Goal: Task Accomplishment & Management: Manage account settings

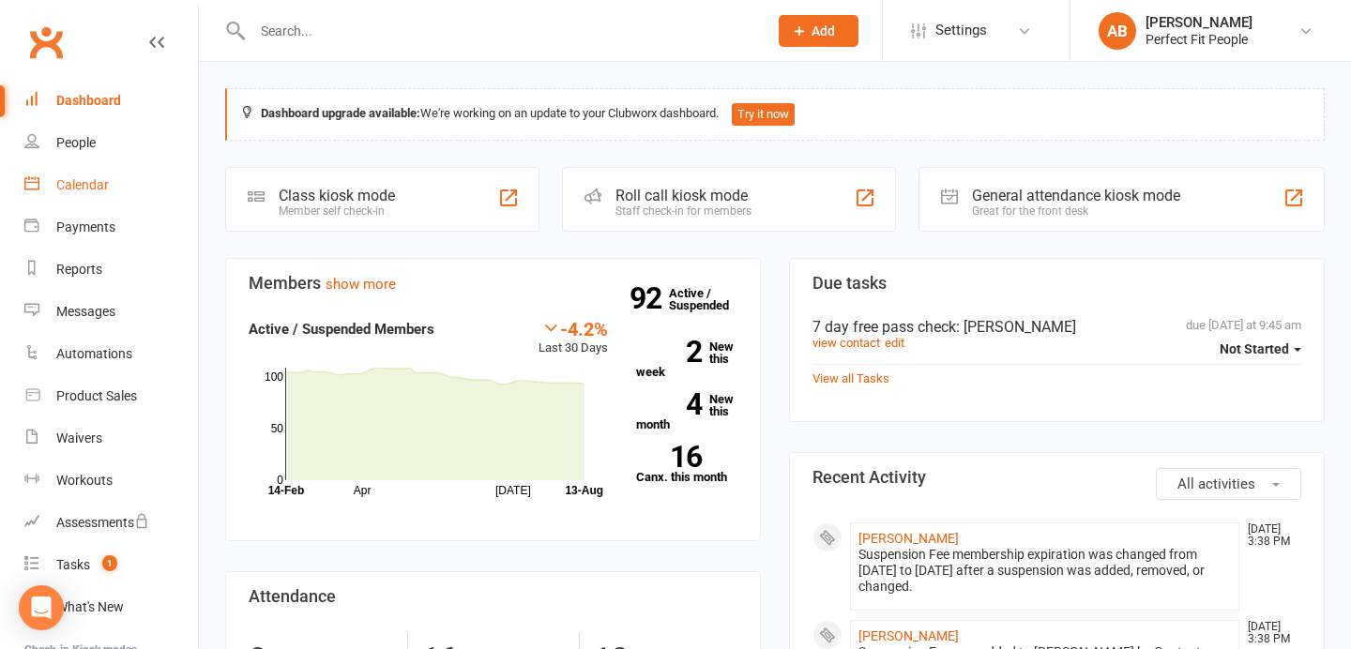
click at [94, 187] on div "Calendar" at bounding box center [82, 184] width 53 height 15
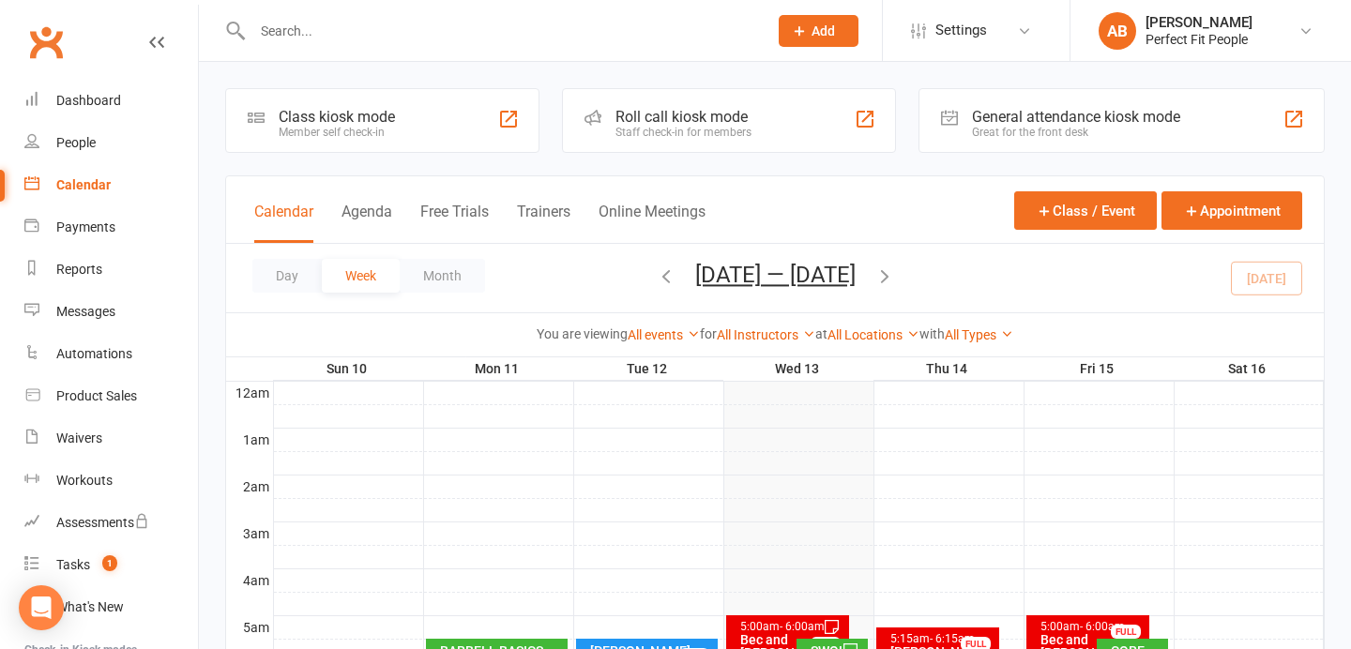
click at [656, 275] on icon "button" at bounding box center [666, 275] width 21 height 21
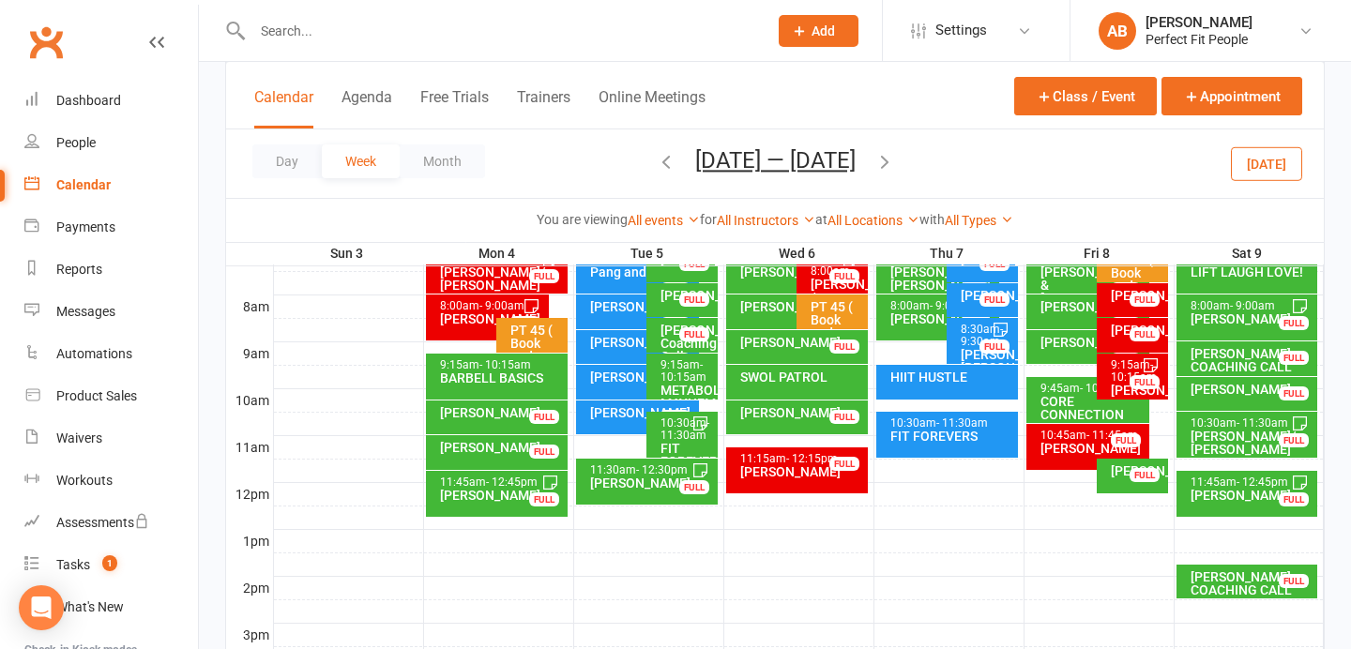
scroll to position [452, 0]
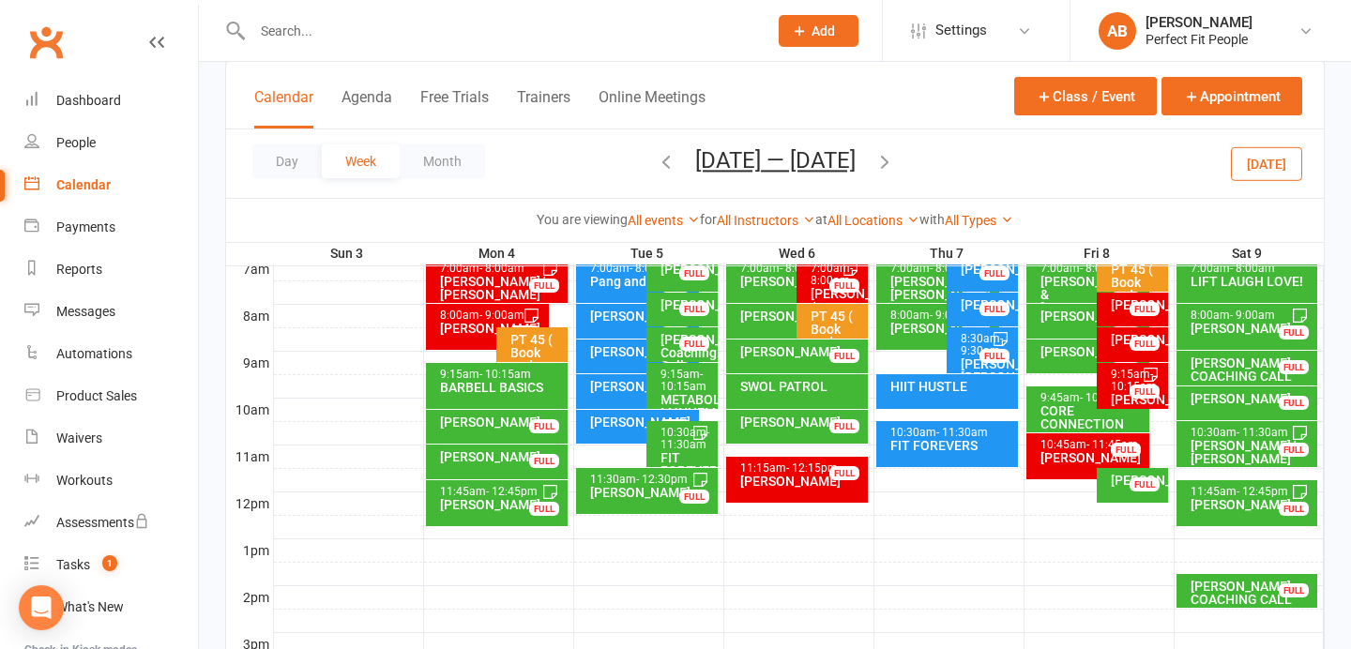
click at [1260, 165] on button "[DATE]" at bounding box center [1266, 163] width 71 height 34
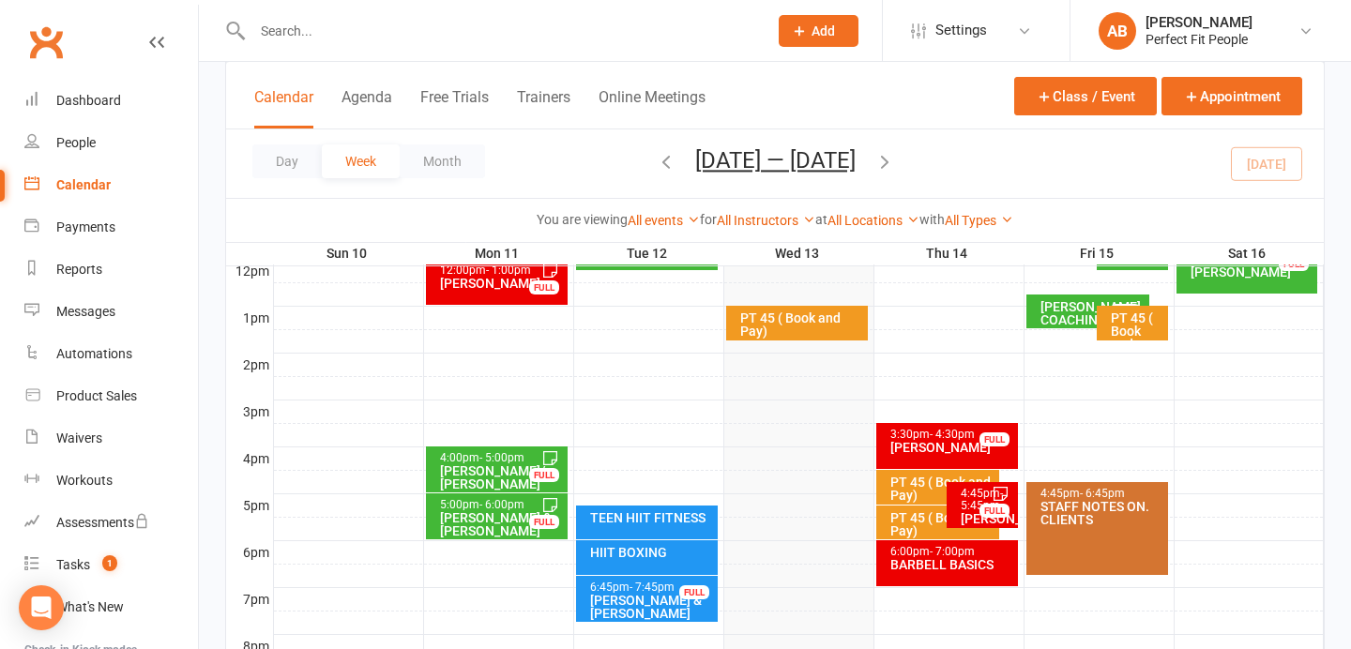
scroll to position [912, 0]
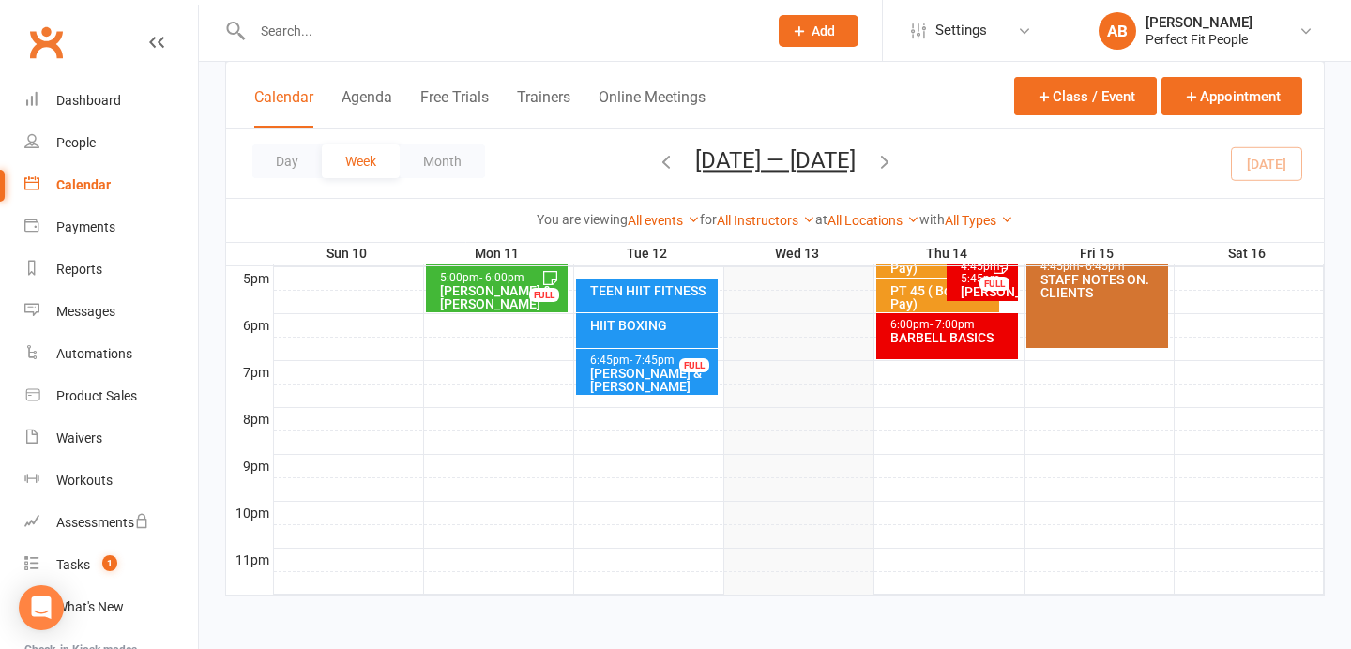
click at [1107, 295] on div "STAFF NOTES ON. CLIENTS" at bounding box center [1101, 286] width 125 height 26
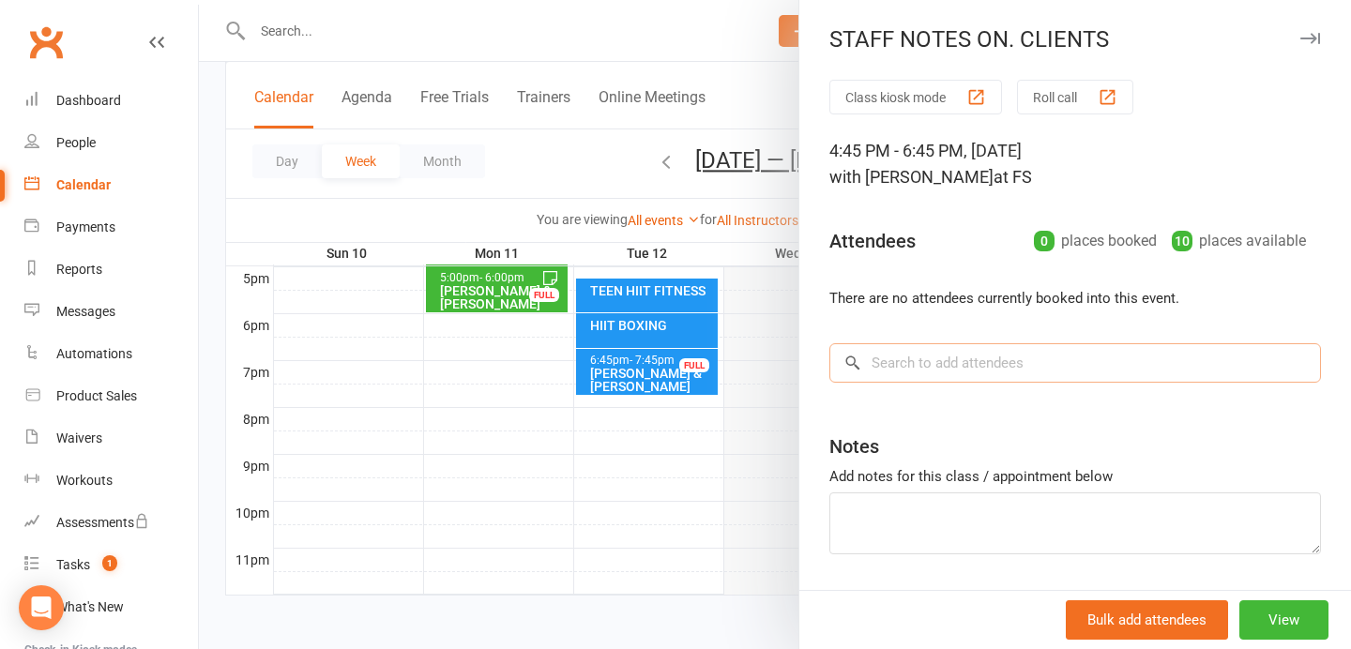
click at [933, 361] on input "search" at bounding box center [1074, 362] width 491 height 39
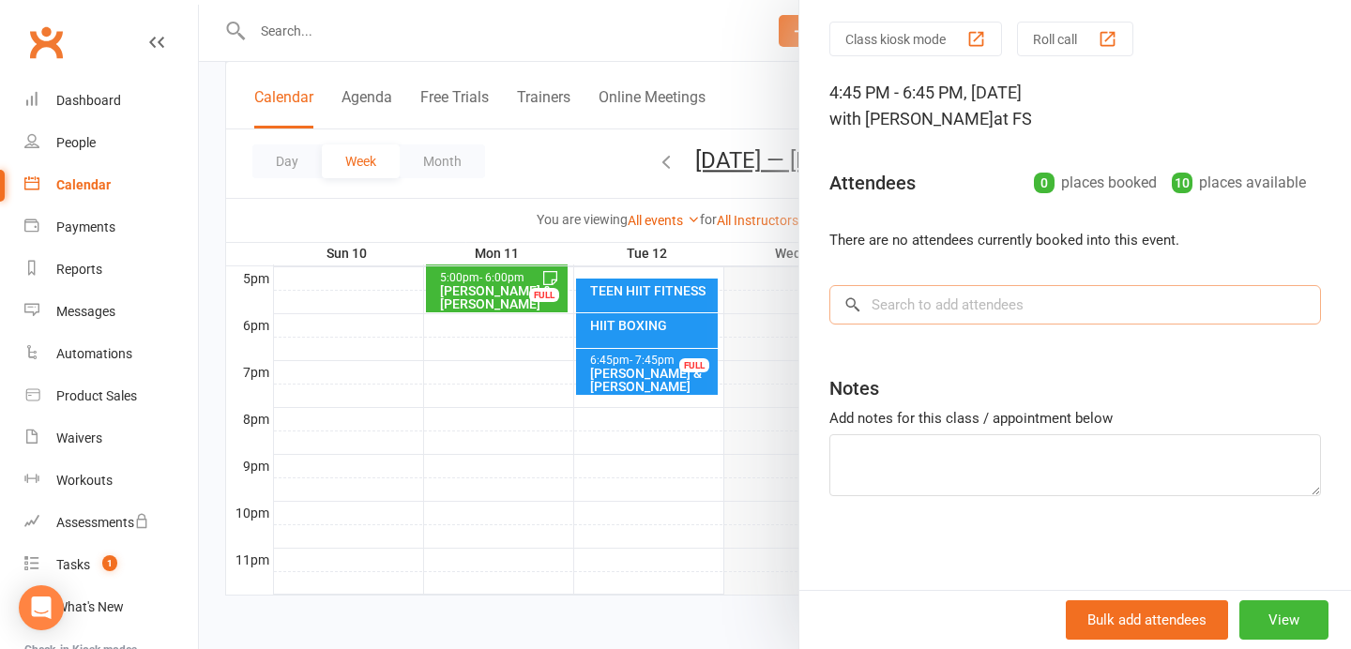
scroll to position [0, 0]
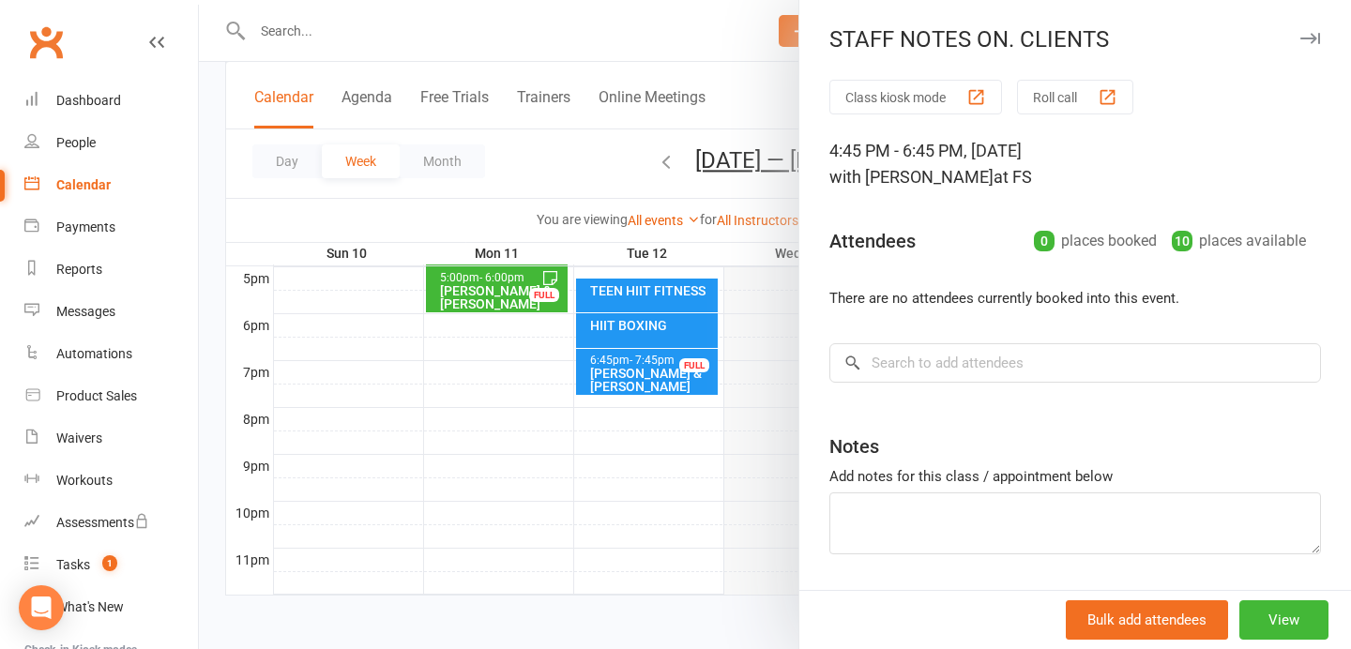
click at [1306, 34] on icon "button" at bounding box center [1310, 38] width 20 height 11
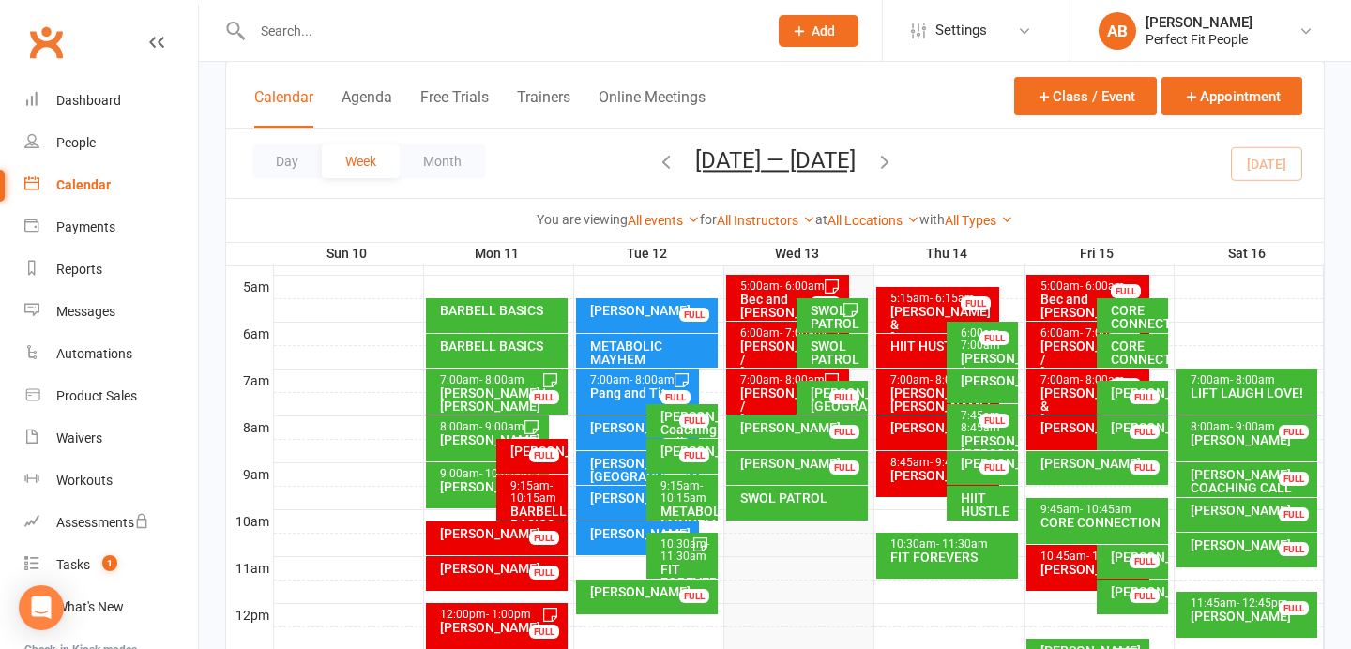
scroll to position [340, 0]
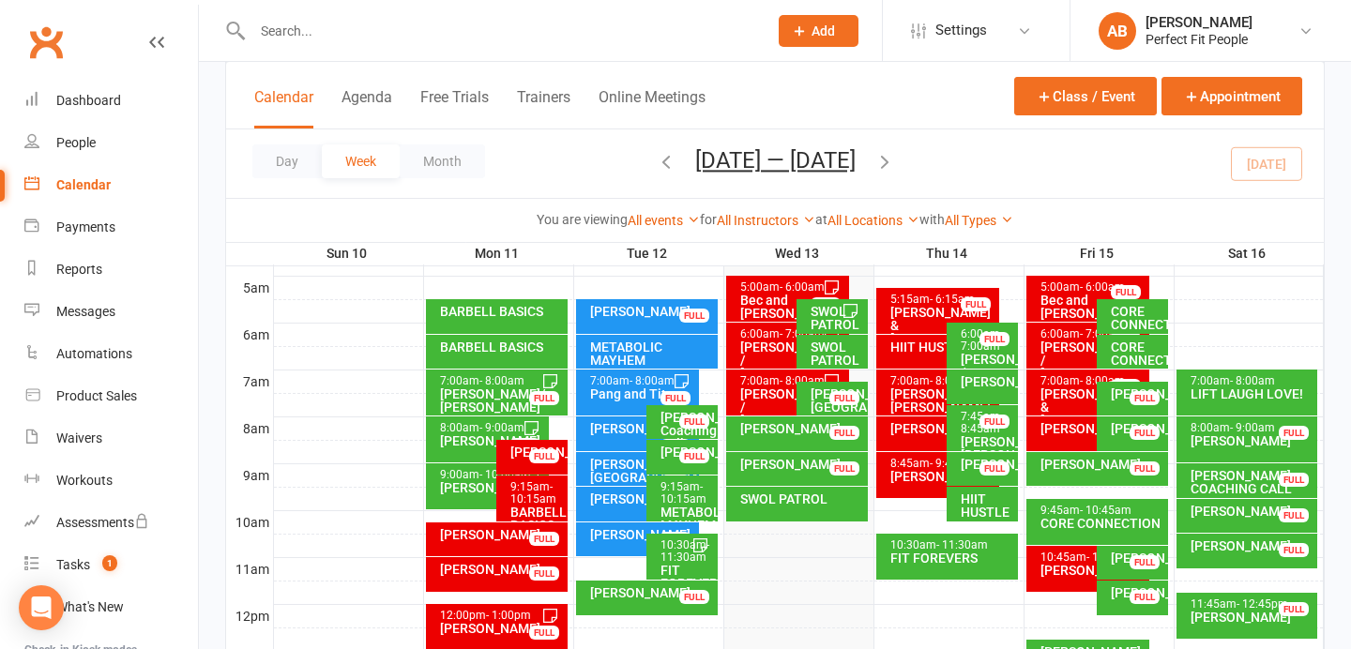
click at [968, 384] on div "[PERSON_NAME]" at bounding box center [987, 381] width 54 height 13
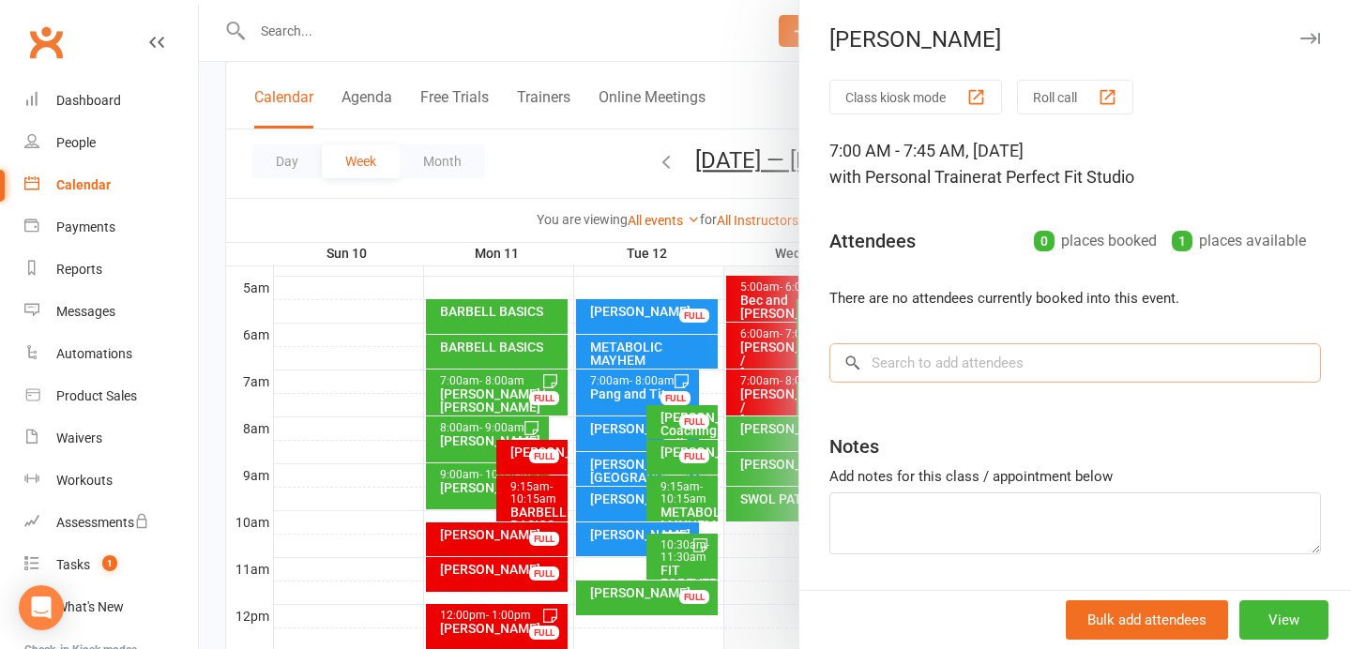
click at [951, 353] on input "search" at bounding box center [1074, 362] width 491 height 39
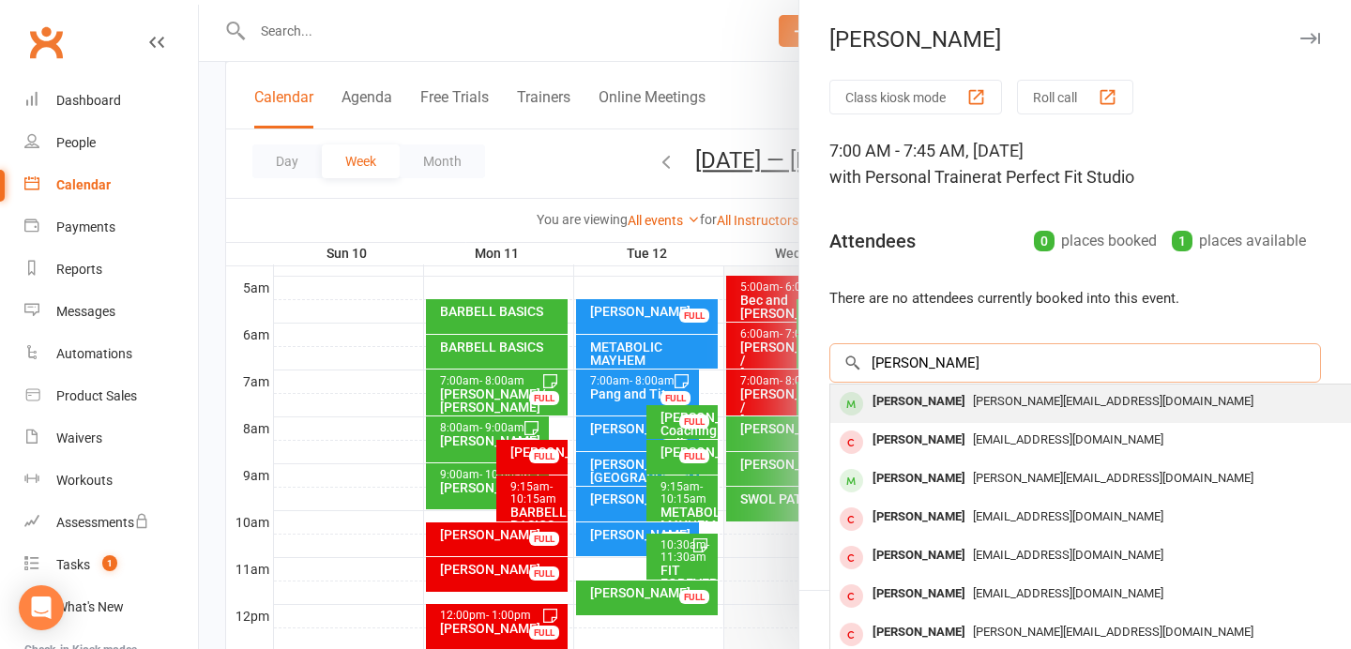
type input "Karen"
click at [954, 397] on div "[PERSON_NAME]" at bounding box center [919, 401] width 108 height 27
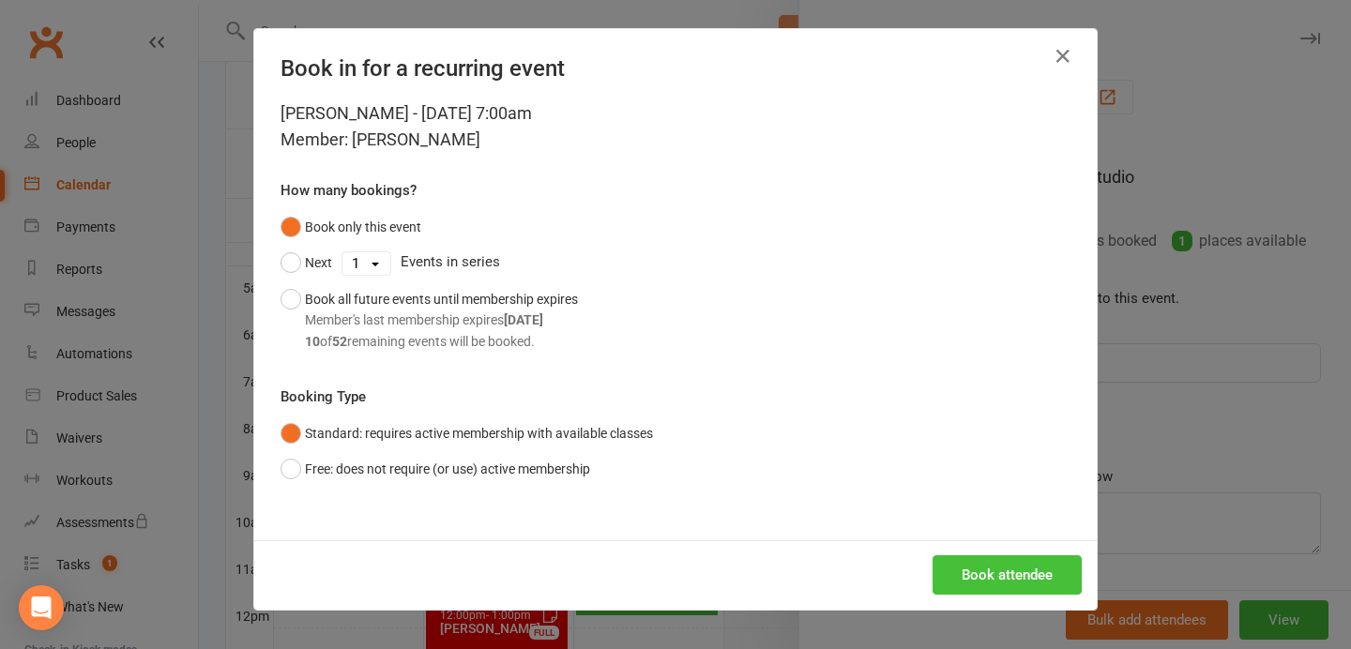
click at [994, 571] on button "Book attendee" at bounding box center [1006, 574] width 149 height 39
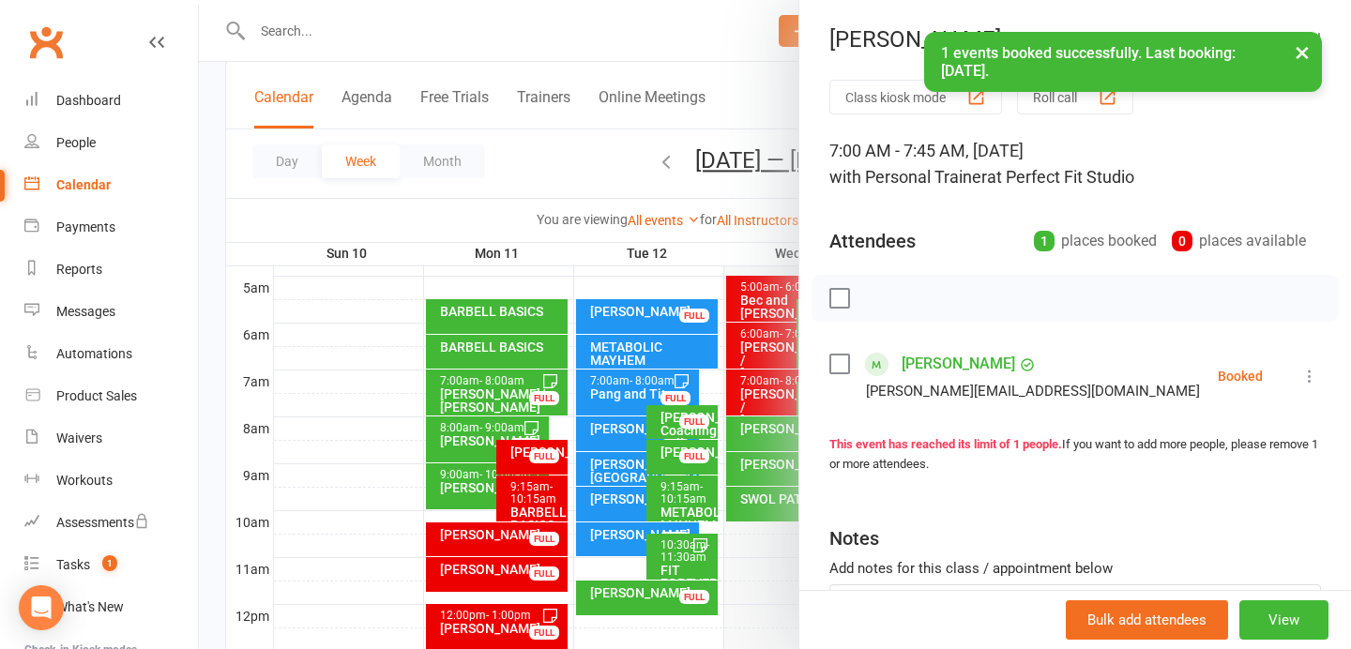
click at [1306, 50] on button "×" at bounding box center [1302, 52] width 34 height 40
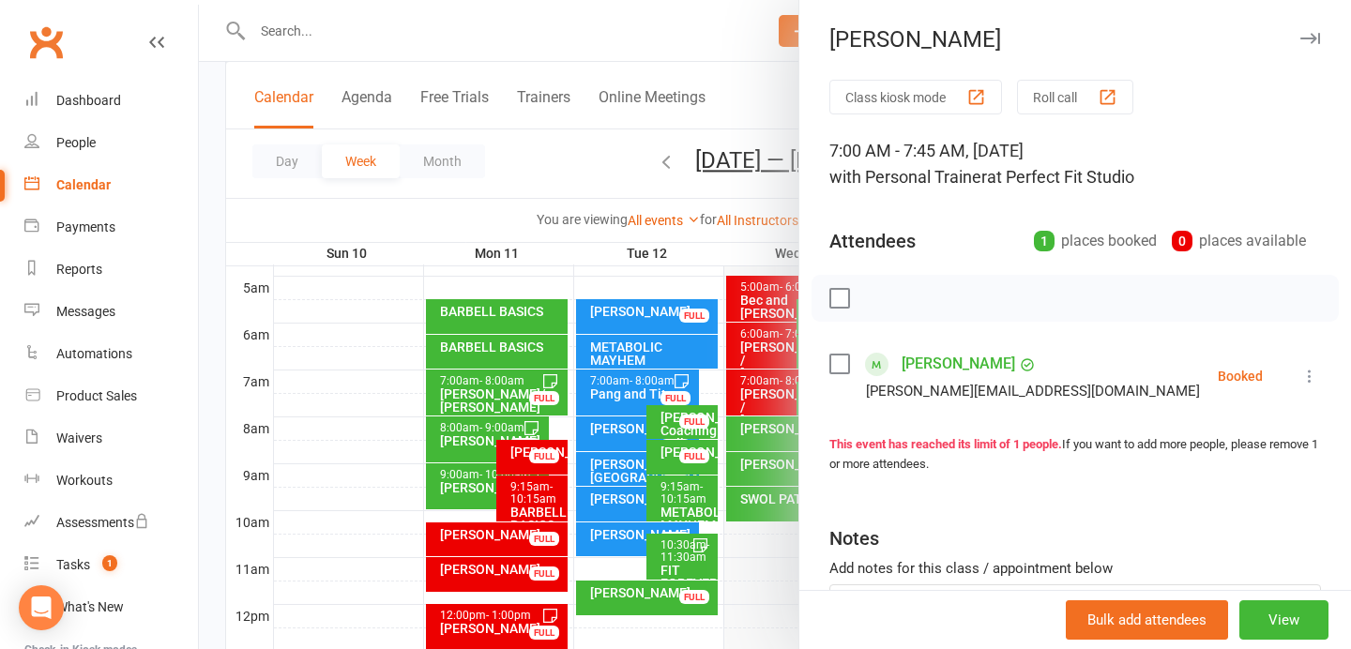
click at [1311, 38] on icon "button" at bounding box center [1310, 38] width 20 height 11
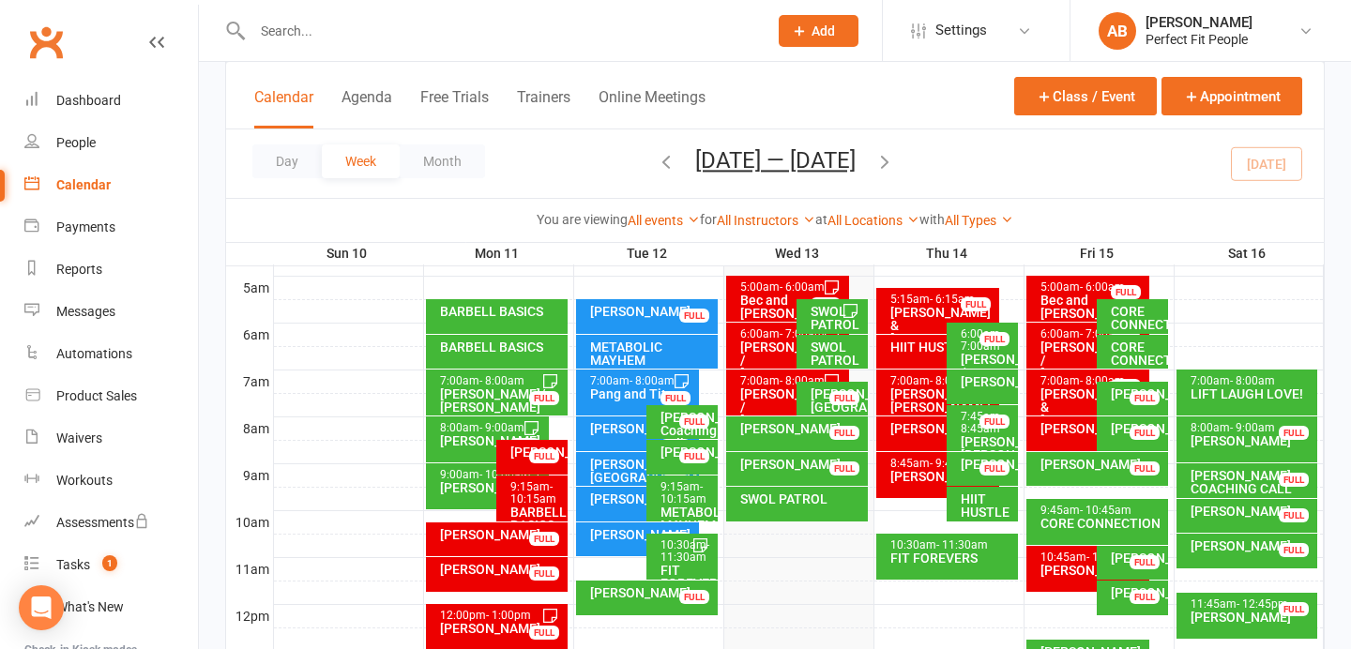
click at [893, 158] on icon "button" at bounding box center [884, 161] width 21 height 21
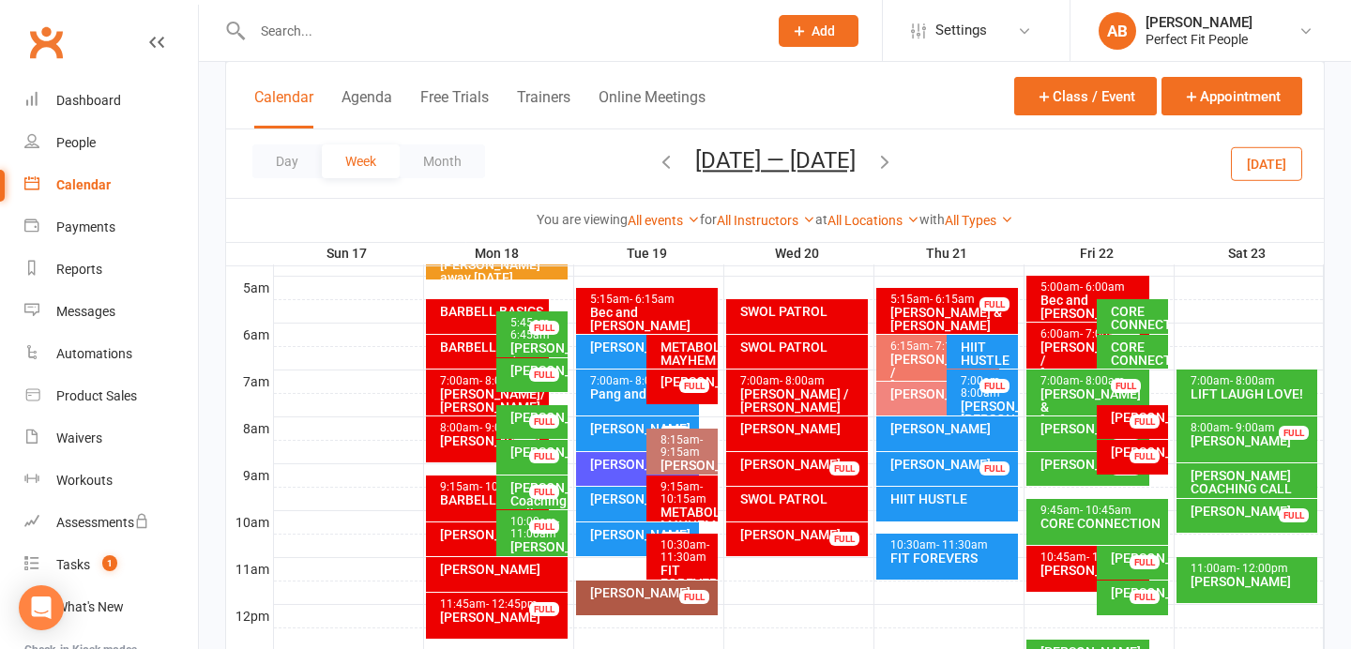
click at [617, 464] on div "[PERSON_NAME]" at bounding box center [642, 464] width 106 height 13
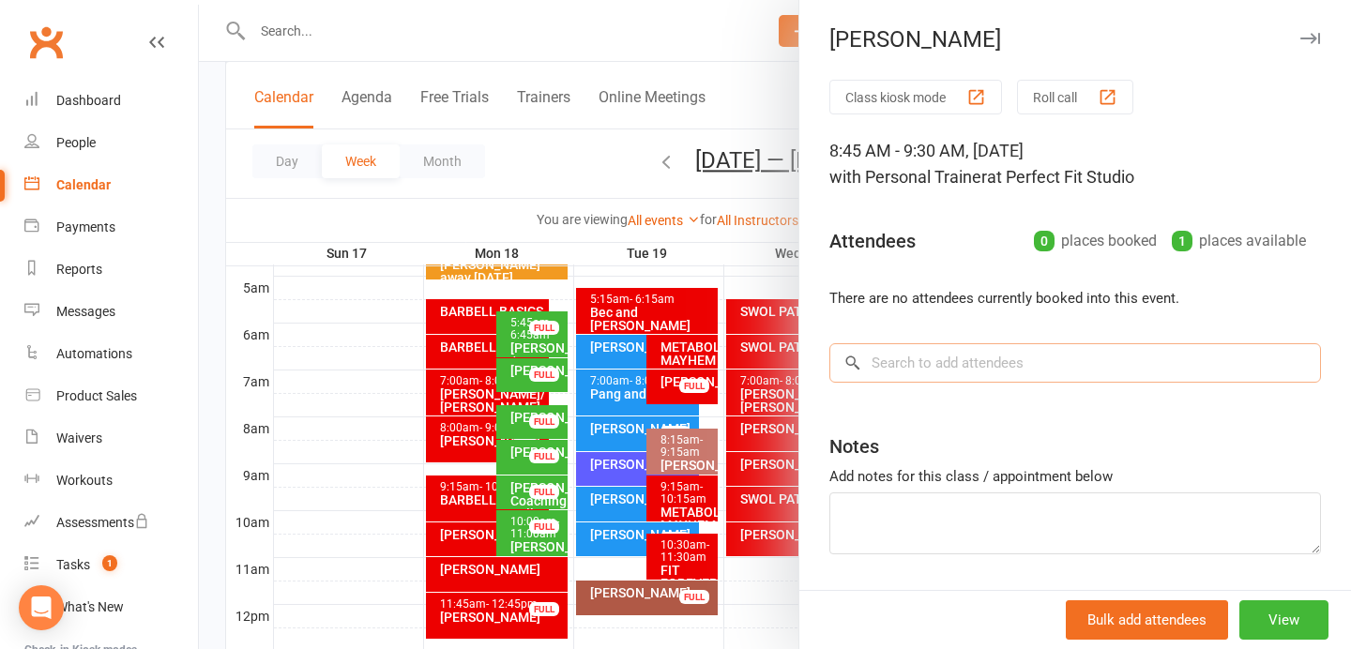
click at [893, 363] on input "search" at bounding box center [1074, 362] width 491 height 39
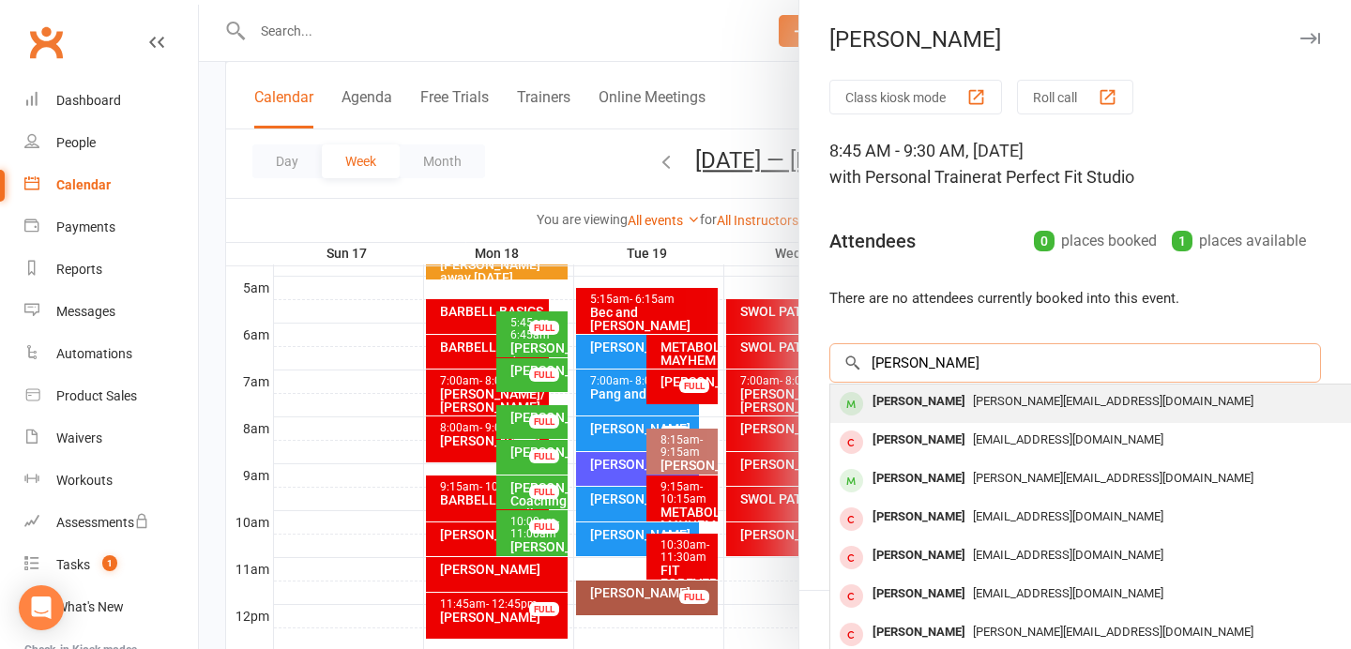
type input "Karen"
click at [908, 401] on div "[PERSON_NAME]" at bounding box center [919, 401] width 108 height 27
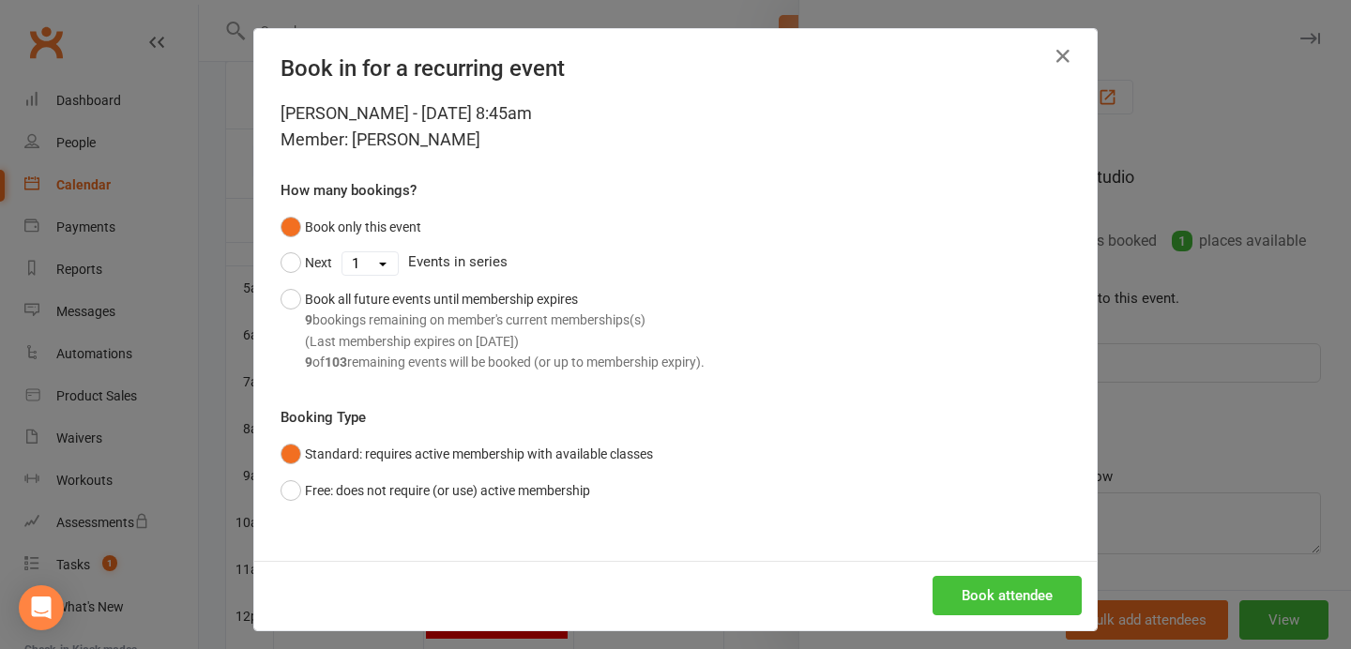
click at [1003, 601] on button "Book attendee" at bounding box center [1006, 595] width 149 height 39
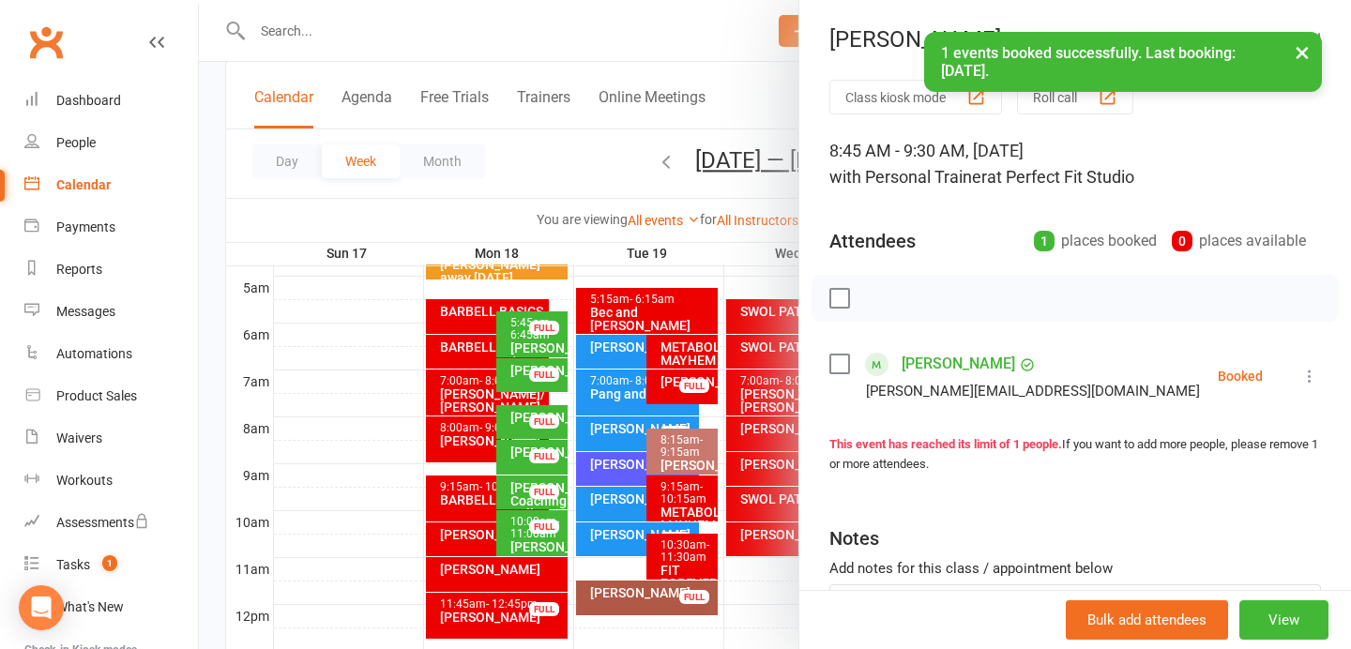
click at [1306, 46] on button "×" at bounding box center [1302, 52] width 34 height 40
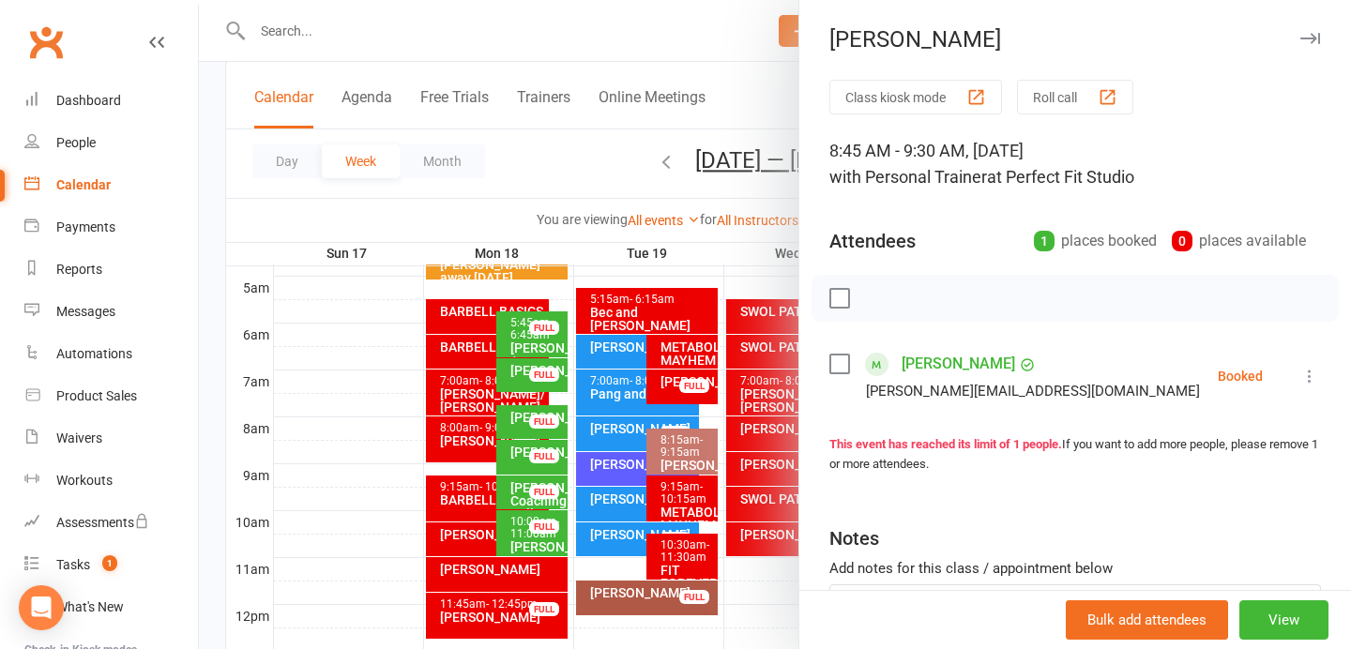
click at [1318, 28] on button "button" at bounding box center [1309, 38] width 23 height 23
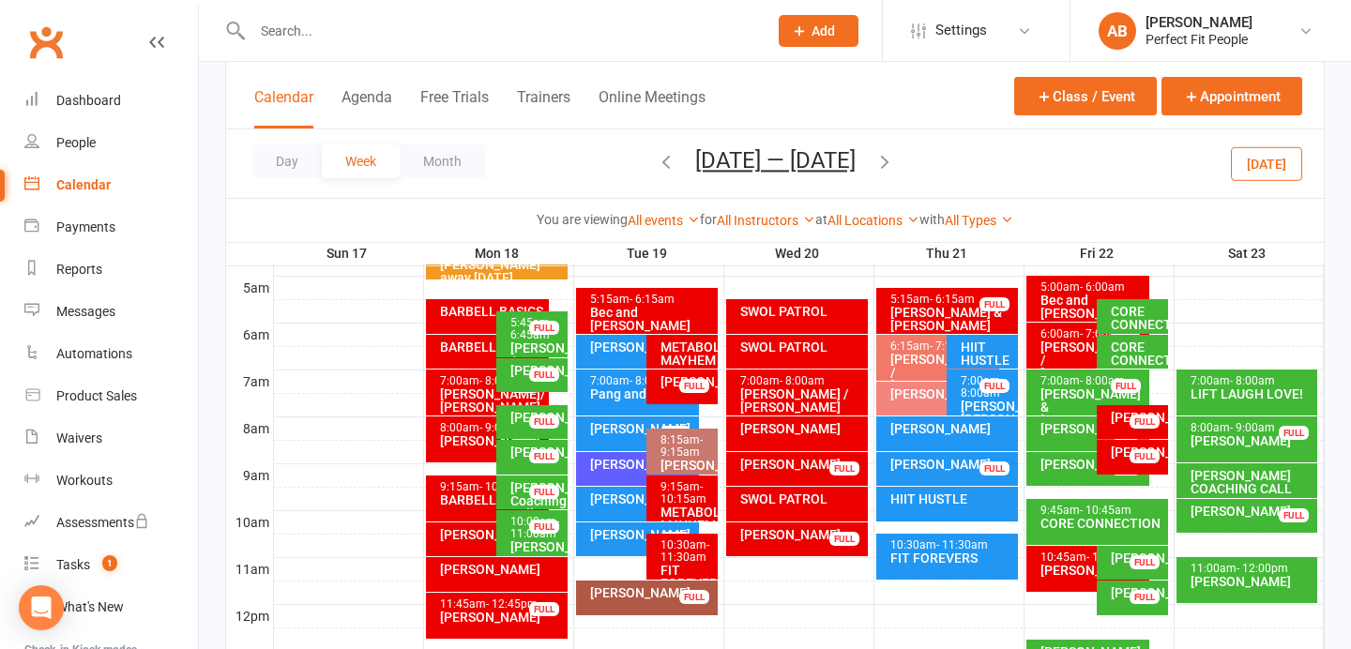
click at [789, 428] on div "[PERSON_NAME]" at bounding box center [801, 428] width 125 height 13
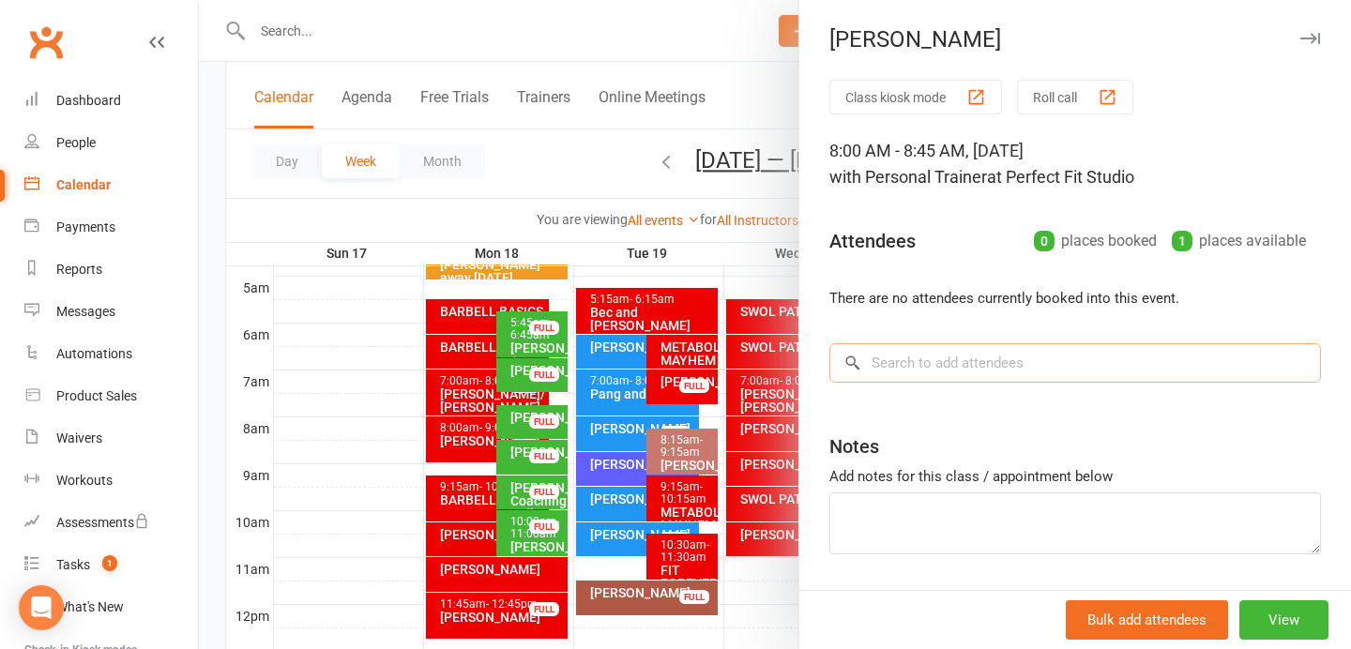
click at [913, 362] on input "search" at bounding box center [1074, 362] width 491 height 39
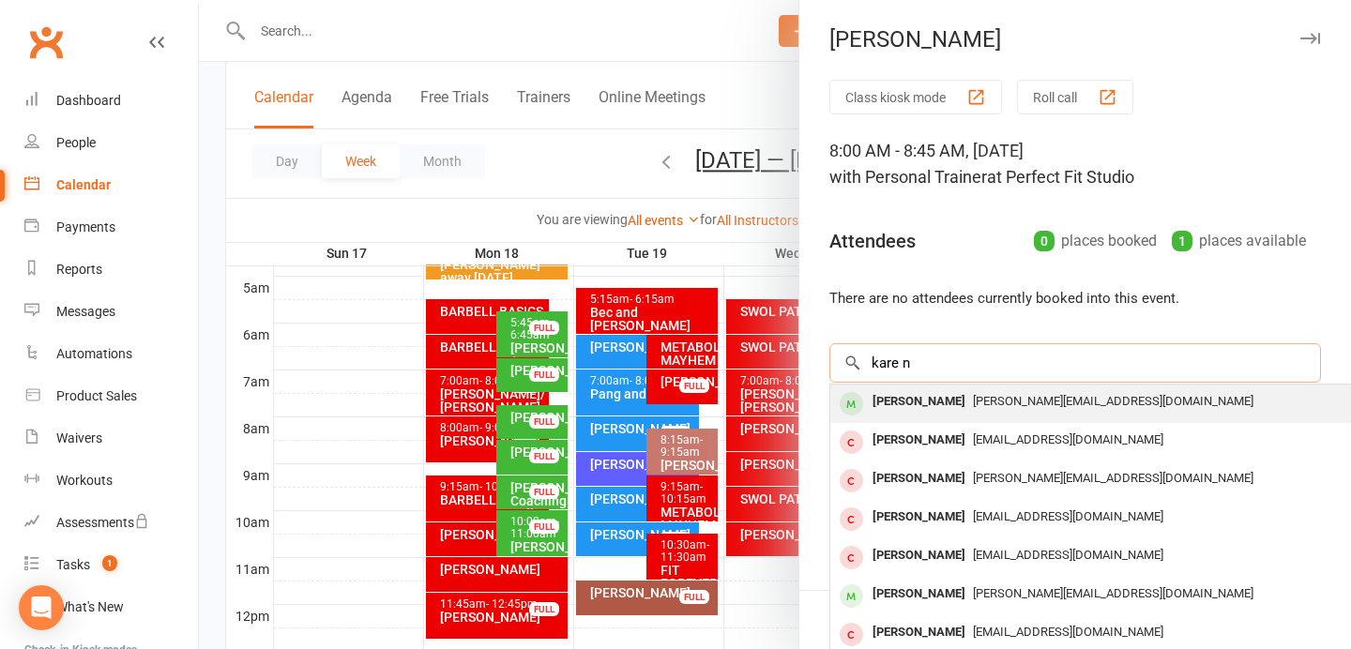
type input "kare n"
click at [918, 403] on div "[PERSON_NAME]" at bounding box center [919, 401] width 108 height 27
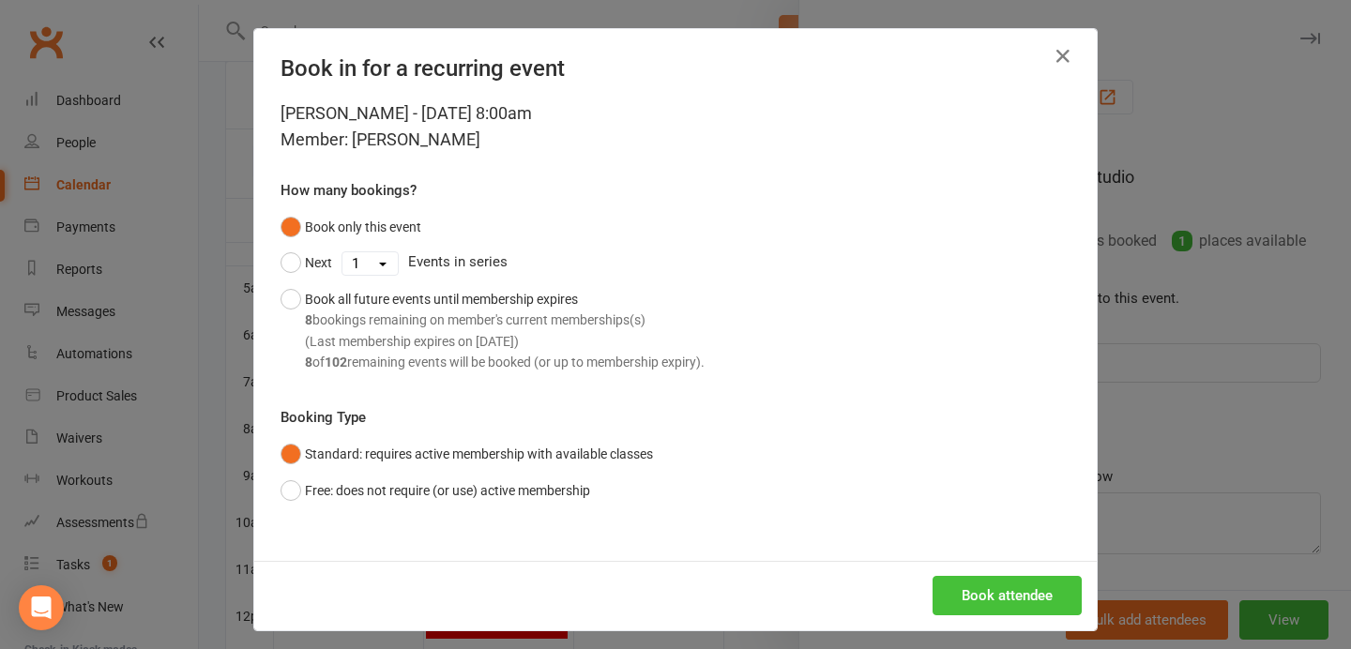
click at [998, 592] on button "Book attendee" at bounding box center [1006, 595] width 149 height 39
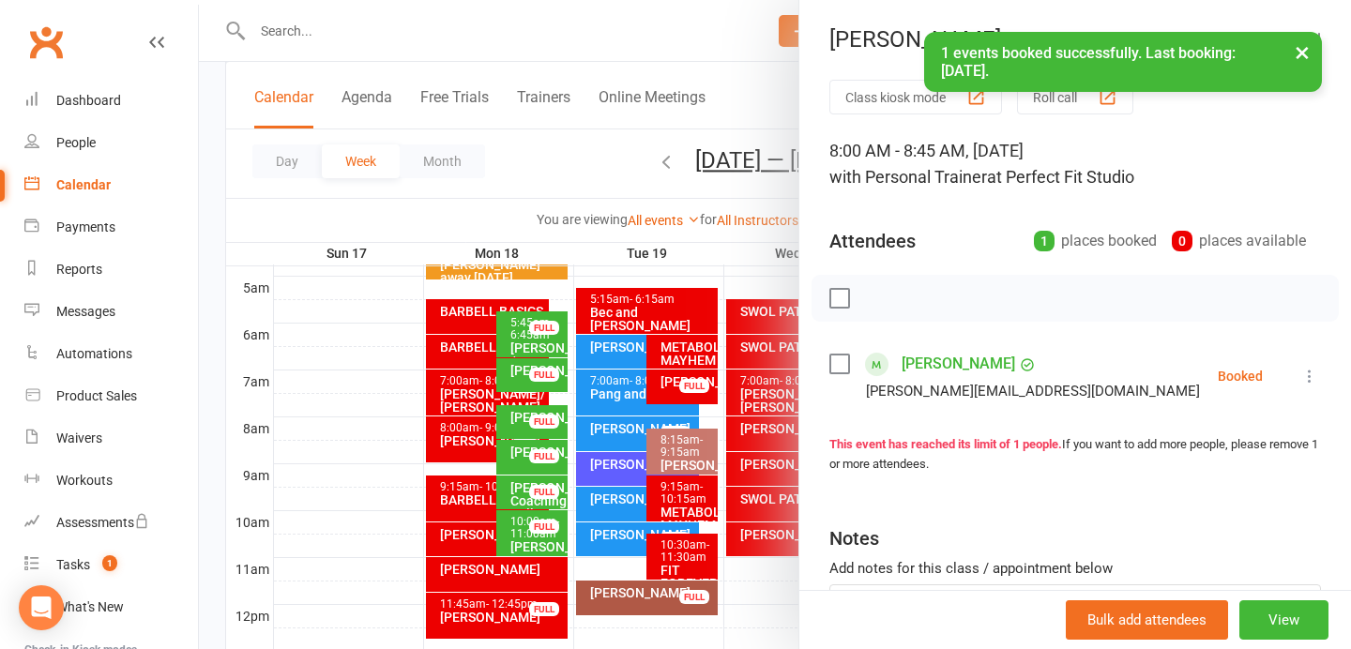
click at [1304, 45] on button "×" at bounding box center [1302, 52] width 34 height 40
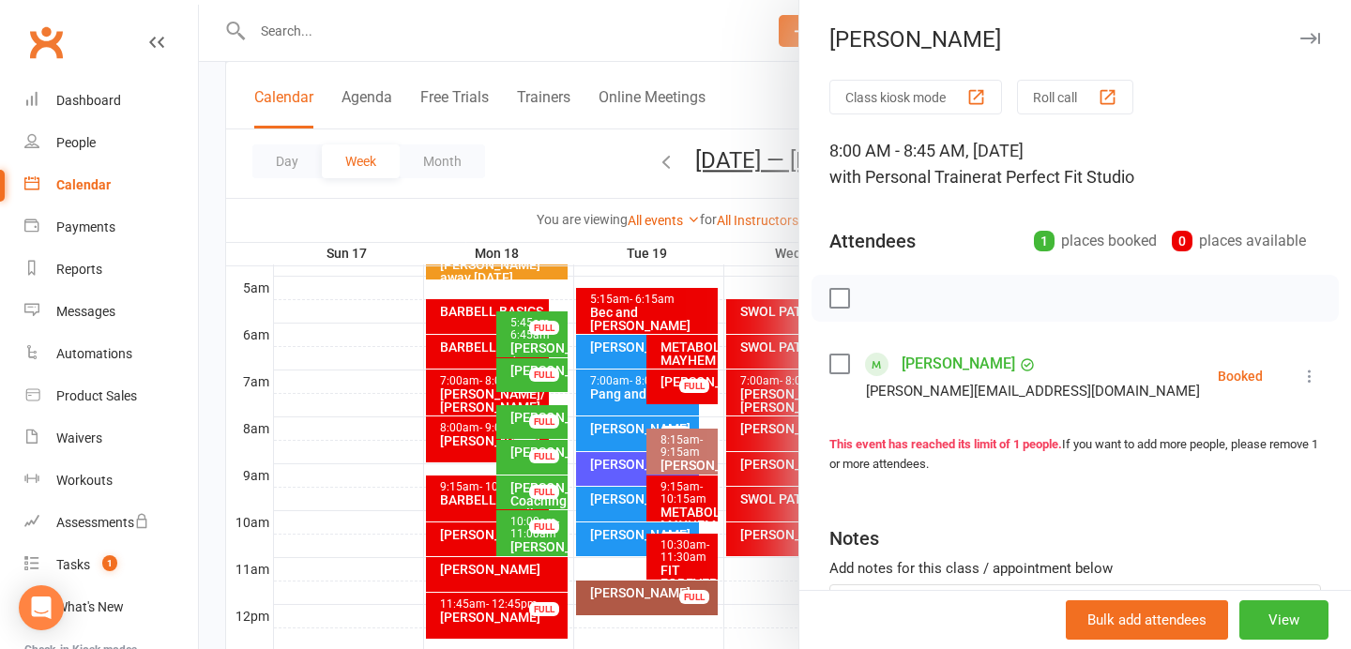
click at [1322, 28] on div "[PERSON_NAME]" at bounding box center [1075, 39] width 552 height 26
click at [1314, 33] on icon "button" at bounding box center [1310, 38] width 20 height 11
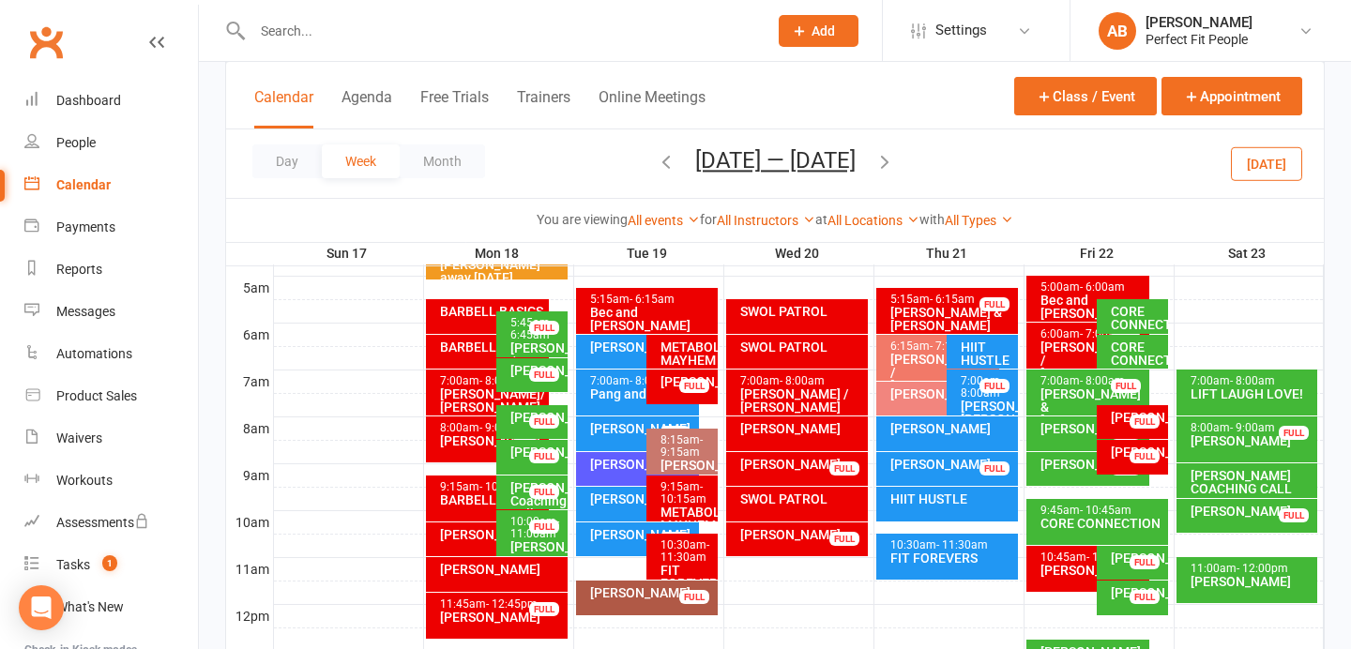
click at [935, 437] on div "[PERSON_NAME]" at bounding box center [947, 433] width 142 height 35
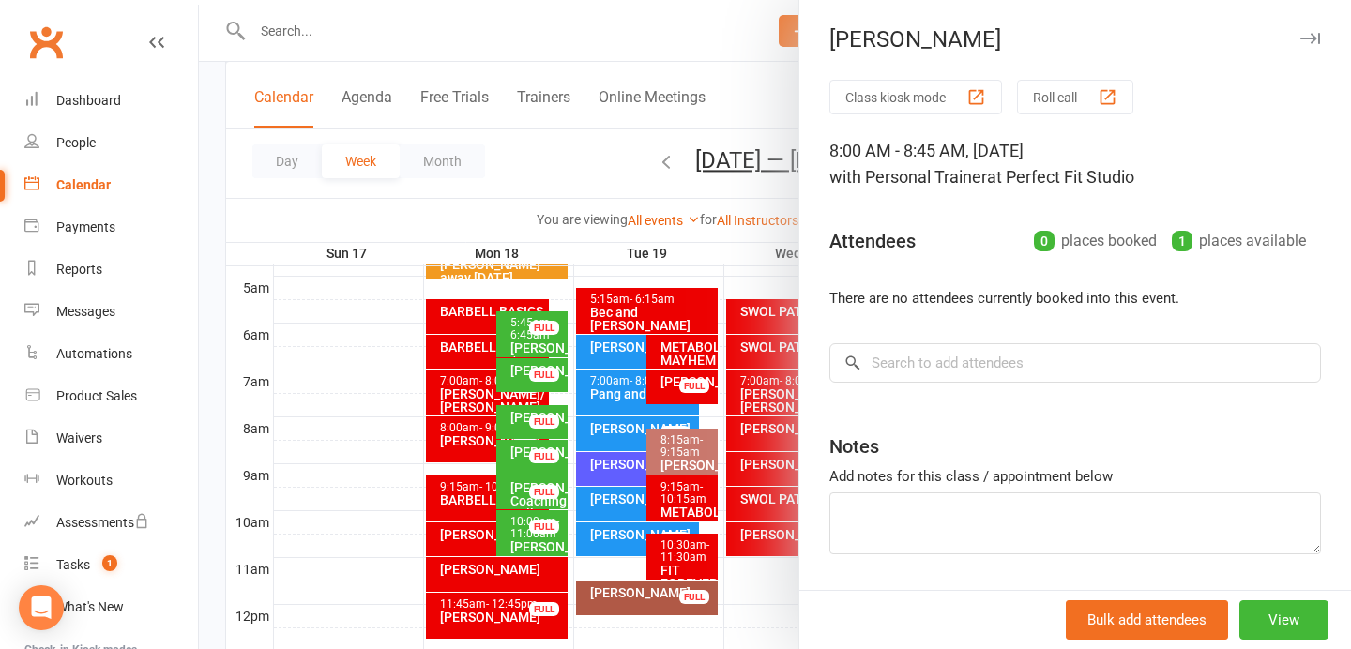
click at [922, 331] on div "Class kiosk mode Roll call 8:00 AM - 8:45 AM, Thursday, August, 21, 2025 with P…" at bounding box center [1075, 364] width 552 height 568
click at [911, 368] on input "search" at bounding box center [1074, 362] width 491 height 39
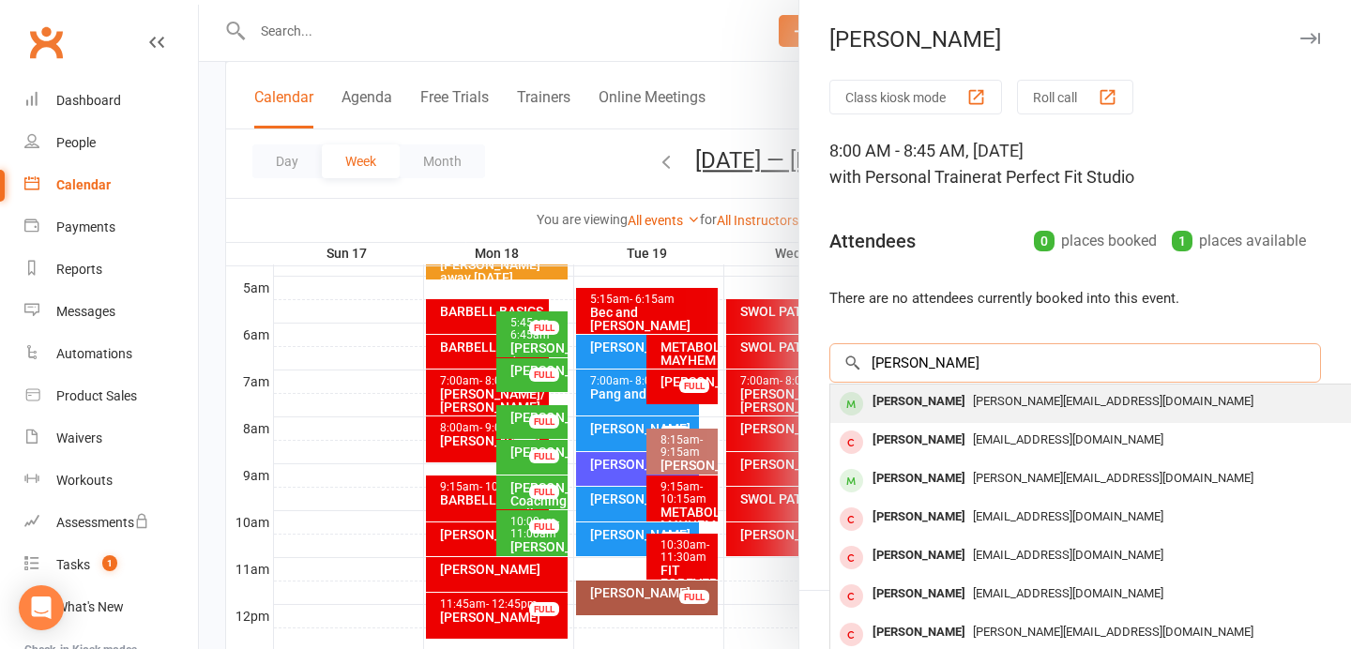
type input "karen"
click at [911, 393] on div "[PERSON_NAME]" at bounding box center [919, 401] width 108 height 27
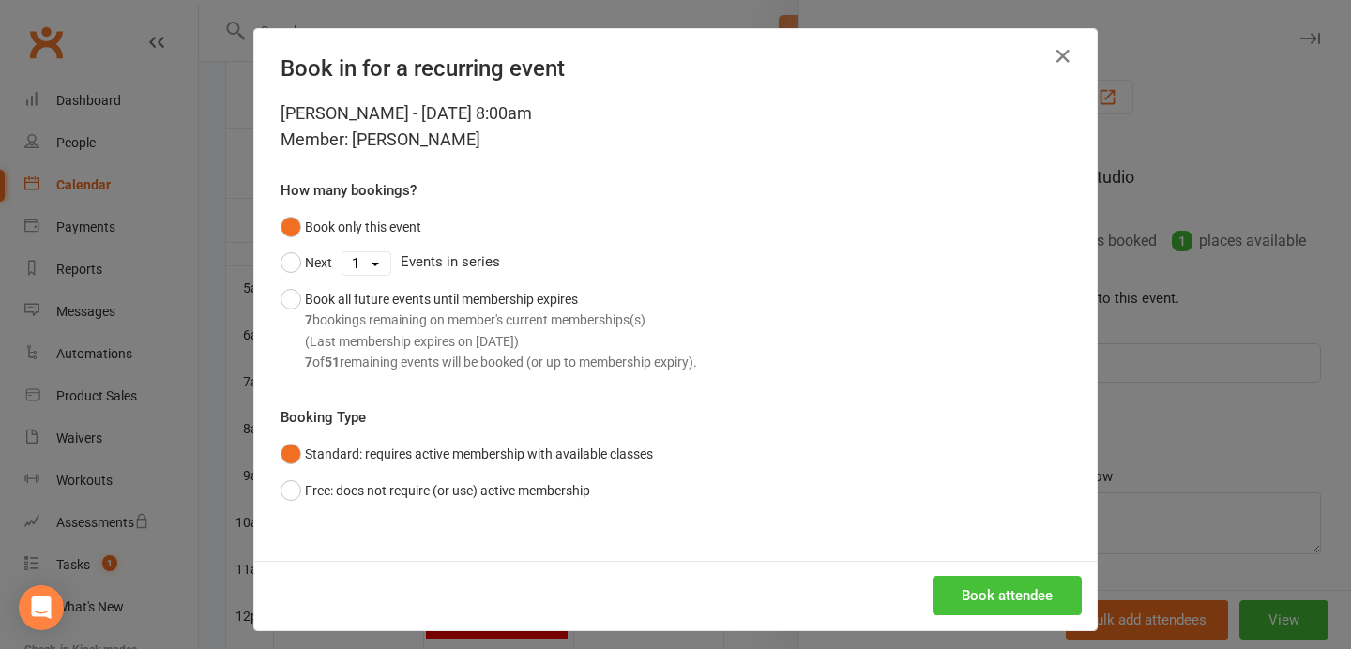
click at [980, 589] on button "Book attendee" at bounding box center [1006, 595] width 149 height 39
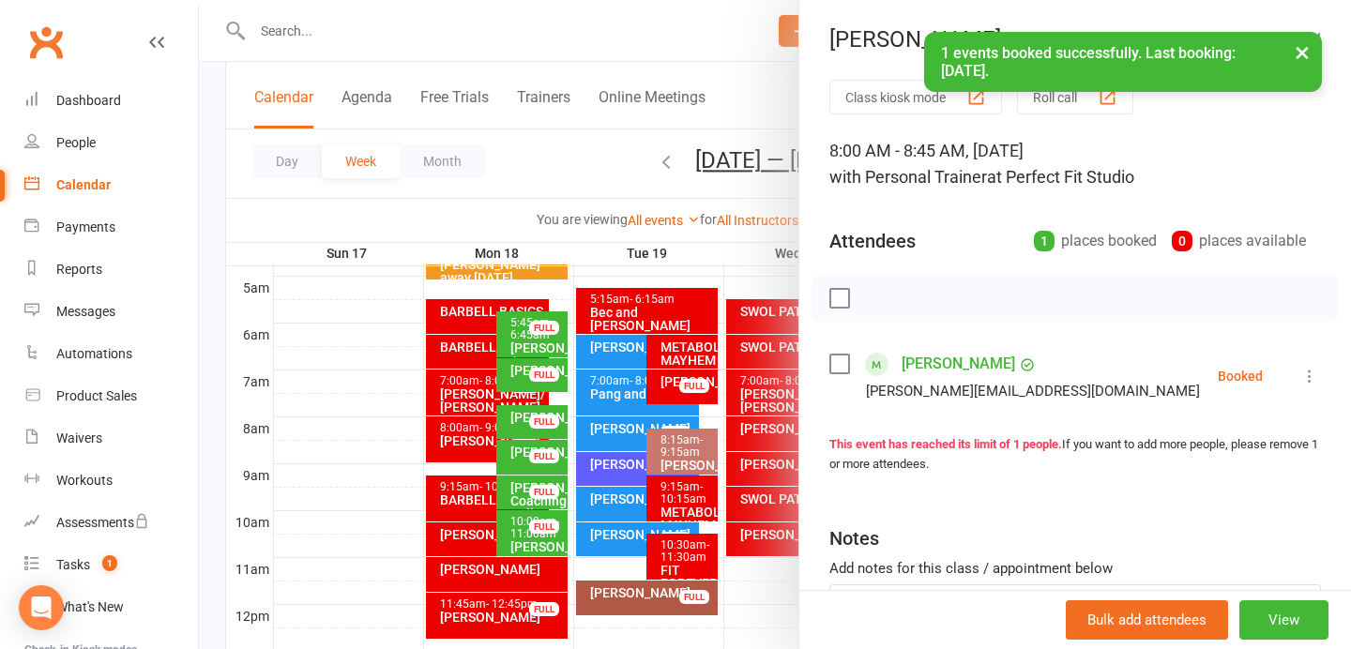
click at [1306, 55] on button "×" at bounding box center [1302, 52] width 34 height 40
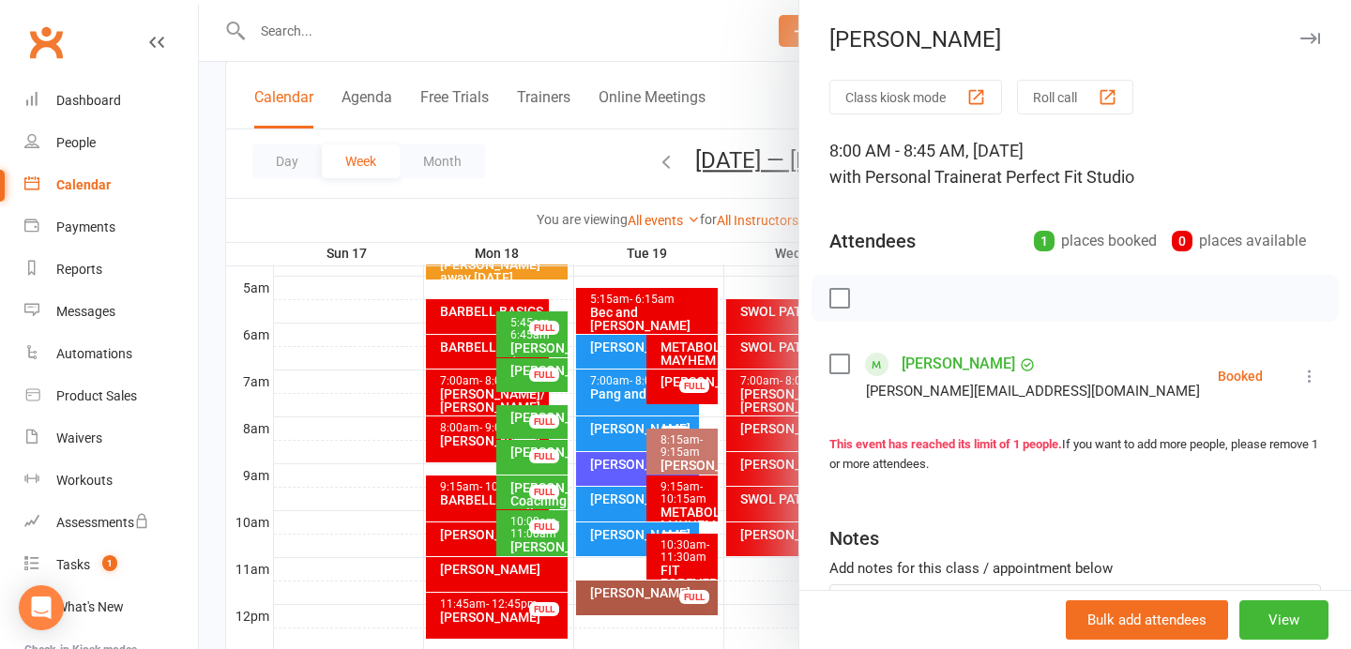
click at [1308, 42] on icon "button" at bounding box center [1310, 38] width 20 height 11
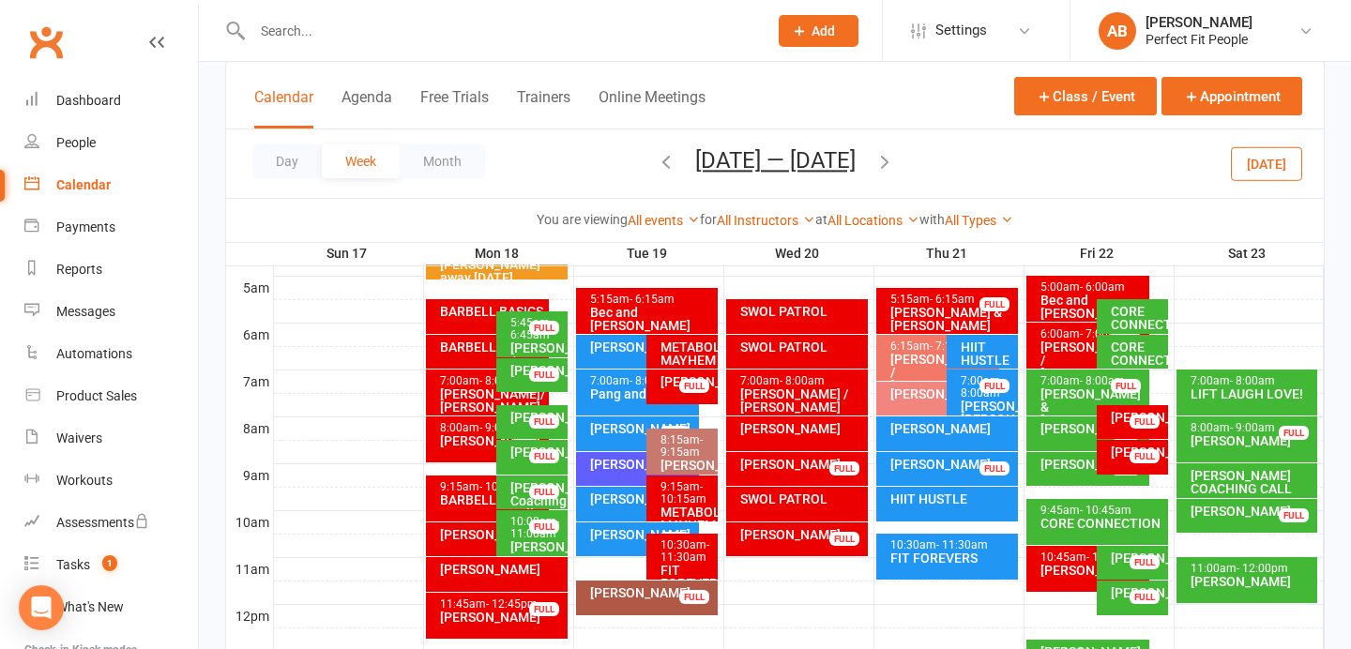
click at [958, 424] on div "[PERSON_NAME]" at bounding box center [951, 428] width 125 height 13
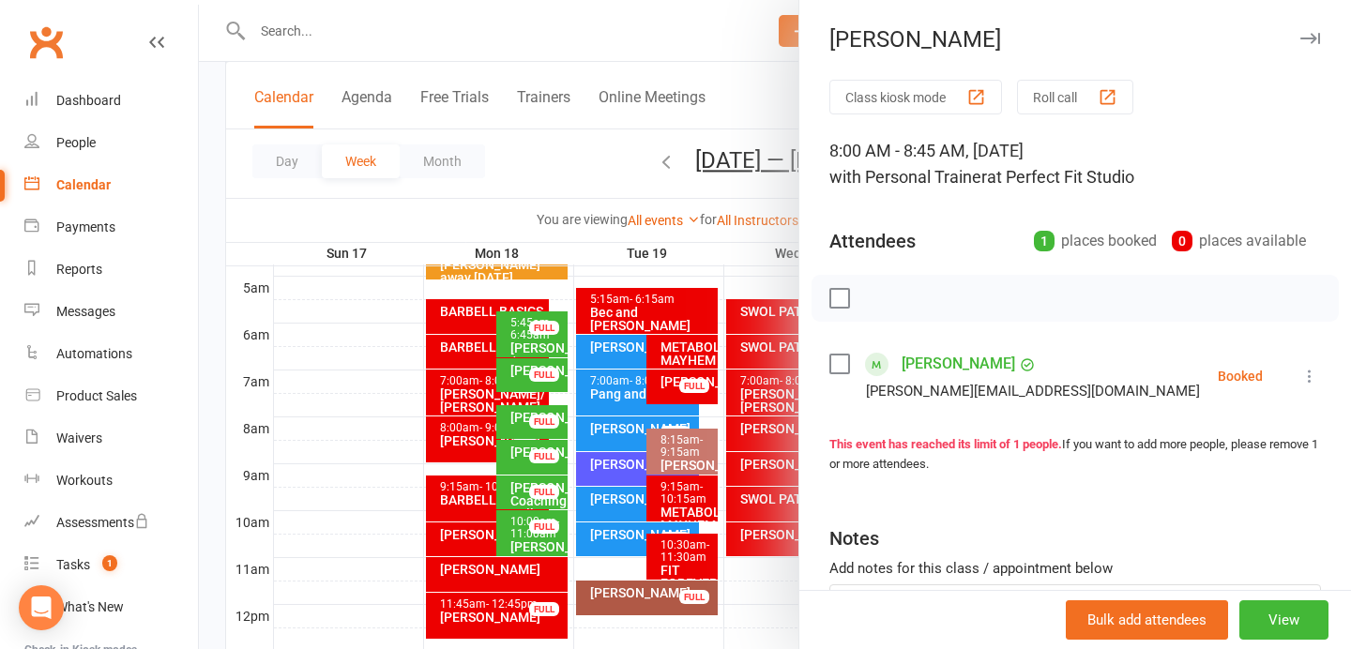
click at [1310, 39] on icon "button" at bounding box center [1310, 38] width 20 height 11
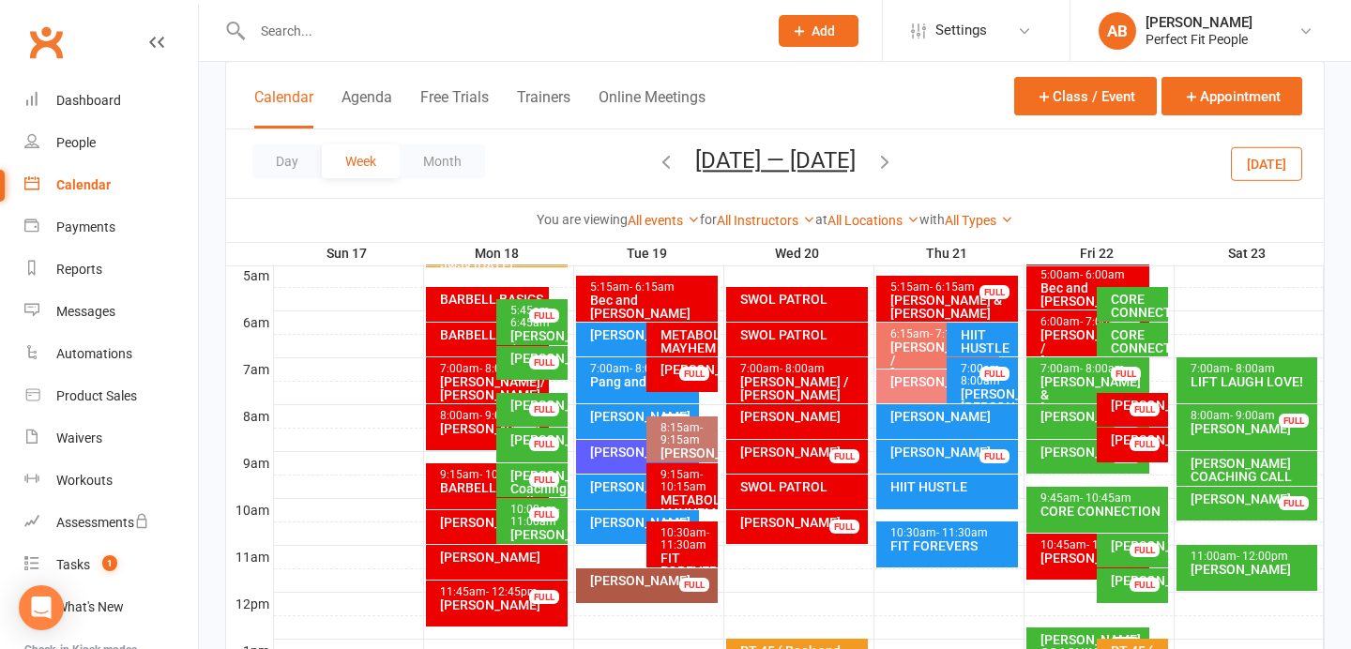
scroll to position [355, 0]
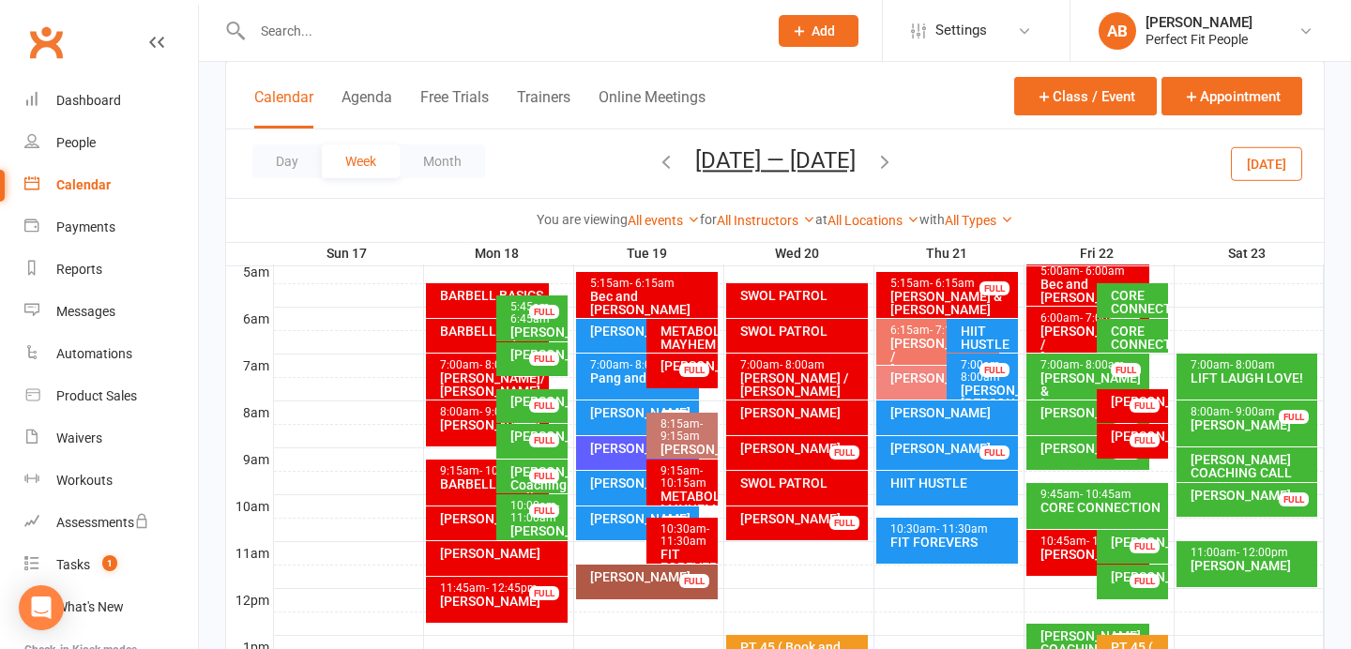
click at [1237, 458] on div "[PERSON_NAME] COACHING CALL" at bounding box center [1251, 466] width 125 height 26
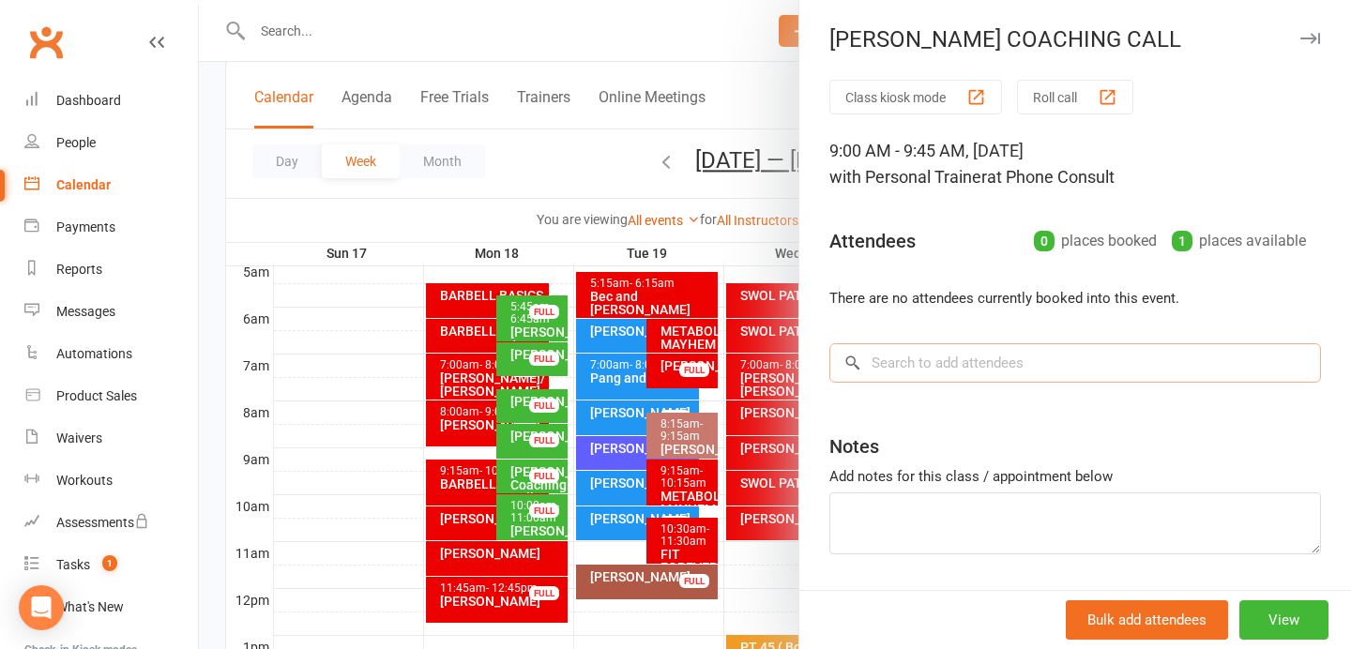
click at [975, 361] on input "search" at bounding box center [1074, 362] width 491 height 39
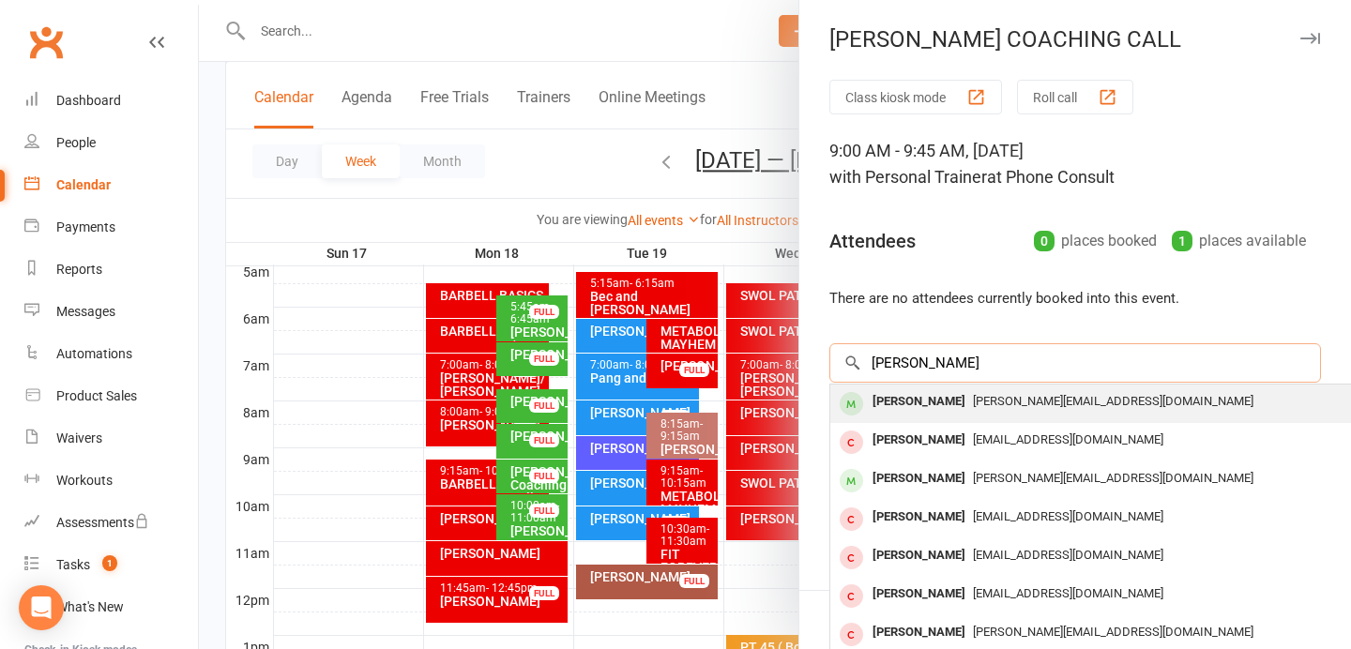
type input "karen"
click at [980, 401] on span "[PERSON_NAME][EMAIL_ADDRESS][DOMAIN_NAME]" at bounding box center [1113, 401] width 280 height 14
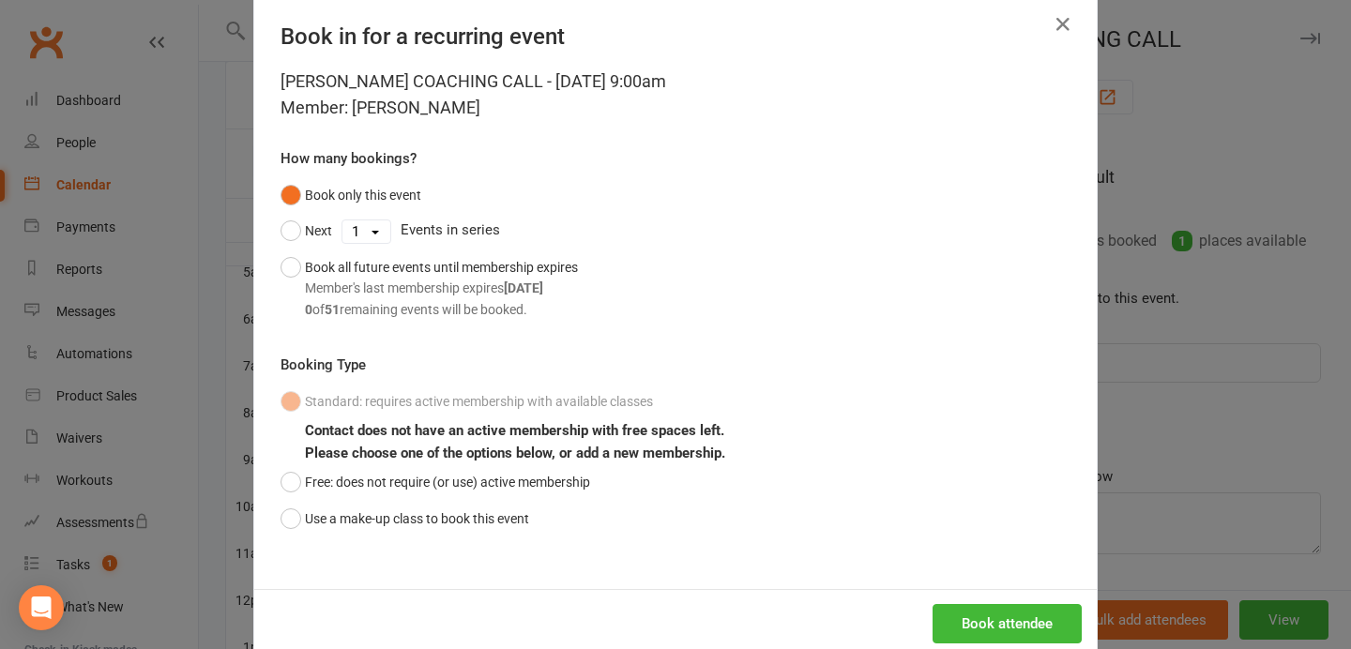
scroll to position [42, 0]
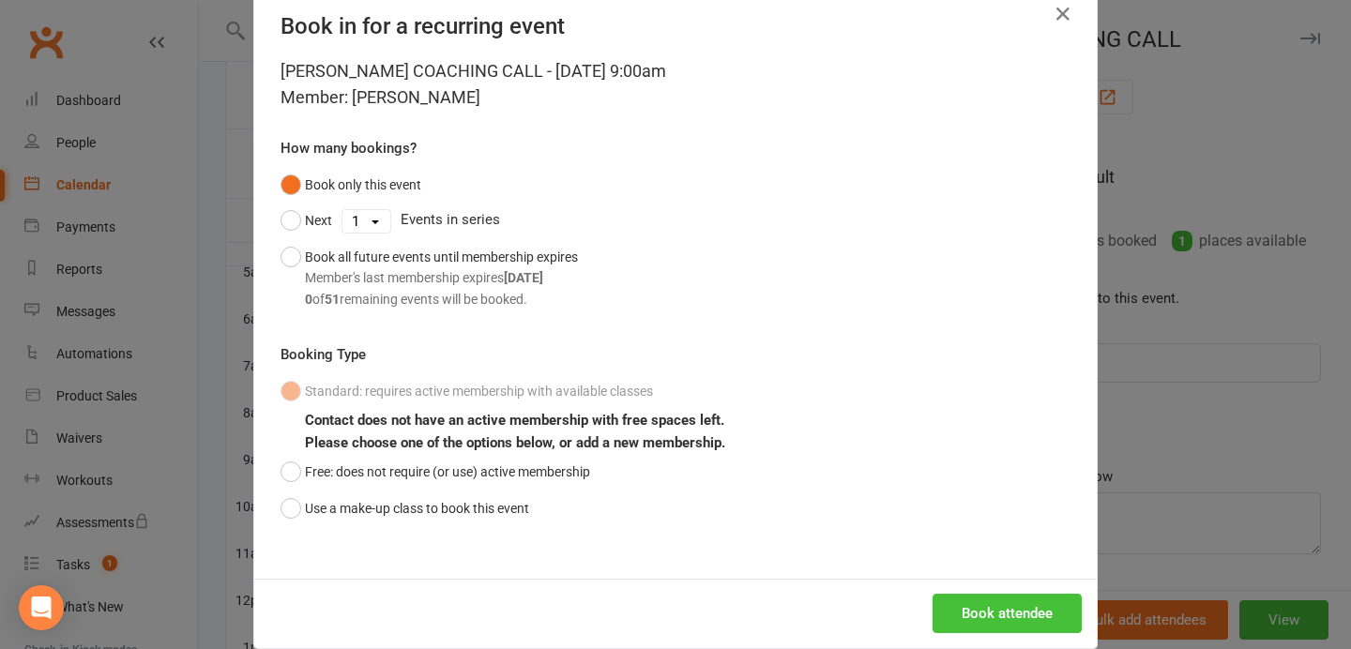
click at [986, 605] on button "Book attendee" at bounding box center [1006, 613] width 149 height 39
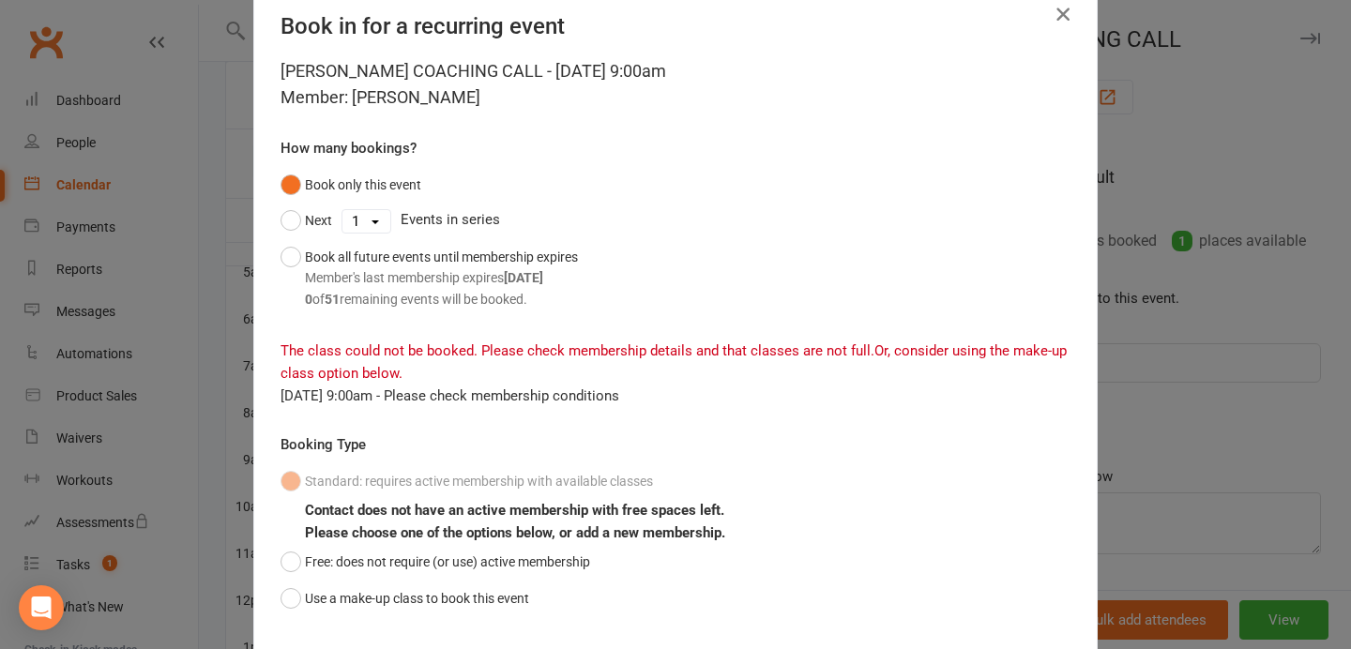
click at [1064, 14] on icon "button" at bounding box center [1062, 14] width 23 height 23
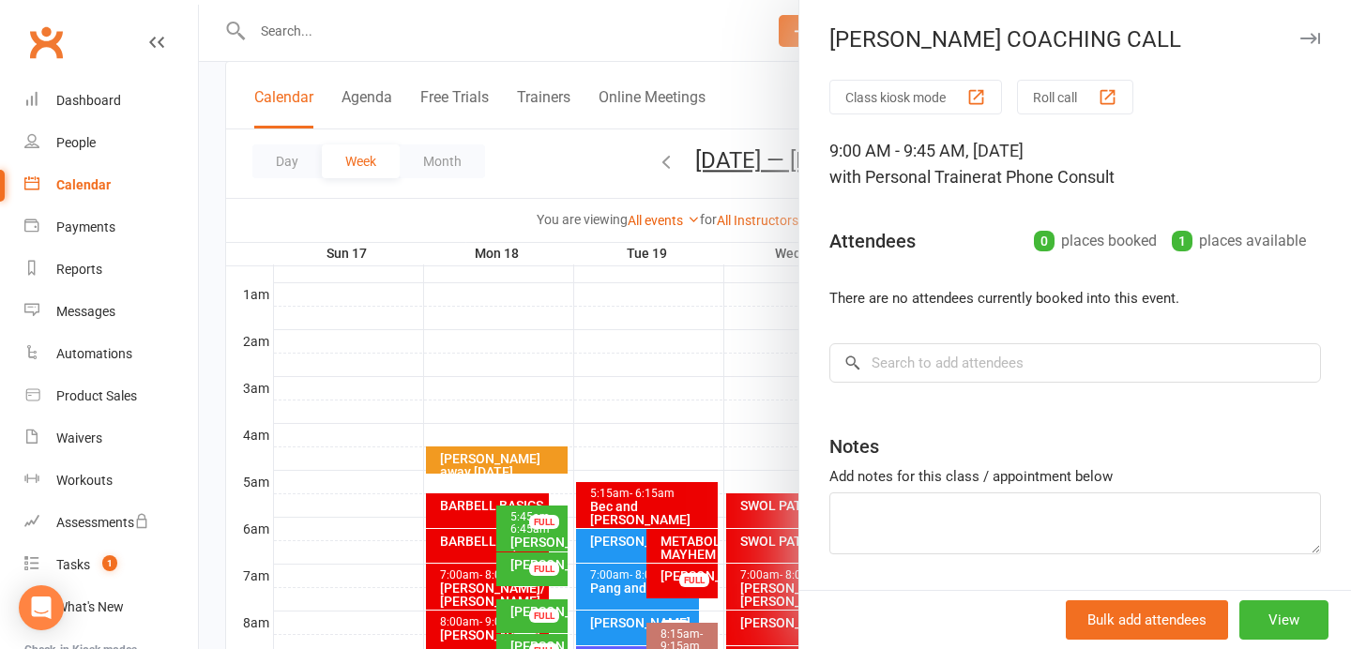
scroll to position [0, 0]
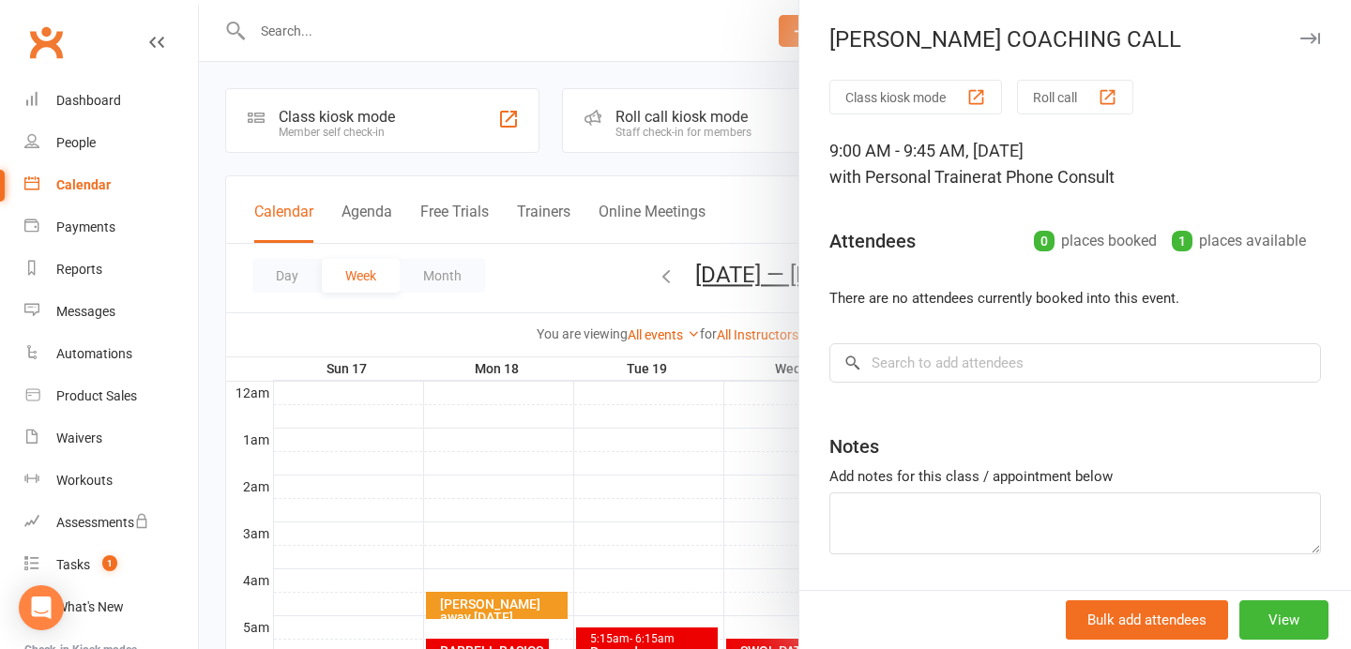
click at [1307, 31] on button "button" at bounding box center [1309, 38] width 23 height 23
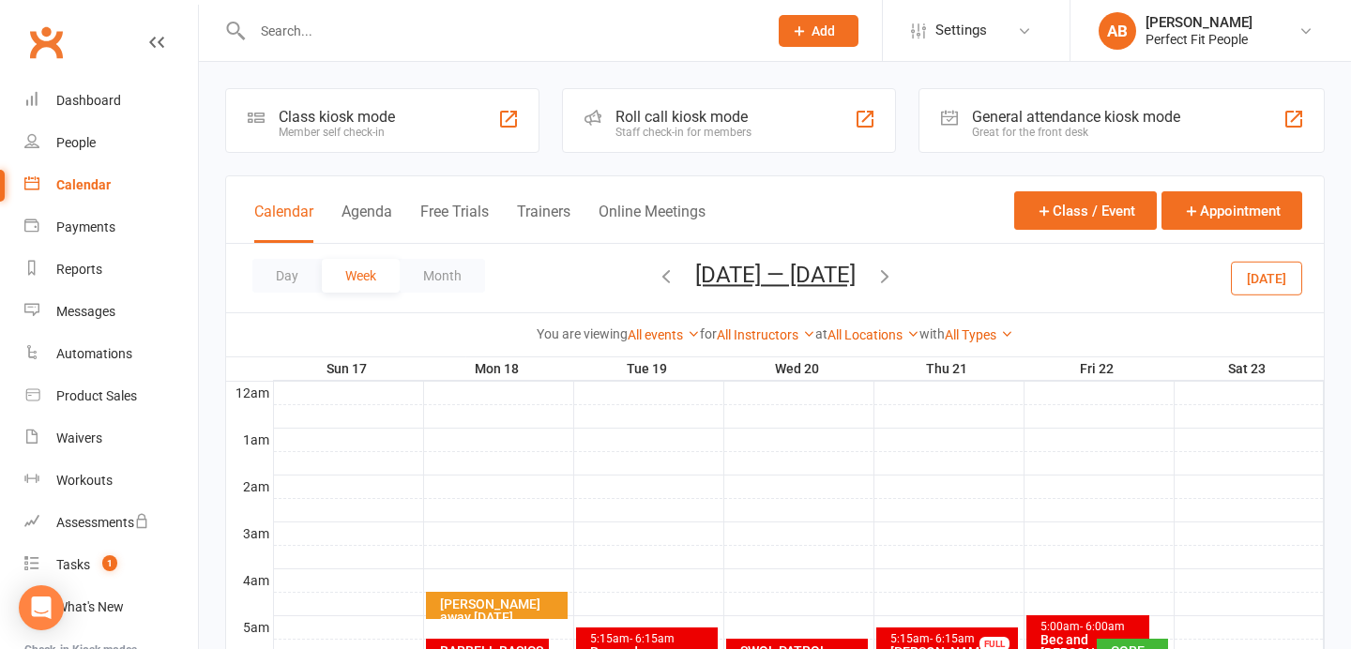
click at [661, 275] on icon "button" at bounding box center [666, 275] width 21 height 21
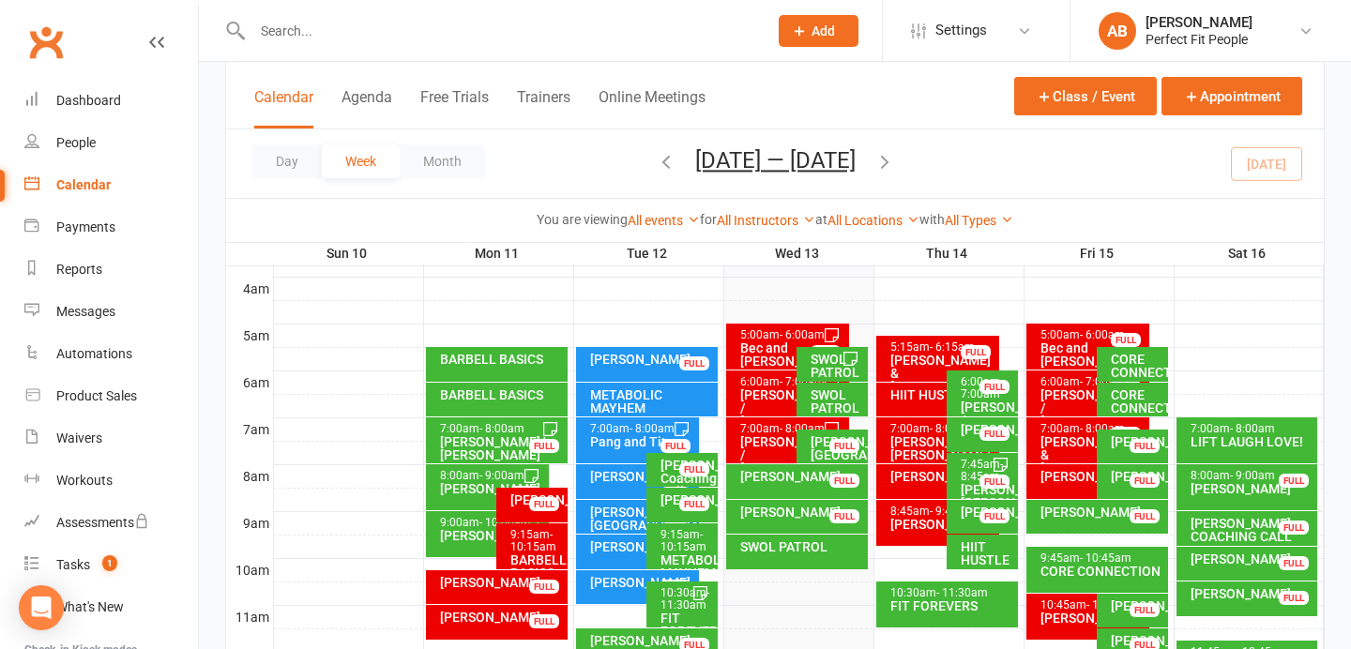
scroll to position [311, 0]
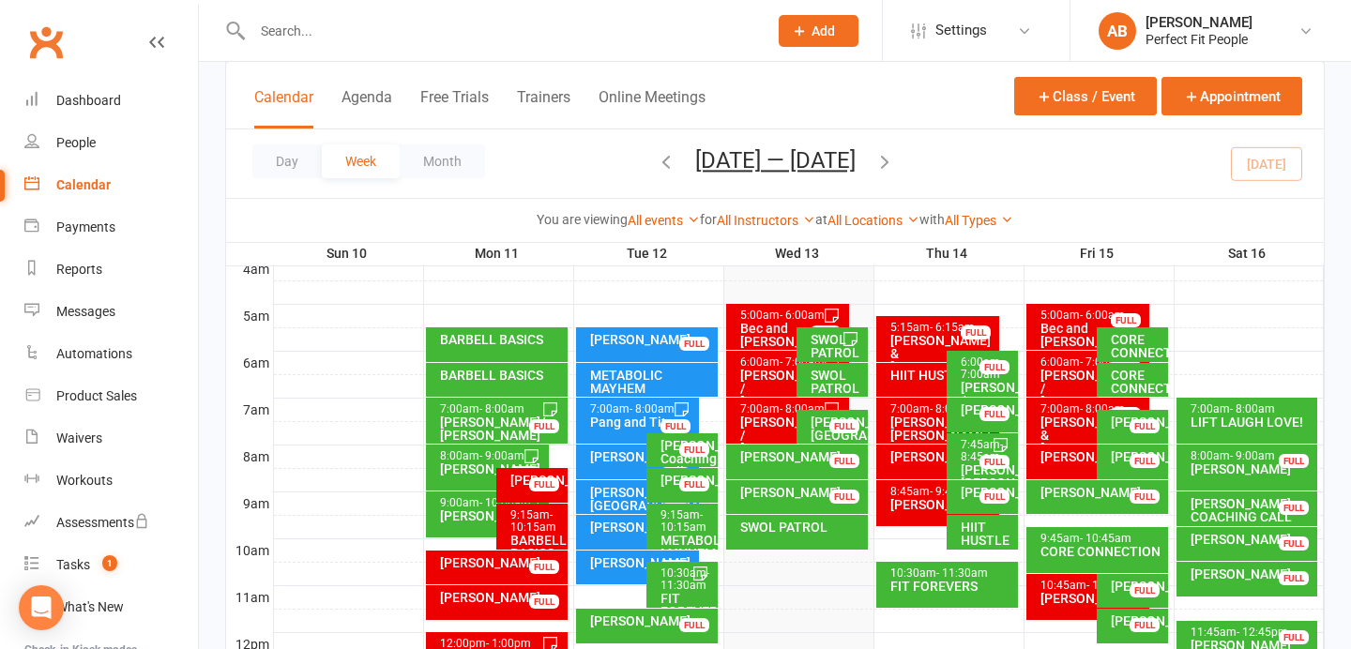
click at [1232, 507] on div "[PERSON_NAME] COACHING CALL" at bounding box center [1251, 510] width 125 height 26
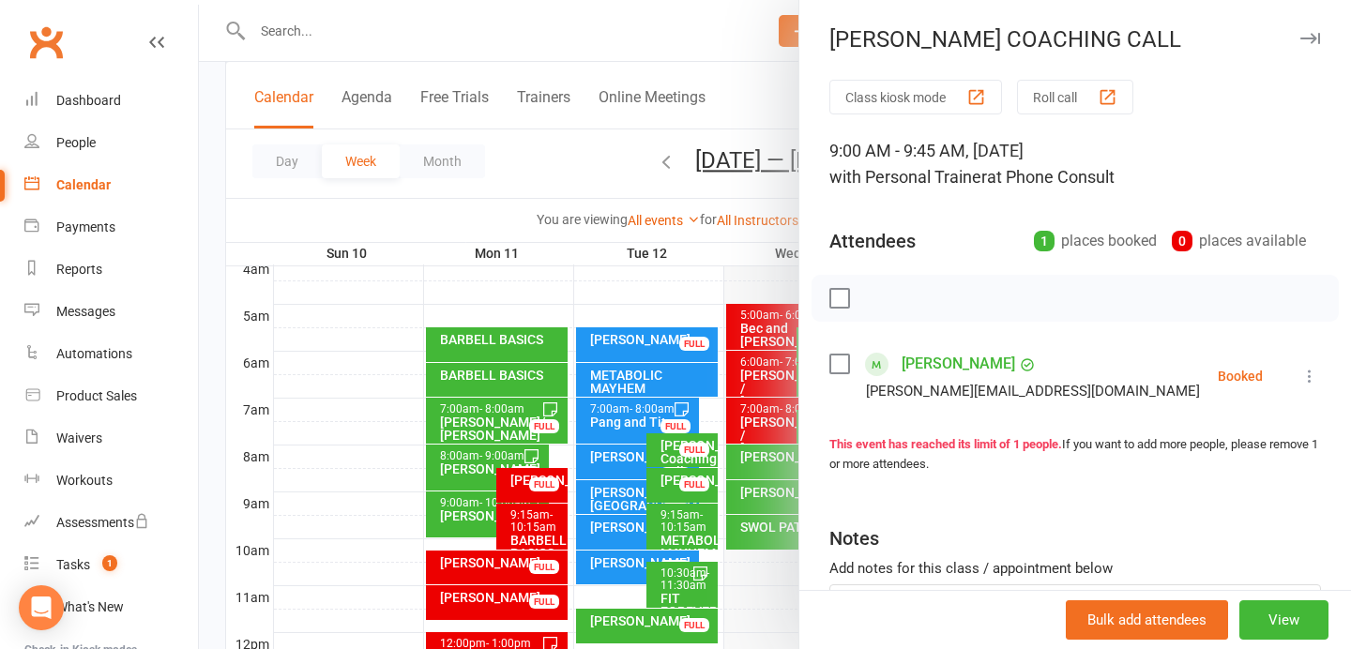
click at [1313, 34] on icon "button" at bounding box center [1310, 38] width 20 height 11
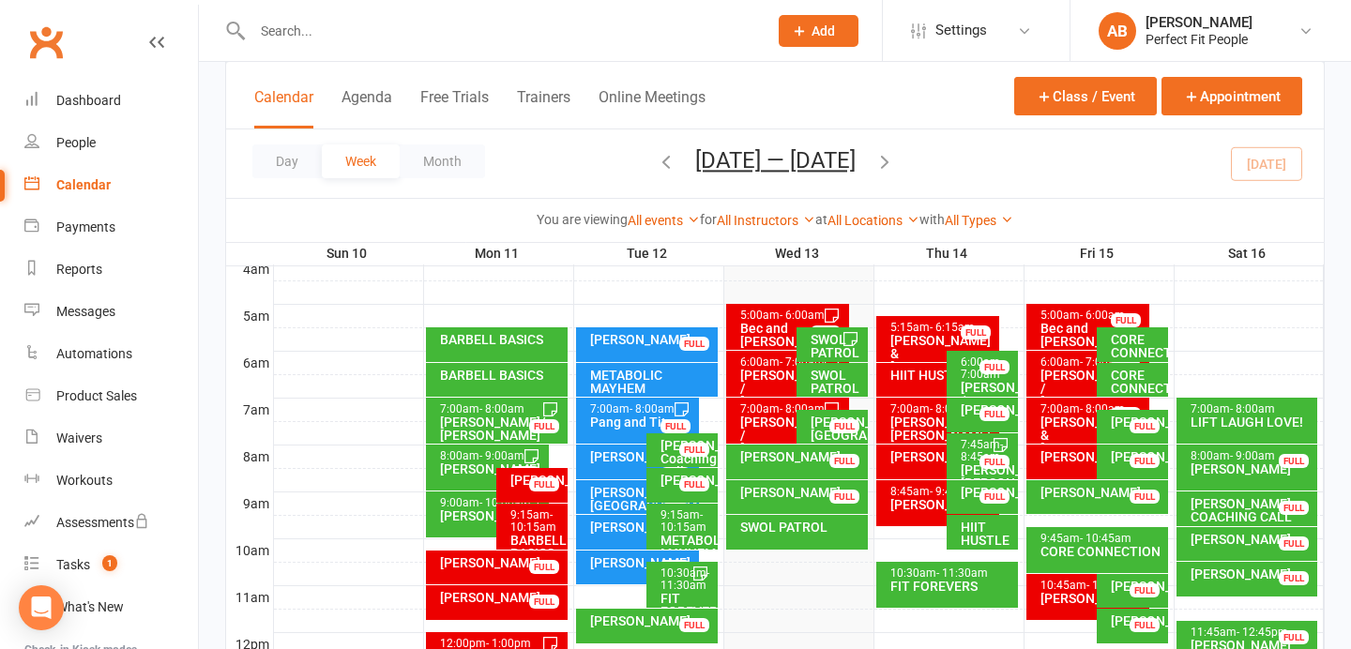
click at [892, 161] on icon "button" at bounding box center [884, 161] width 21 height 21
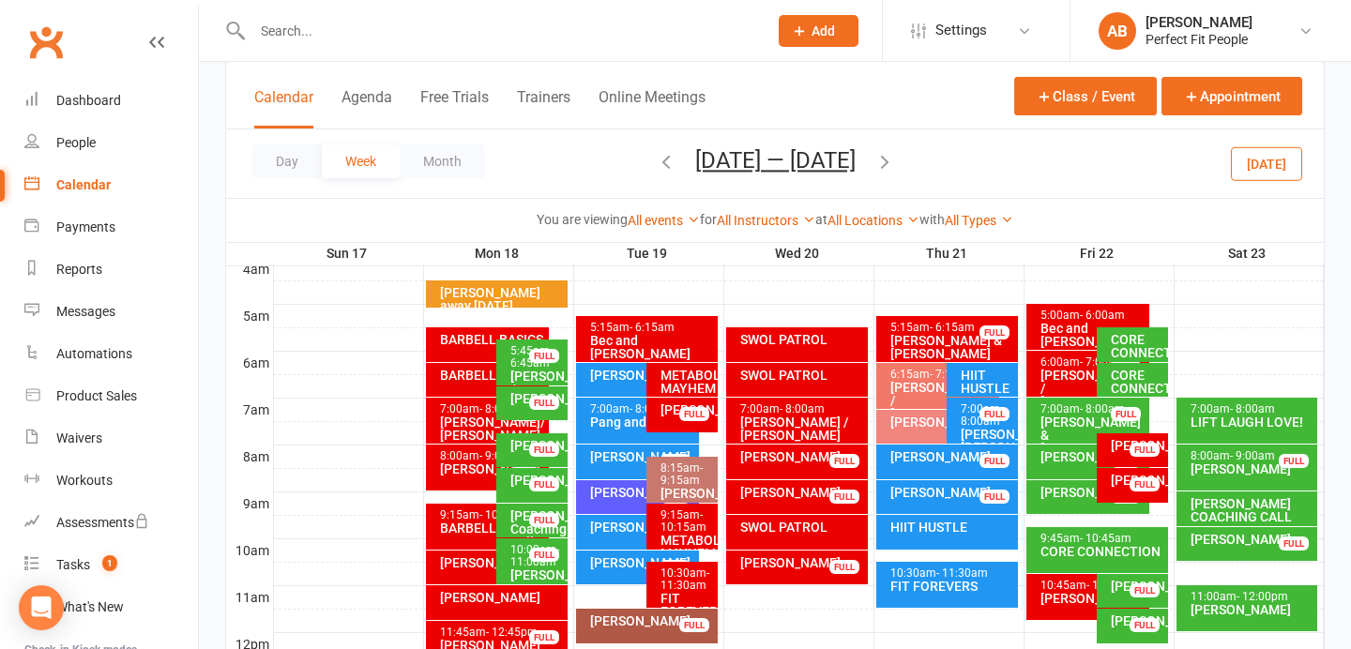
click at [895, 163] on icon "button" at bounding box center [884, 161] width 21 height 21
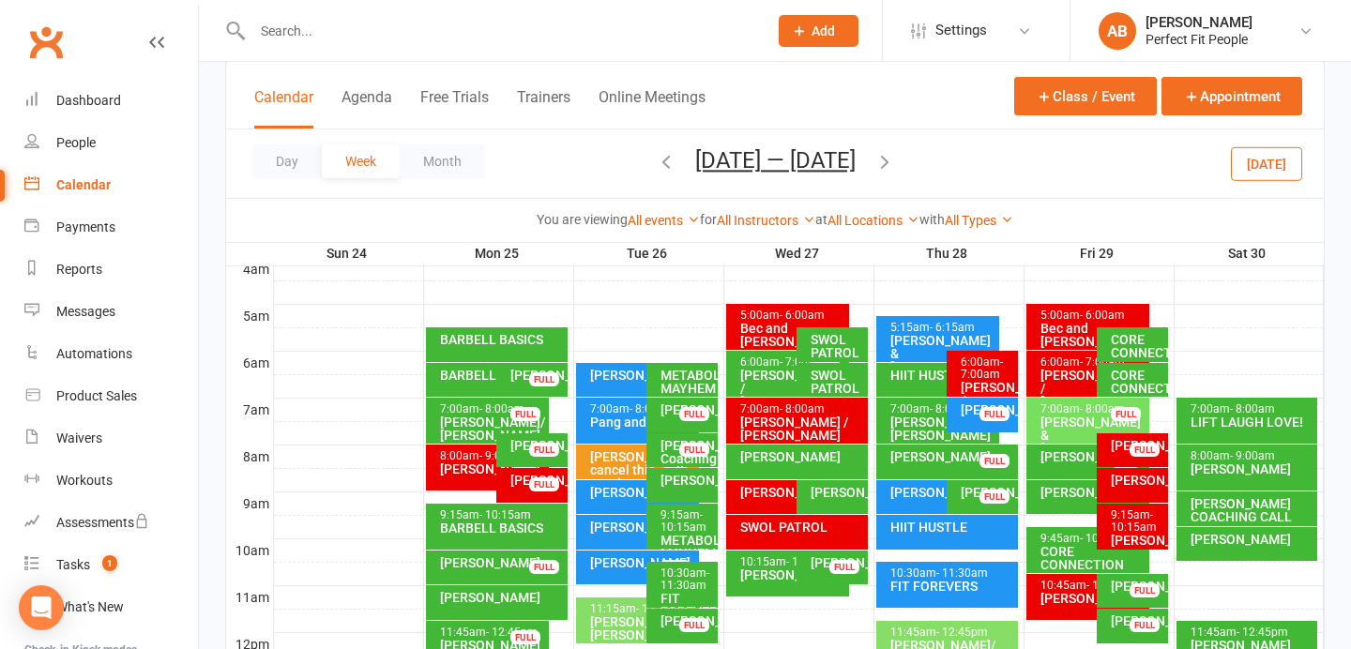
click at [895, 168] on icon "button" at bounding box center [884, 161] width 21 height 21
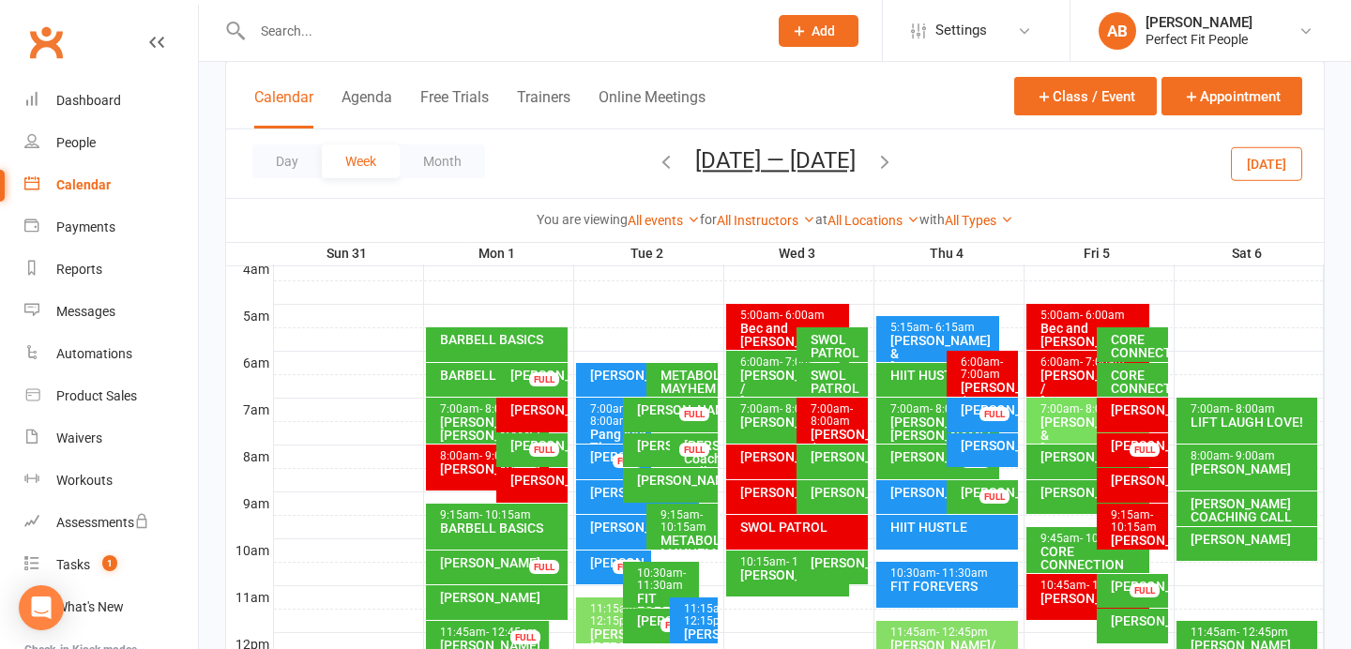
scroll to position [230, 0]
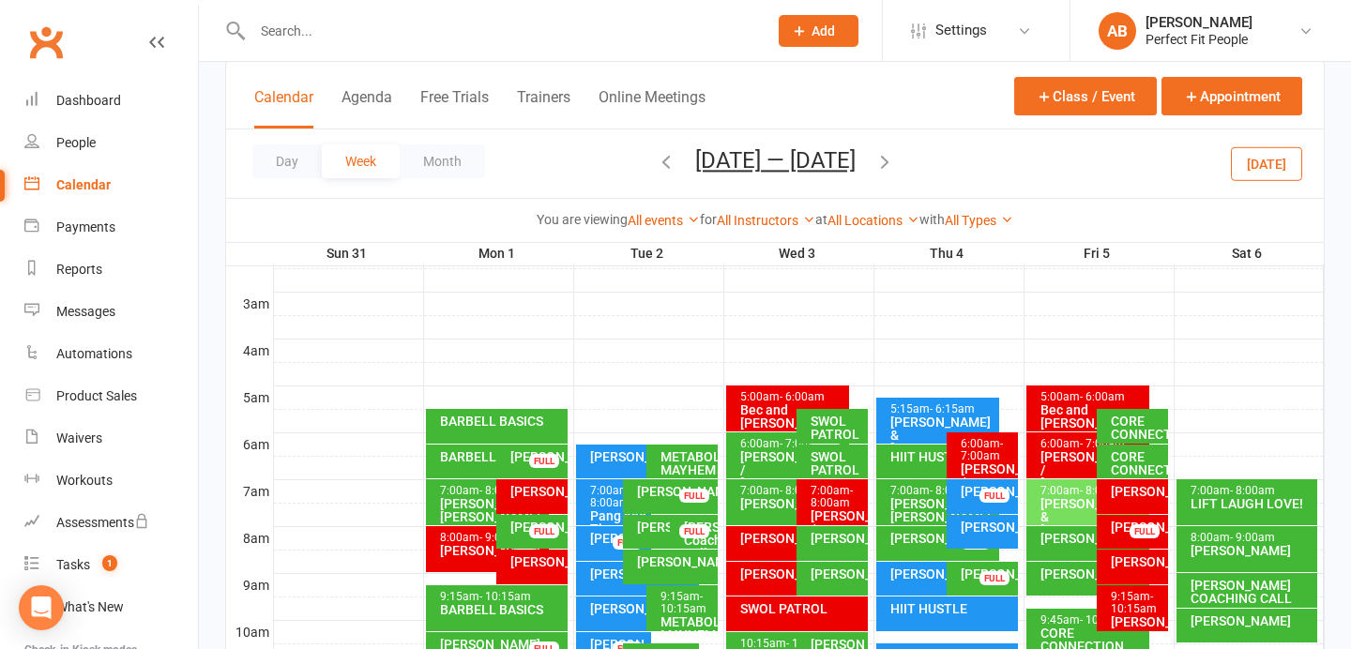
click at [1065, 487] on div "7:00am - 8:00am" at bounding box center [1092, 491] width 106 height 12
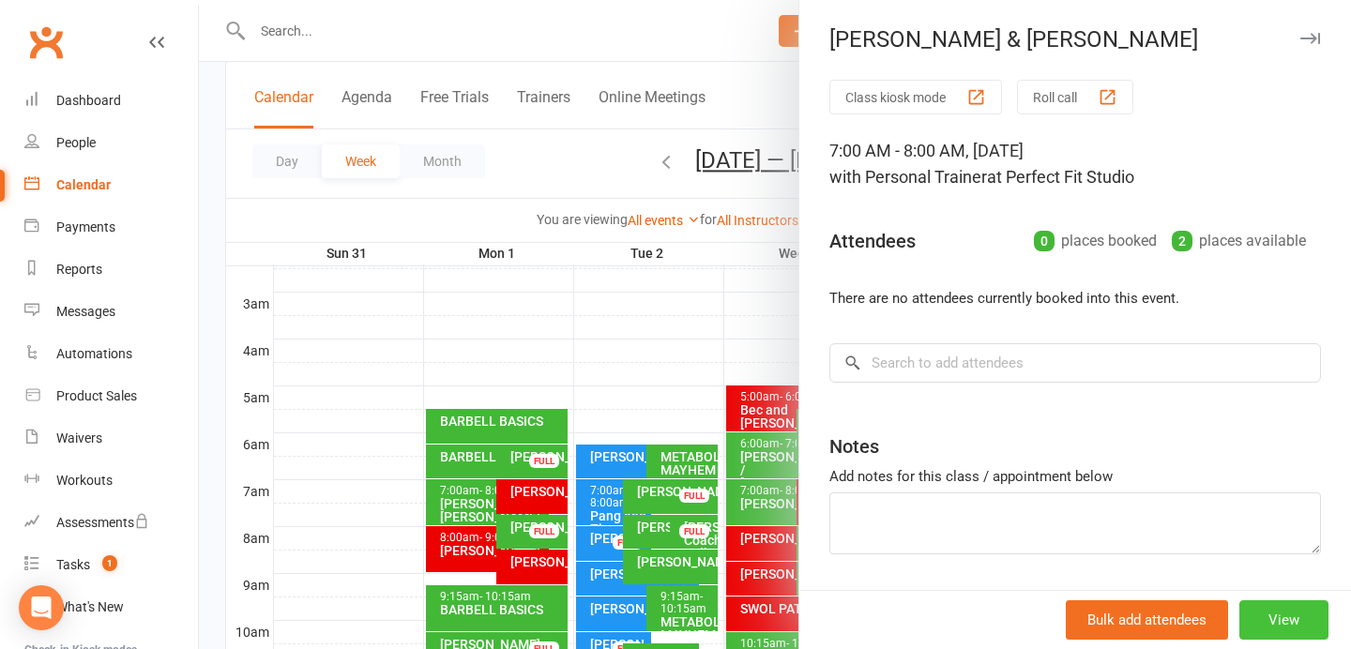
click at [1288, 611] on button "View" at bounding box center [1283, 619] width 89 height 39
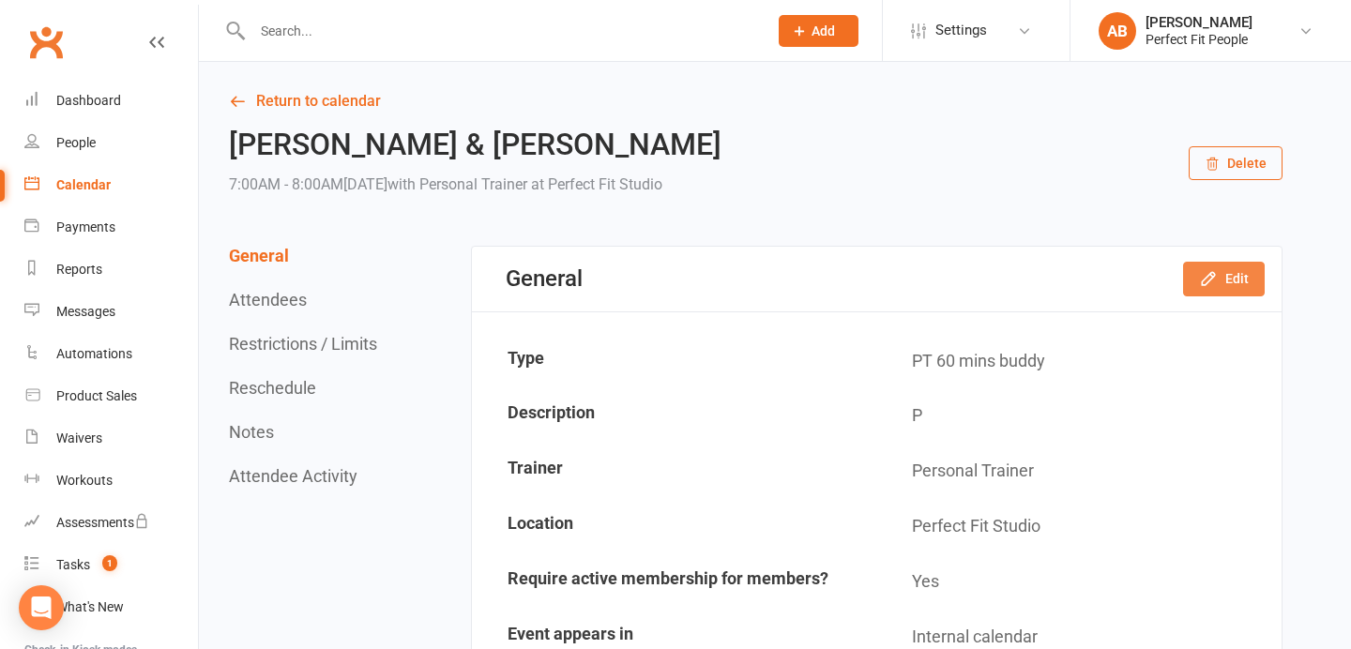
click at [1216, 270] on icon "button" at bounding box center [1208, 278] width 19 height 19
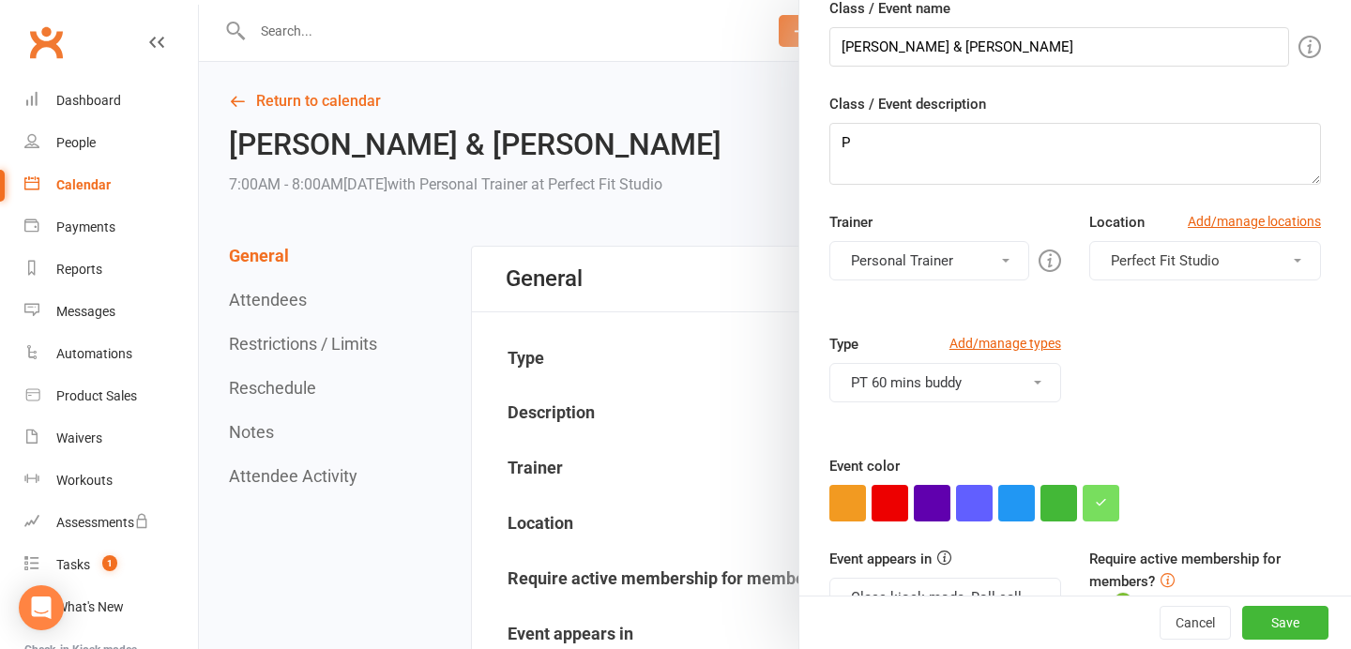
scroll to position [239, 0]
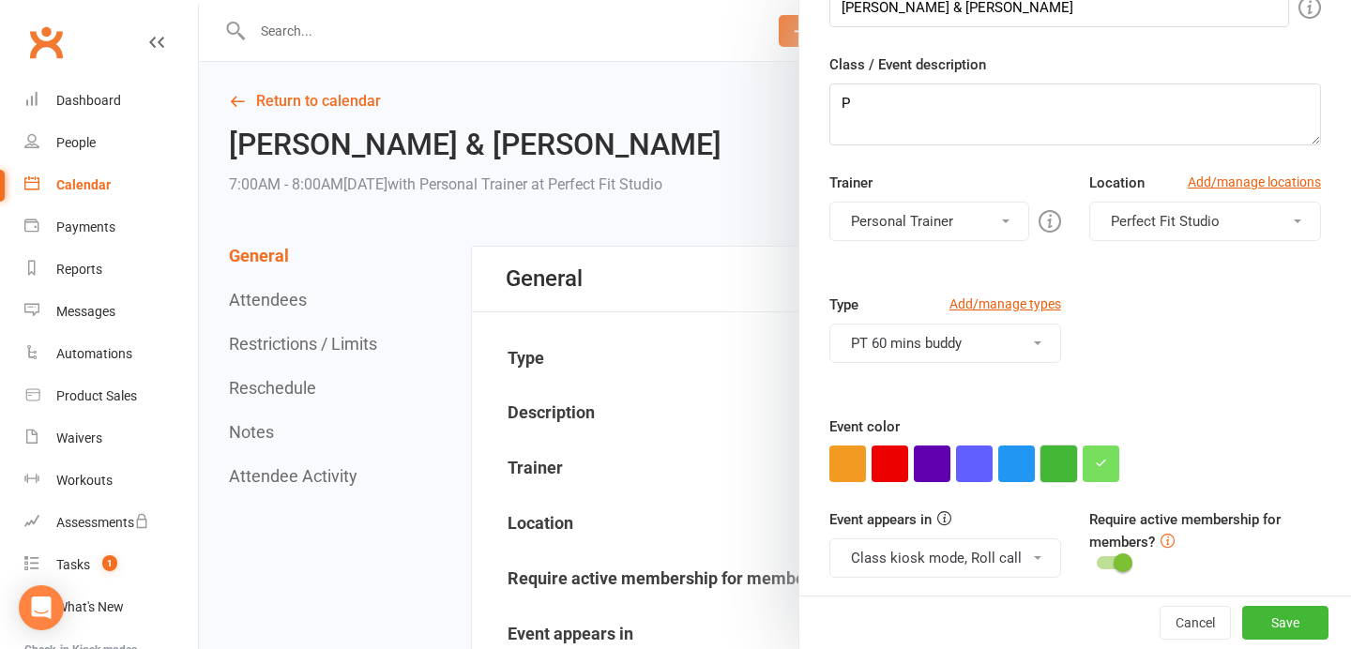
click at [1055, 473] on button "button" at bounding box center [1058, 464] width 37 height 37
click at [1303, 631] on button "Save" at bounding box center [1285, 623] width 86 height 34
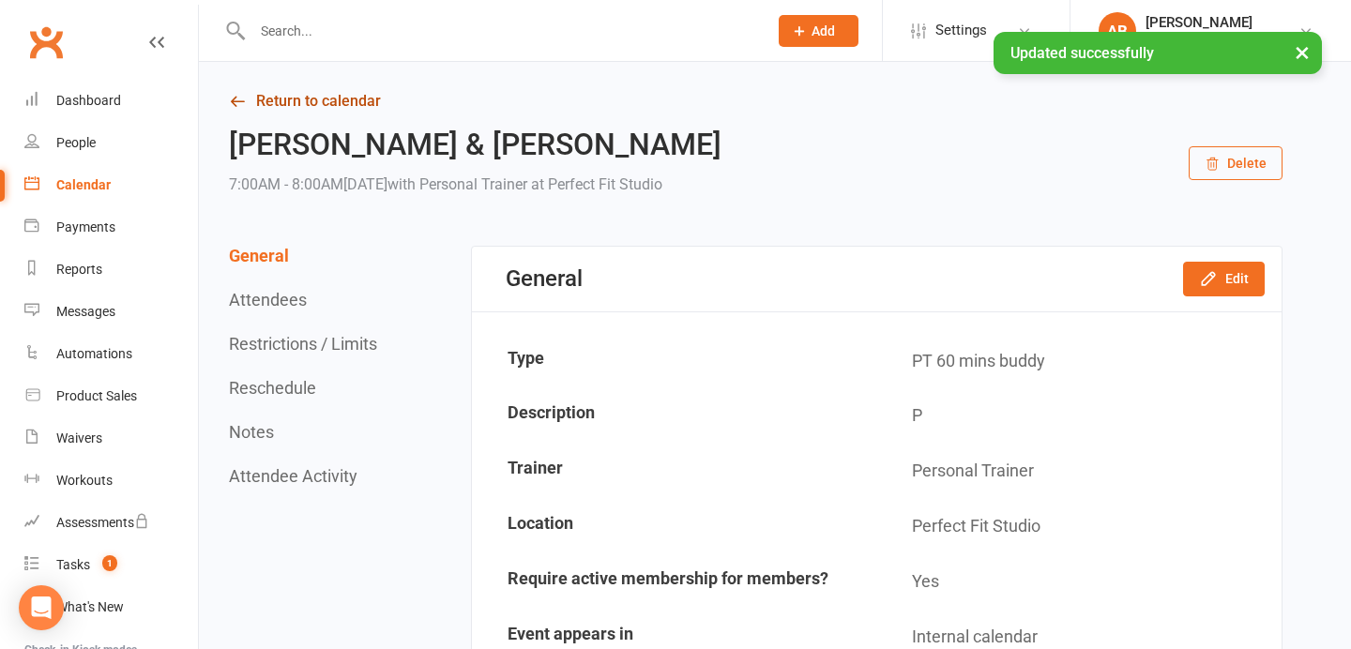
click at [308, 107] on link "Return to calendar" at bounding box center [755, 101] width 1053 height 26
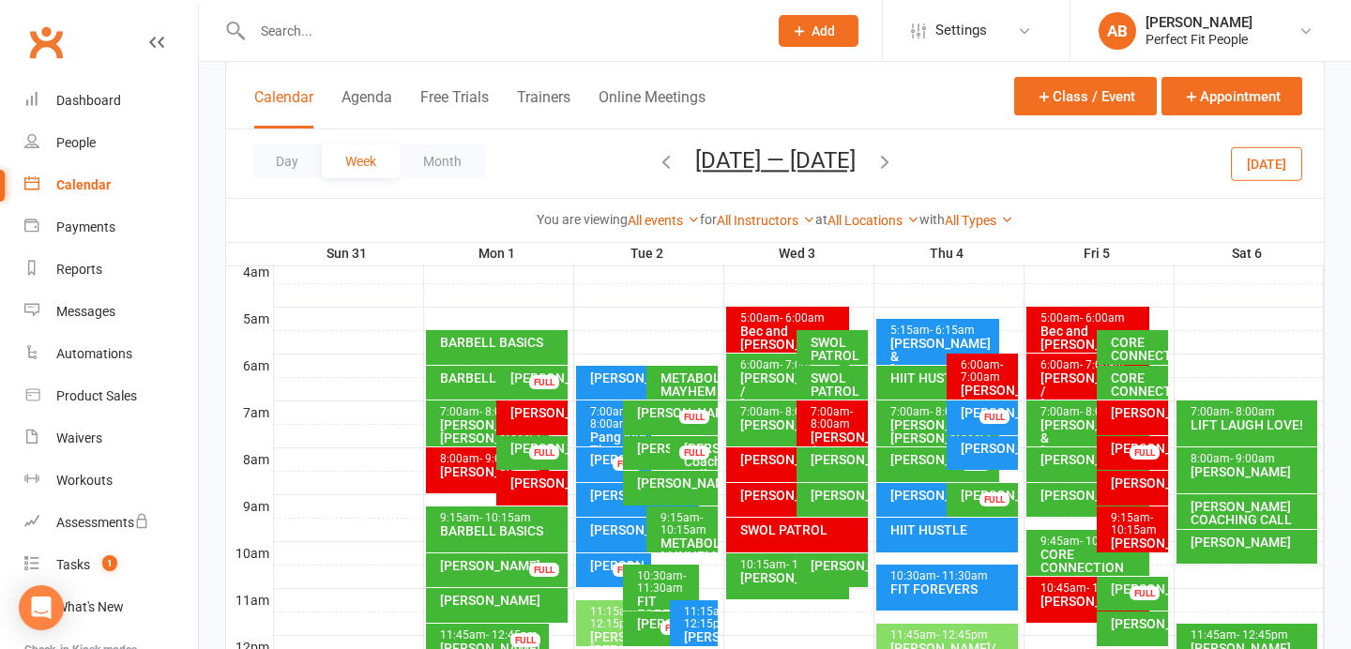
scroll to position [208, 0]
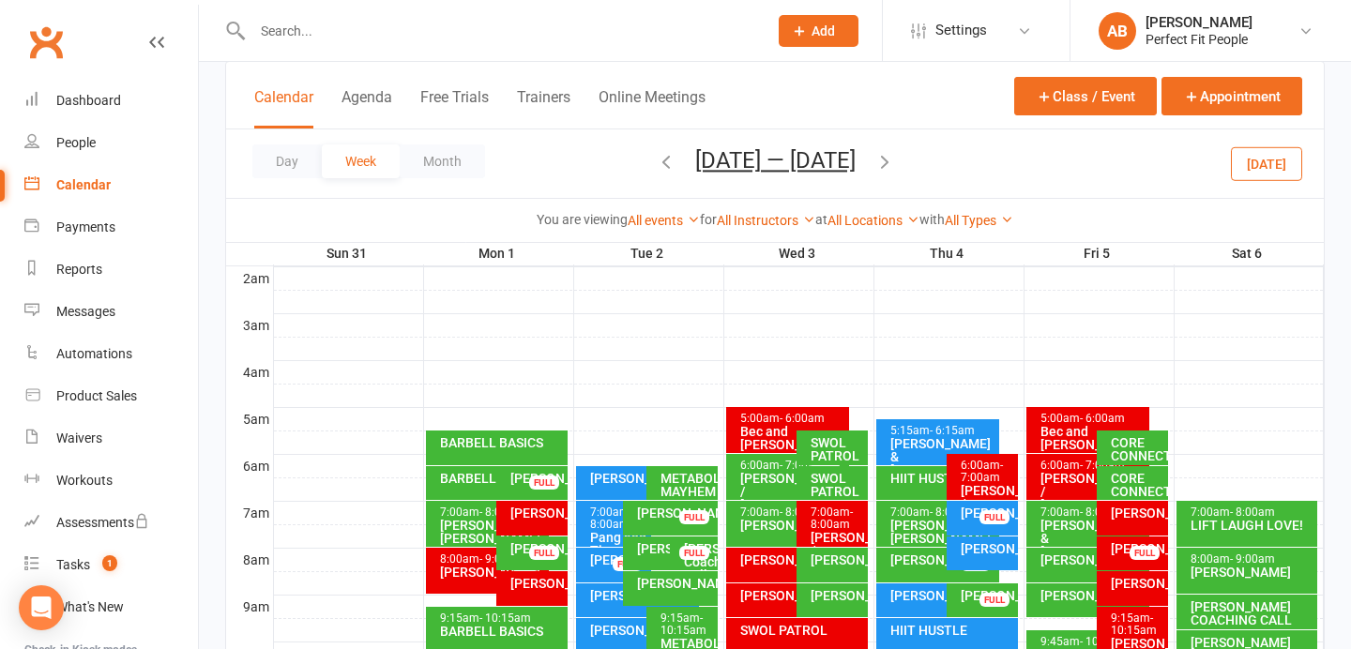
click at [1280, 167] on button "[DATE]" at bounding box center [1266, 163] width 71 height 34
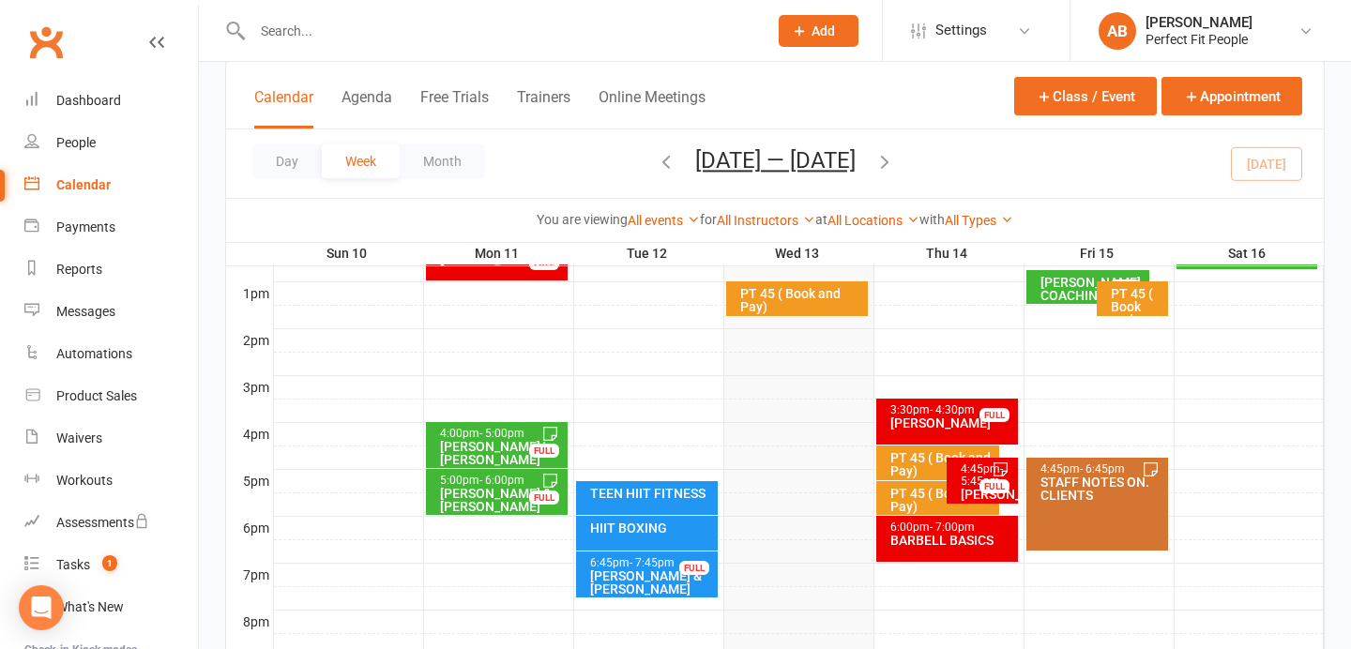
scroll to position [716, 0]
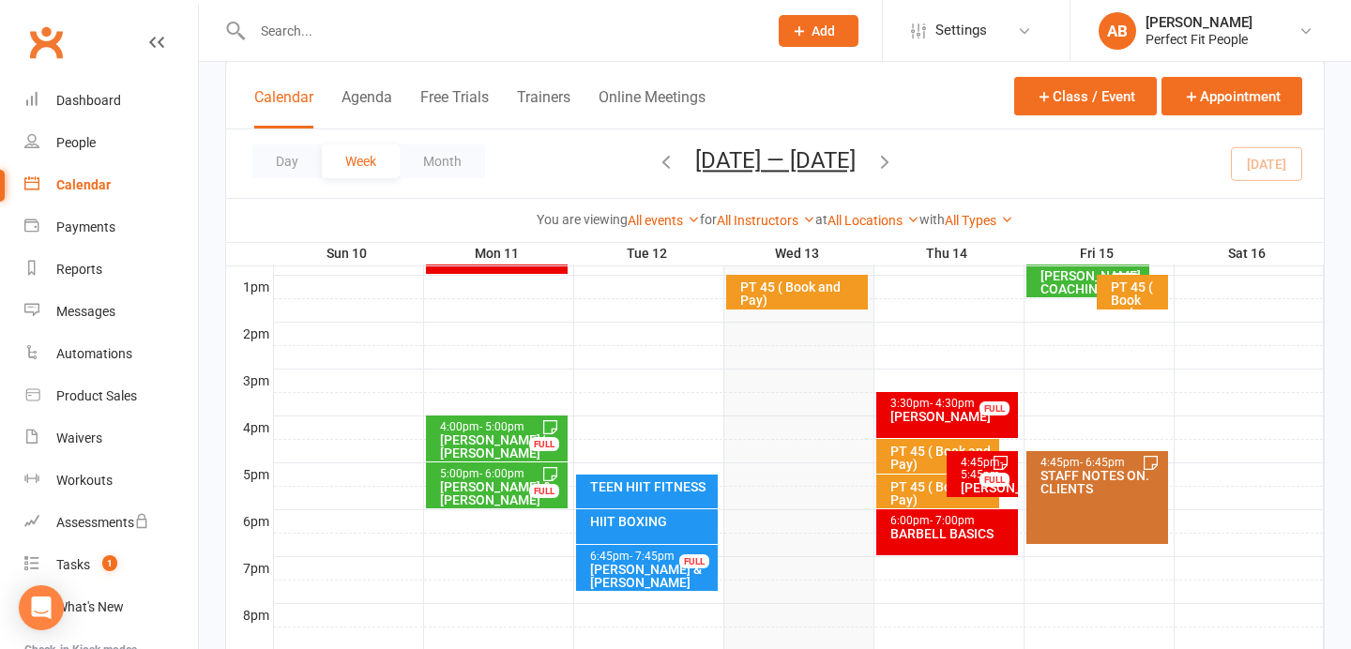
click at [636, 560] on span "- 7:45pm" at bounding box center [651, 556] width 45 height 13
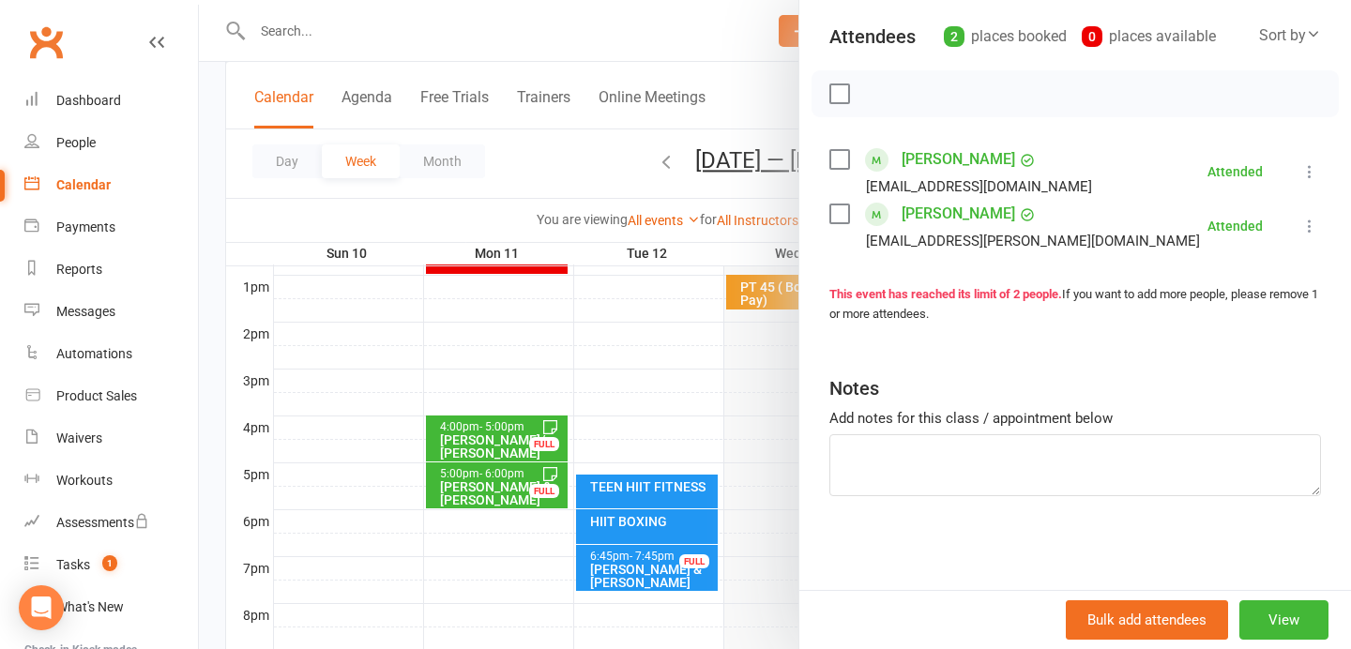
scroll to position [0, 0]
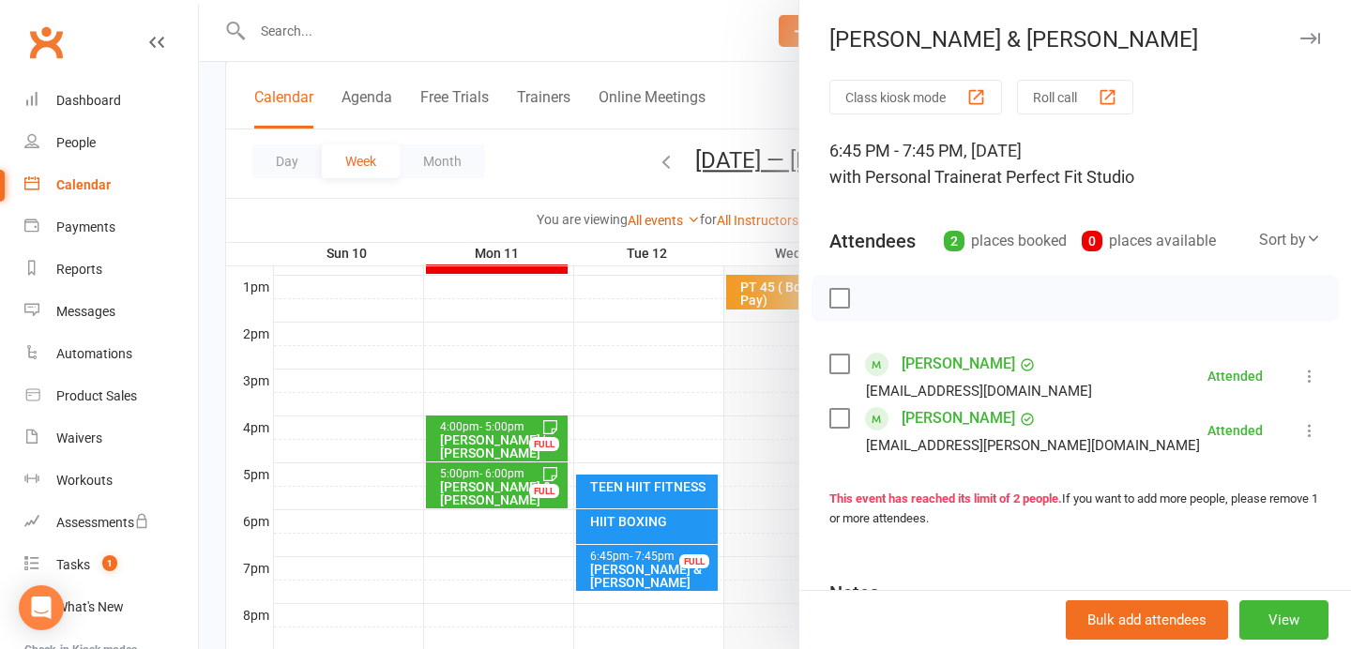
click at [1317, 29] on button "button" at bounding box center [1309, 38] width 23 height 23
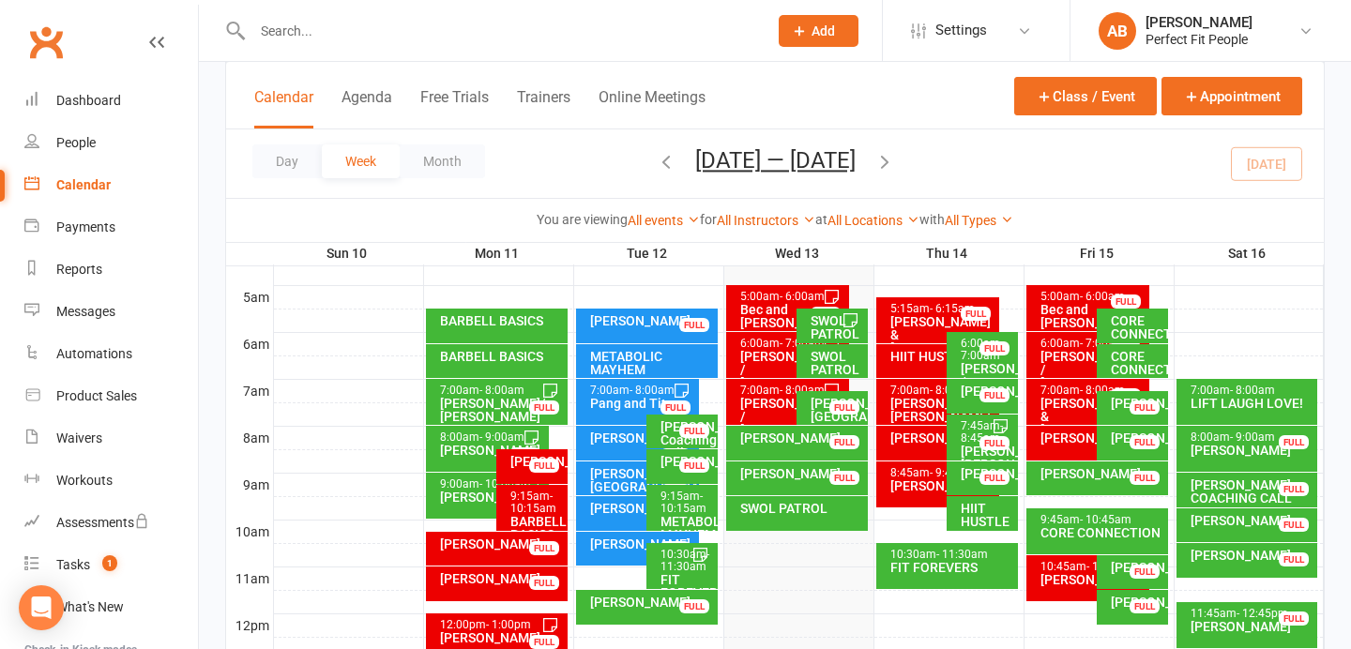
scroll to position [297, 0]
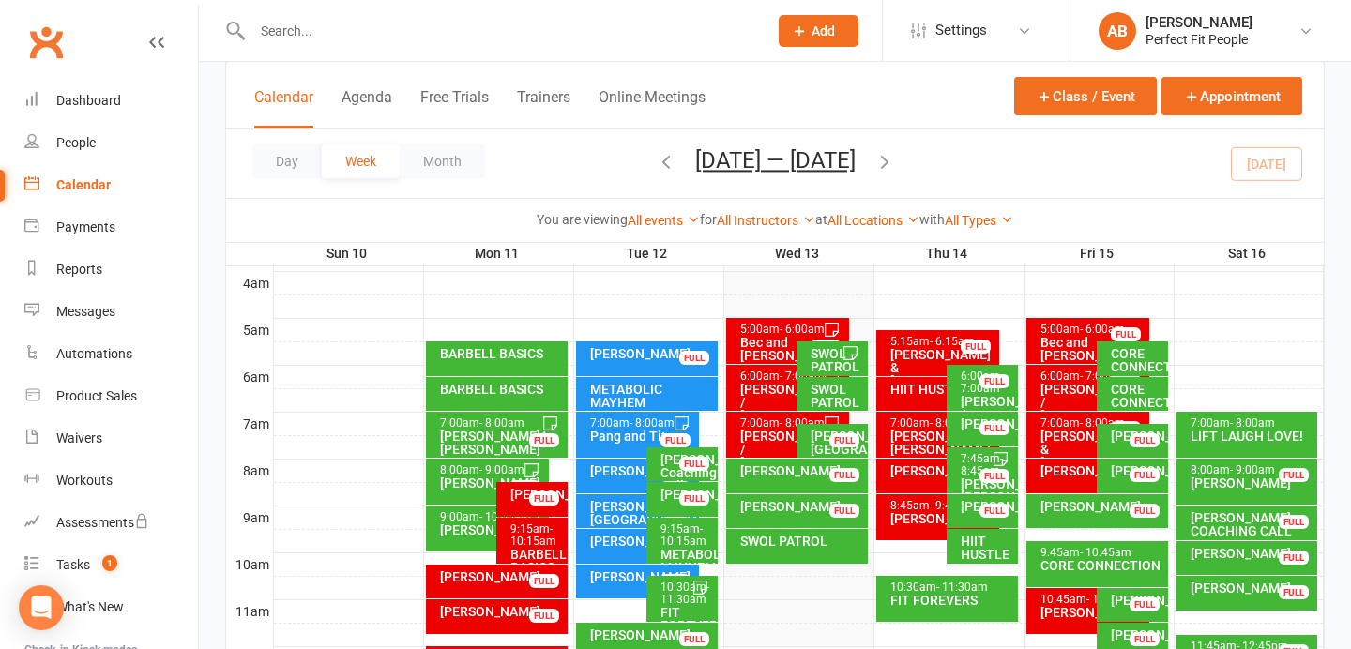
click at [969, 426] on div "[PERSON_NAME]" at bounding box center [987, 423] width 54 height 13
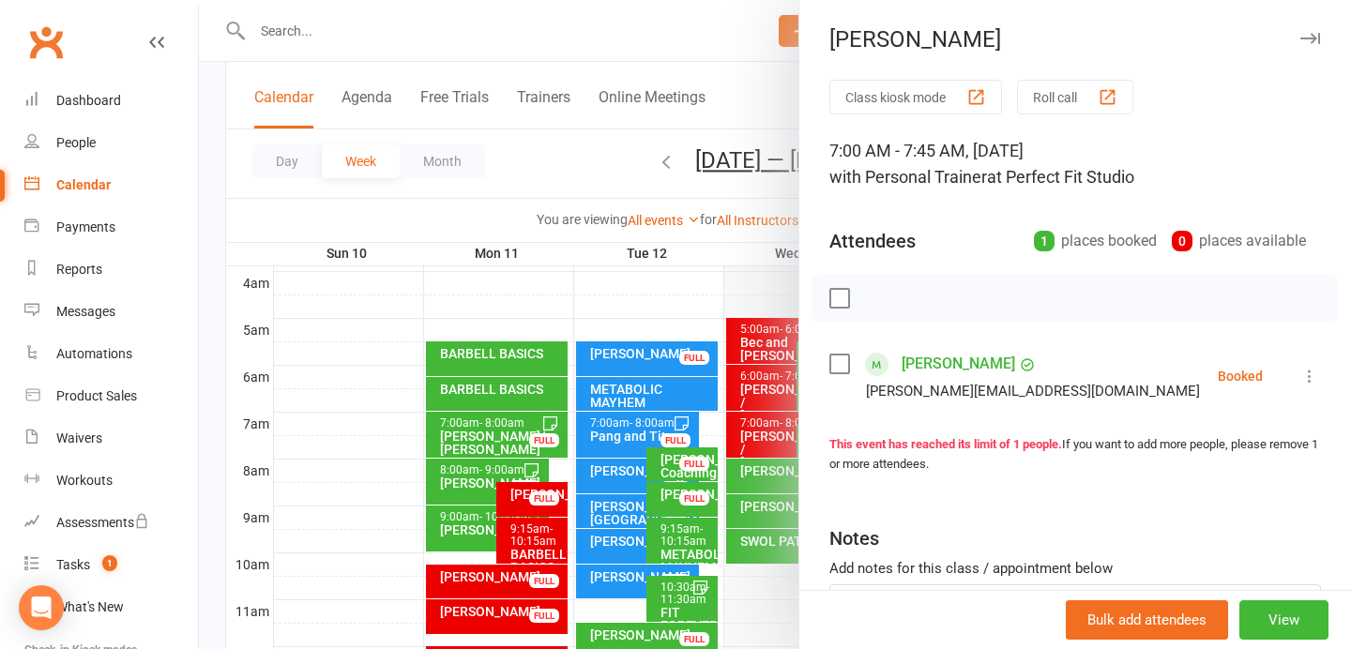
scroll to position [150, 0]
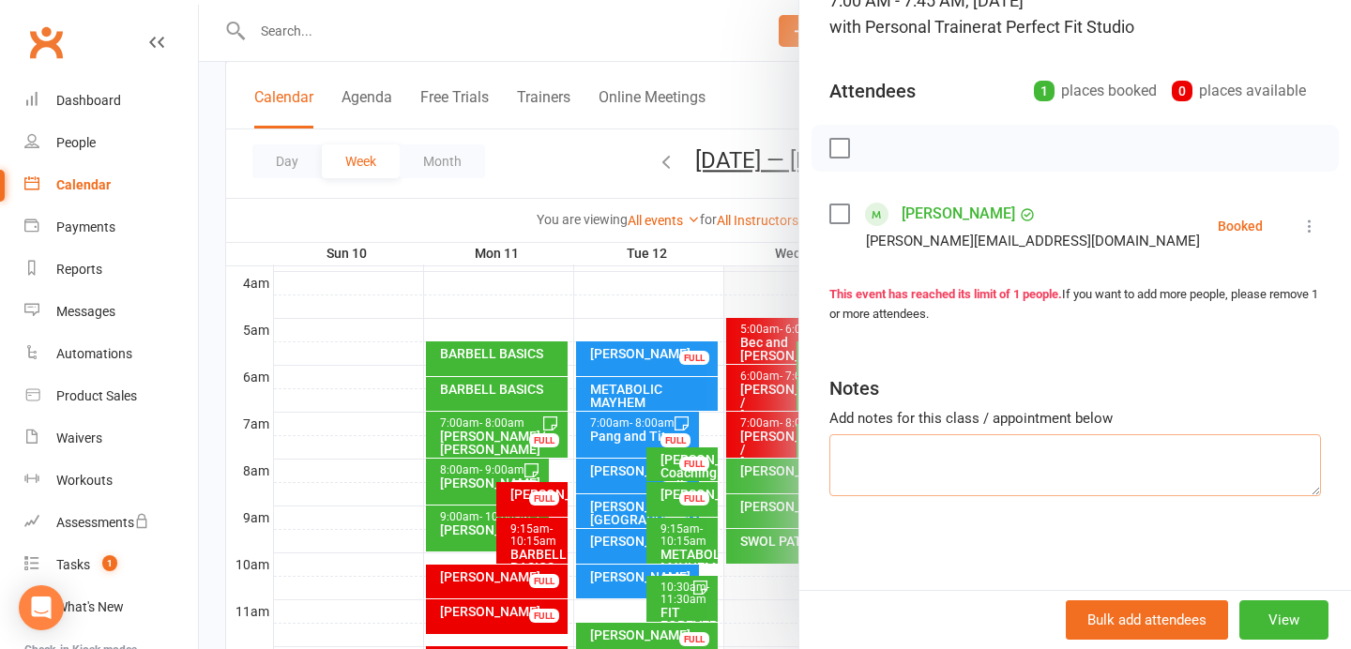
click at [880, 447] on textarea at bounding box center [1074, 465] width 491 height 62
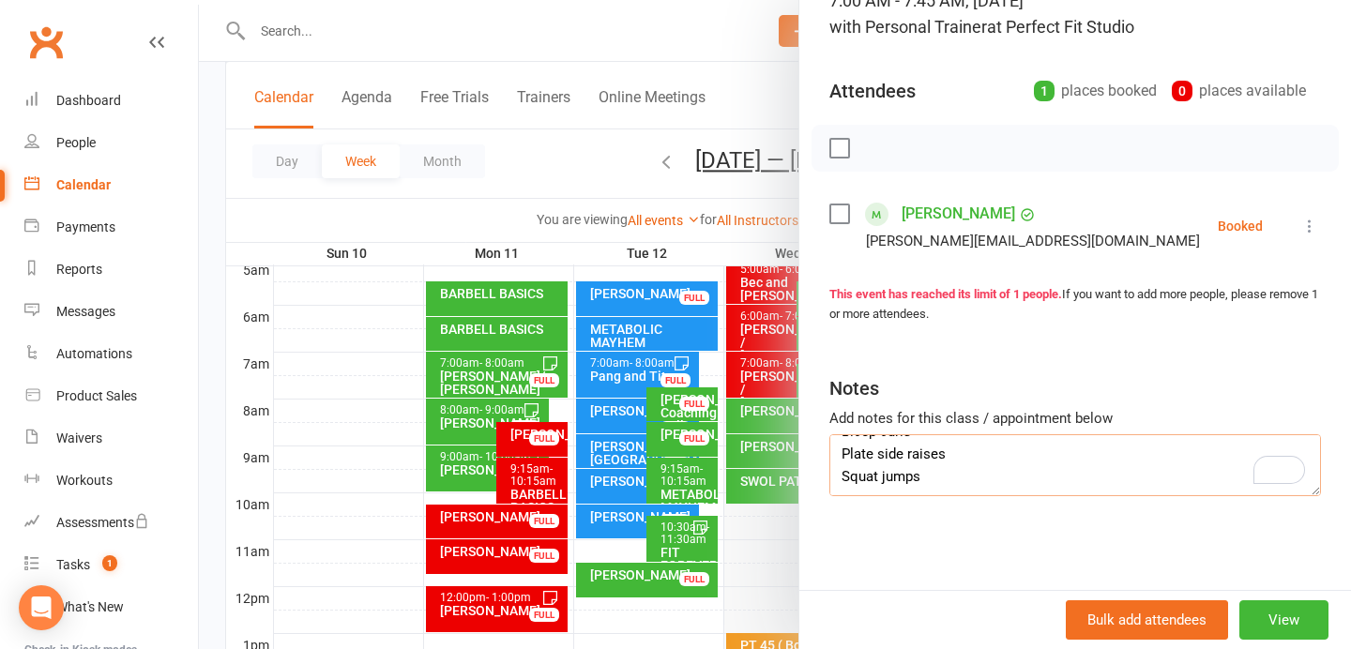
click at [945, 470] on textarea "Bicep grip pulldown Leg Press combo wide narrow Burpees Thrusters Bicep curls P…" at bounding box center [1074, 465] width 491 height 62
click at [839, 468] on textarea "Bicep grip pulldown Leg Press combo wide narrow Burpees Thrusters Bicep curls P…" at bounding box center [1074, 465] width 491 height 62
click at [939, 454] on textarea "Bicep grip pulldown Leg Press combo wide narrow Burpees Thrusters Bicep curls P…" at bounding box center [1074, 465] width 491 height 62
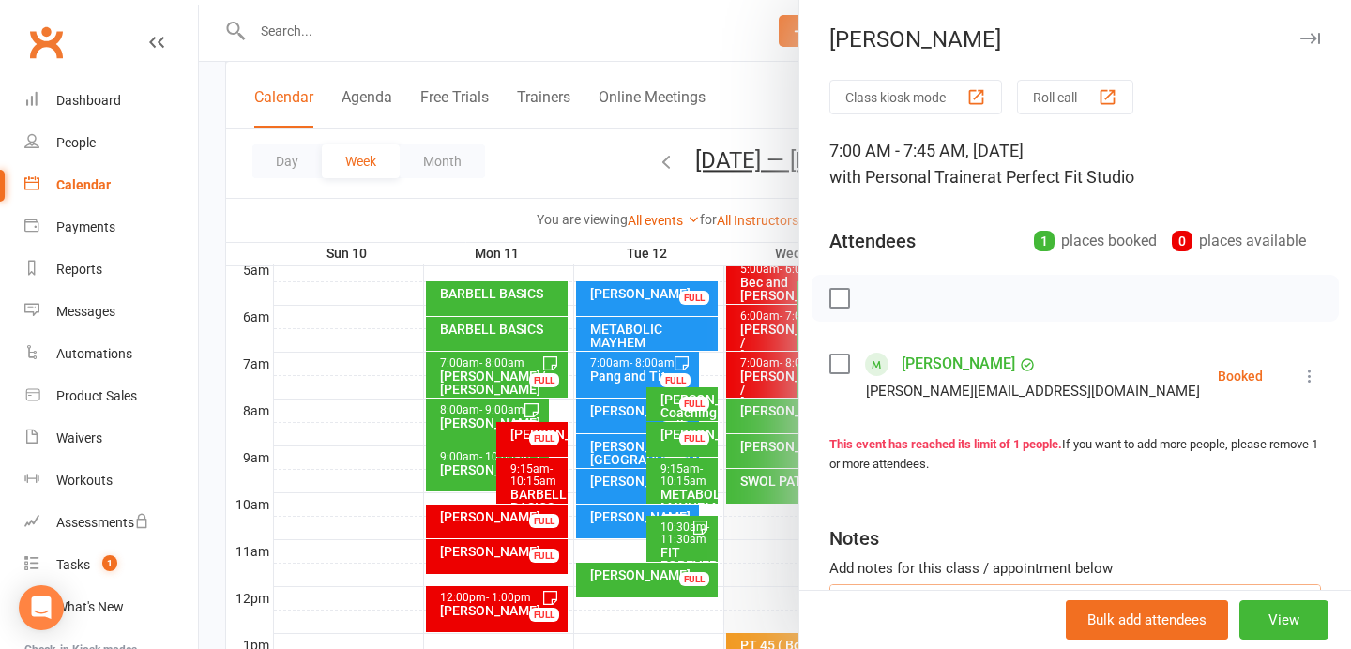
type textarea "Bicep grip pulldown Leg Press combo wide narrow Burpees Thrusters Bicep curls P…"
click at [1316, 43] on icon "button" at bounding box center [1310, 38] width 20 height 11
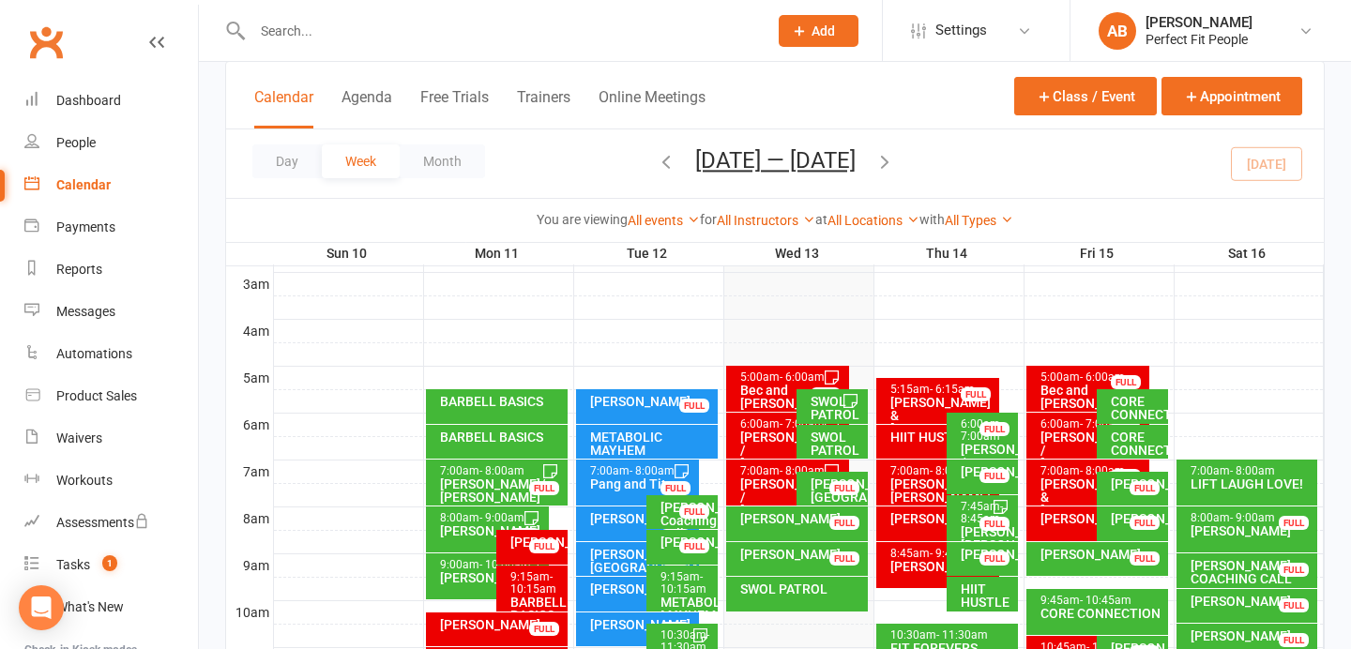
scroll to position [216, 0]
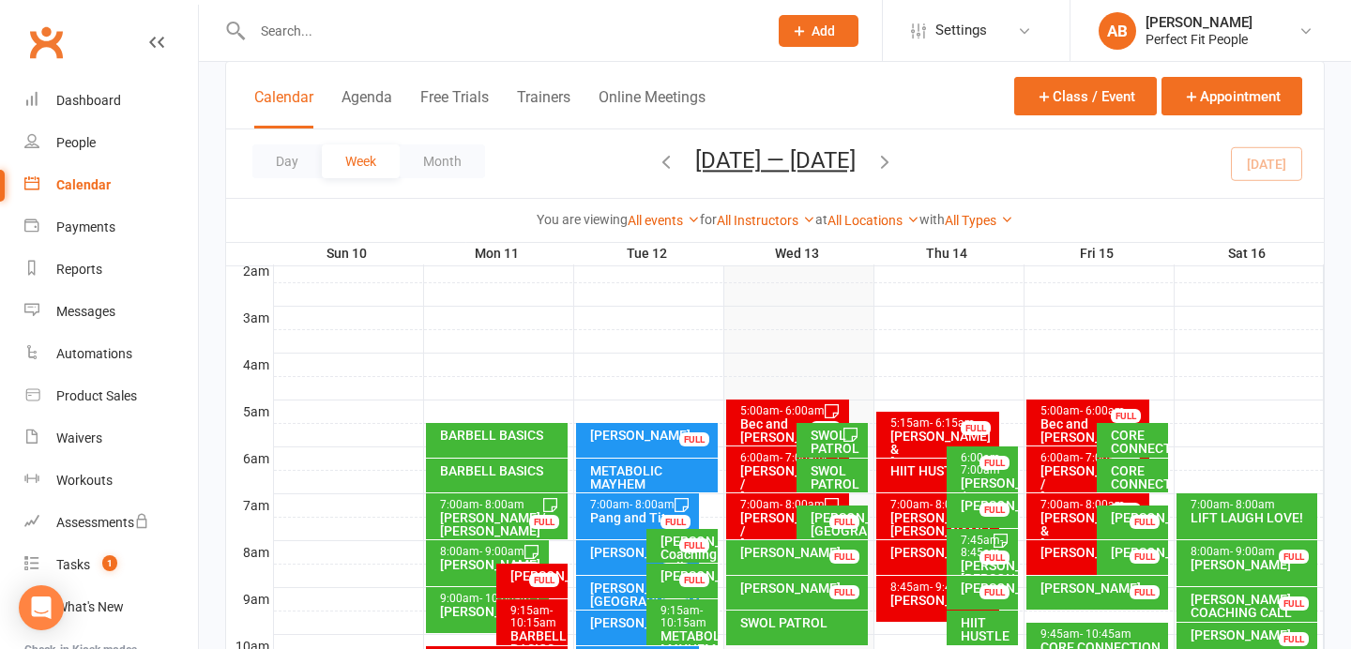
click at [893, 156] on icon "button" at bounding box center [884, 161] width 21 height 21
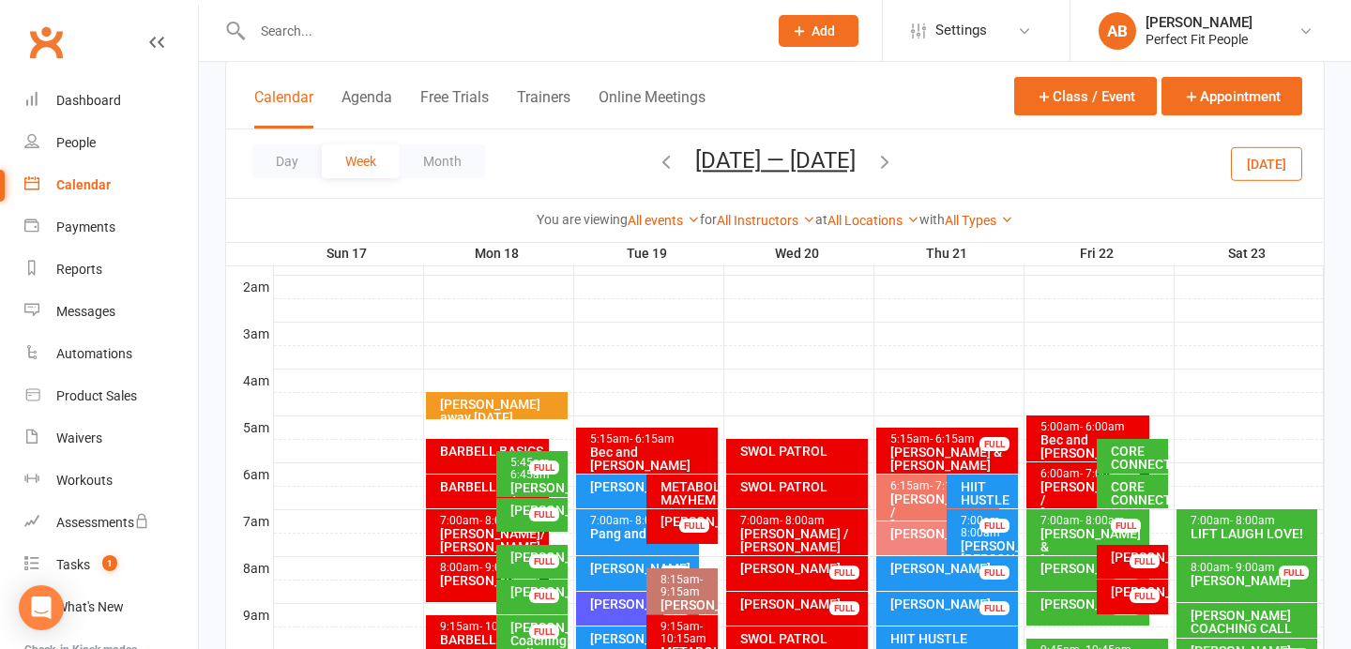
scroll to position [171, 0]
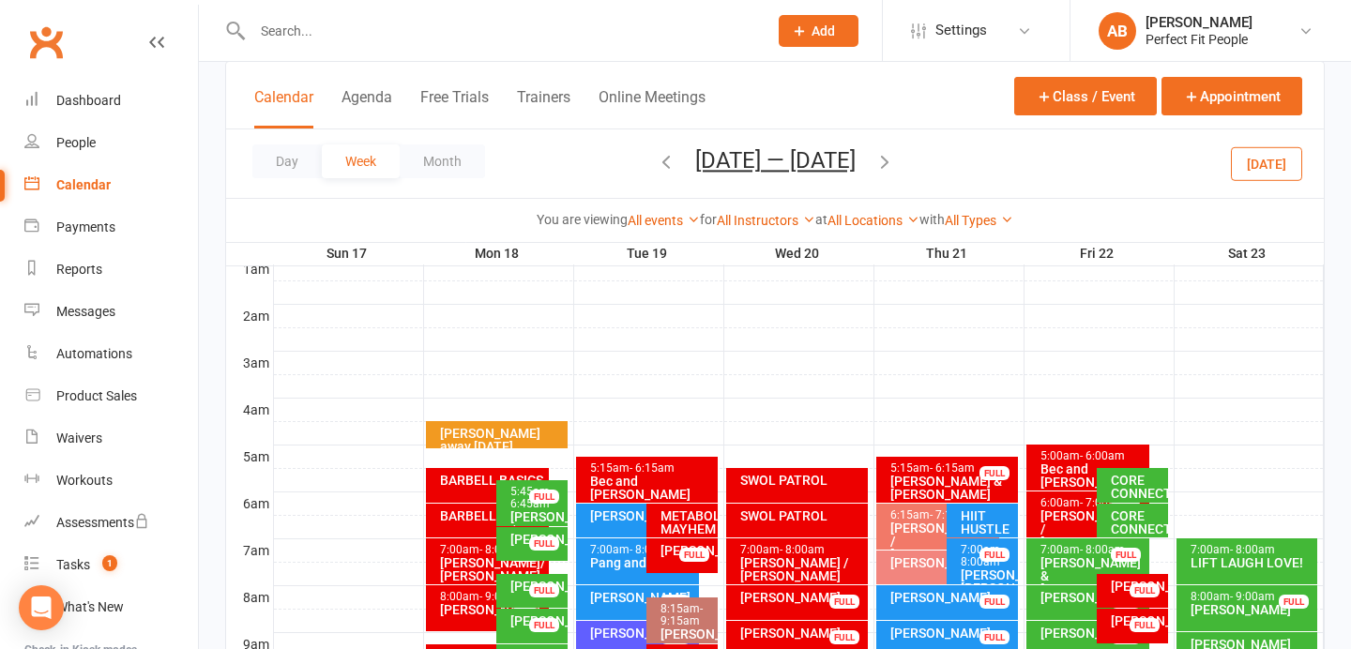
click at [656, 158] on icon "button" at bounding box center [666, 161] width 21 height 21
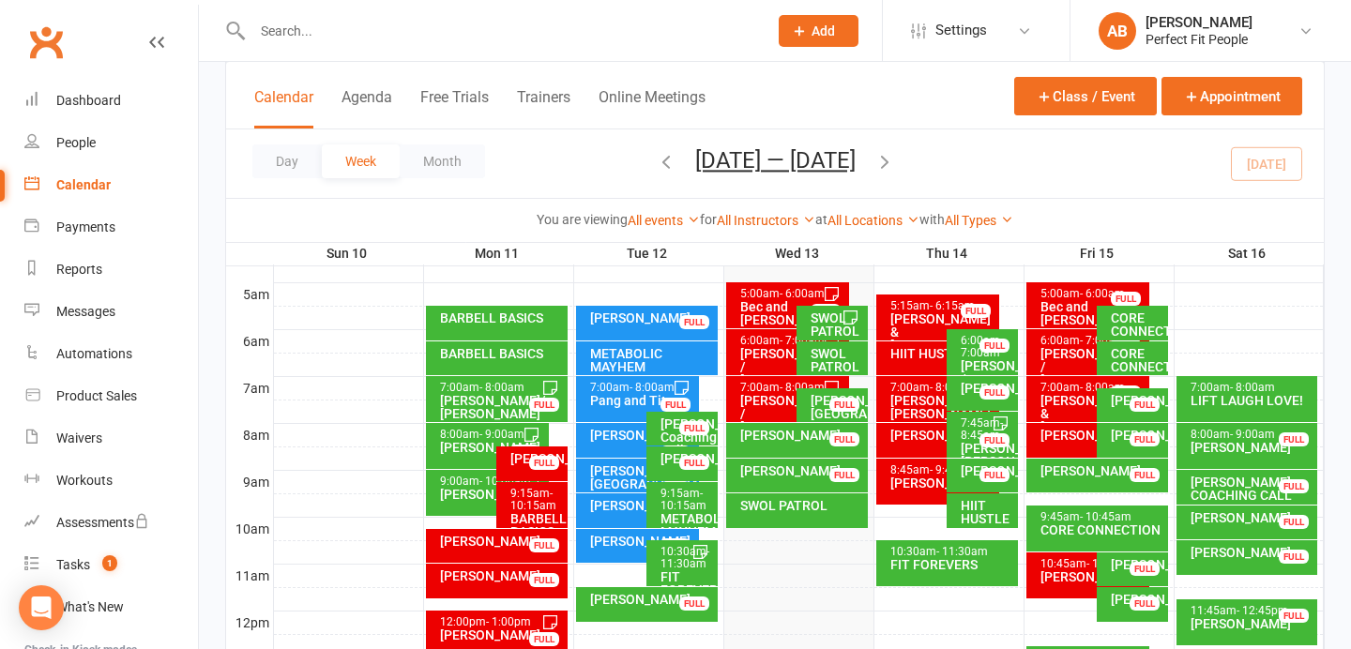
scroll to position [318, 0]
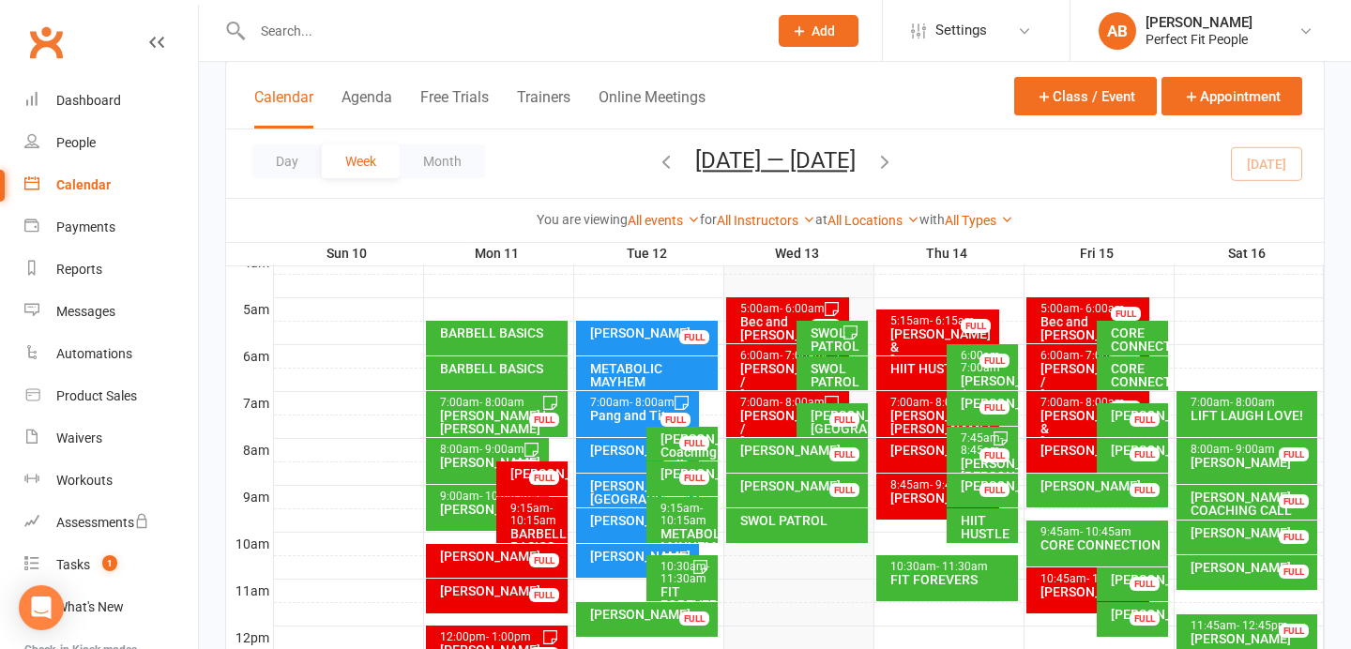
click at [972, 370] on span "- 7:00am" at bounding box center [981, 361] width 42 height 25
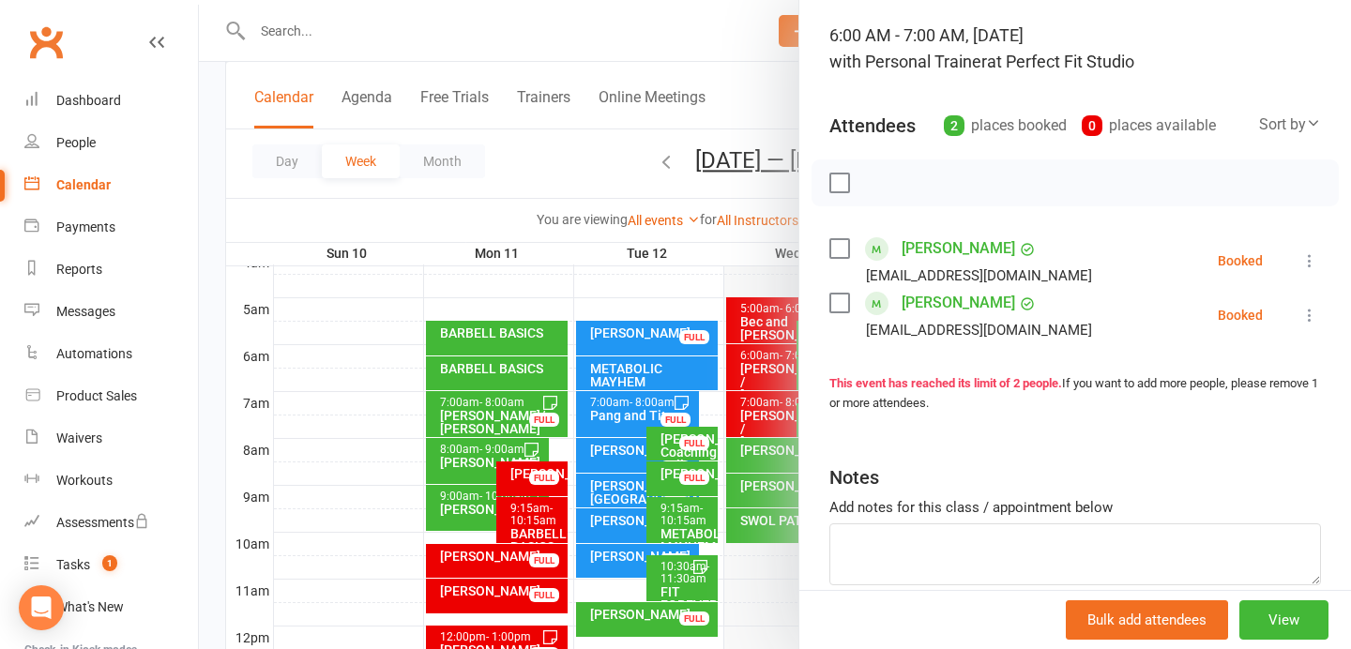
scroll to position [146, 0]
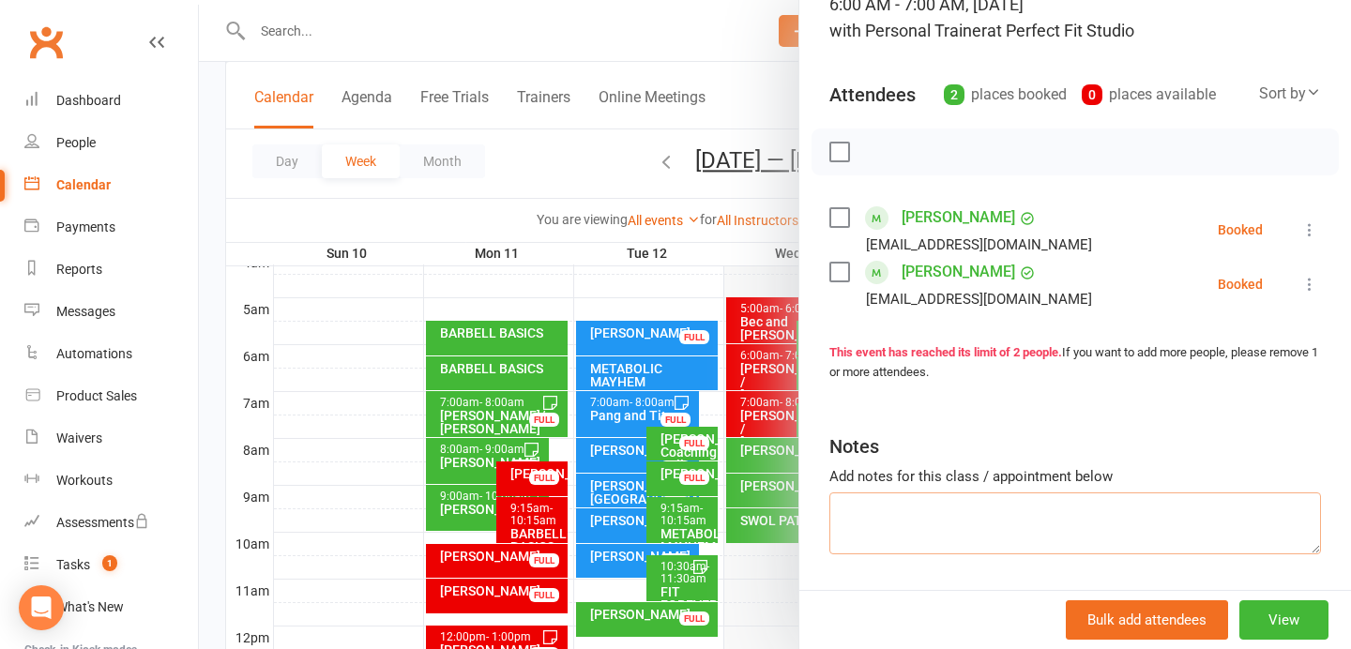
click at [878, 519] on textarea at bounding box center [1074, 523] width 491 height 62
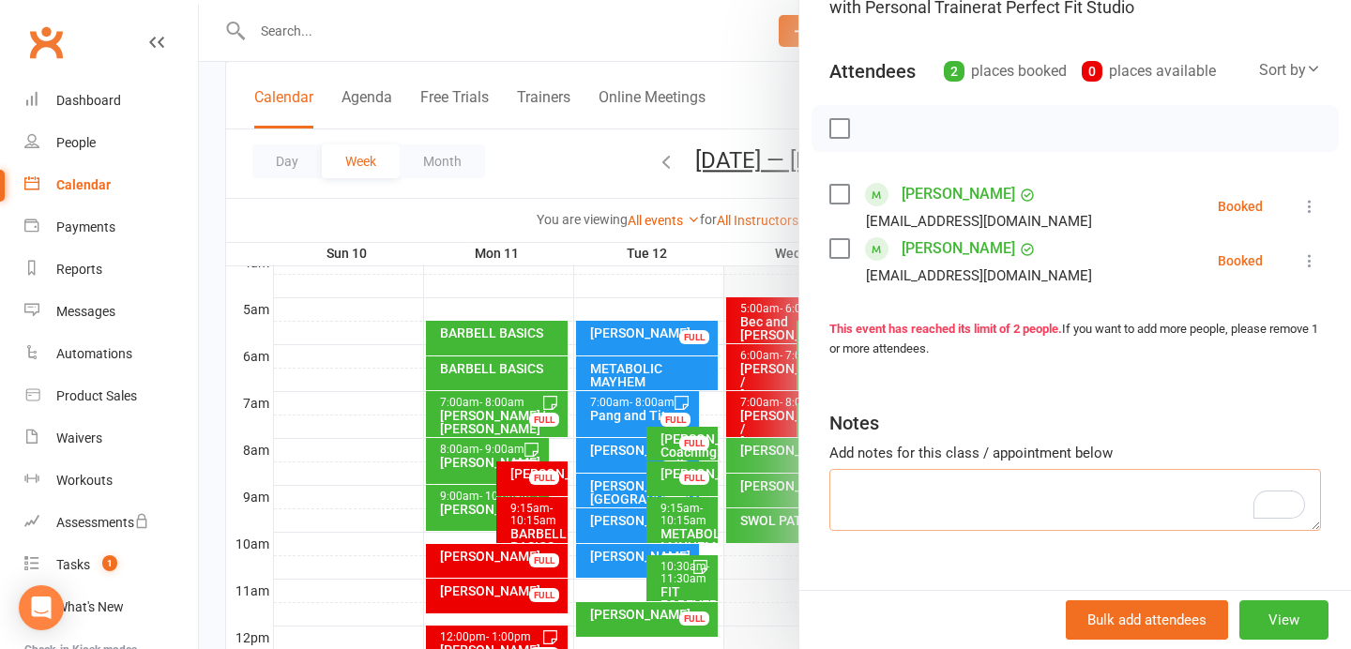
scroll to position [195, 0]
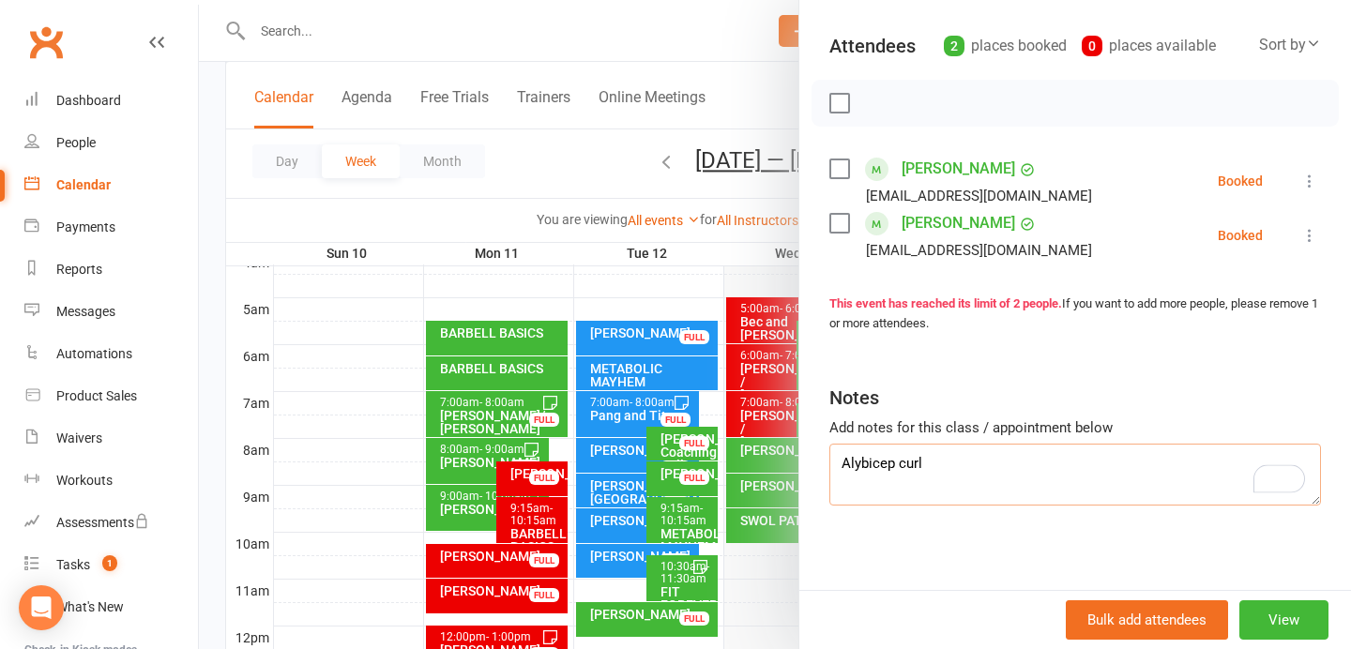
click at [859, 466] on textarea "Alybicep curl" at bounding box center [1074, 475] width 491 height 62
click at [839, 462] on textarea "Alt bicep curl" at bounding box center [1074, 475] width 491 height 62
click at [945, 473] on textarea "Tbar squat to press Alt bicep curl" at bounding box center [1074, 475] width 491 height 62
click at [929, 487] on textarea "Tbar squat to press Alt bicep curl" at bounding box center [1074, 475] width 491 height 62
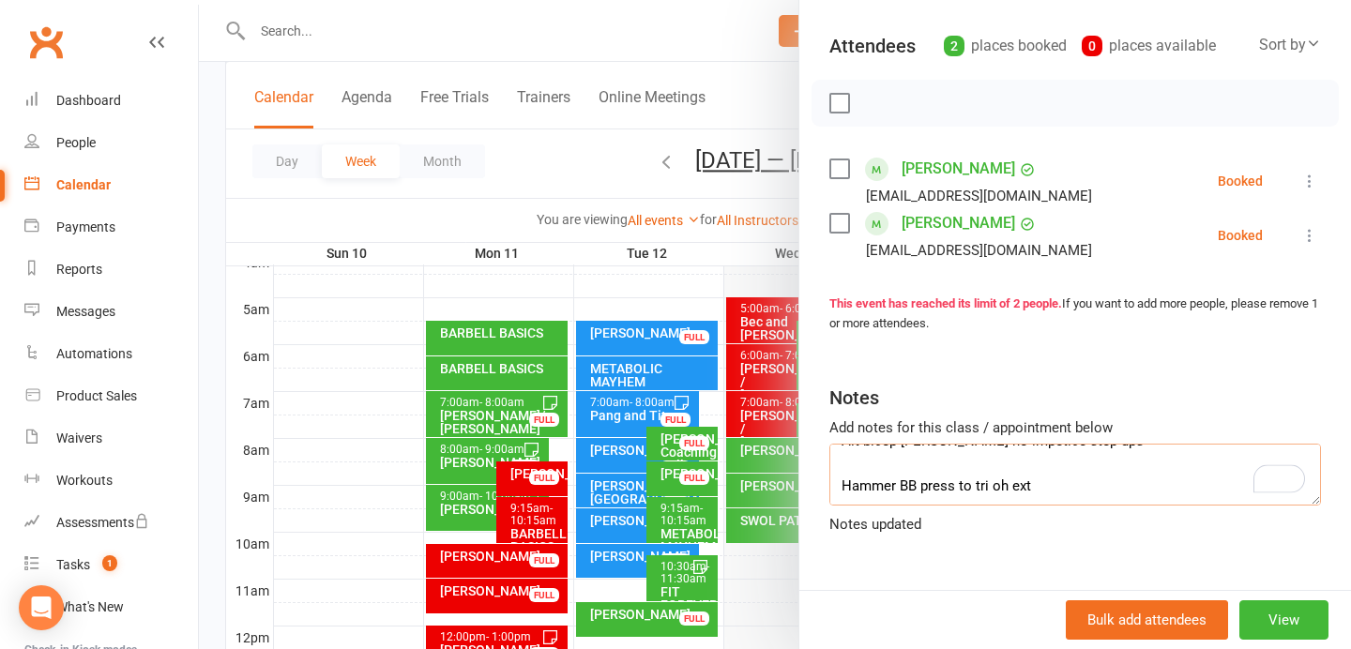
click at [839, 492] on textarea "Tbar squat to press Alt bicep curl SL no impetice step ups Hammer BB press to t…" at bounding box center [1074, 475] width 491 height 62
click at [1104, 495] on textarea "Tbar squat to press Alt bicep curl SL no impetice step ups flat bench Hammer BB…" at bounding box center [1074, 475] width 491 height 62
click at [1111, 488] on textarea "Tbar squat to press Alt bicep curl SL no impetice step ups flat bench Hammer BB…" at bounding box center [1074, 475] width 491 height 62
click at [860, 480] on textarea "Tbar squat to press Alt bicep curl SL no impetice step ups flat bench Hammer BB…" at bounding box center [1074, 475] width 491 height 62
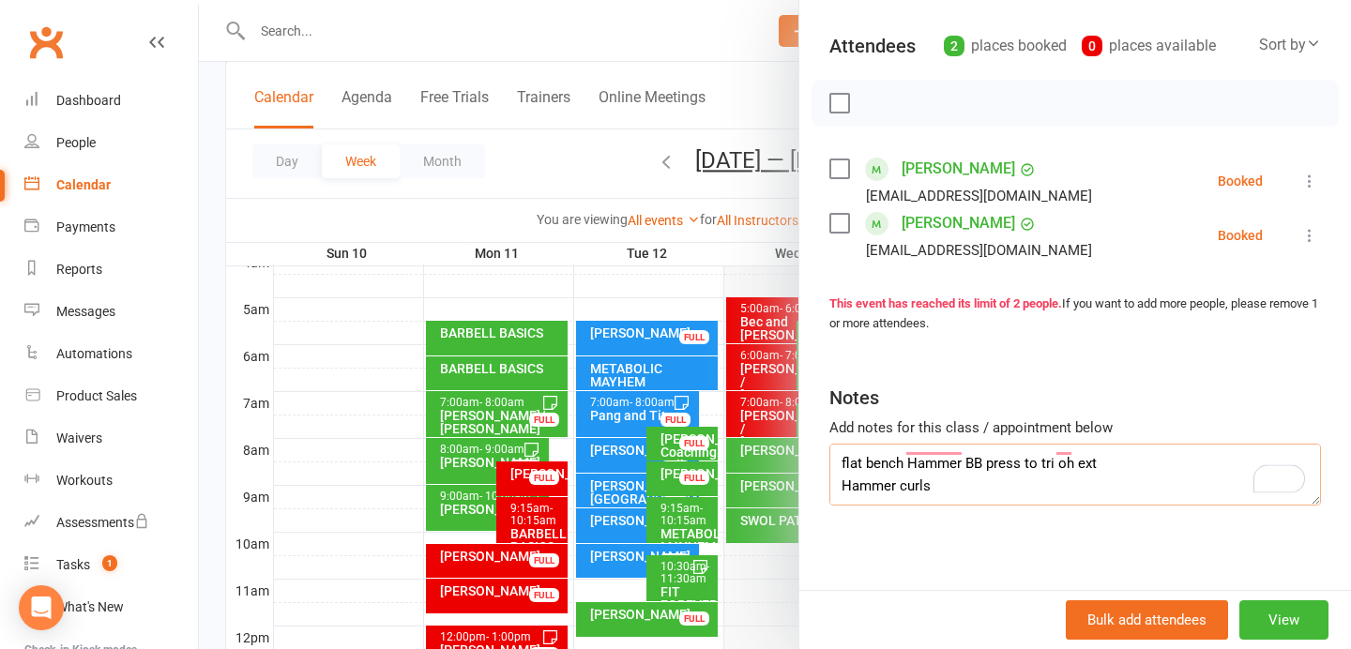
click at [841, 467] on textarea "Tbar squat to press rope bicep curl SL no impetice step ups flat bench Hammer B…" at bounding box center [1074, 475] width 491 height 62
click at [968, 474] on textarea "Tbar squat to press rope bicep curl SL no impetice step ups flat bench, Hammer …" at bounding box center [1074, 475] width 491 height 62
click at [992, 463] on textarea "Tbar squat to press rope bicep curl SL no impetice step ups flat bench, narrow …" at bounding box center [1074, 475] width 491 height 62
click at [981, 460] on textarea "Tbar squat to press rope bicep curl SL no impetice step ups flat bench, narrow …" at bounding box center [1074, 475] width 491 height 62
click at [987, 492] on textarea "Tbar squat to press rope bicep curl SL no impetice step ups flat bench, narrow …" at bounding box center [1074, 475] width 491 height 62
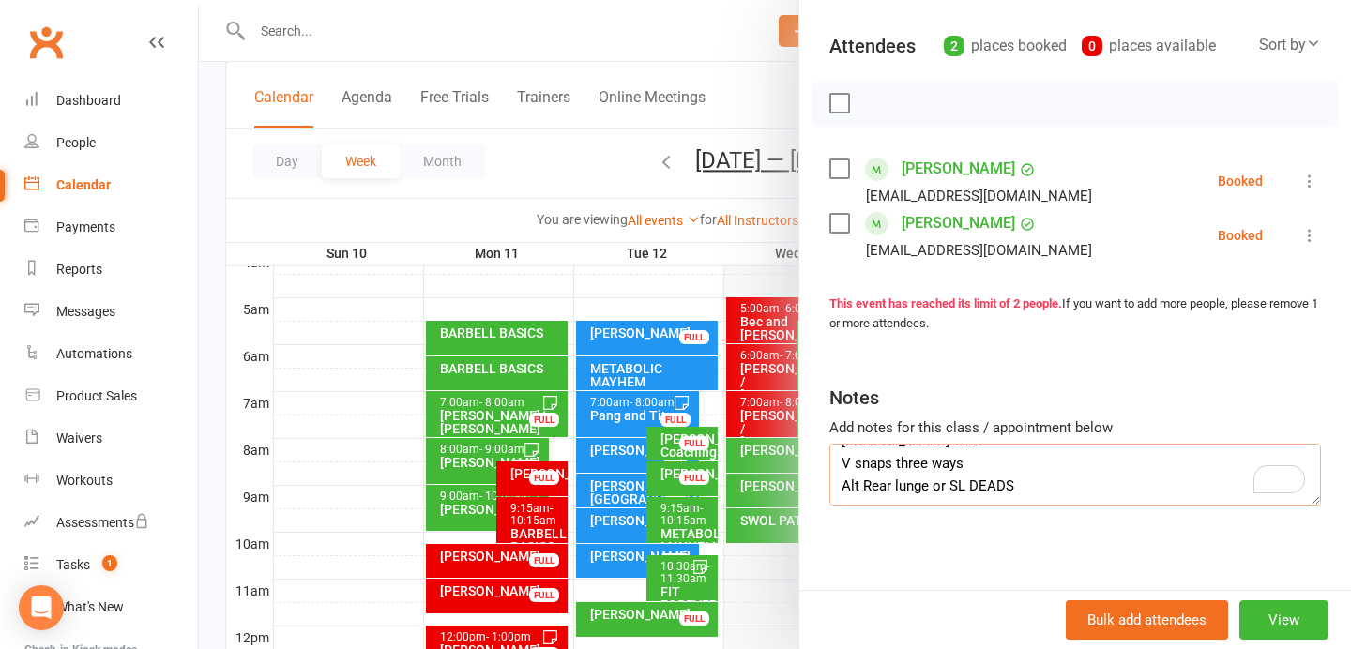
click at [965, 475] on textarea "Tbar squat to press rope bicep curl SL no impetice step ups flat bench, narrow …" at bounding box center [1074, 475] width 491 height 62
click at [949, 479] on textarea "Tbar squat to press rope bicep curl SL no impetice step ups flat bench, narrow …" at bounding box center [1074, 475] width 491 height 62
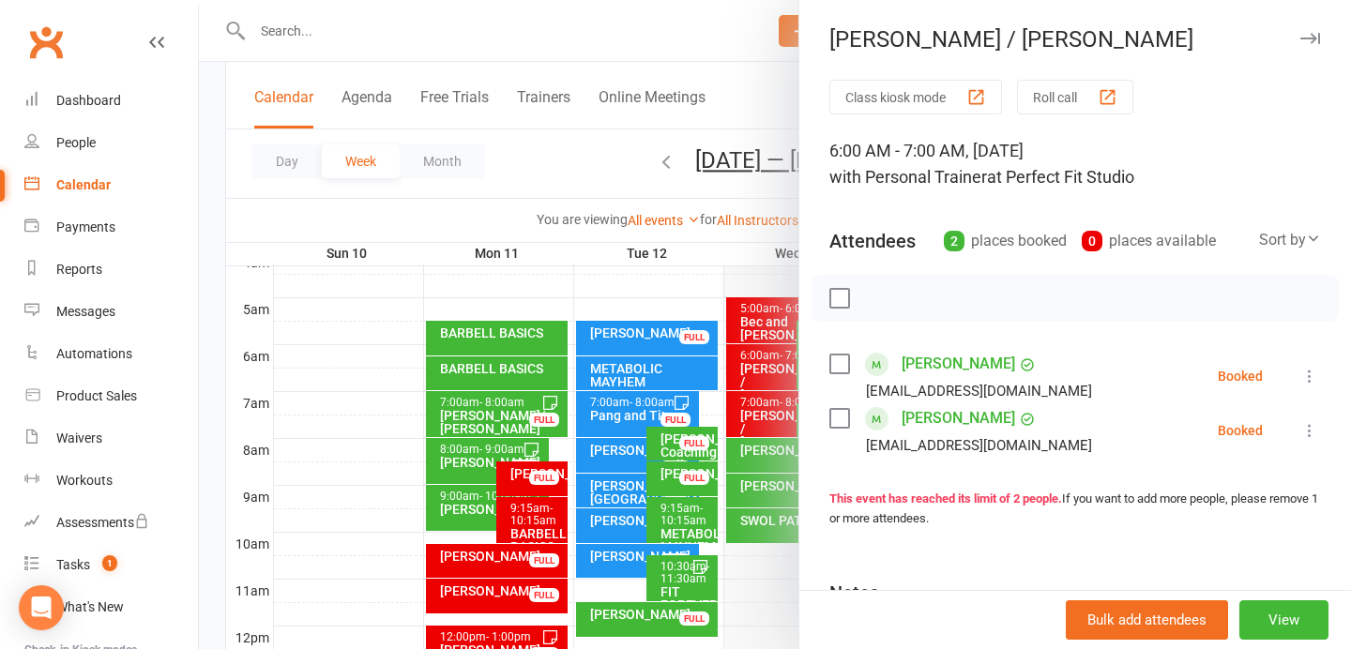
type textarea "Tbar squat to press rope bicep curl SL no impetice step ups flat bench, narrow …"
click at [1304, 38] on icon "button" at bounding box center [1310, 38] width 20 height 11
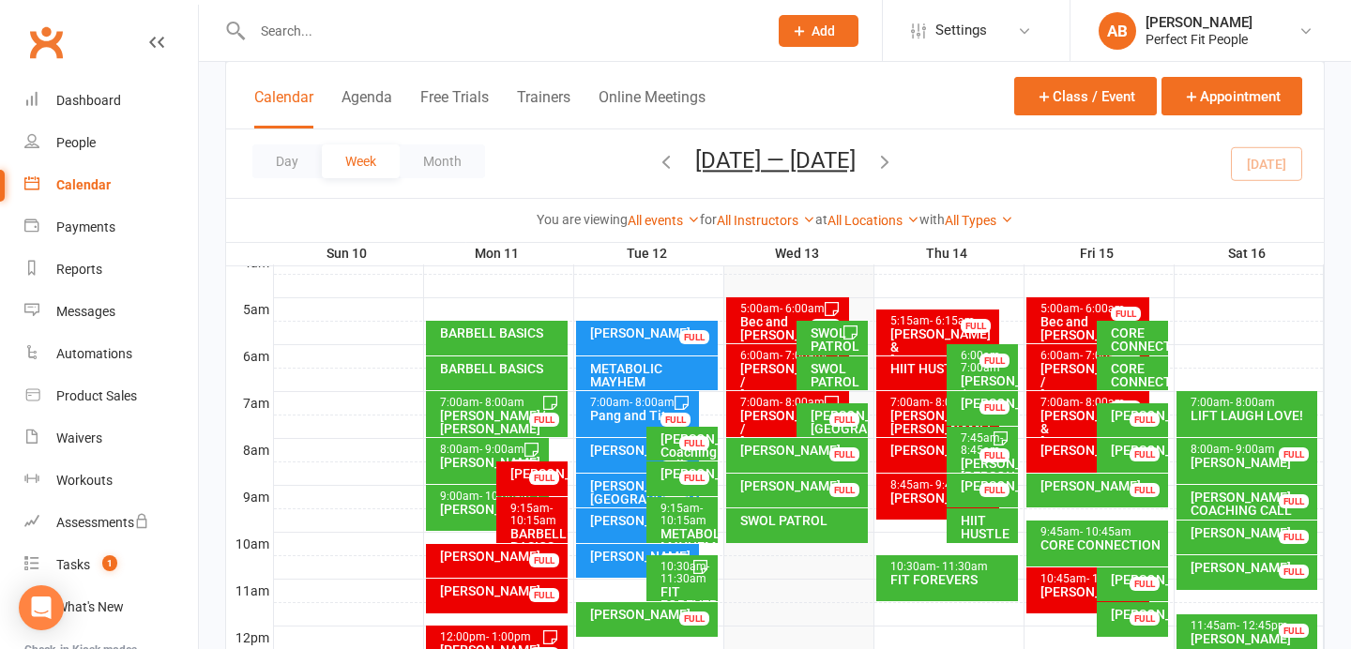
click at [964, 410] on div "[PERSON_NAME]" at bounding box center [987, 403] width 54 height 13
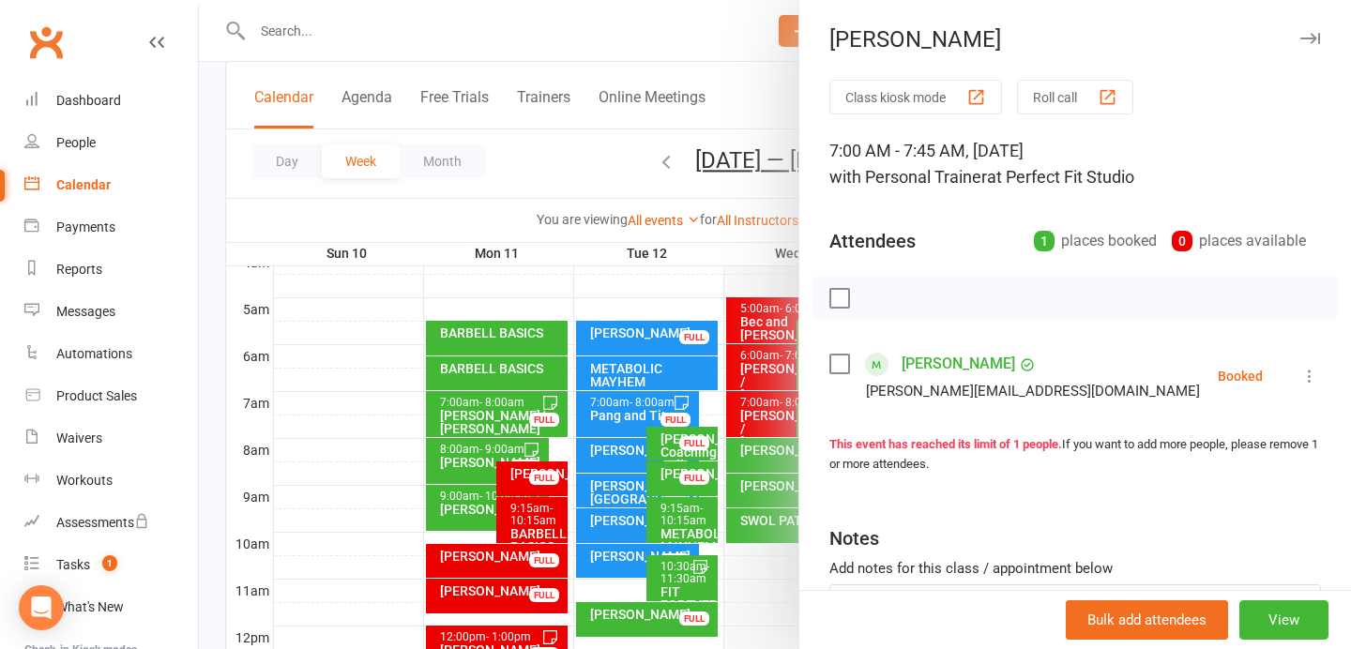
click at [1310, 36] on icon "button" at bounding box center [1310, 38] width 20 height 11
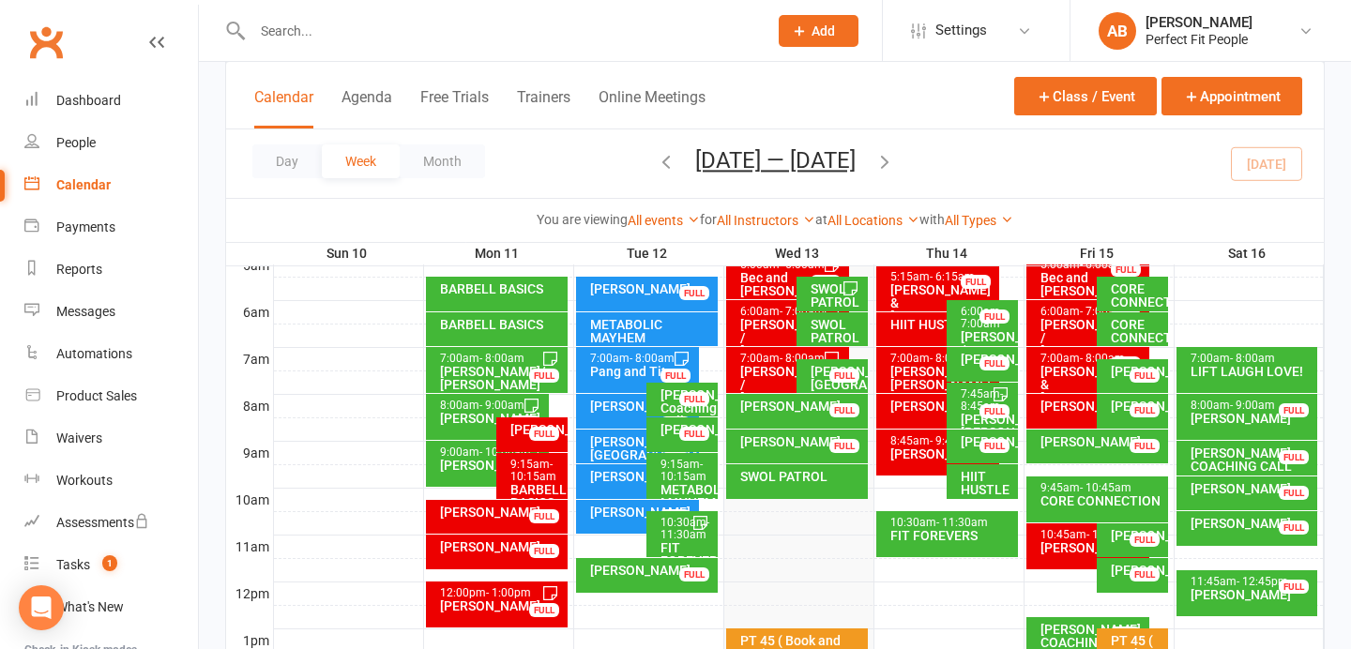
click at [939, 529] on div "FIT FOREVERS" at bounding box center [951, 535] width 125 height 13
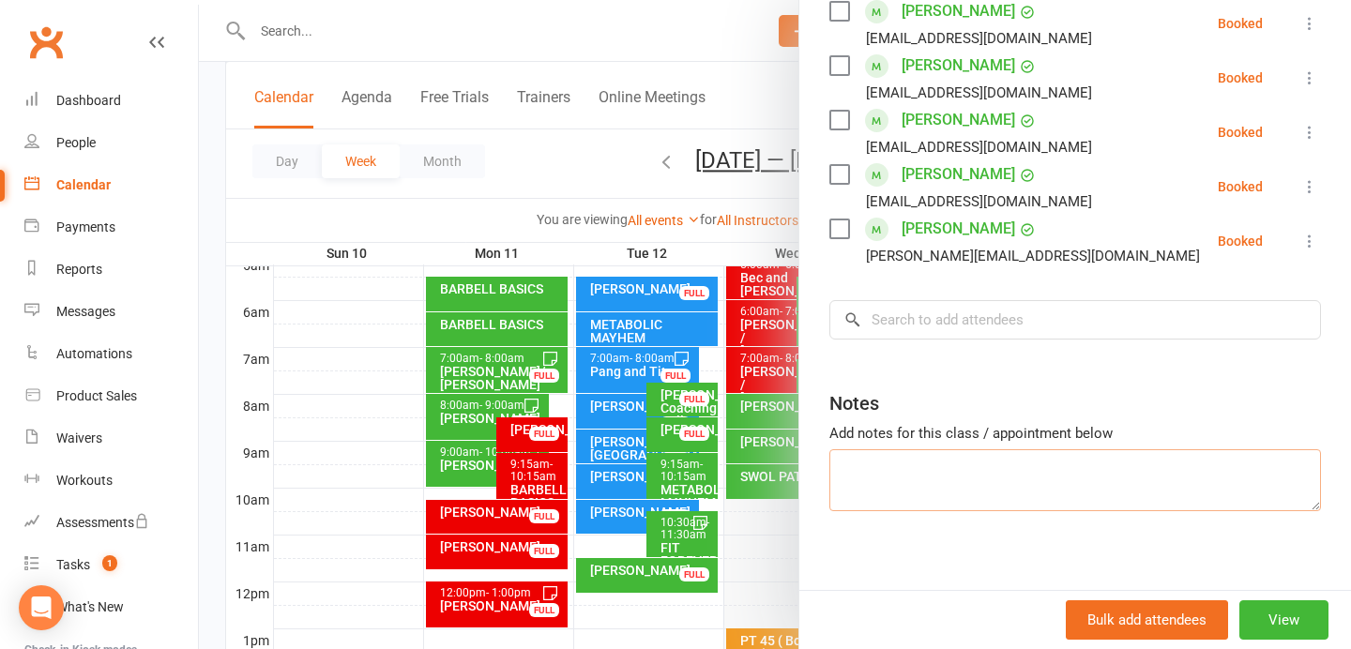
click at [884, 455] on textarea at bounding box center [1074, 480] width 491 height 62
click at [870, 469] on textarea "SDB workout w roller" at bounding box center [1074, 480] width 491 height 62
click at [1040, 469] on textarea "SDB light DS workout w roller" at bounding box center [1074, 480] width 491 height 62
click at [906, 483] on textarea "SDB light DS workout w roller Dead to ohpress" at bounding box center [1074, 480] width 491 height 62
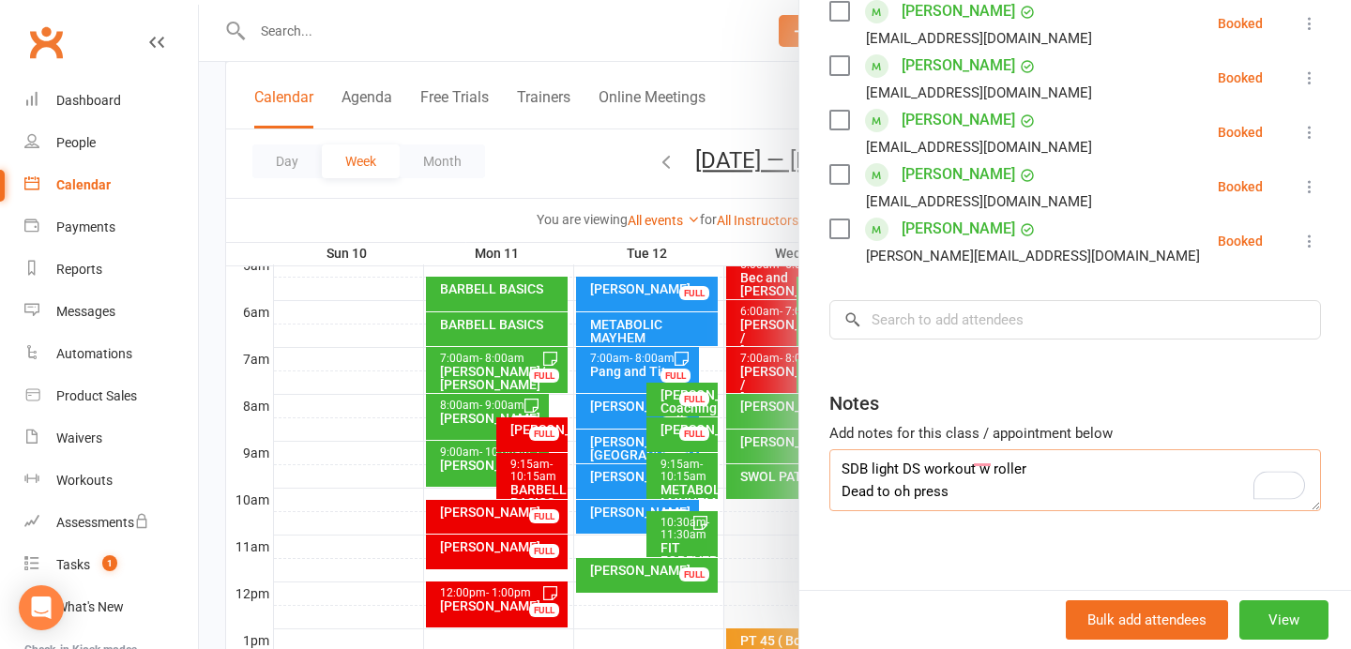
click at [964, 475] on textarea "SDB light DS workout w roller Dead to oh press" at bounding box center [1074, 480] width 491 height 62
type textarea "SDB light DS workout w roller Dead to oh press Up n overs"
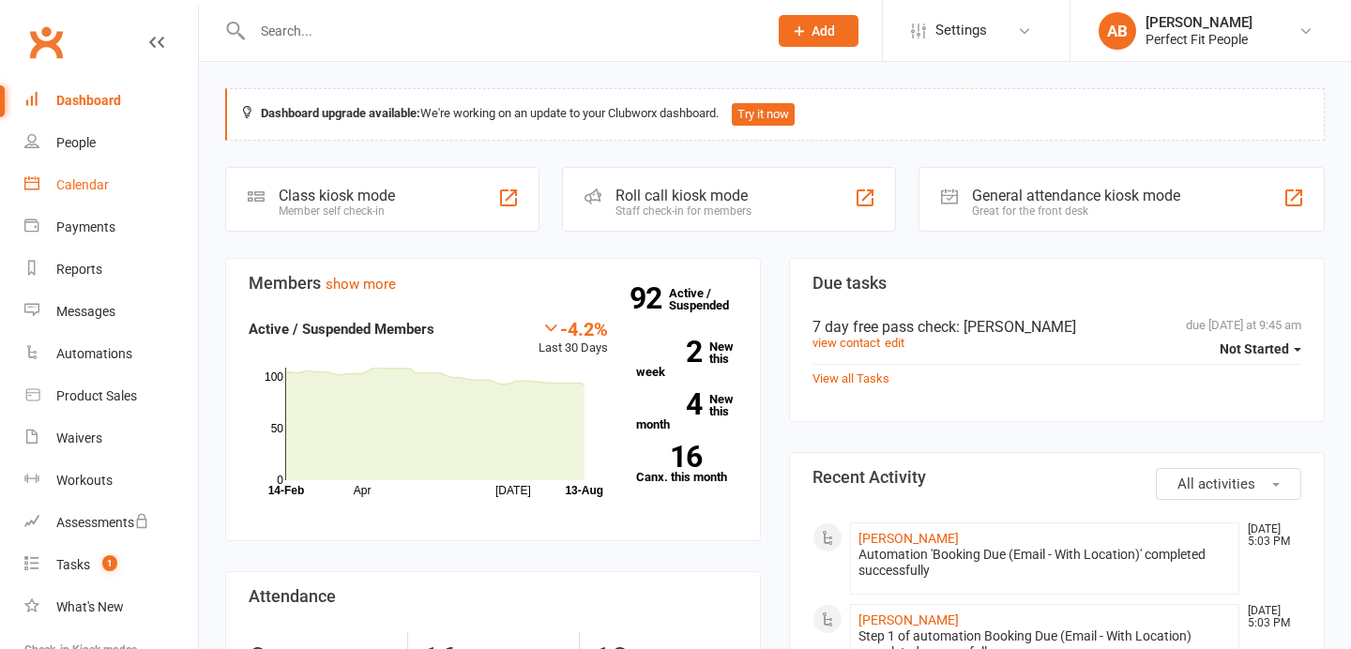
click at [100, 183] on div "Calendar" at bounding box center [82, 184] width 53 height 15
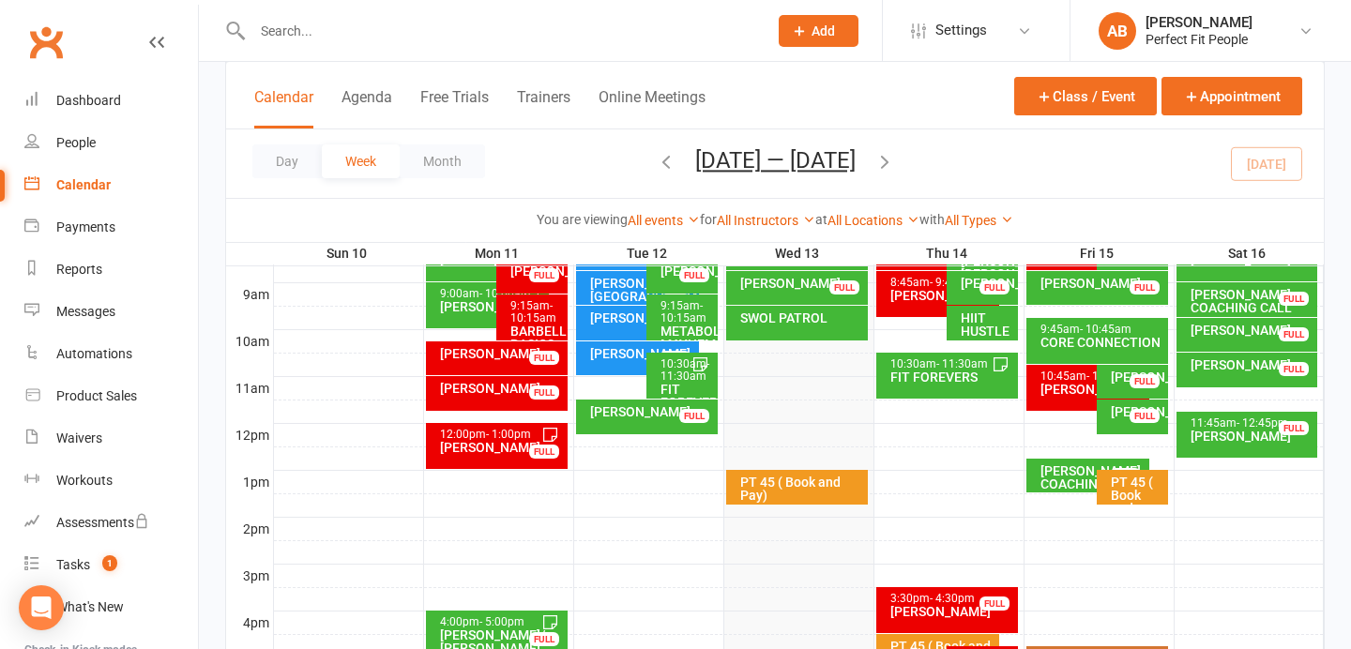
scroll to position [496, 0]
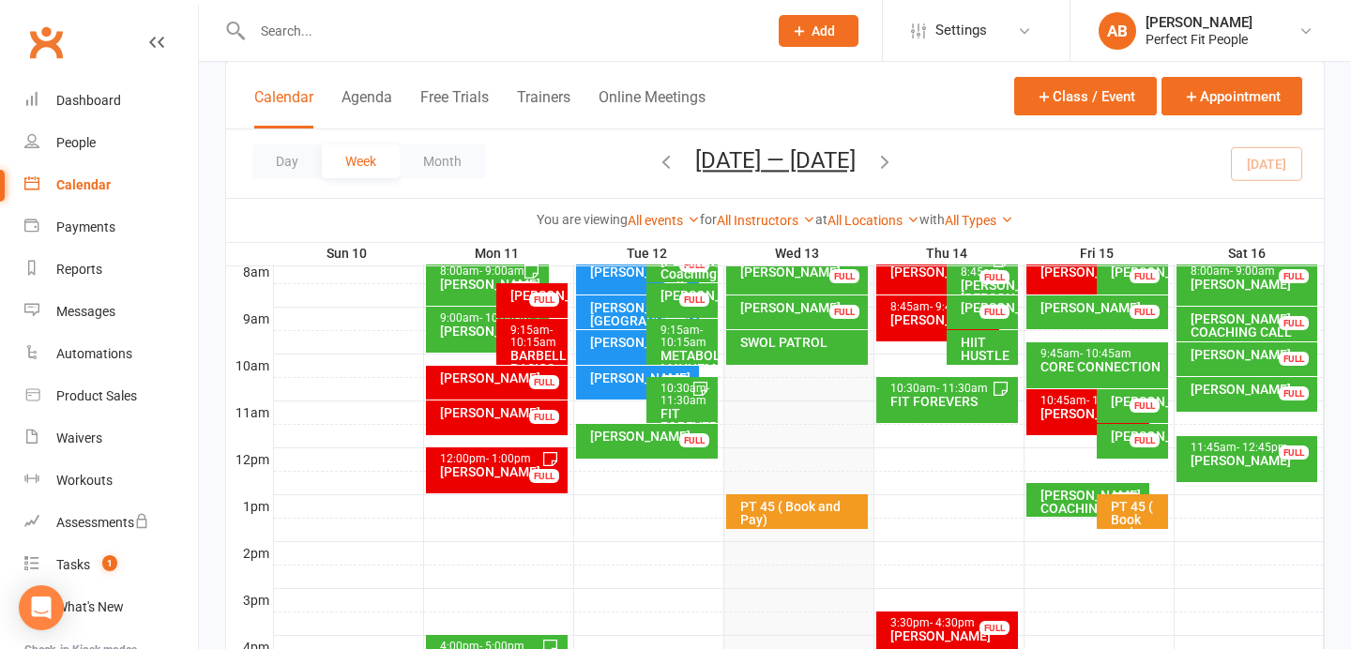
click at [956, 391] on span "- 11:30am" at bounding box center [962, 388] width 52 height 13
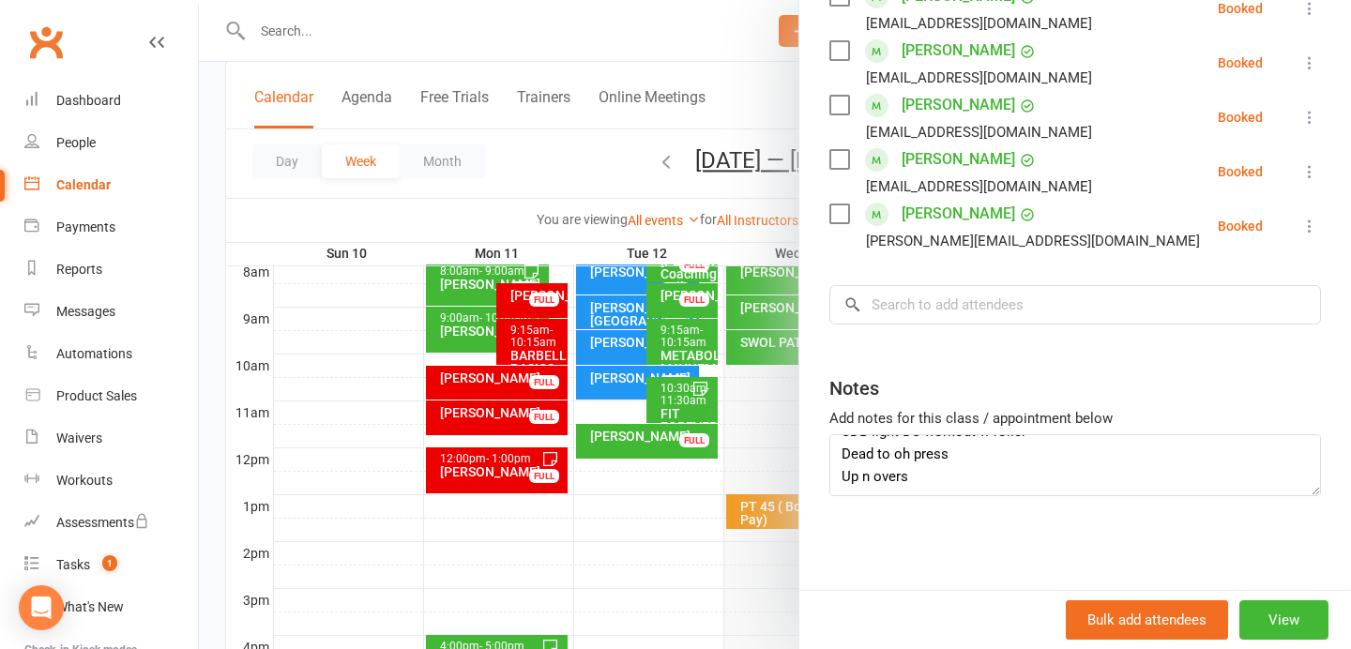
scroll to position [504, 0]
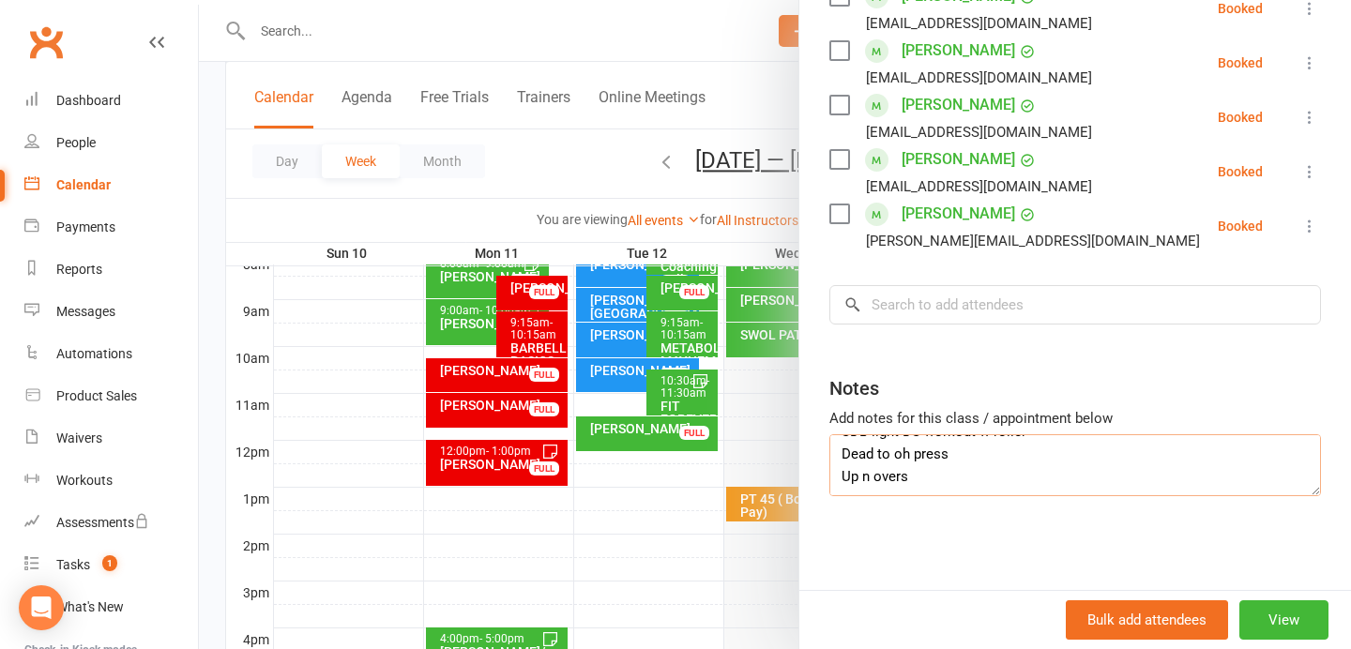
click at [934, 475] on textarea "SDB light DS workout w roller Dead to oh press Up n overs" at bounding box center [1074, 465] width 491 height 62
click at [932, 479] on textarea "SDB light DS workout w roller Dead to oh press Up n overs Hip raise with chest …" at bounding box center [1074, 465] width 491 height 62
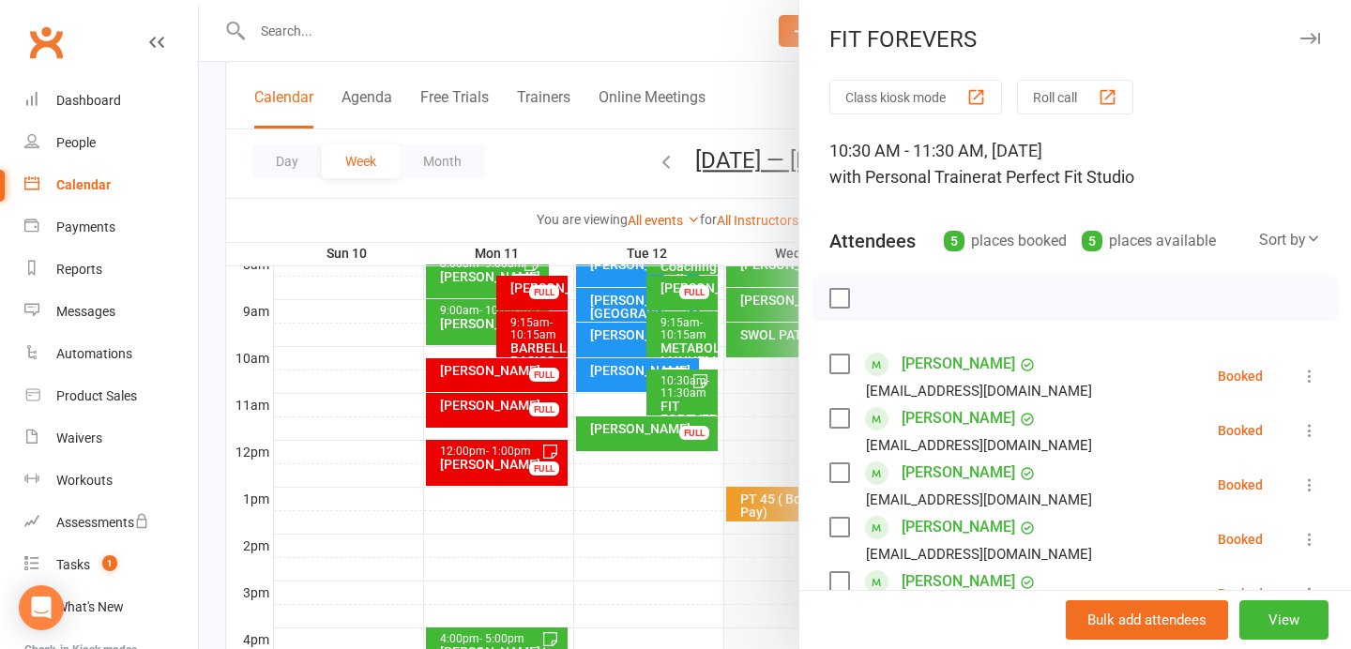
type textarea "SDB light DS workout w roller Dead to oh press Up n overs Hip raise with chest …"
click at [1300, 36] on icon "button" at bounding box center [1310, 38] width 20 height 11
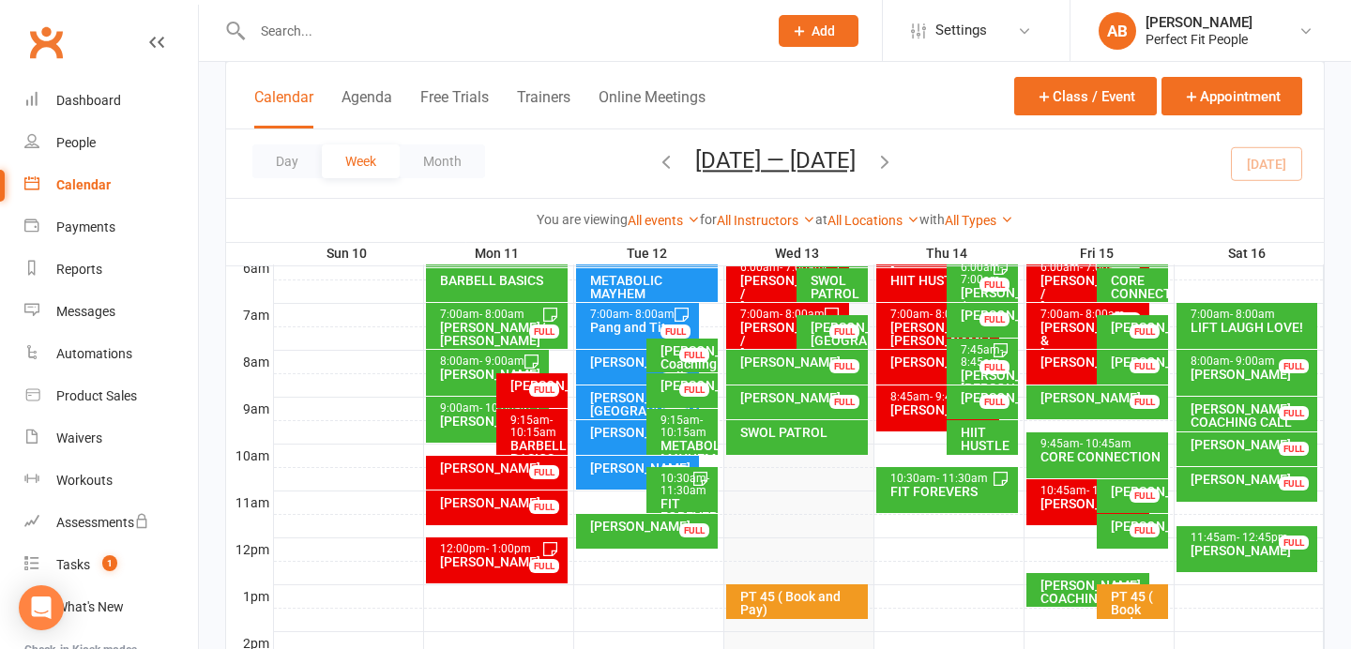
click at [977, 442] on div "HIIT HUSTLE" at bounding box center [987, 439] width 54 height 26
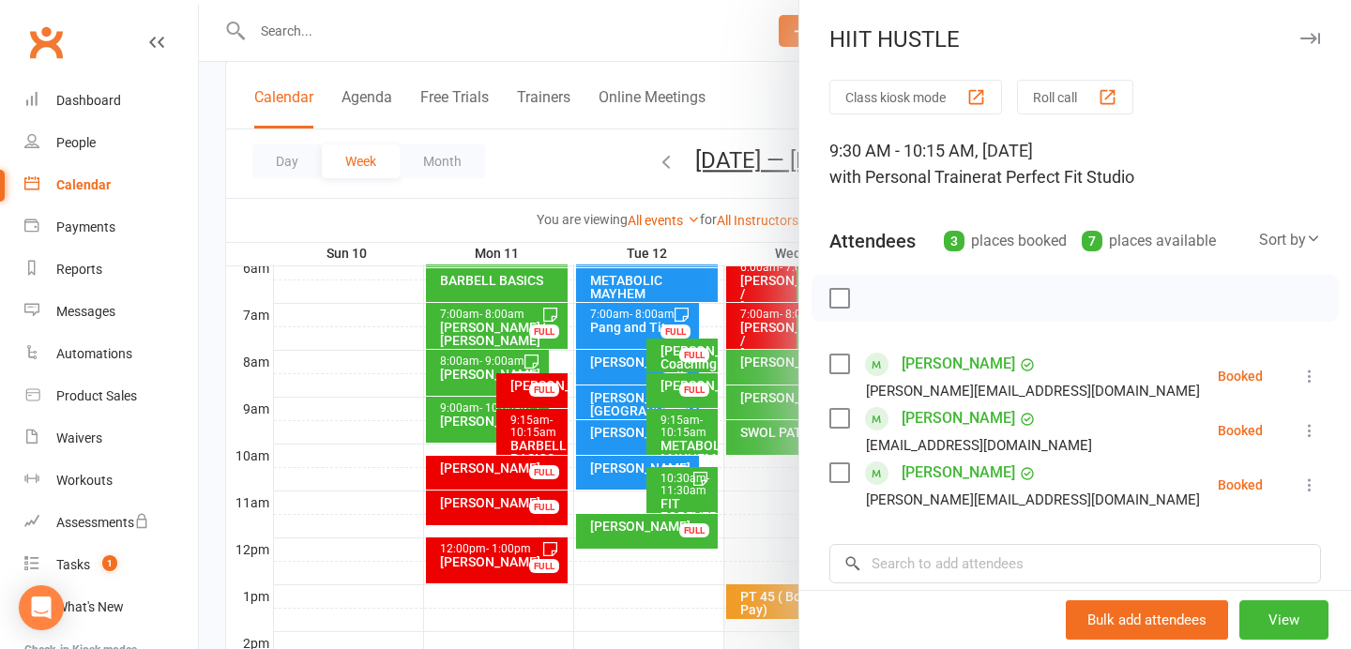
click at [1300, 34] on icon "button" at bounding box center [1310, 38] width 20 height 11
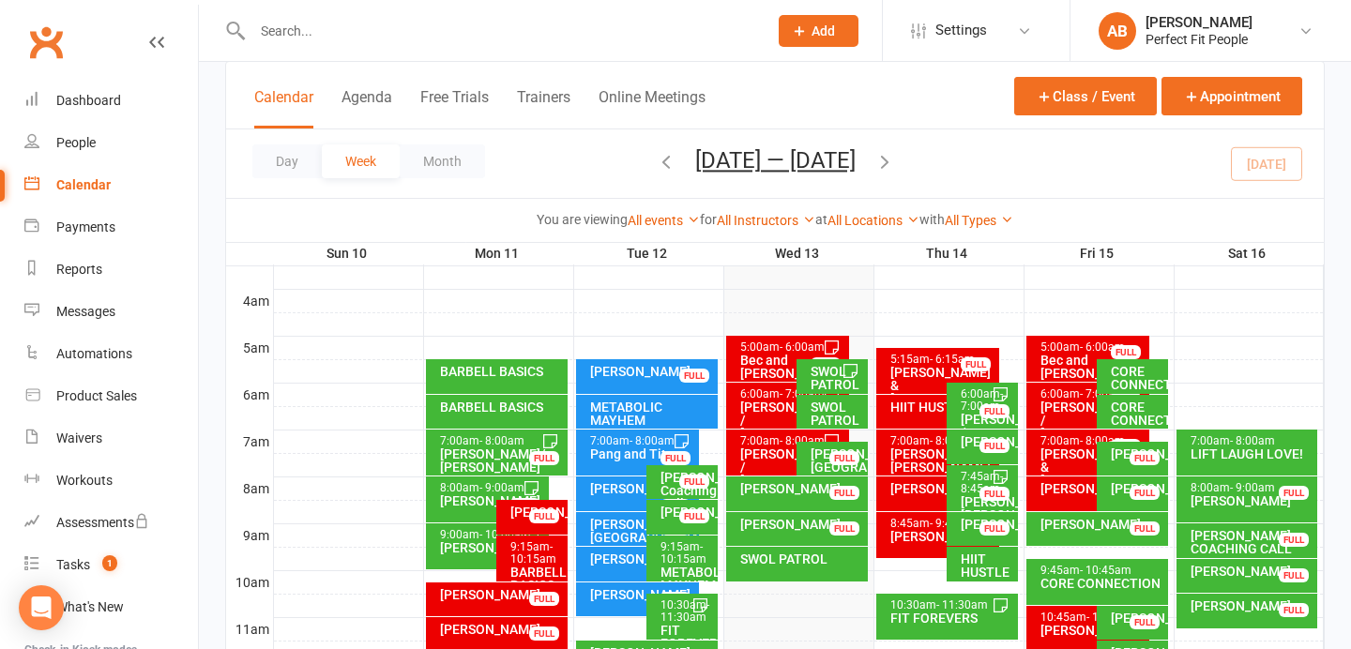
scroll to position [240, 0]
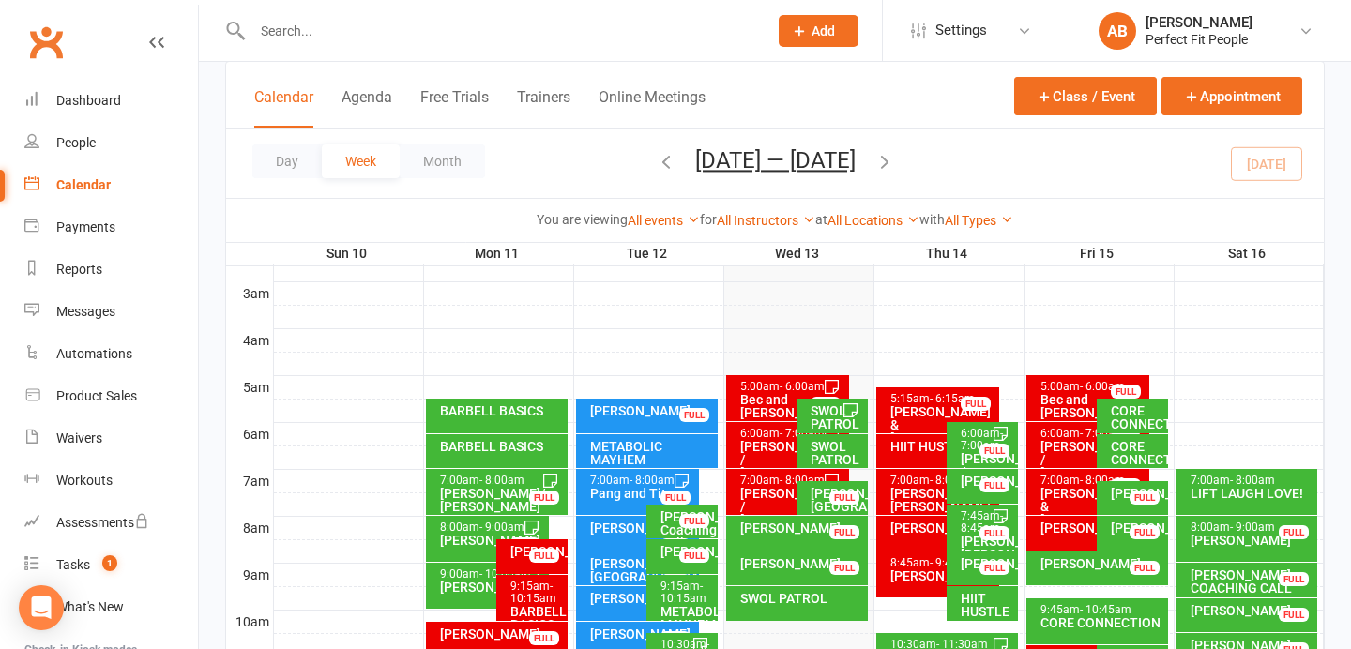
click at [895, 162] on icon "button" at bounding box center [884, 161] width 21 height 21
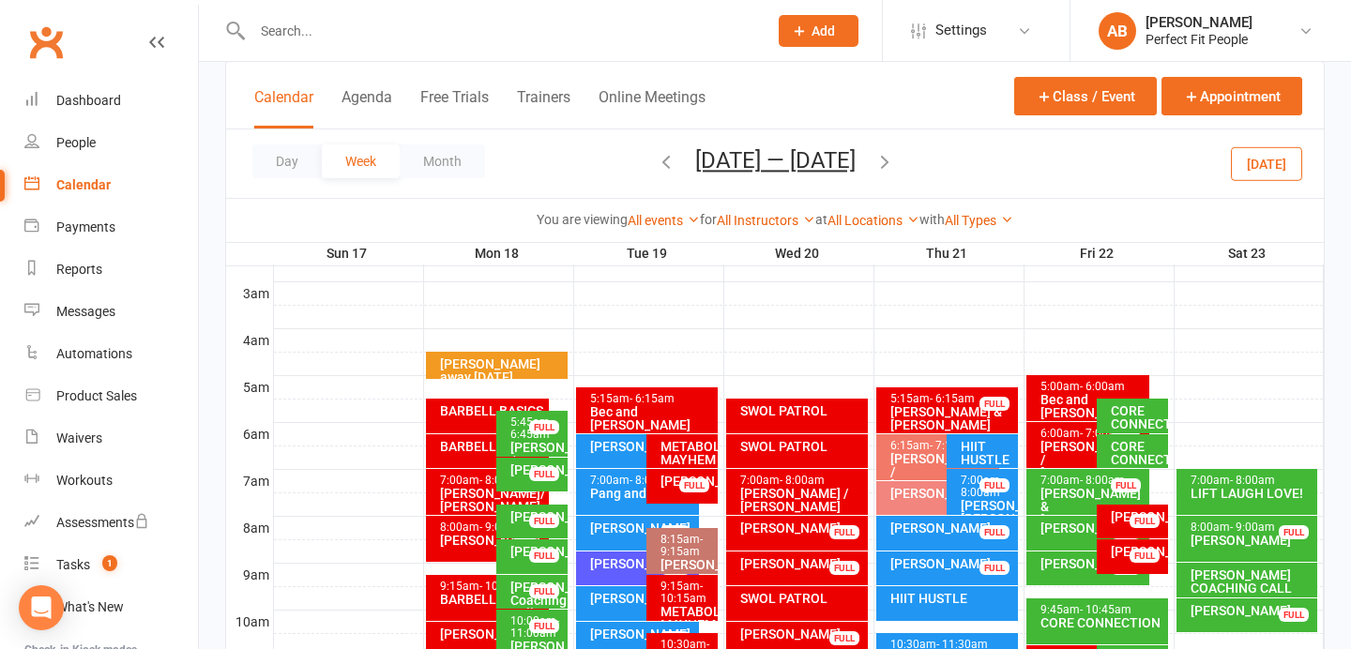
scroll to position [305, 0]
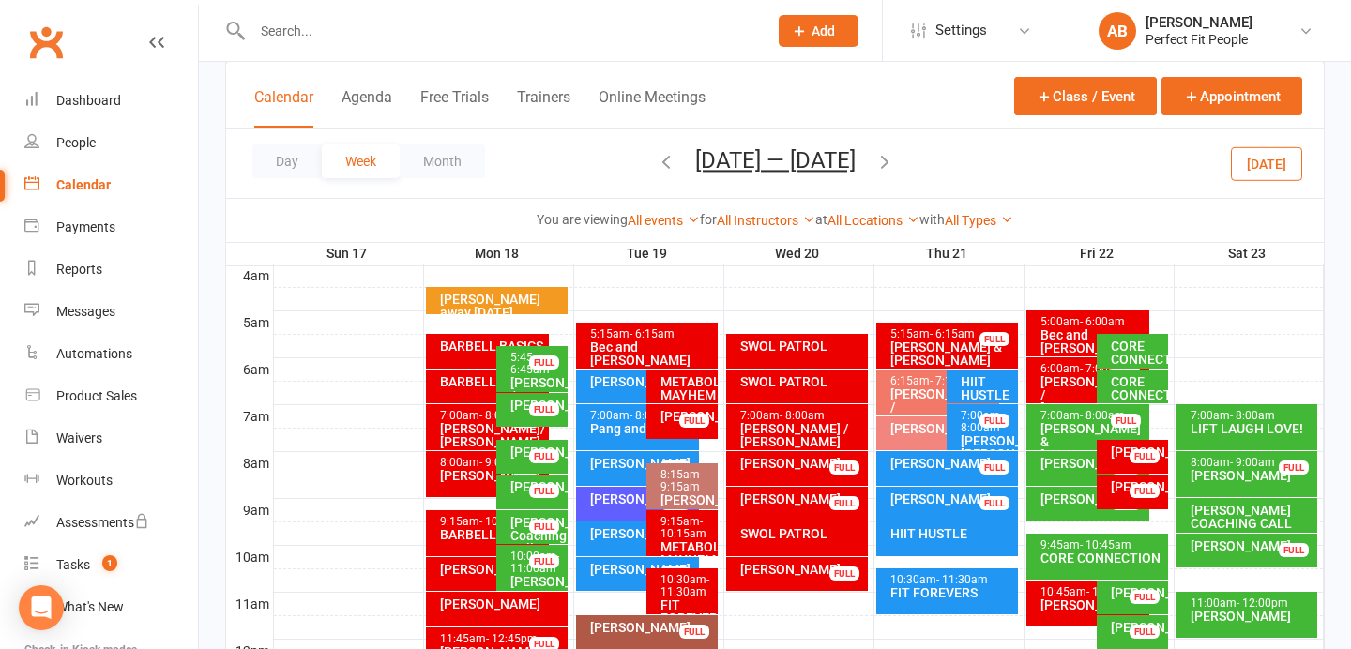
click at [894, 161] on icon "button" at bounding box center [884, 161] width 21 height 21
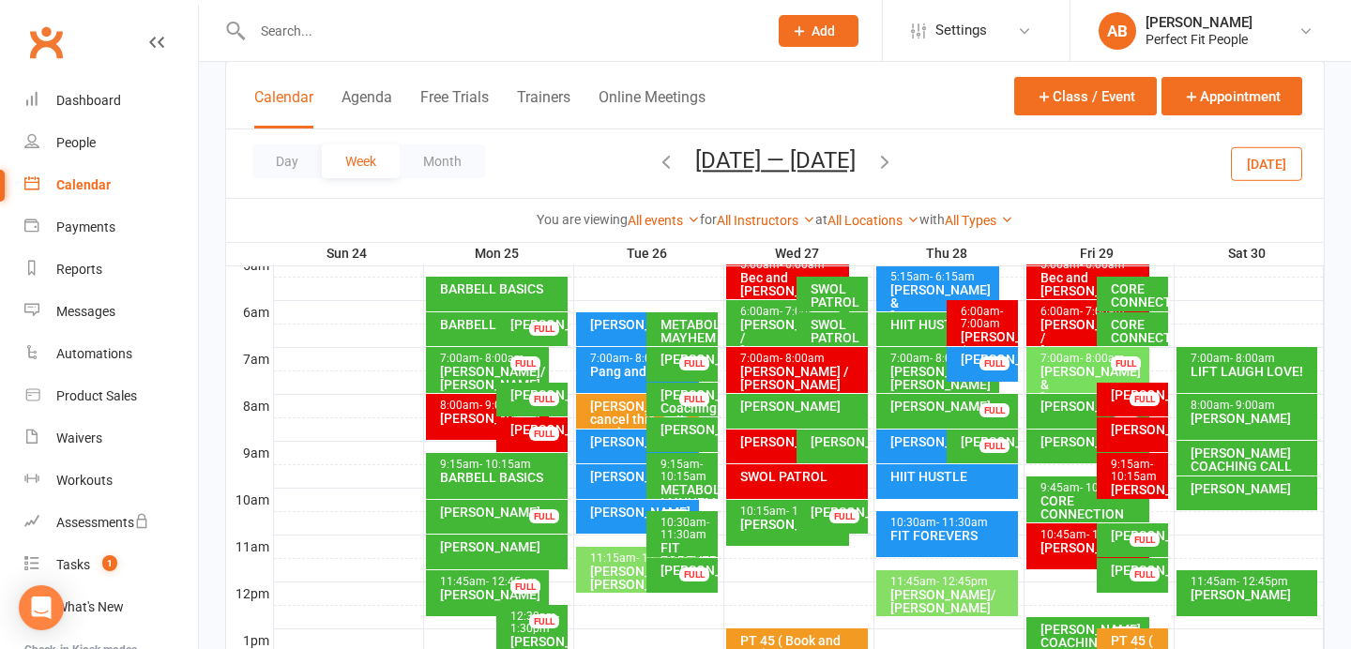
scroll to position [363, 0]
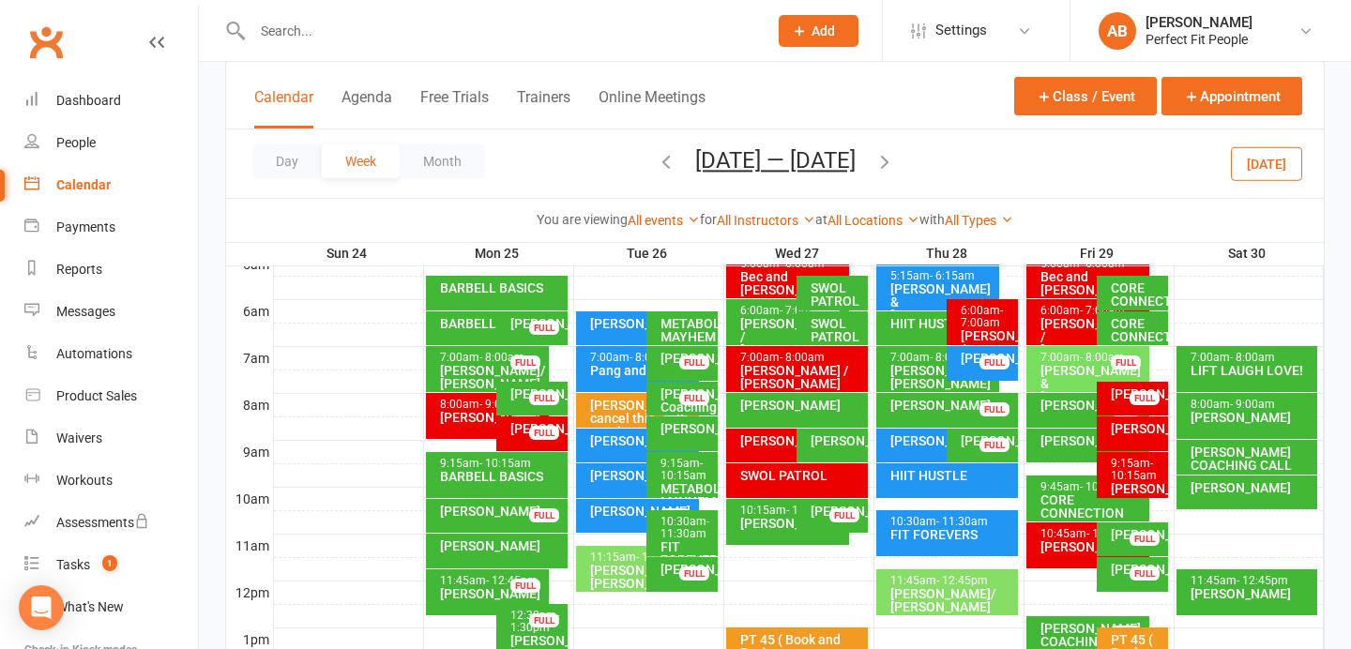
click at [895, 165] on icon "button" at bounding box center [884, 161] width 21 height 21
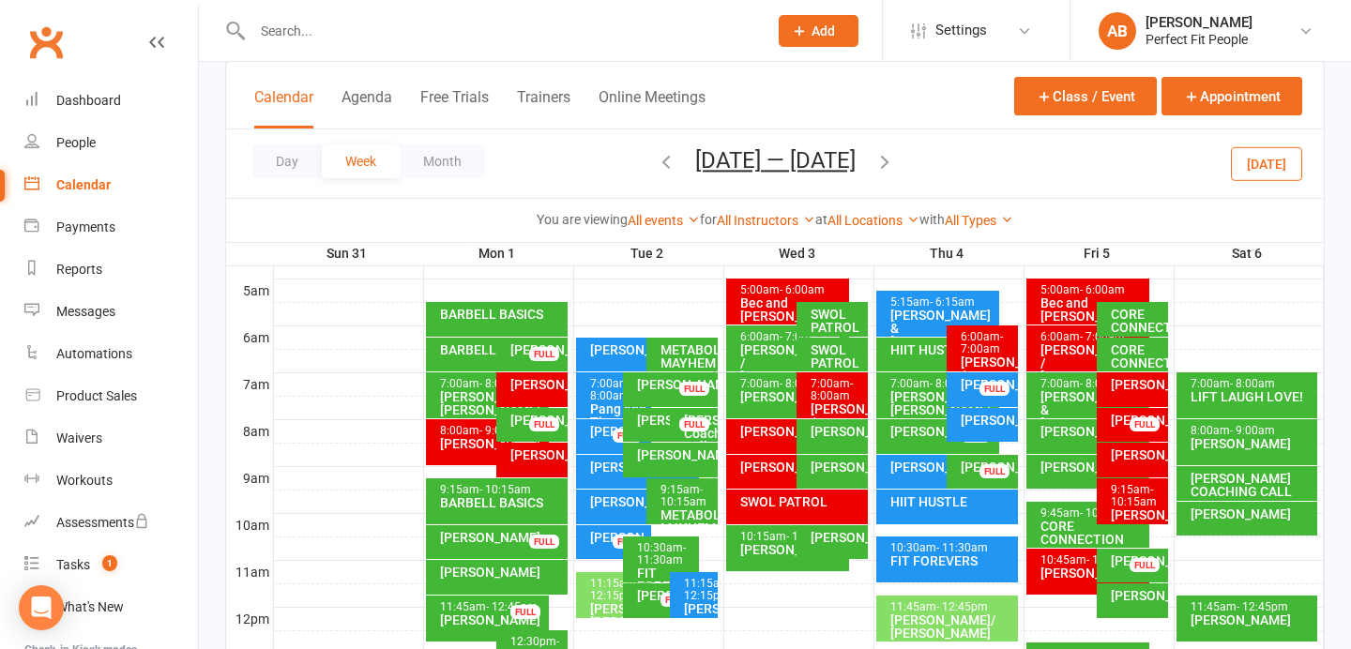
scroll to position [334, 0]
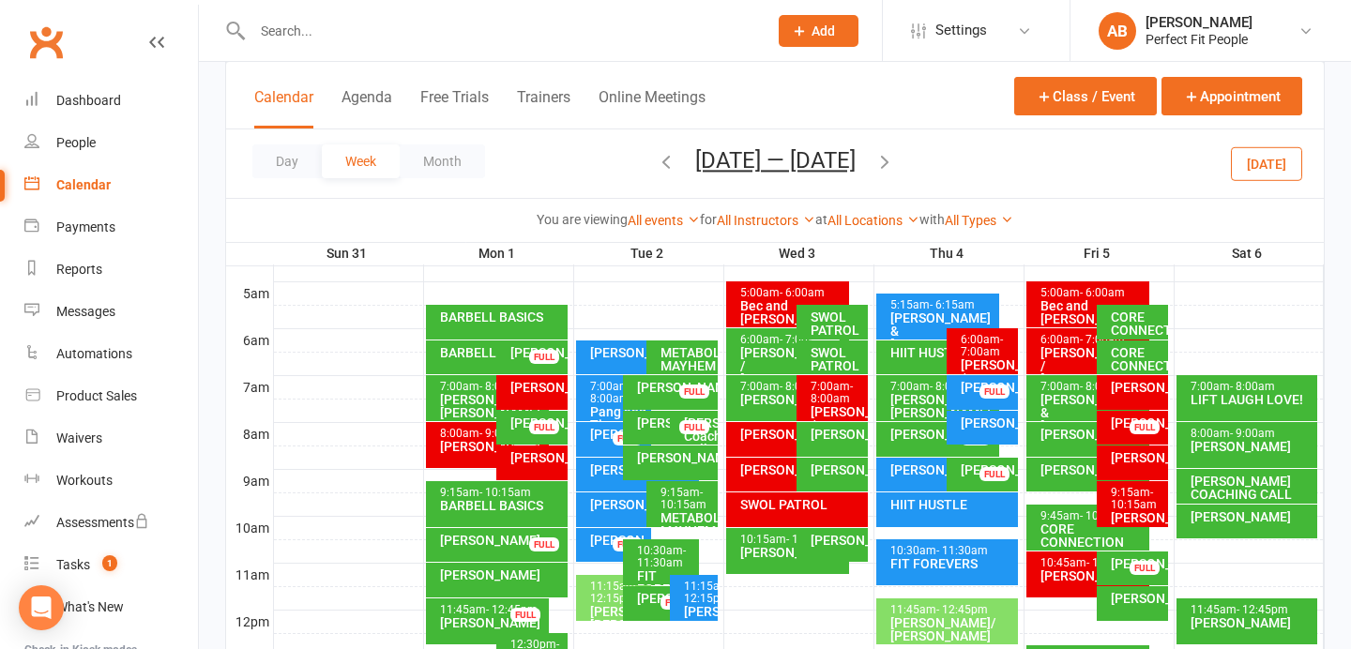
click at [895, 153] on icon "button" at bounding box center [884, 161] width 21 height 21
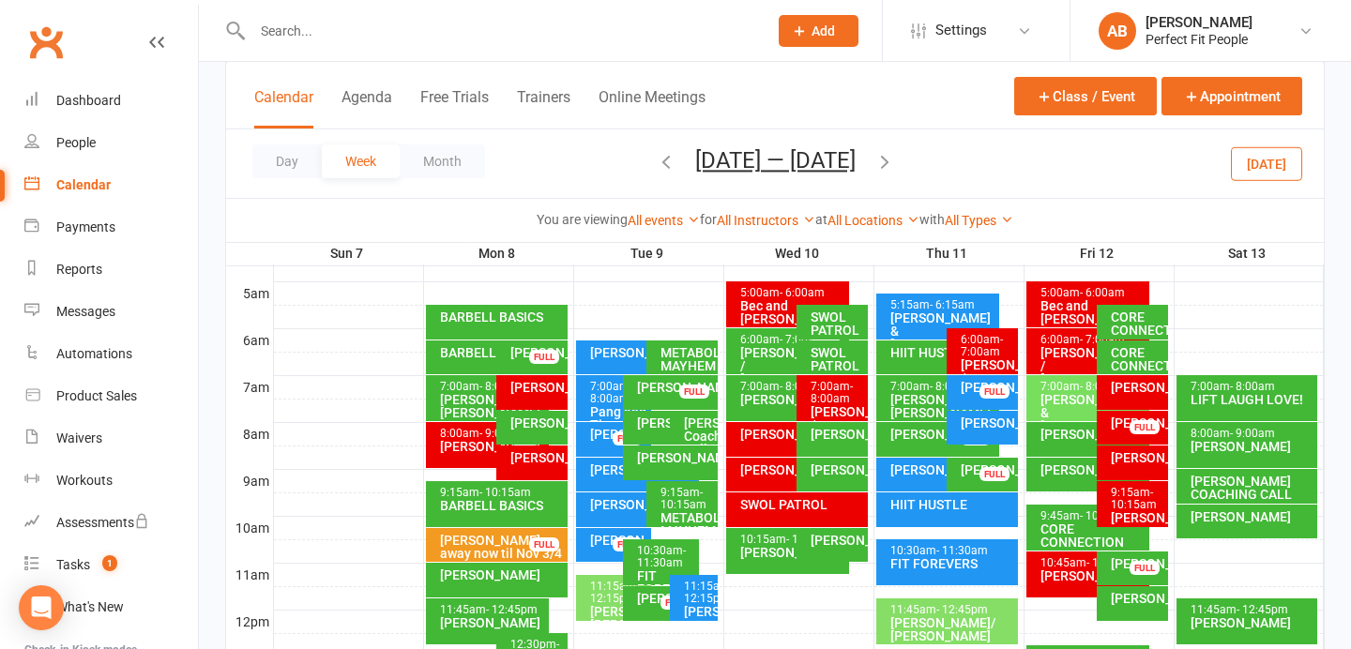
click at [662, 157] on icon "button" at bounding box center [666, 161] width 21 height 21
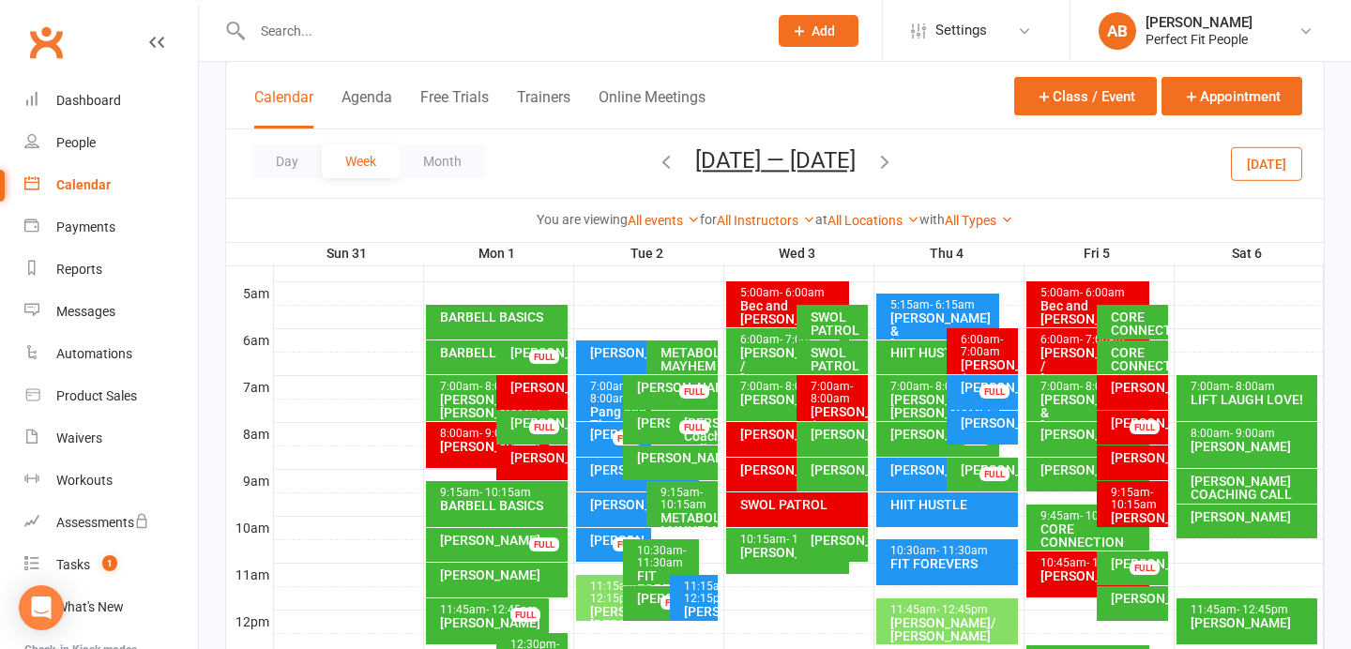
scroll to position [304, 0]
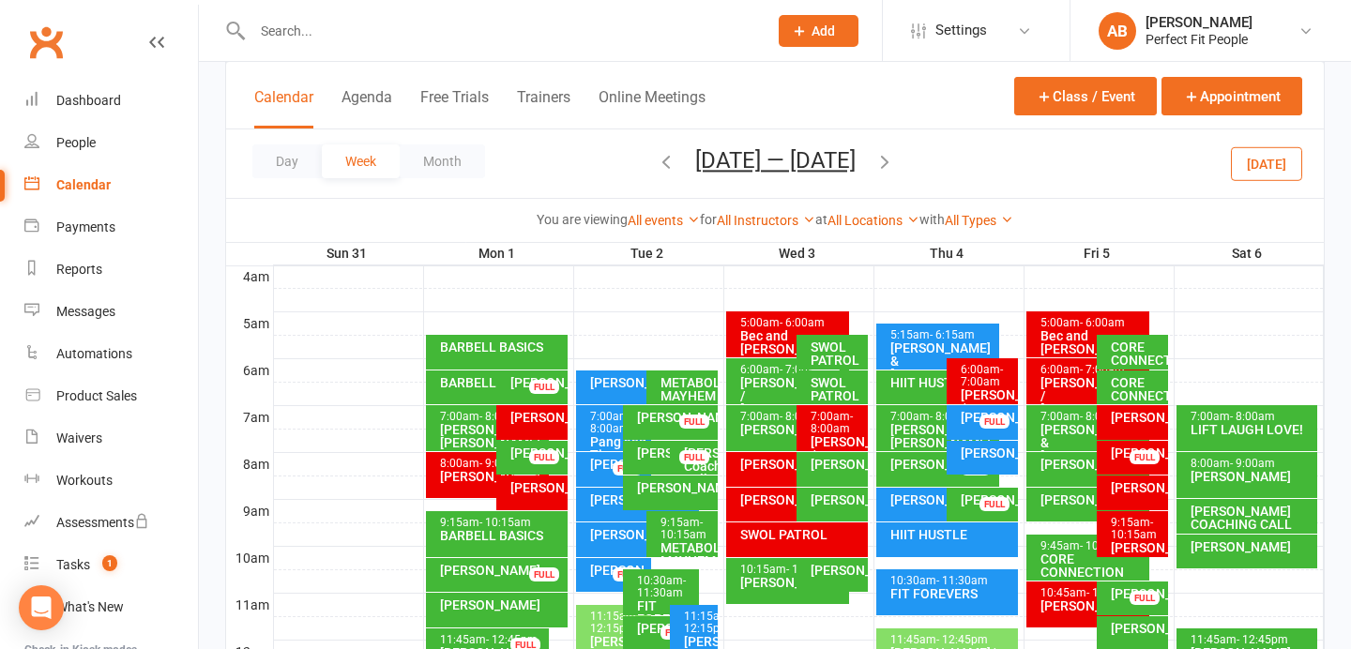
click at [1262, 163] on button "[DATE]" at bounding box center [1266, 163] width 71 height 34
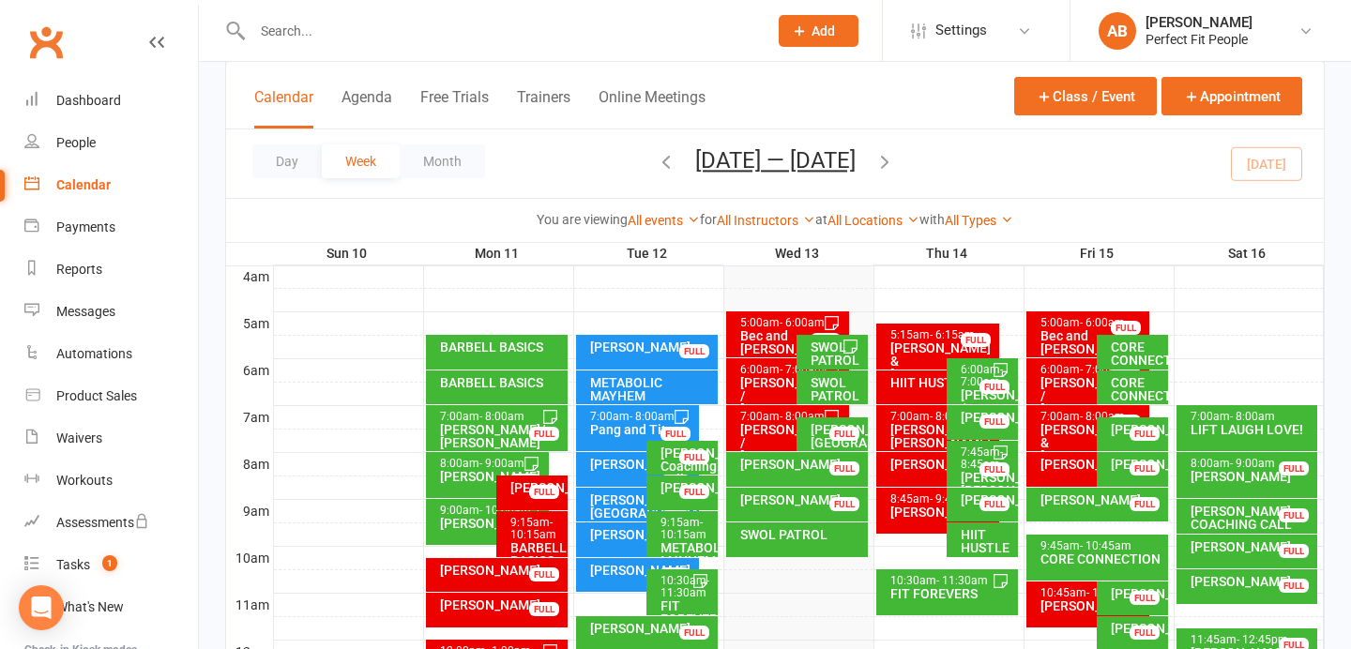
click at [895, 159] on icon "button" at bounding box center [884, 161] width 21 height 21
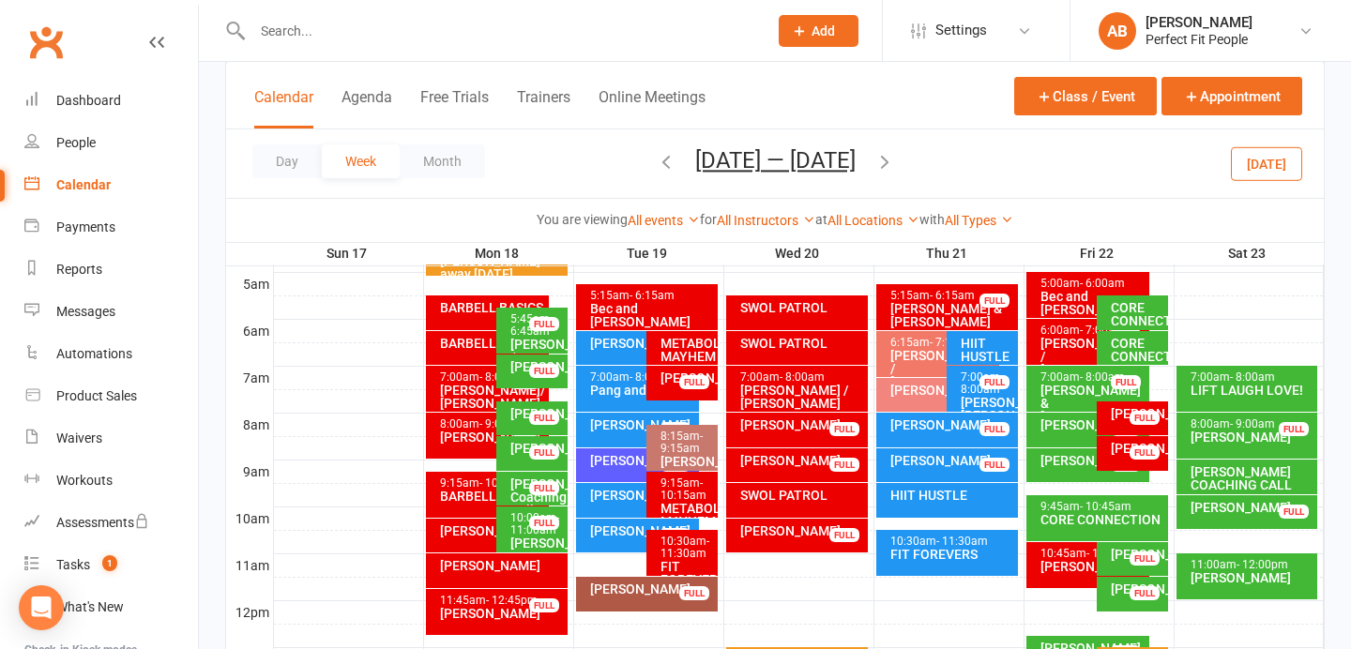
scroll to position [341, 0]
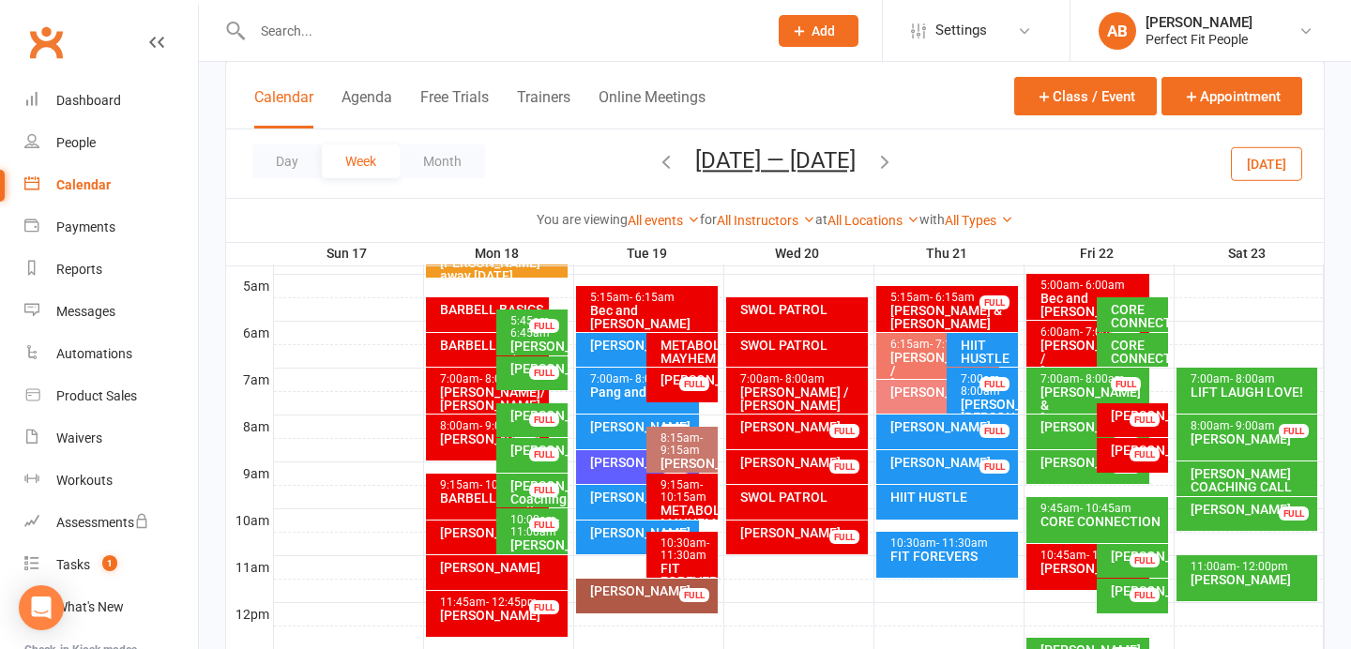
click at [1121, 419] on div "[PERSON_NAME]" at bounding box center [1137, 415] width 54 height 13
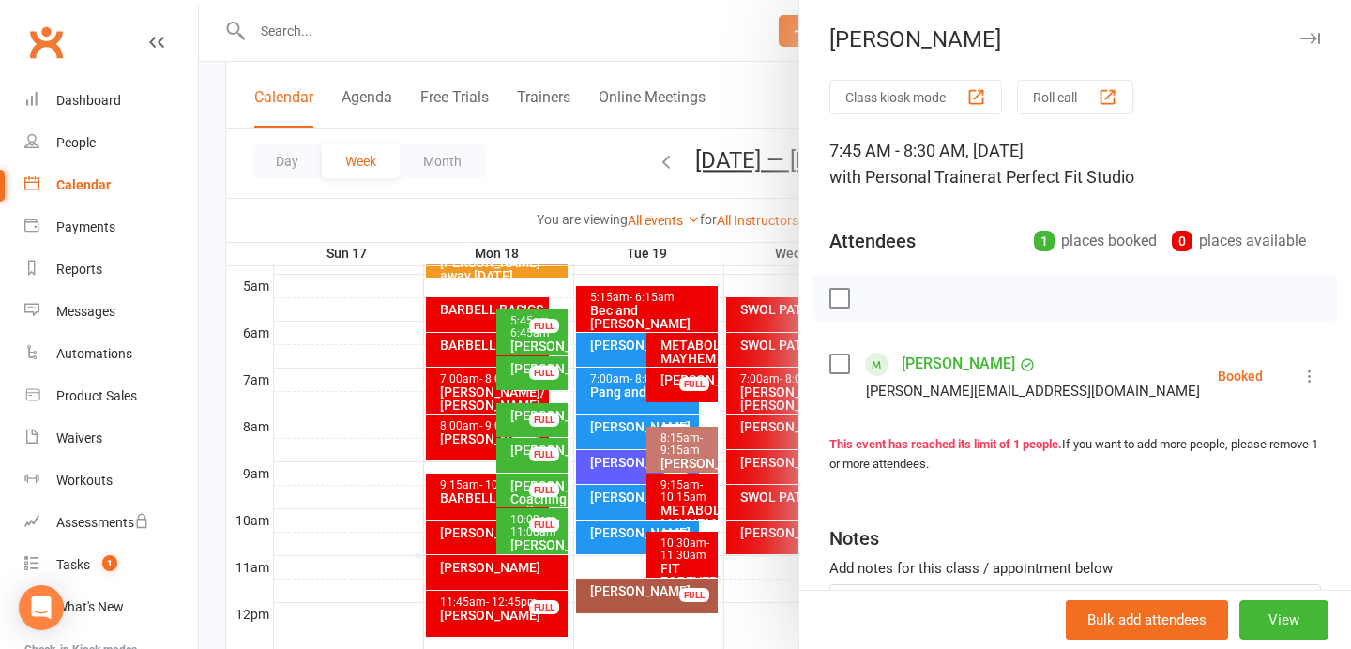
click at [1304, 36] on icon "button" at bounding box center [1310, 38] width 20 height 11
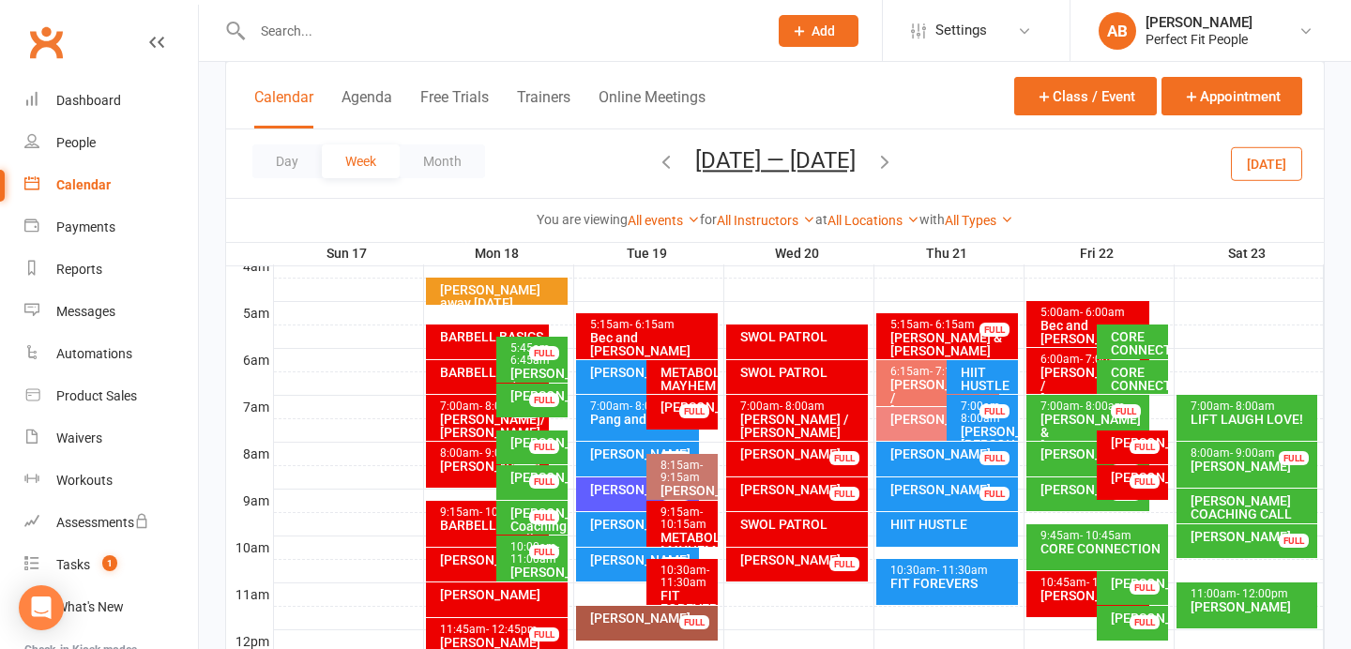
scroll to position [313, 0]
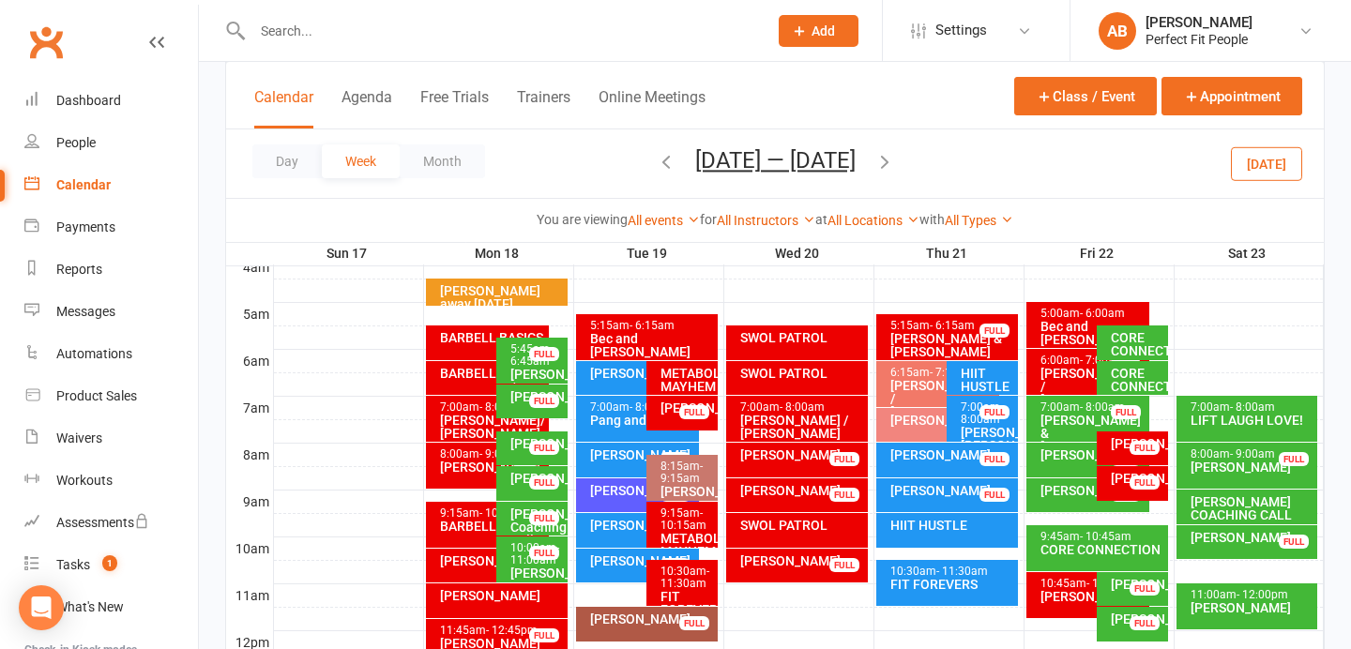
click at [659, 161] on icon "button" at bounding box center [666, 161] width 21 height 21
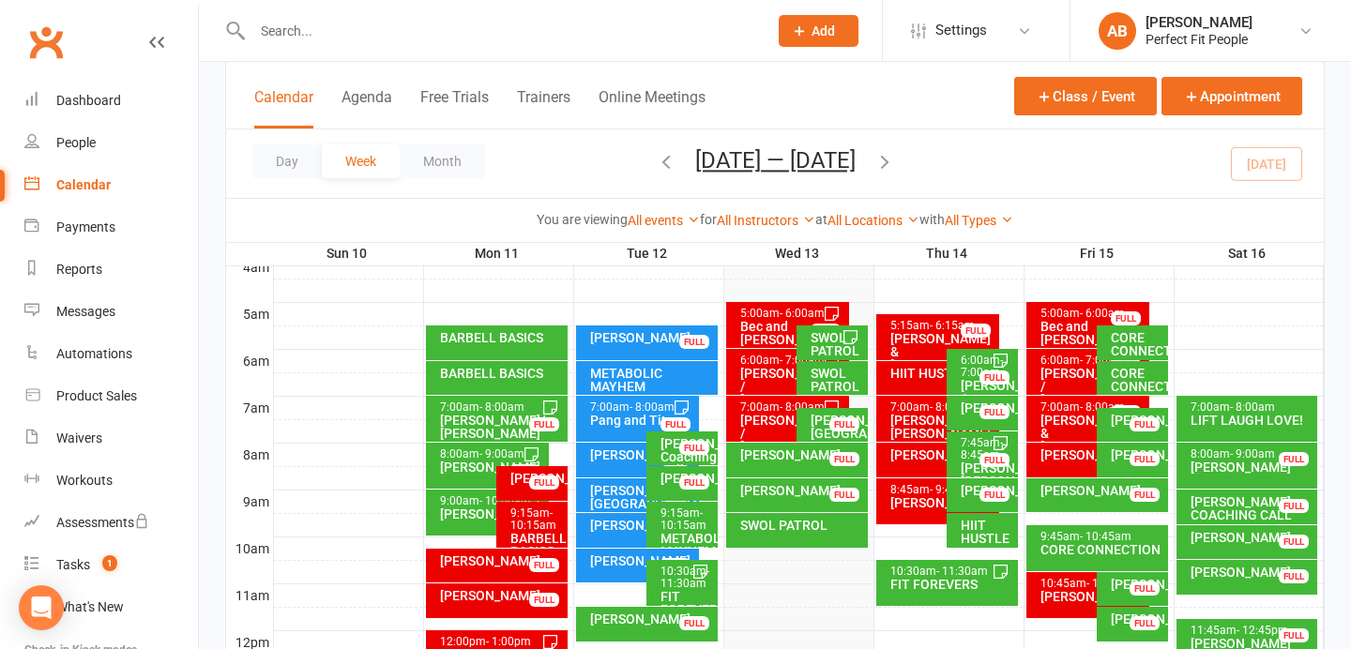
click at [889, 163] on icon "button" at bounding box center [884, 161] width 21 height 21
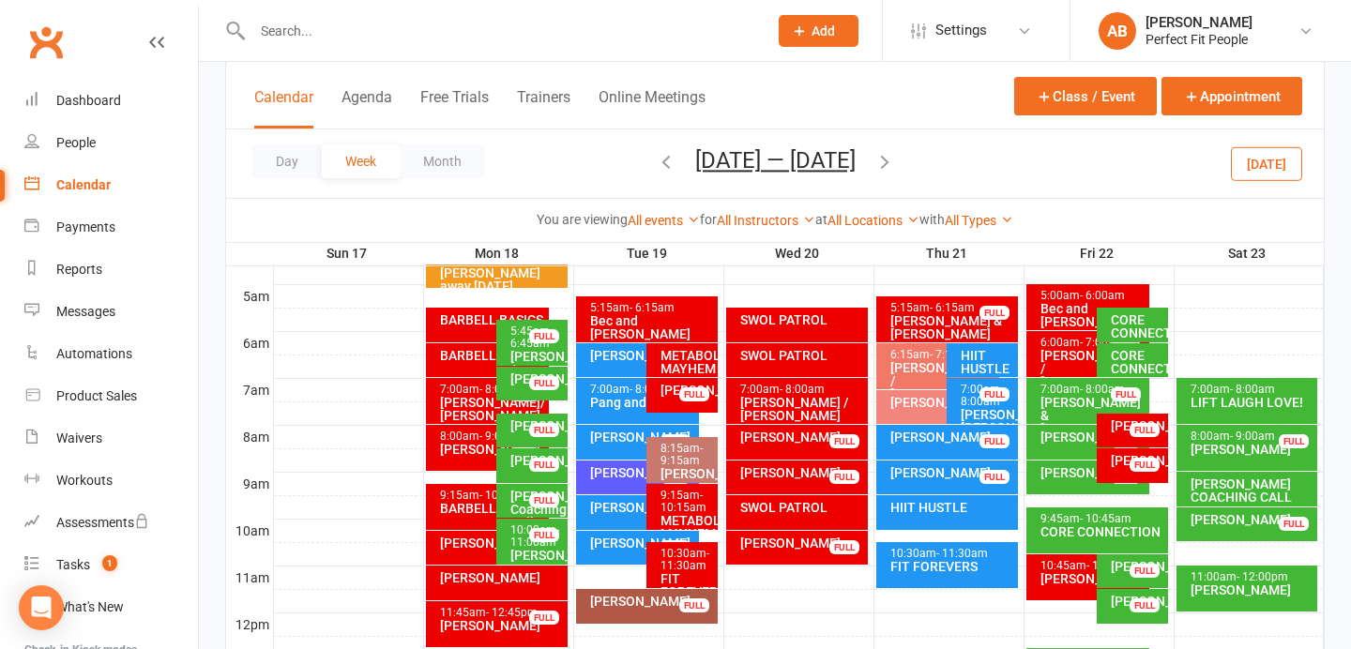
scroll to position [330, 0]
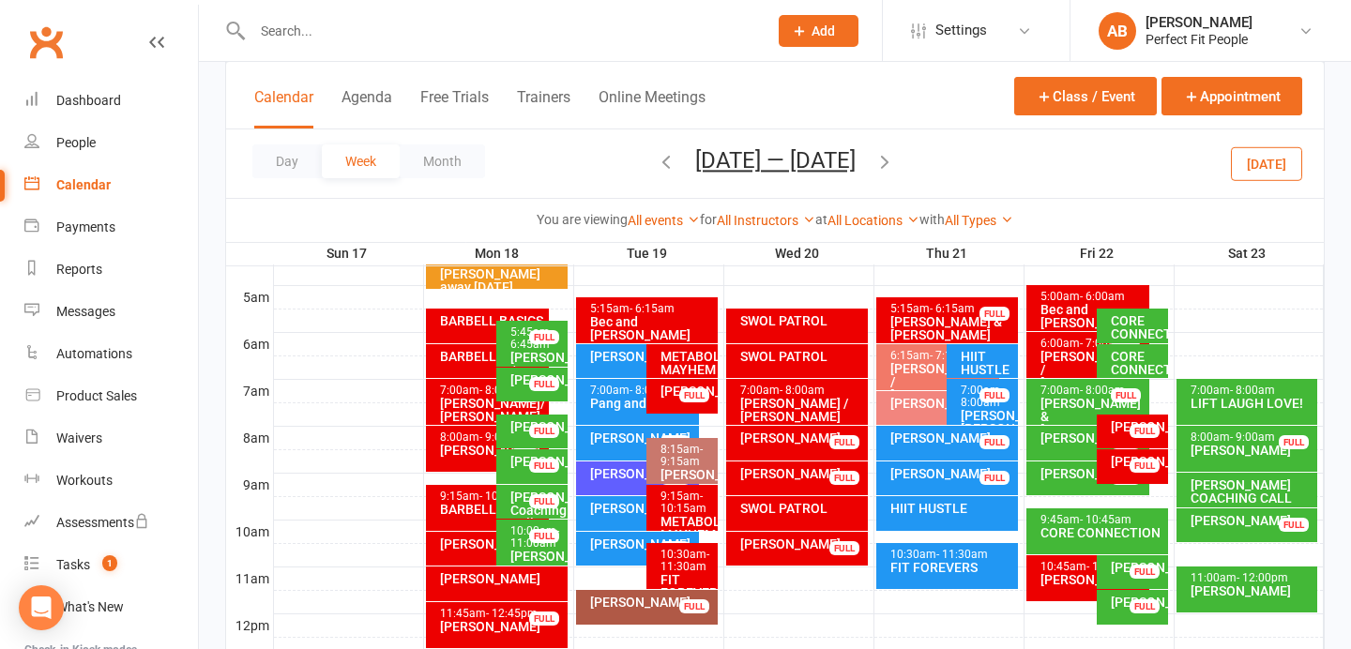
click at [618, 481] on div "[PERSON_NAME] FULL" at bounding box center [637, 478] width 123 height 34
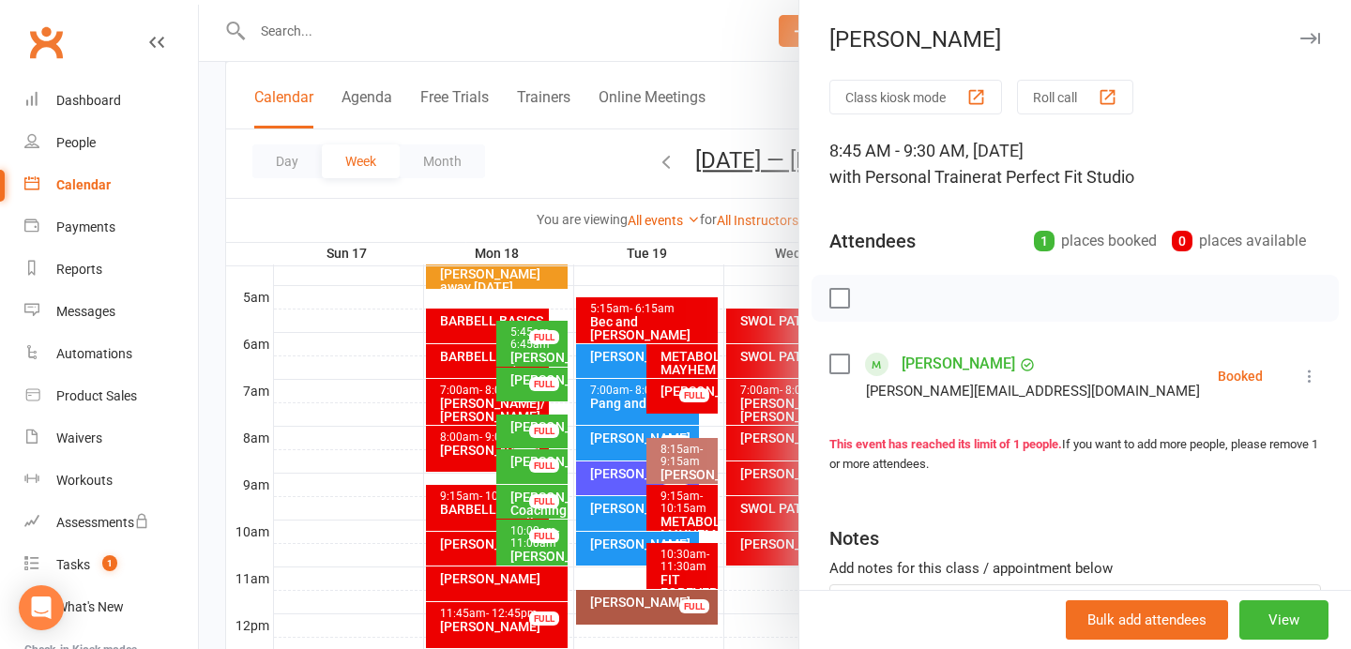
click at [1303, 39] on icon "button" at bounding box center [1310, 38] width 20 height 11
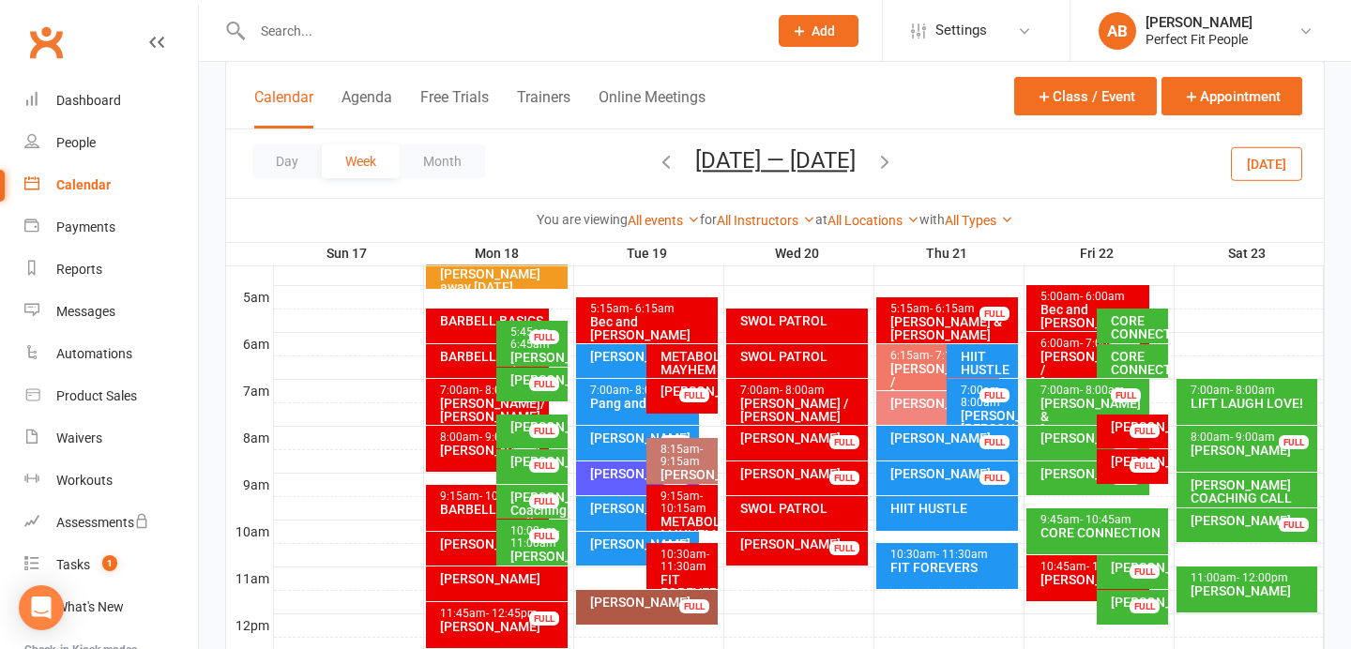
click at [925, 442] on div "[PERSON_NAME]" at bounding box center [951, 437] width 125 height 13
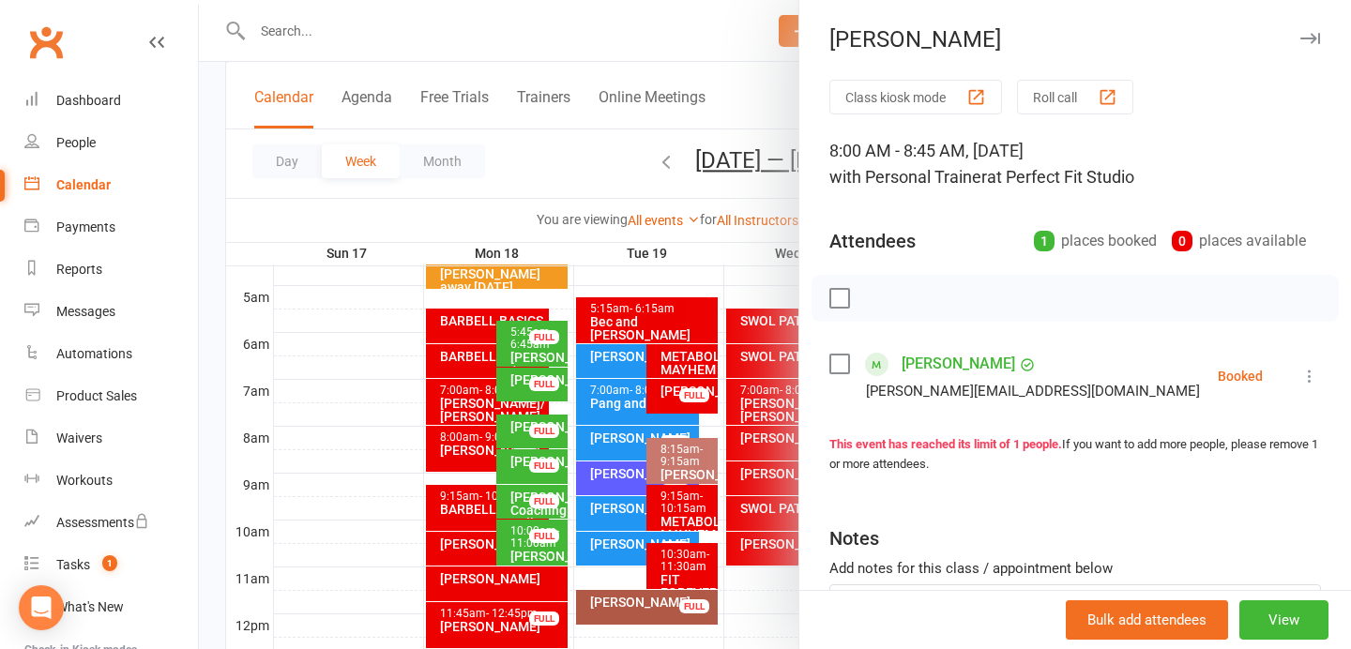
click at [1304, 35] on icon "button" at bounding box center [1310, 38] width 20 height 11
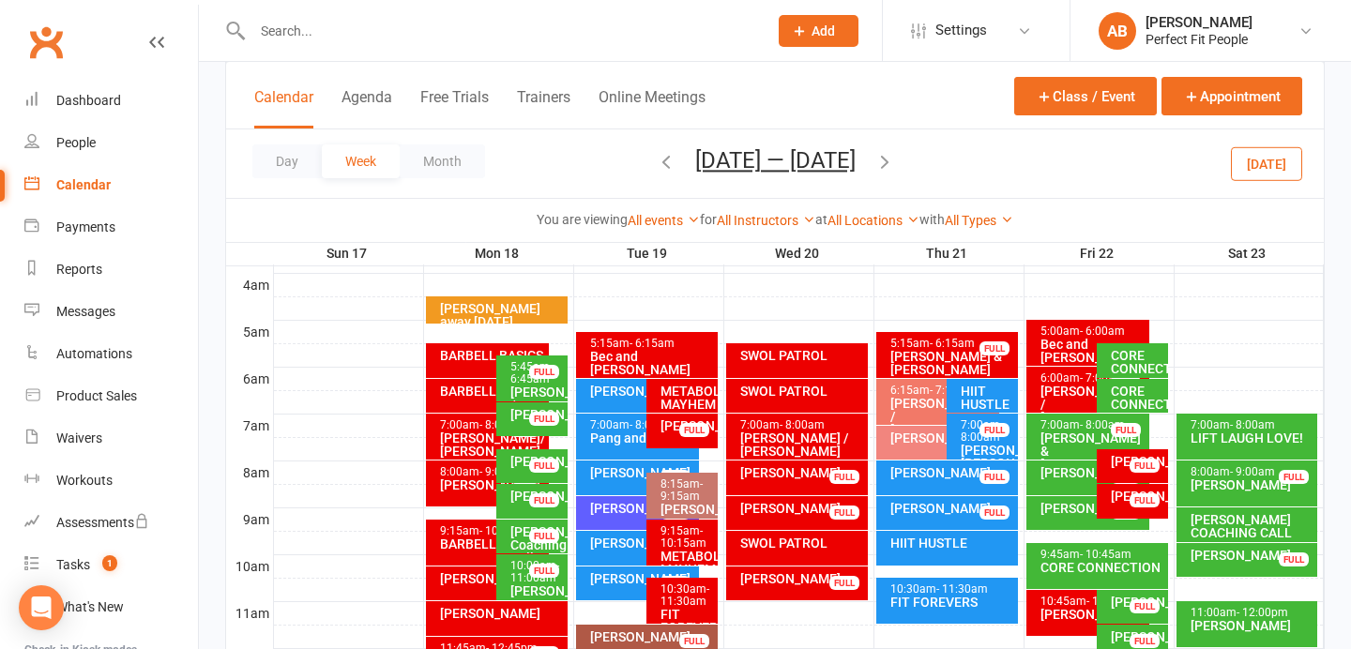
scroll to position [295, 0]
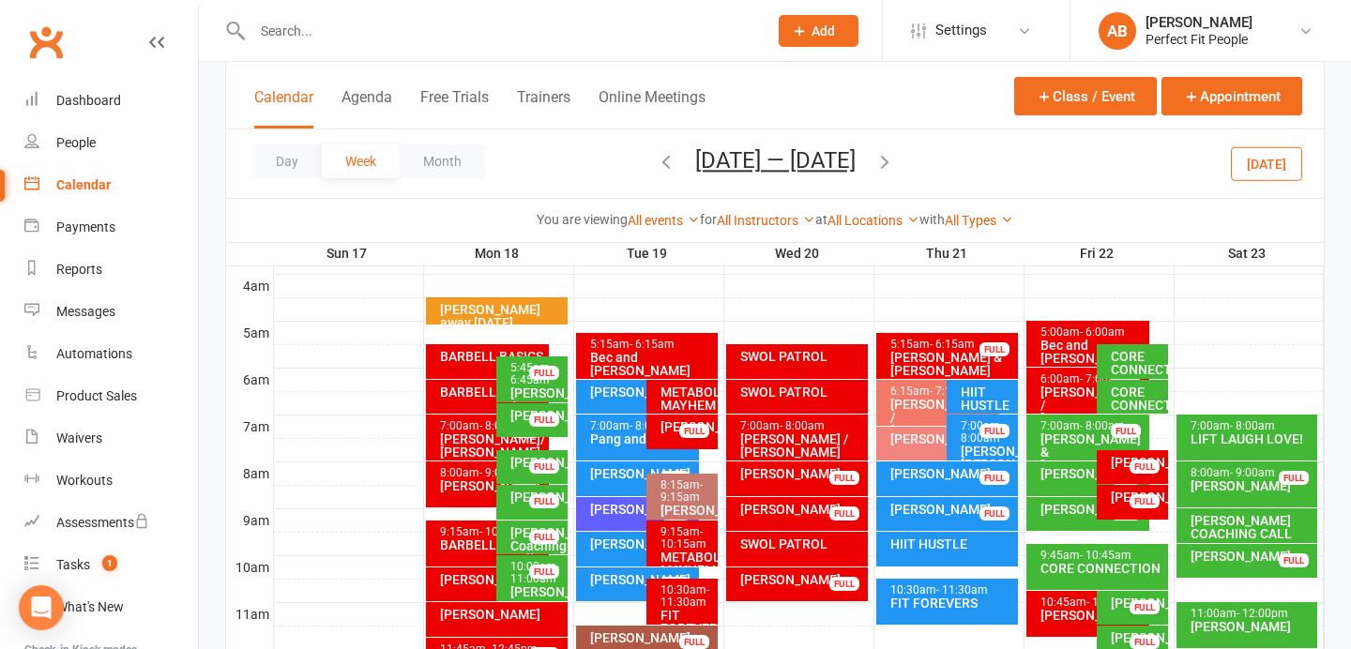
click at [786, 480] on div "[PERSON_NAME]" at bounding box center [801, 473] width 125 height 13
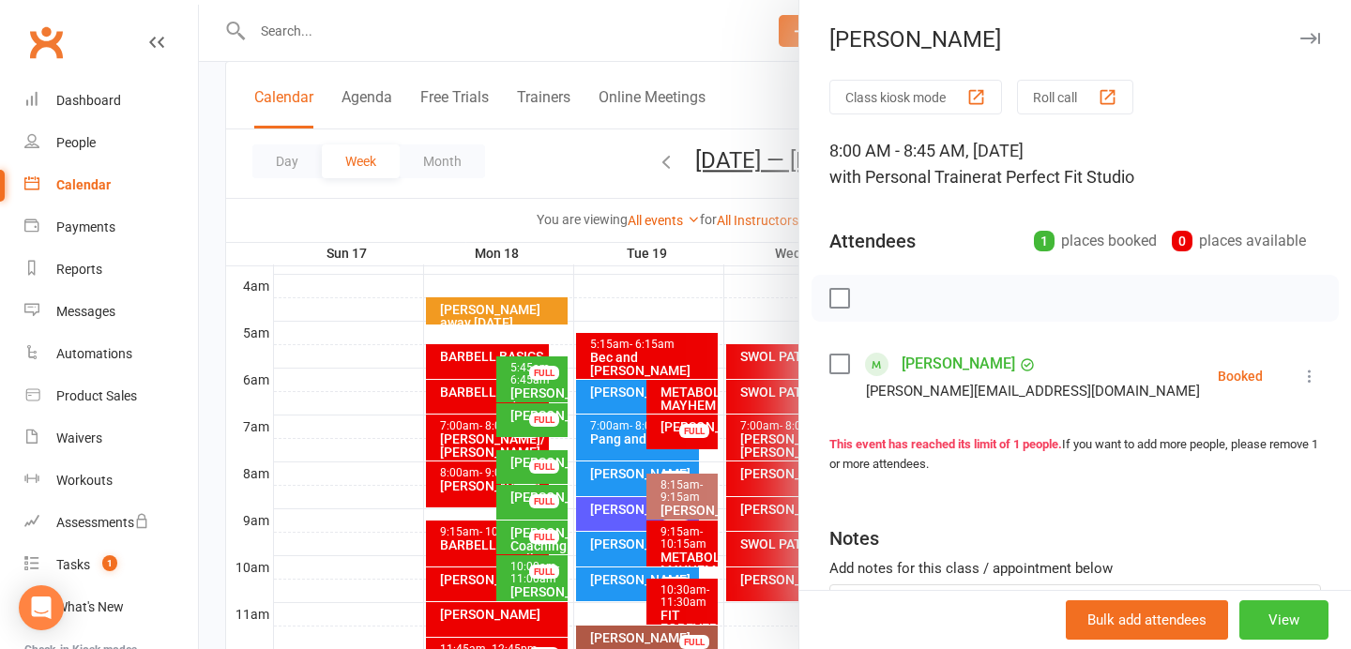
click at [1277, 617] on button "View" at bounding box center [1283, 619] width 89 height 39
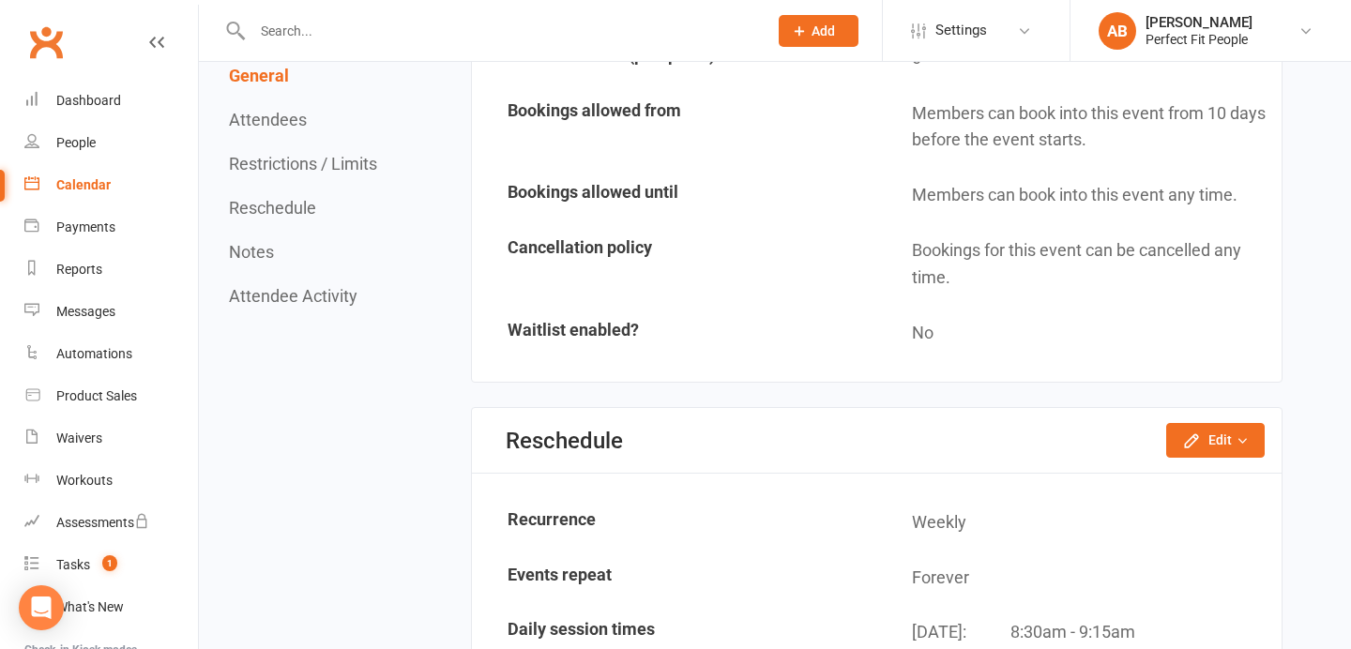
scroll to position [1418, 0]
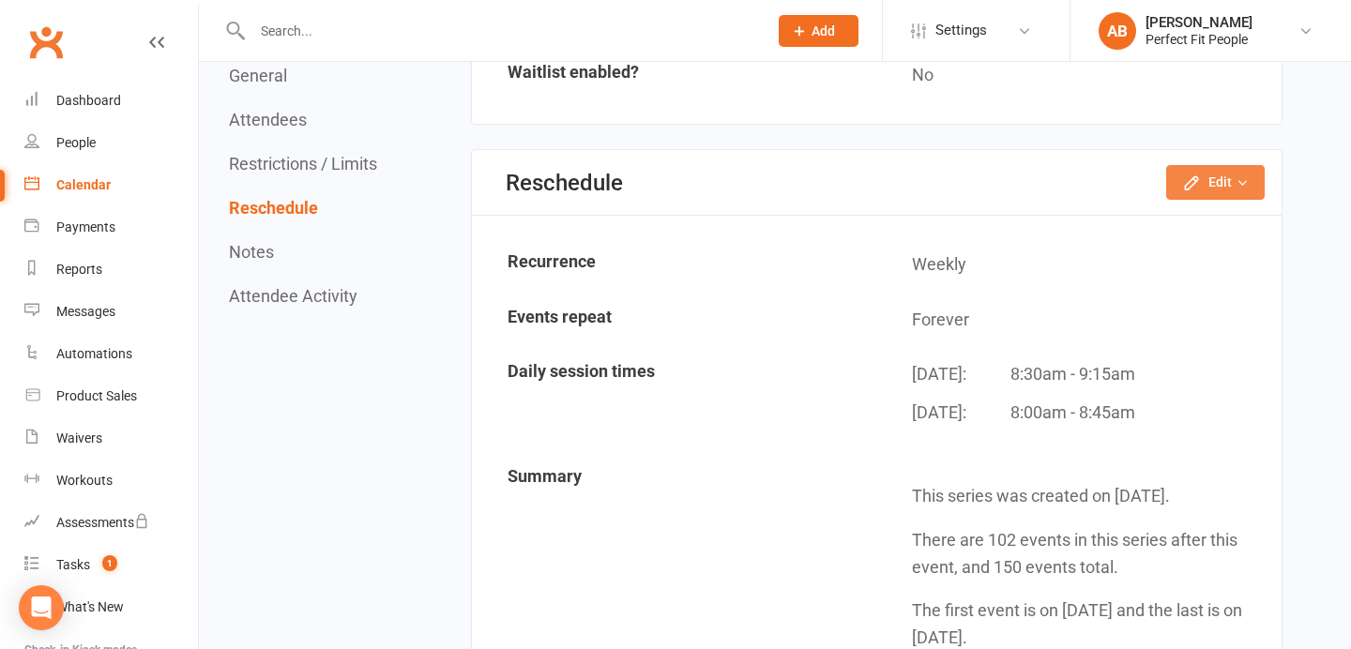
click at [1219, 186] on button "Edit" at bounding box center [1215, 182] width 98 height 34
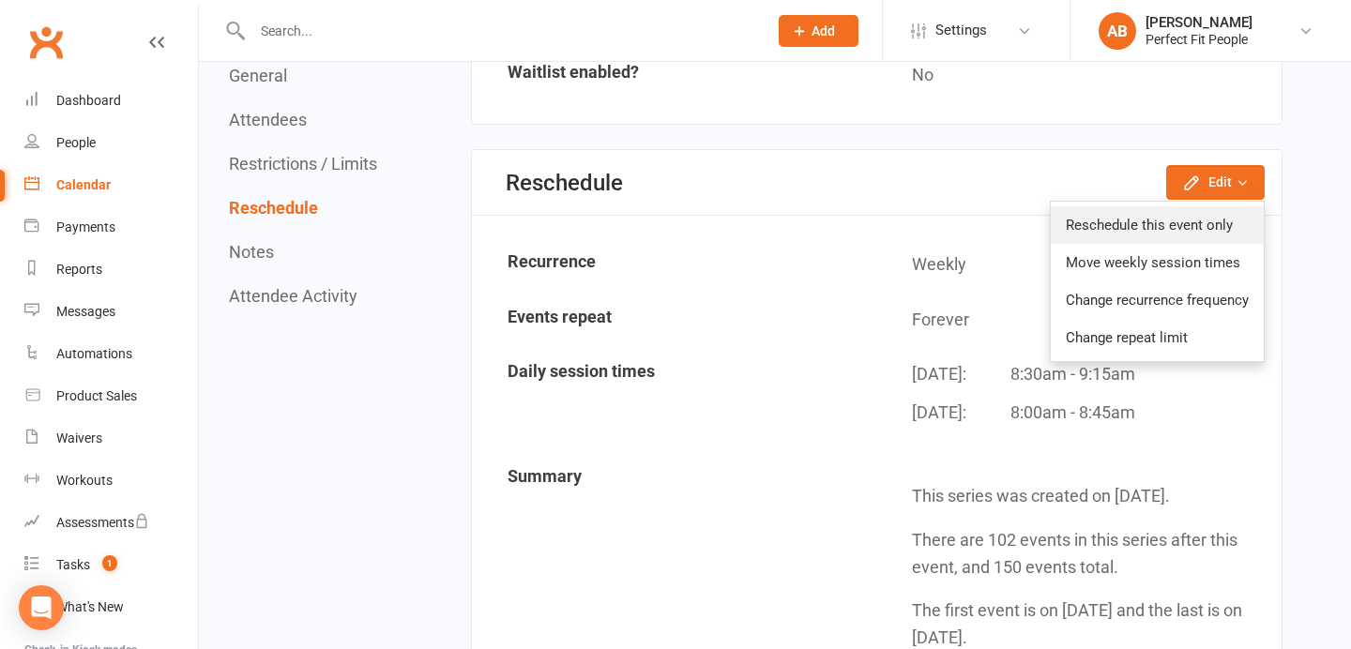
click at [1198, 227] on link "Reschedule this event only" at bounding box center [1156, 225] width 213 height 38
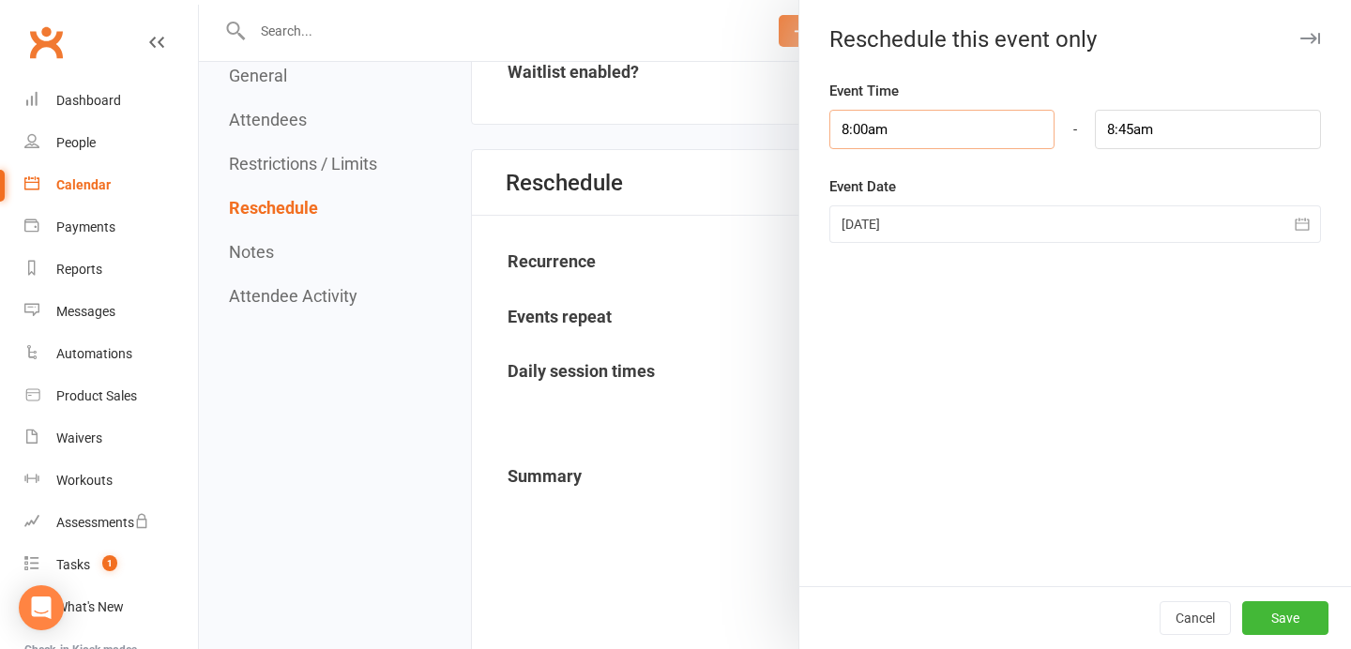
click at [892, 126] on input "8:00am" at bounding box center [942, 129] width 226 height 39
click at [865, 204] on li "7:00am" at bounding box center [875, 193] width 90 height 28
type input "7:00am"
type input "7:45am"
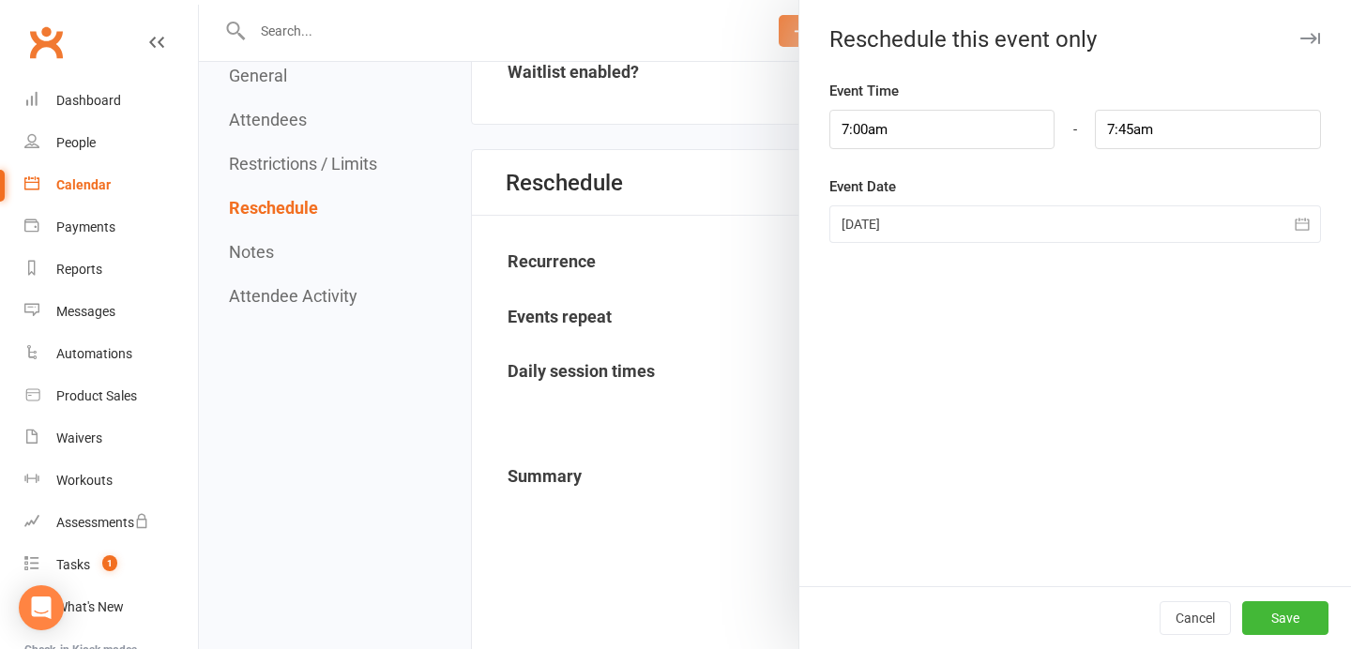
click at [1300, 221] on icon "button" at bounding box center [1301, 224] width 19 height 19
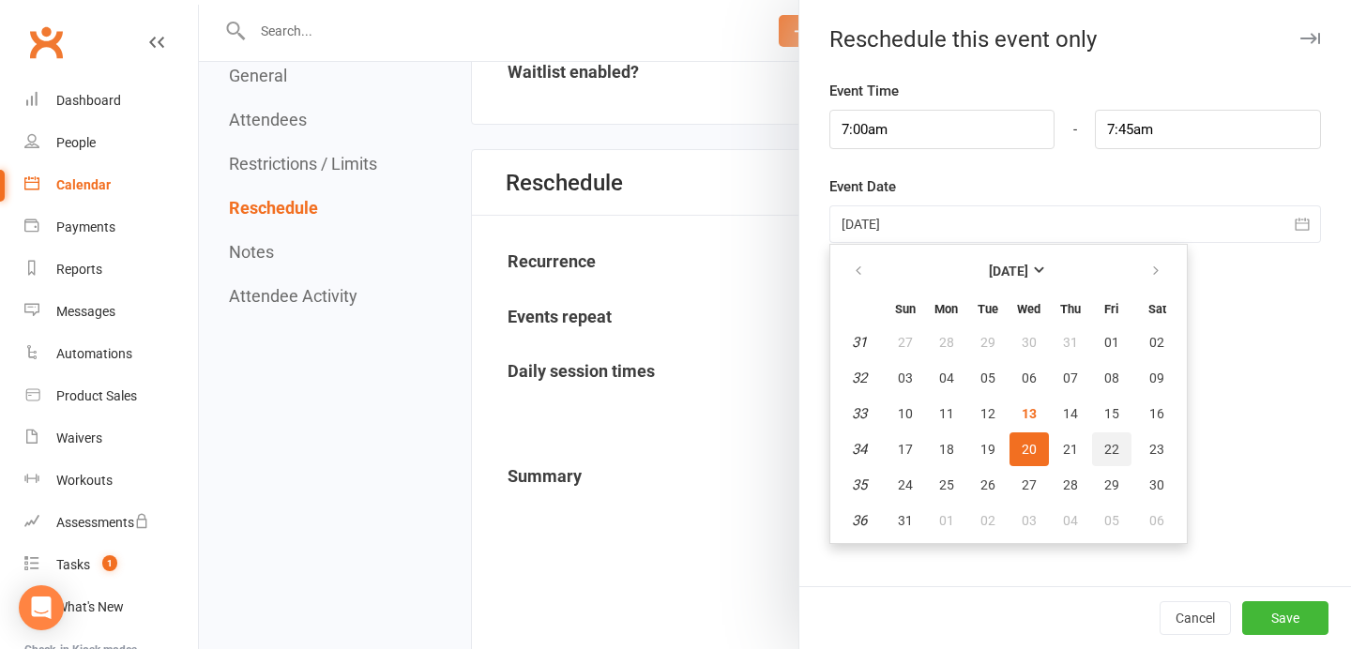
click at [1119, 446] on button "22" at bounding box center [1111, 449] width 39 height 34
type input "[DATE]"
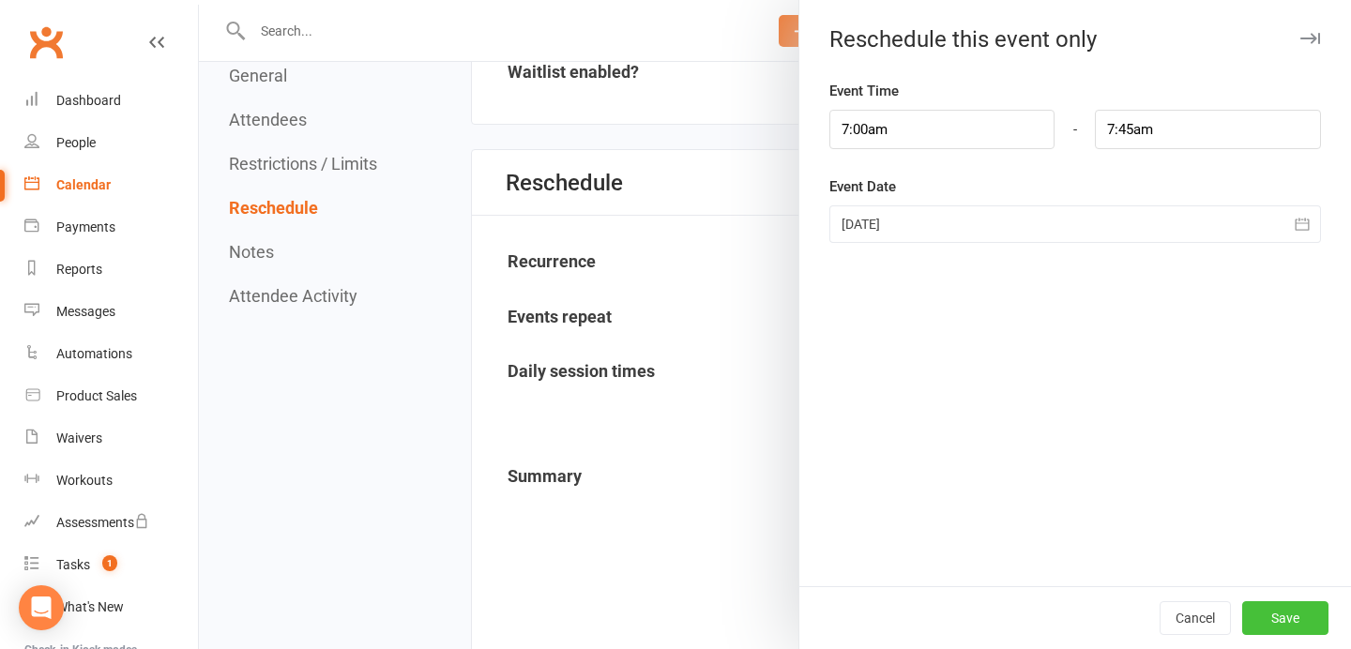
click at [1281, 622] on button "Save" at bounding box center [1285, 618] width 86 height 34
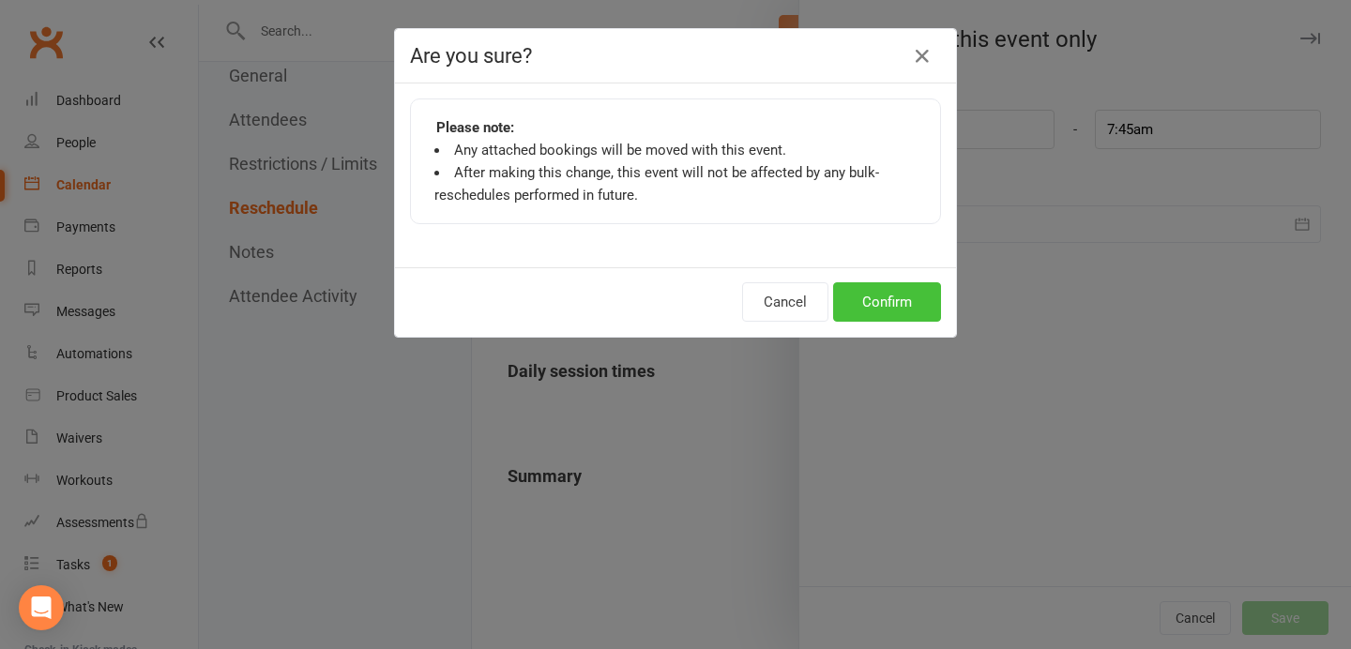
click at [886, 309] on button "Confirm" at bounding box center [887, 301] width 108 height 39
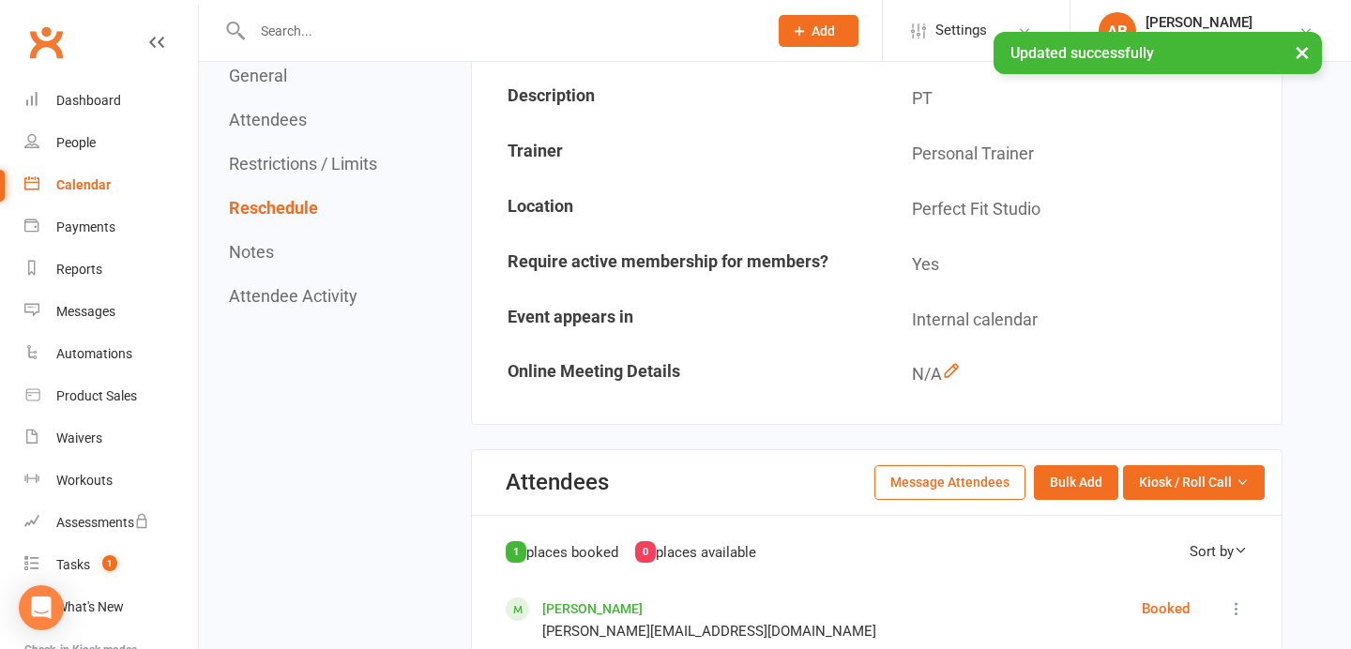
scroll to position [0, 0]
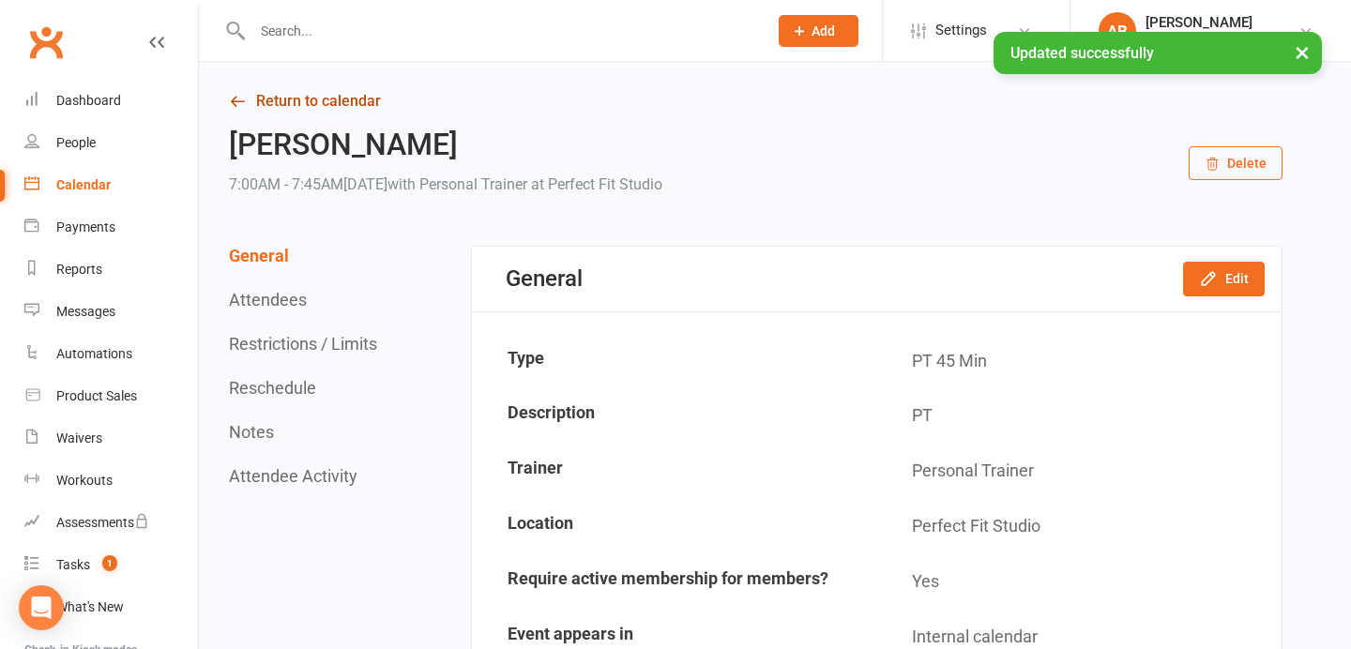
click at [329, 111] on link "Return to calendar" at bounding box center [755, 101] width 1053 height 26
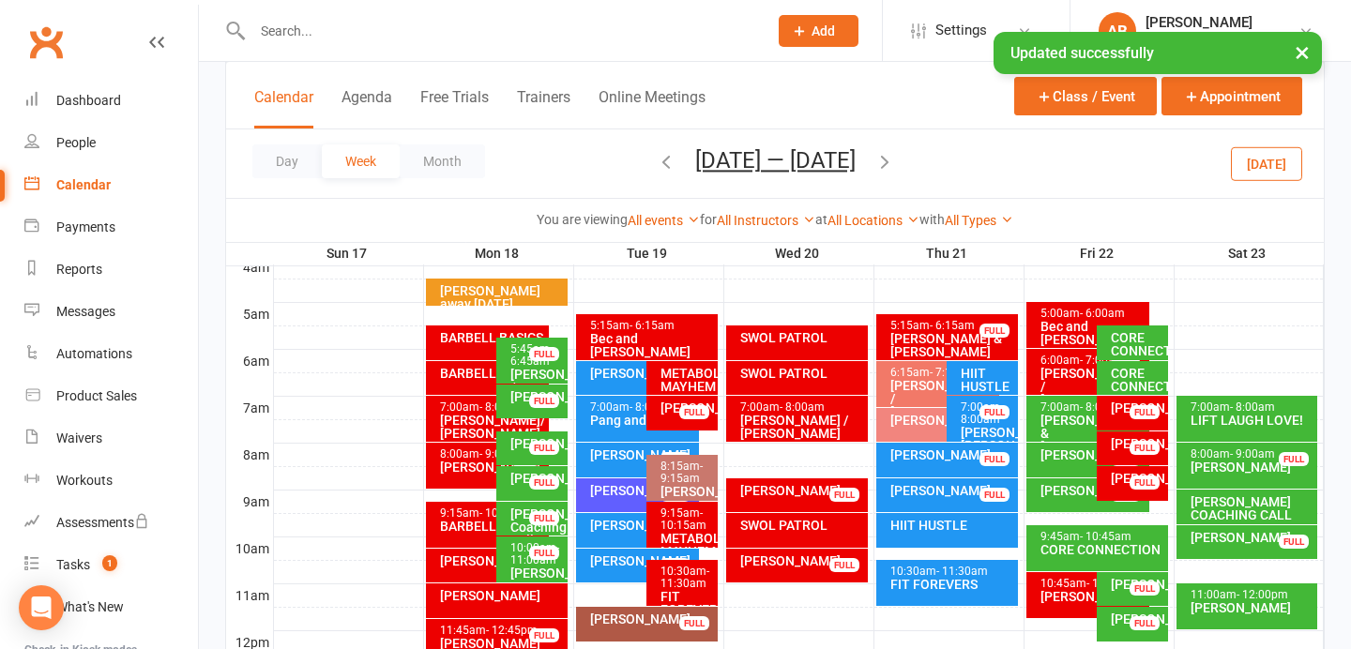
scroll to position [329, 0]
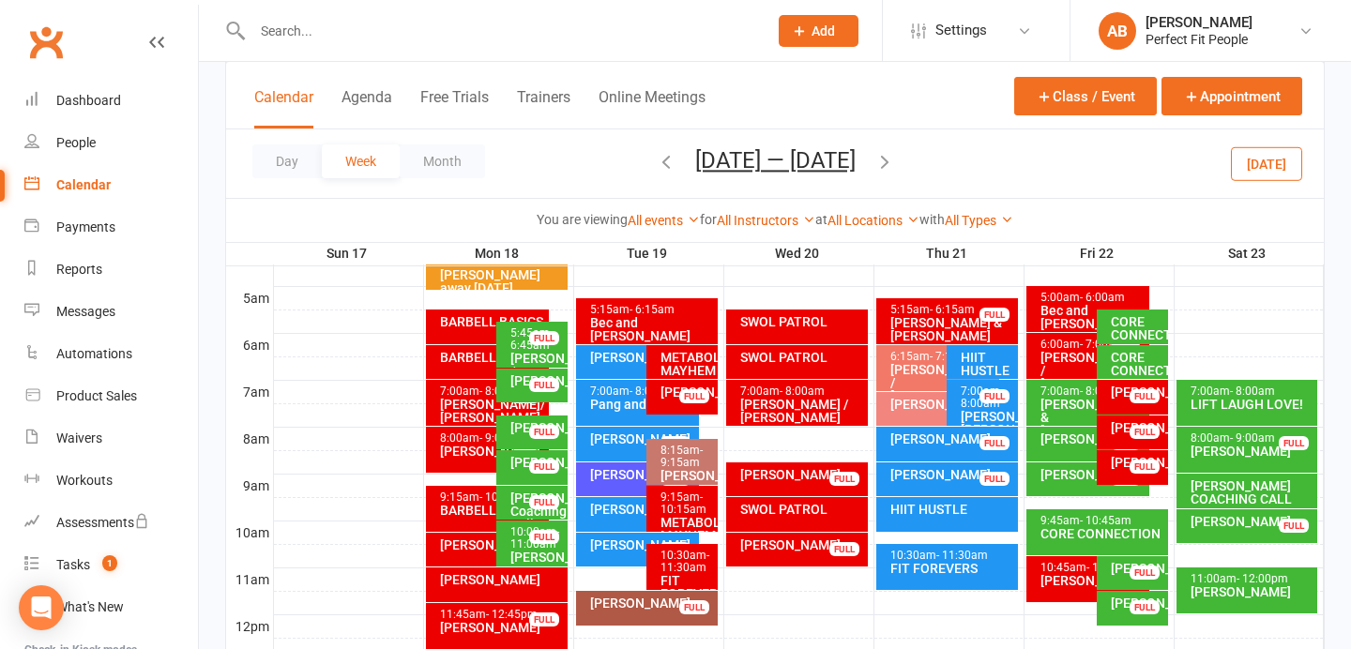
click at [1115, 390] on div "[PERSON_NAME]" at bounding box center [1137, 391] width 54 height 13
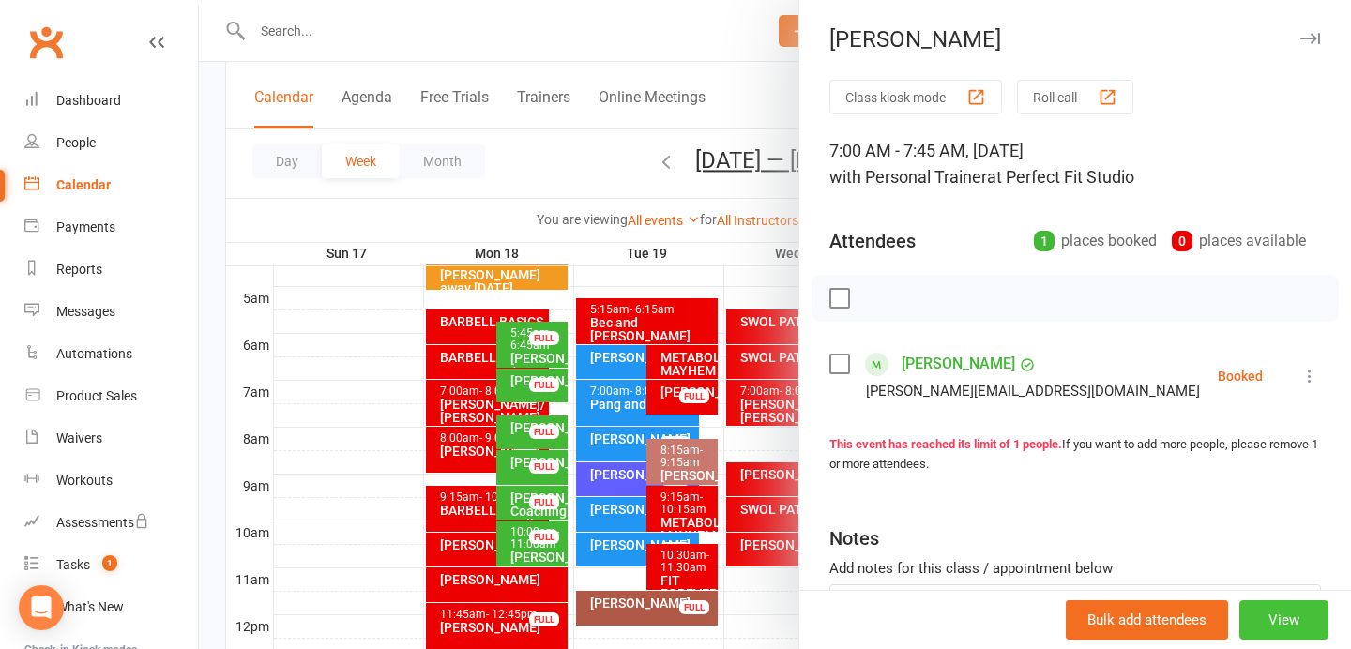
click at [1285, 606] on button "View" at bounding box center [1283, 619] width 89 height 39
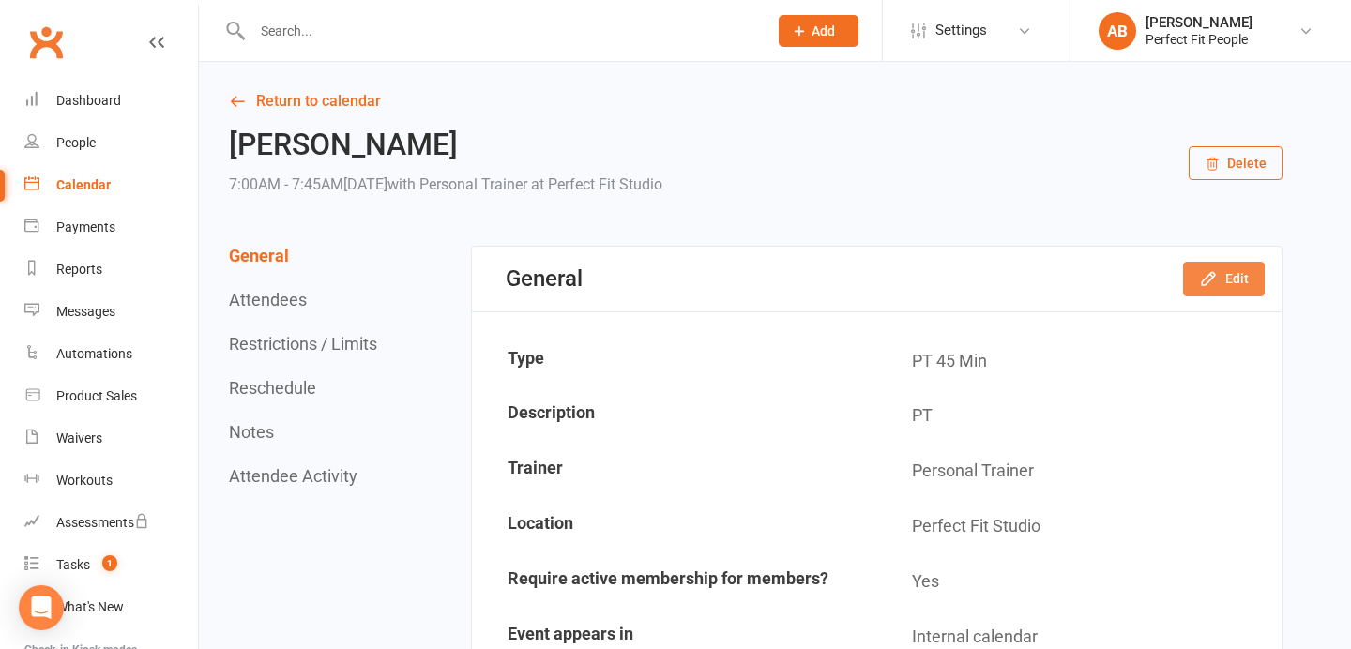
click at [1233, 295] on button "Edit" at bounding box center [1224, 279] width 82 height 34
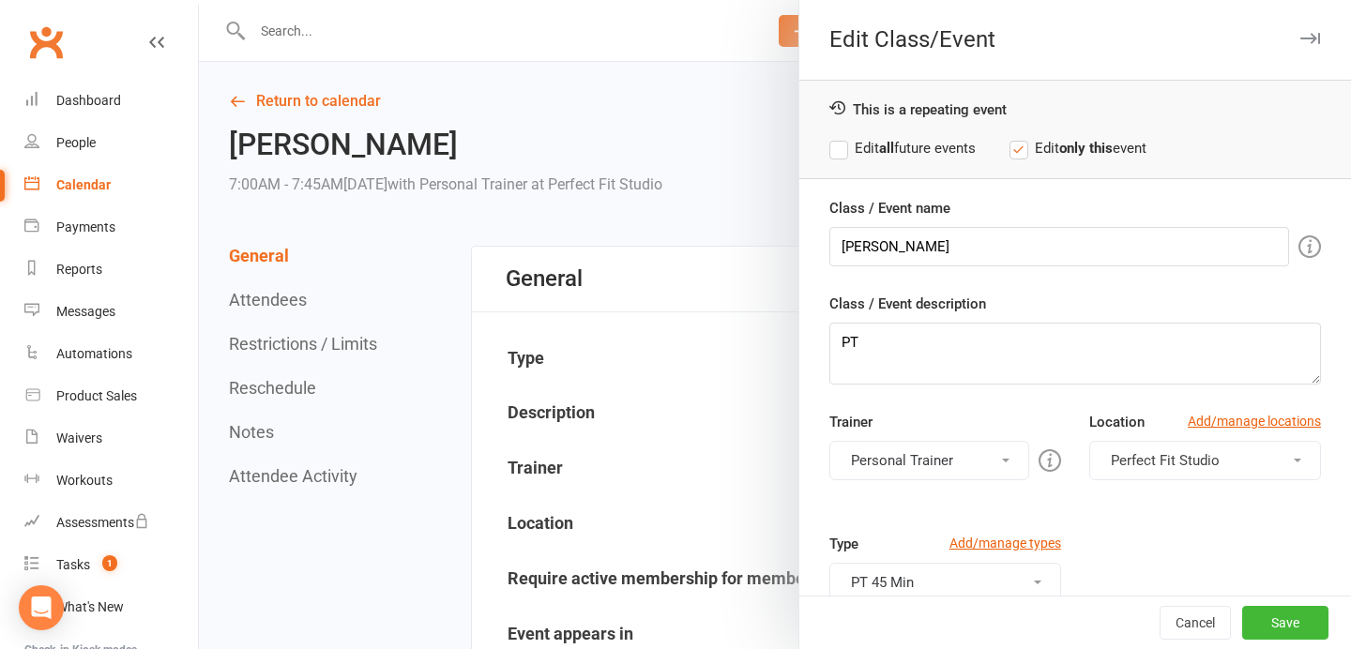
scroll to position [124, 0]
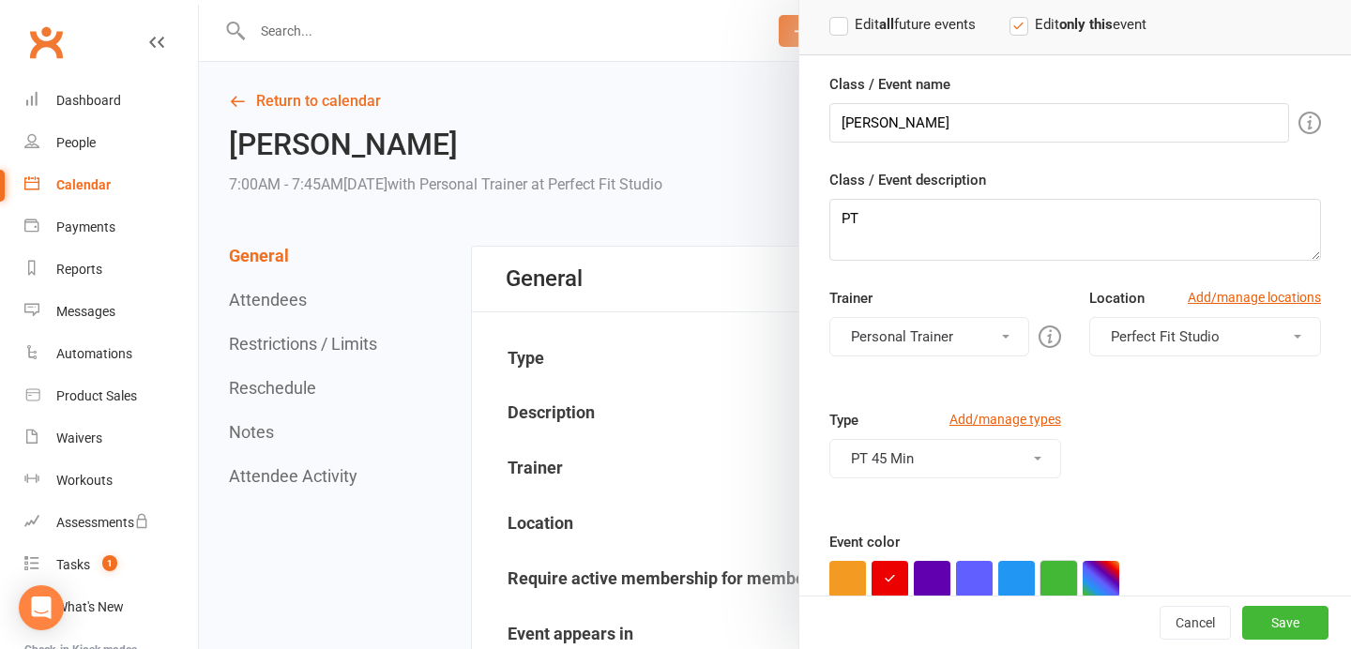
click at [1064, 577] on button "button" at bounding box center [1058, 579] width 37 height 37
click at [1287, 615] on button "Save" at bounding box center [1285, 623] width 86 height 34
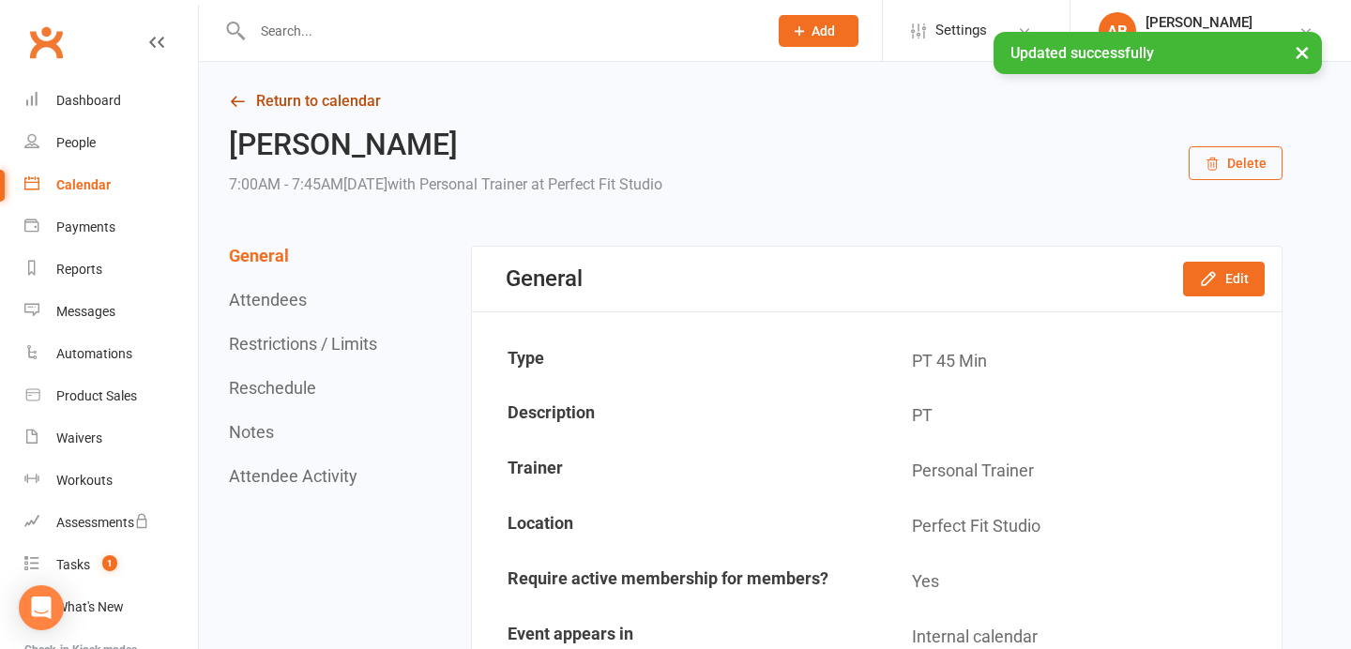
click at [308, 98] on link "Return to calendar" at bounding box center [755, 101] width 1053 height 26
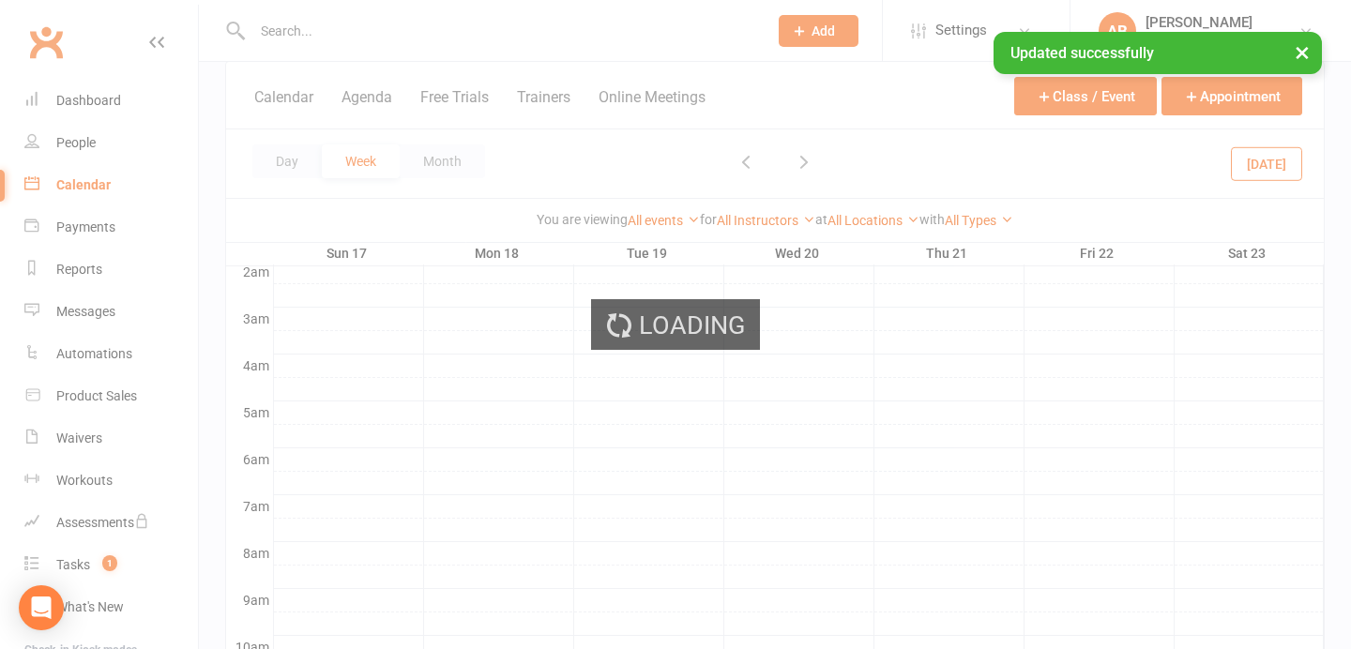
scroll to position [296, 0]
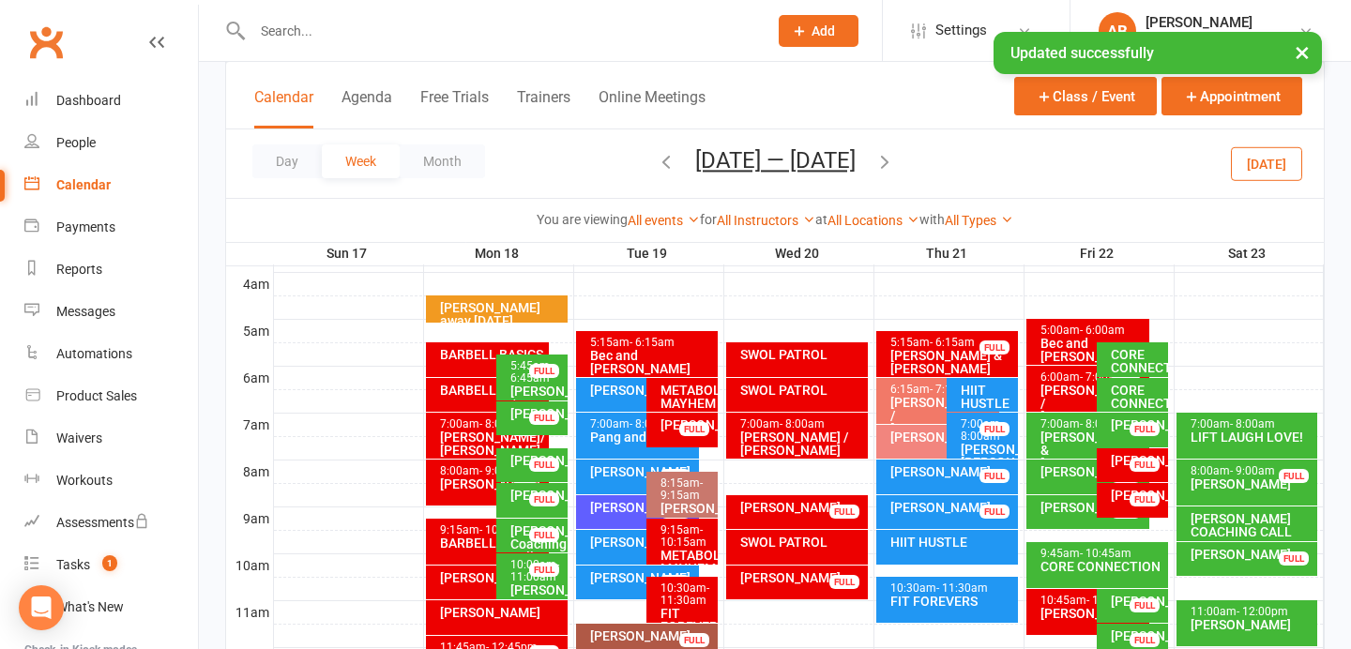
click at [1117, 467] on div "[PERSON_NAME]" at bounding box center [1137, 460] width 54 height 13
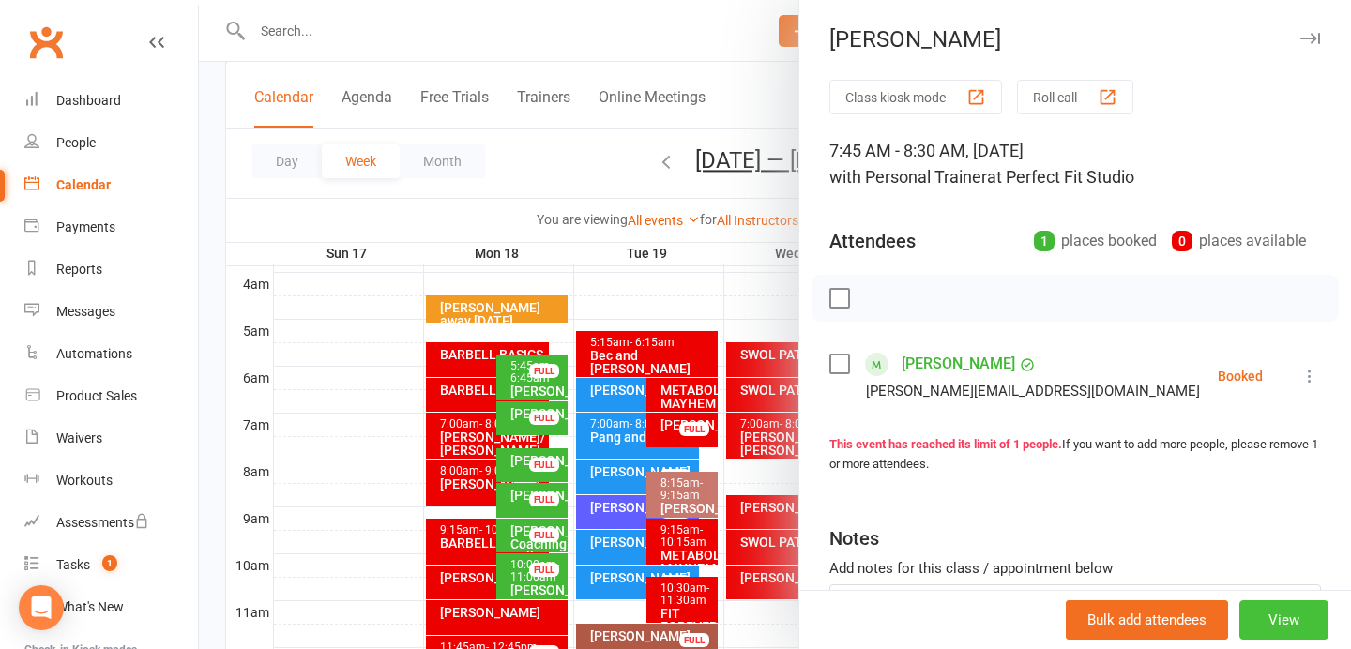
click at [1268, 613] on button "View" at bounding box center [1283, 619] width 89 height 39
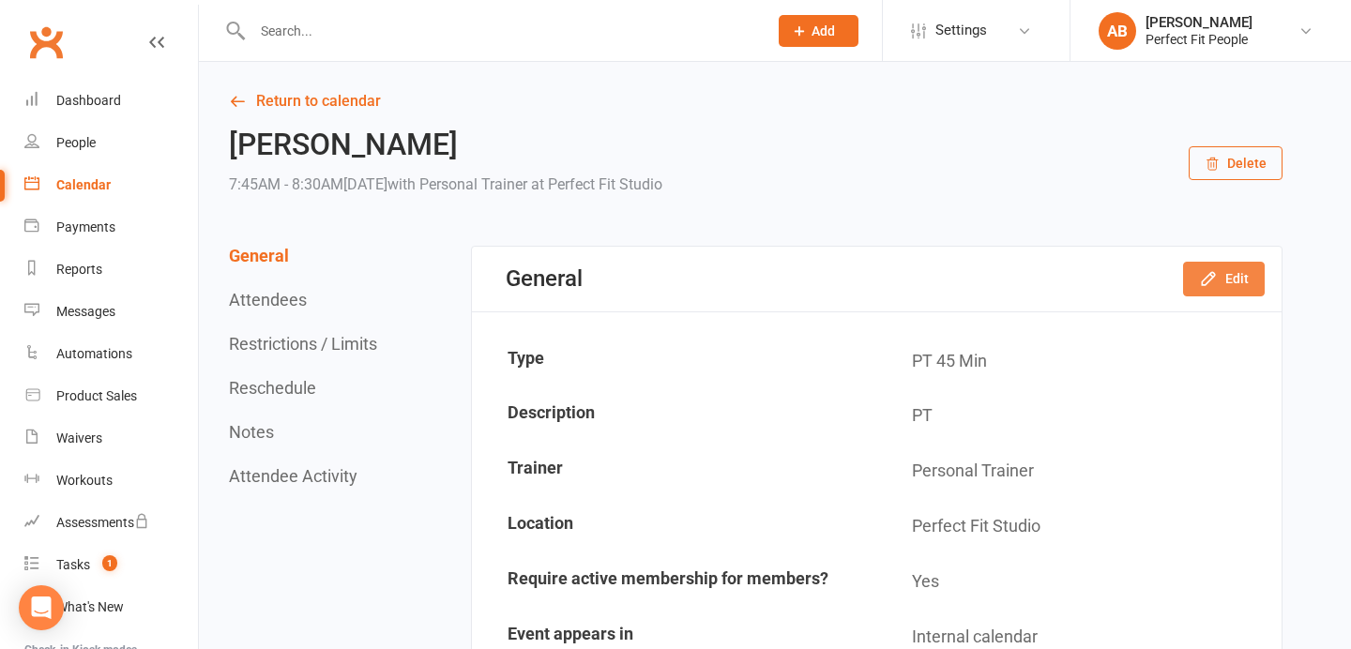
click at [1209, 275] on icon "button" at bounding box center [1208, 279] width 12 height 12
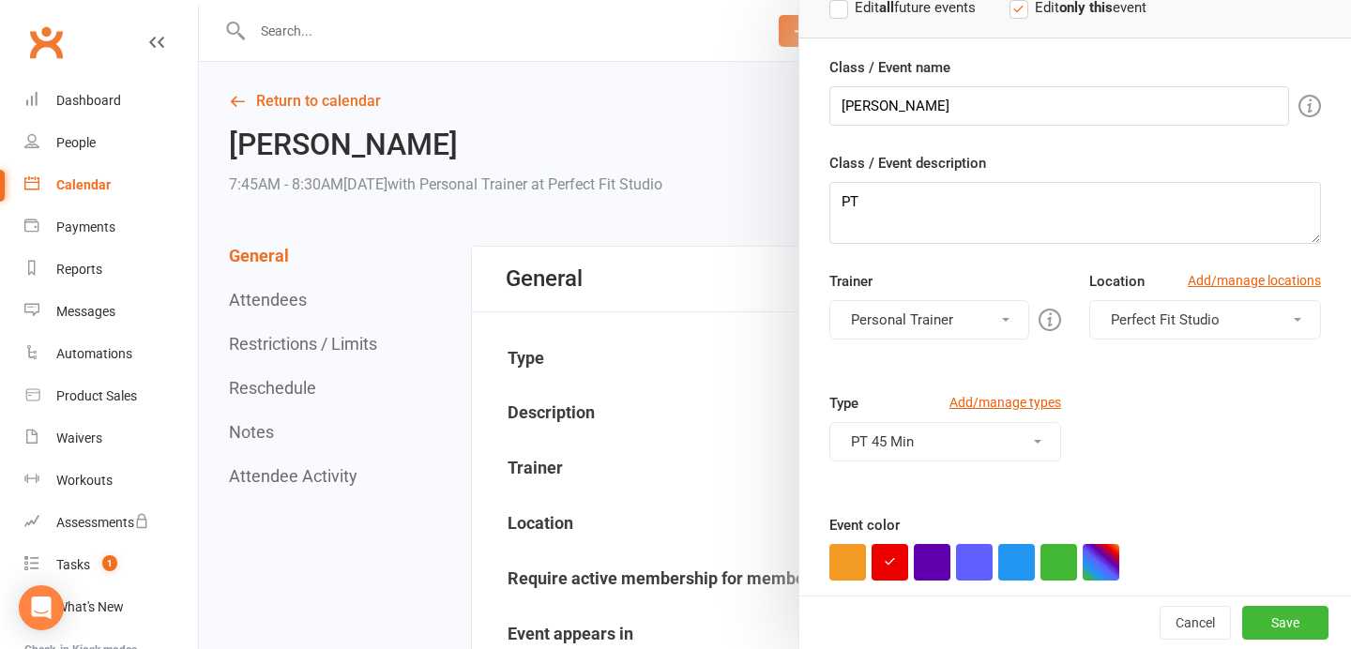
scroll to position [151, 0]
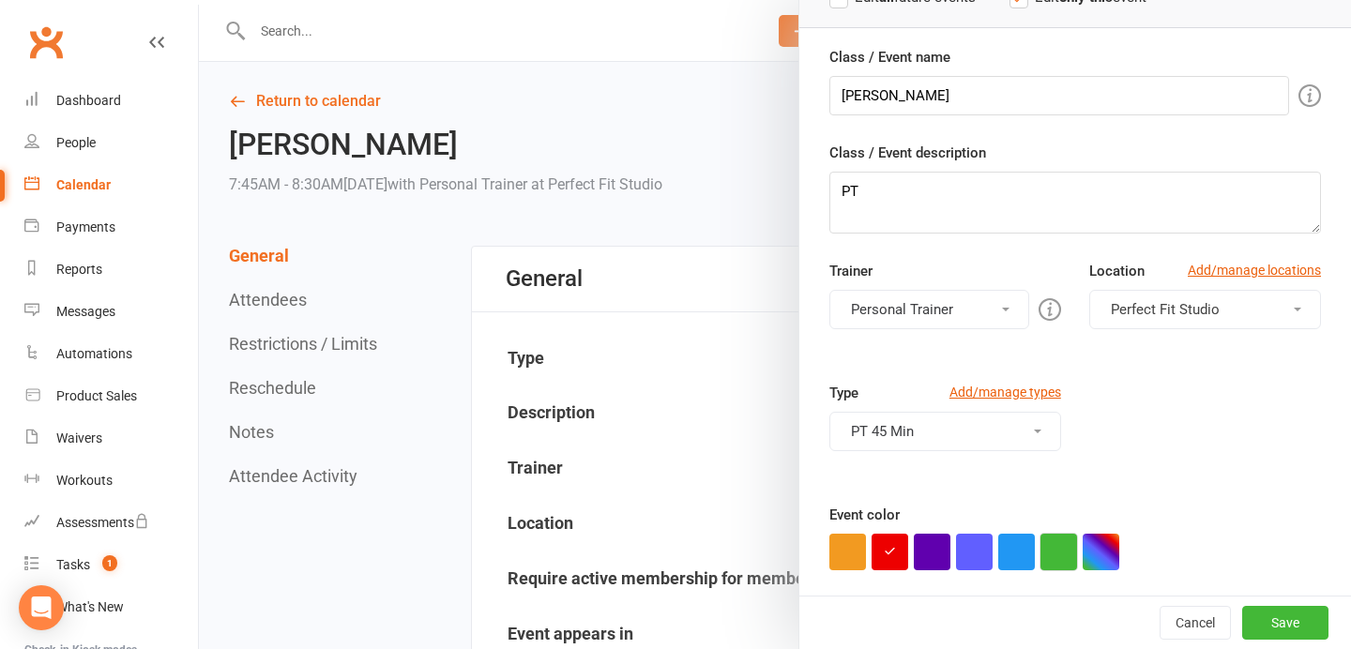
click at [1061, 565] on button "button" at bounding box center [1058, 552] width 37 height 37
click at [1263, 623] on button "Save" at bounding box center [1285, 623] width 86 height 34
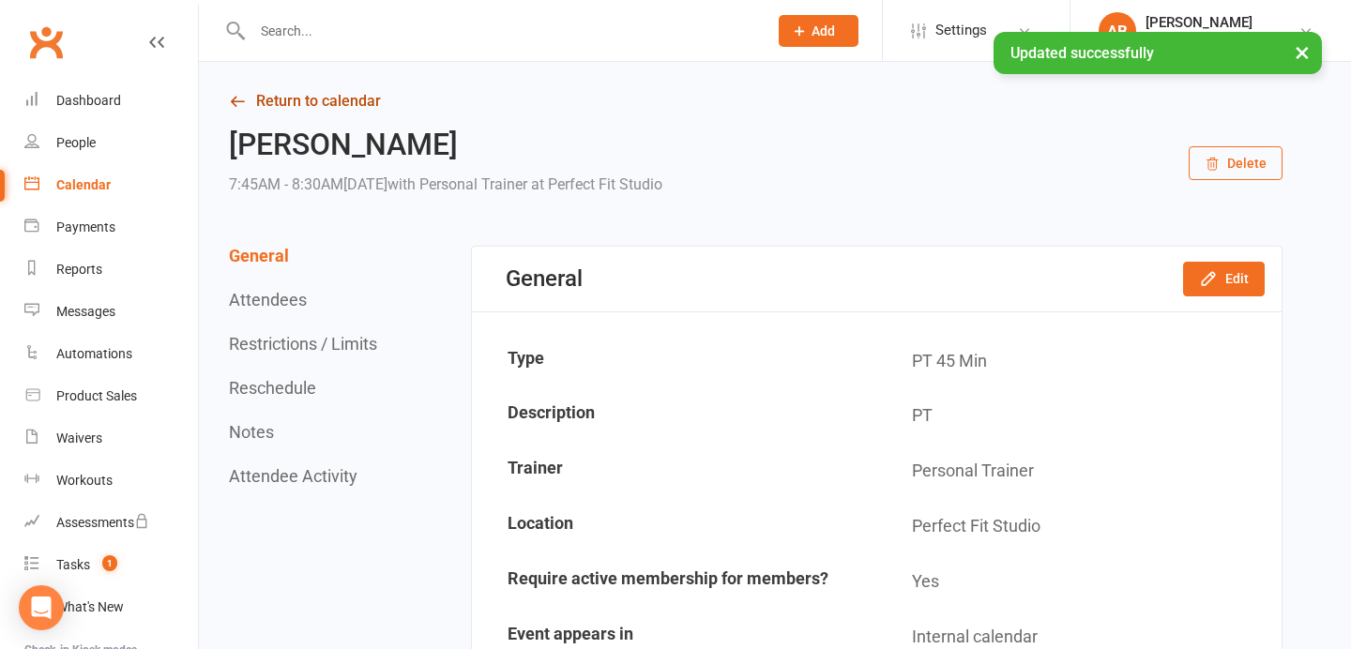
click at [326, 105] on link "Return to calendar" at bounding box center [755, 101] width 1053 height 26
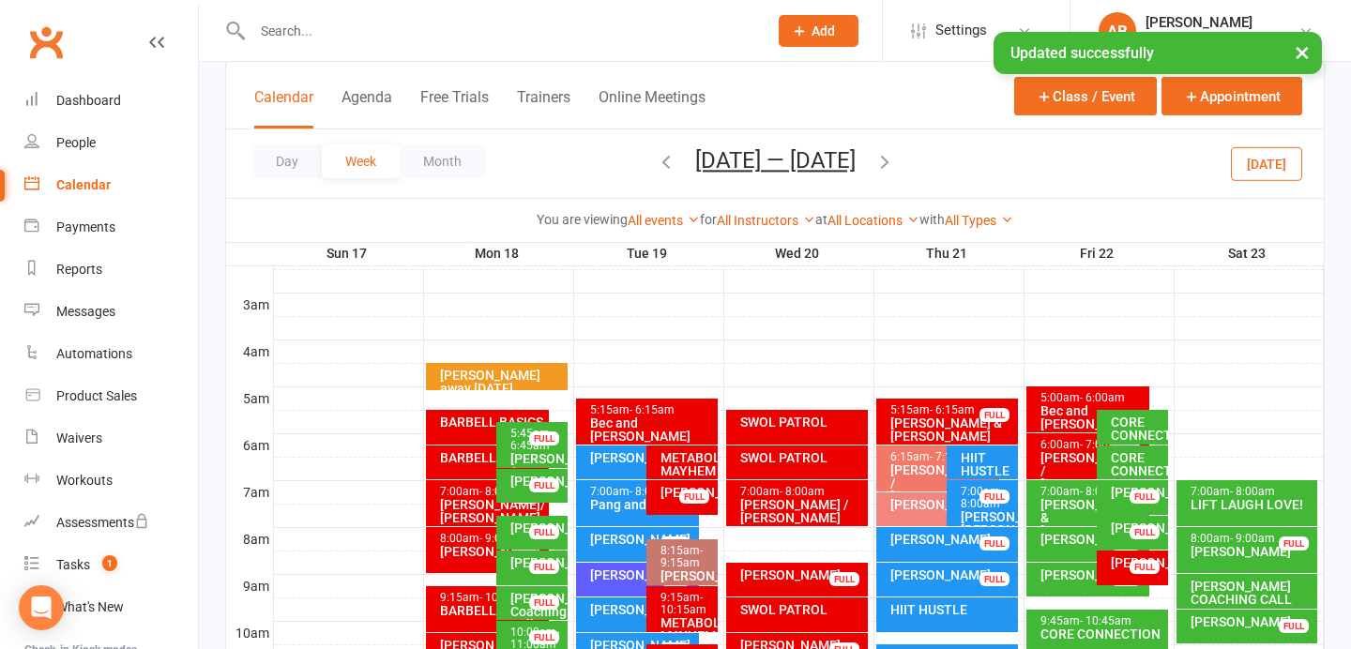
scroll to position [237, 0]
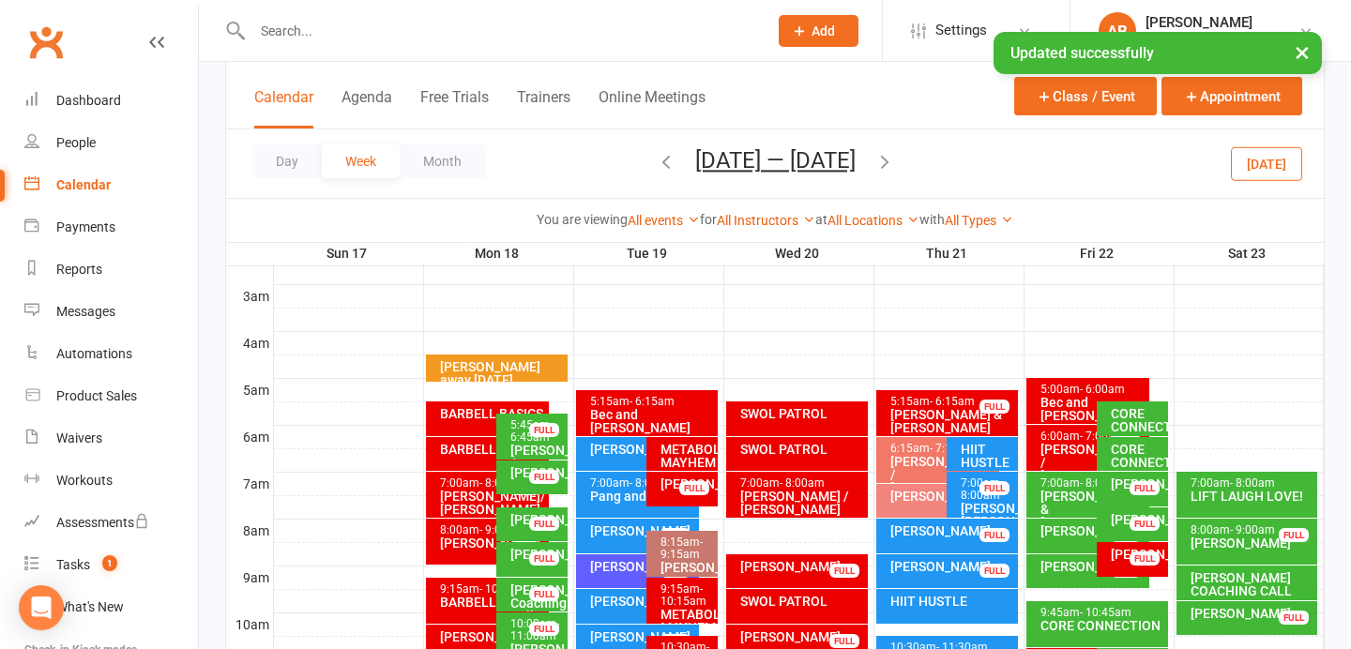
click at [1107, 558] on div "[PERSON_NAME] FULL" at bounding box center [1131, 559] width 71 height 35
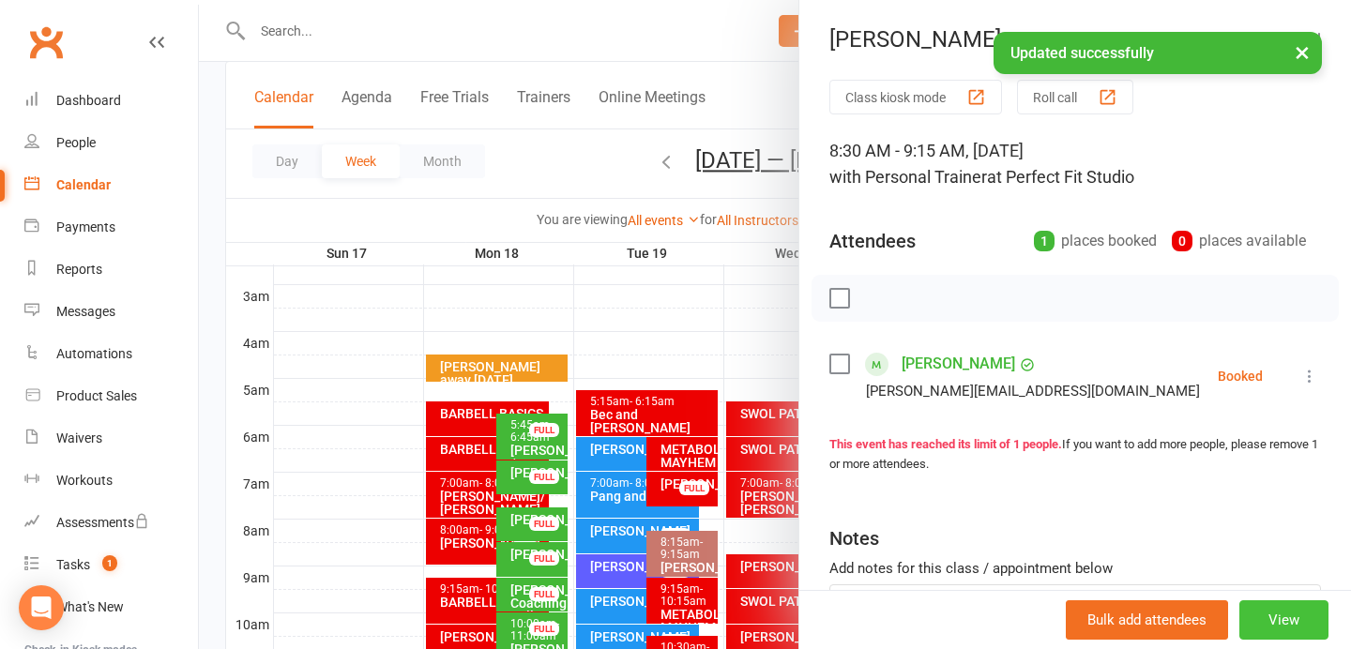
click at [1274, 621] on button "View" at bounding box center [1283, 619] width 89 height 39
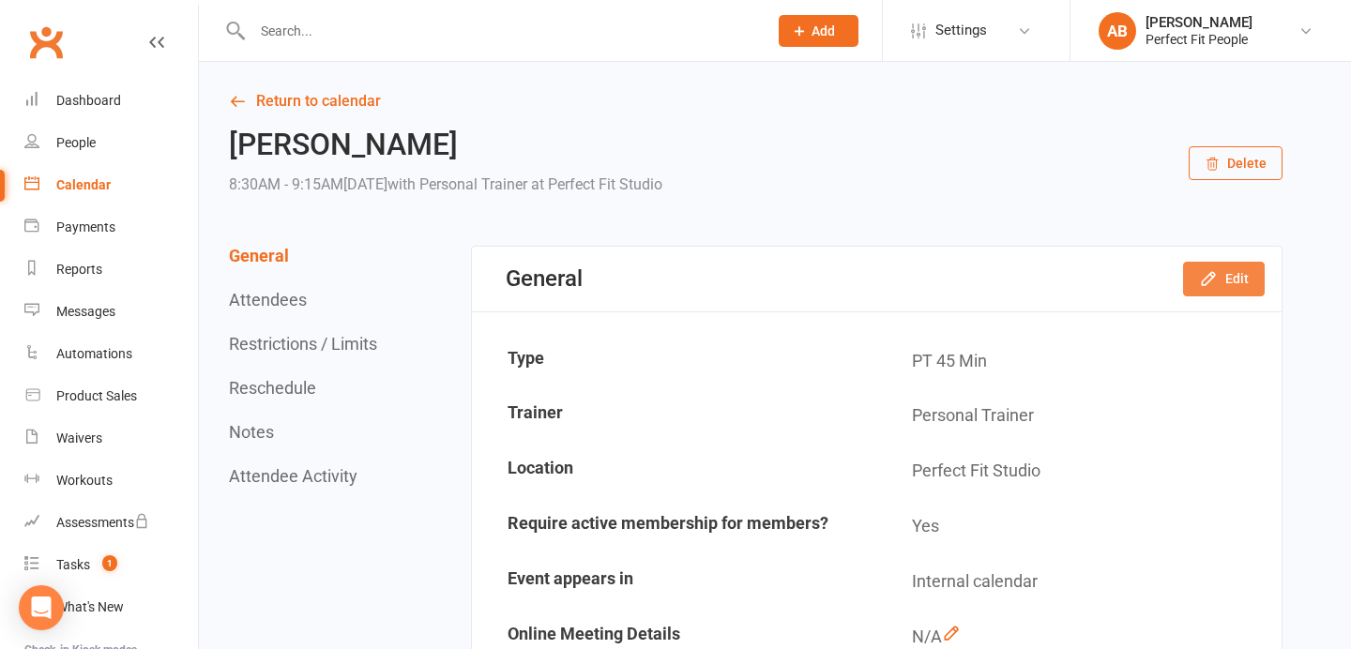
click at [1217, 285] on icon "button" at bounding box center [1208, 278] width 19 height 19
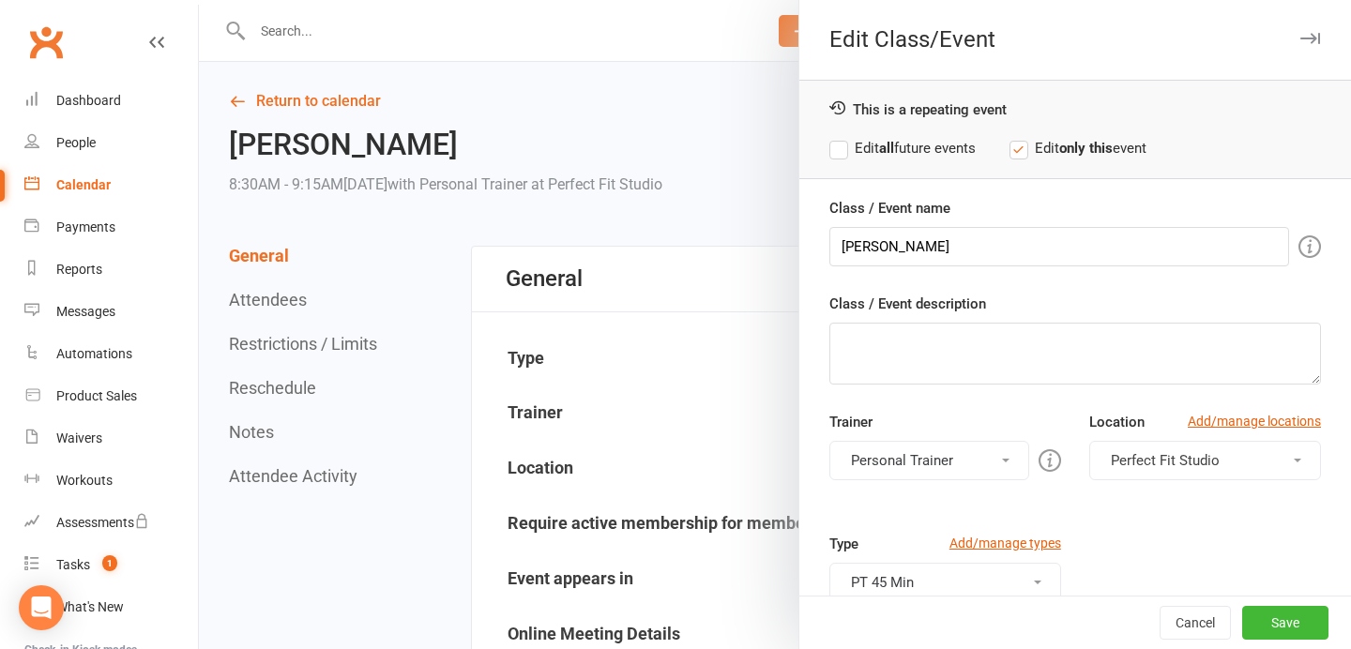
scroll to position [248, 0]
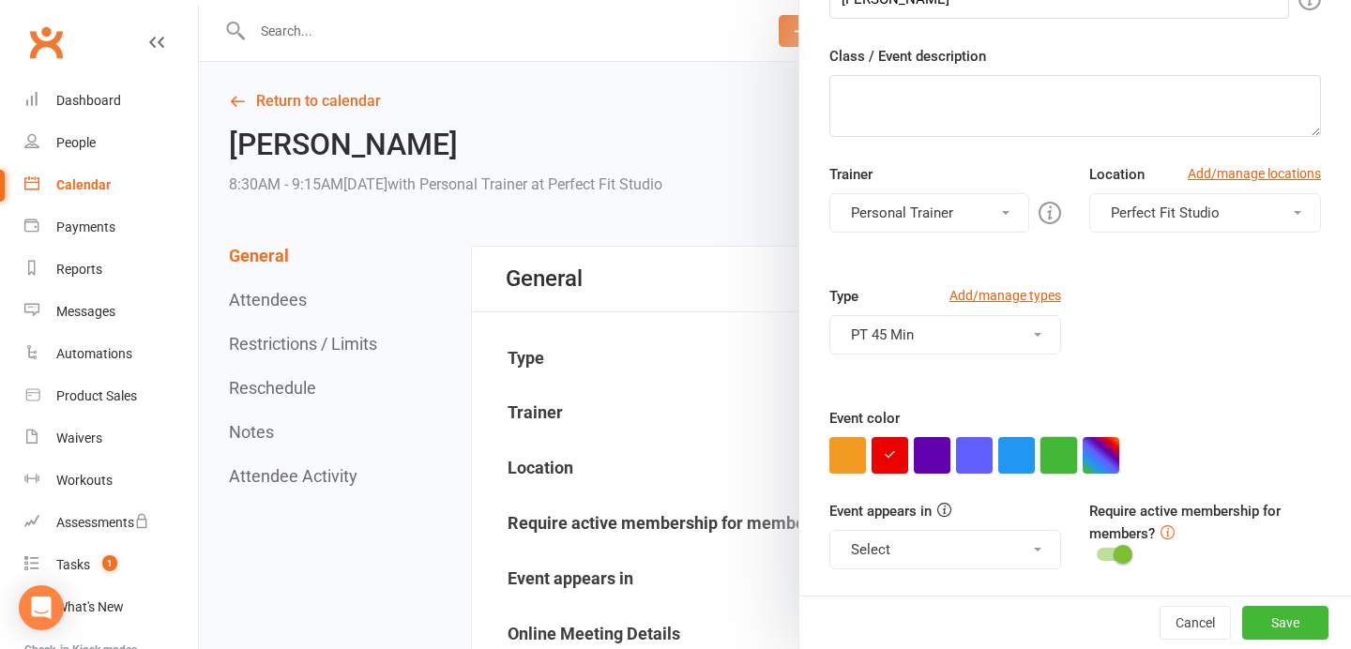
click at [1064, 446] on button "button" at bounding box center [1058, 455] width 37 height 37
click at [1288, 613] on button "Save" at bounding box center [1285, 623] width 86 height 34
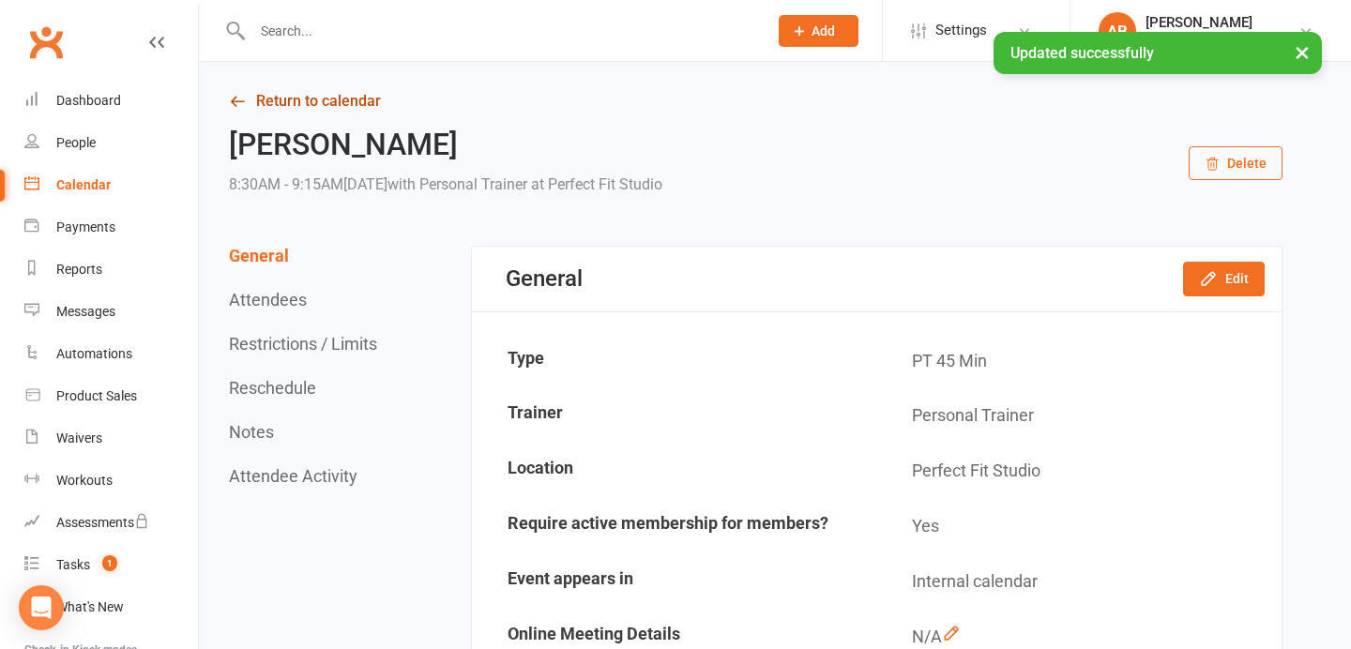
click at [385, 98] on link "Return to calendar" at bounding box center [755, 101] width 1053 height 26
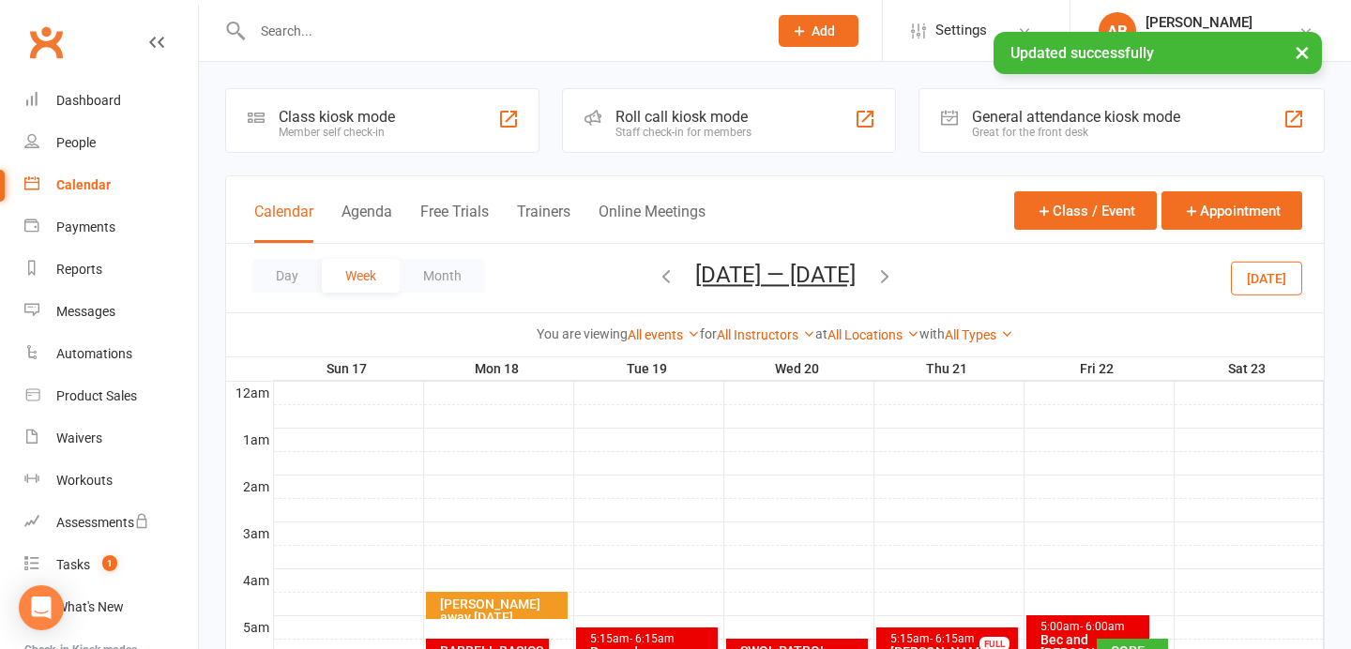
scroll to position [225, 0]
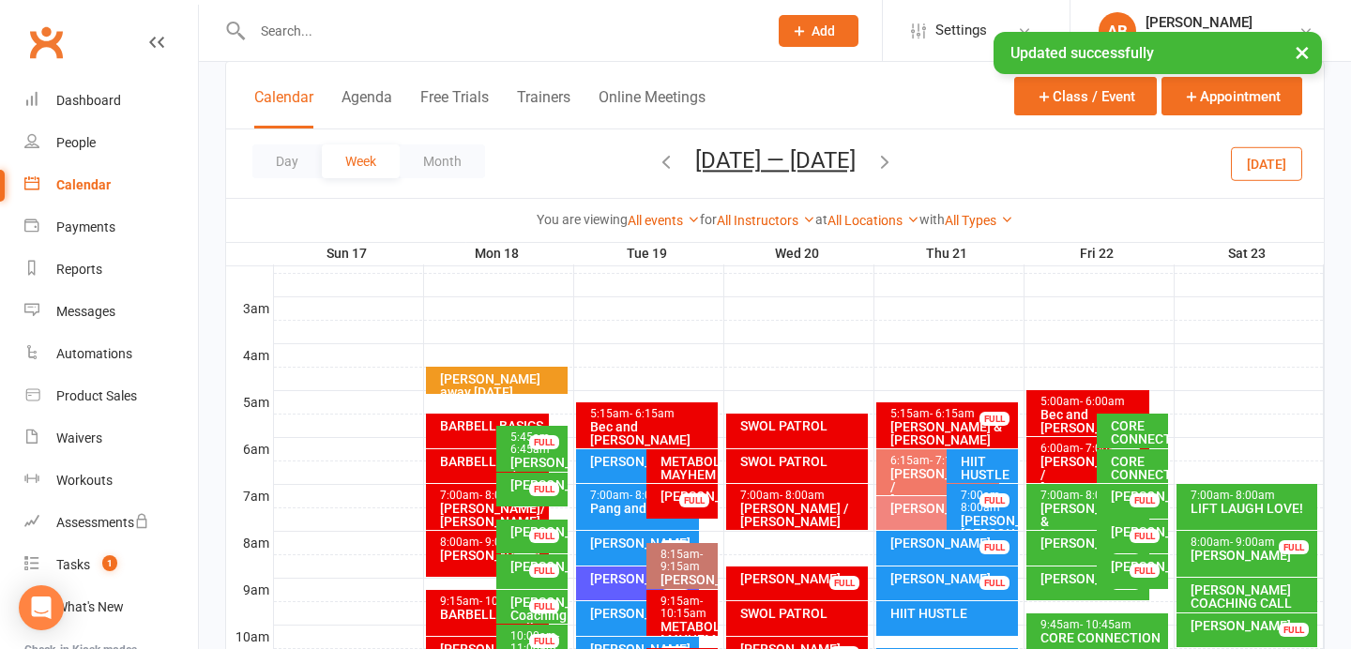
click at [1054, 521] on div "[PERSON_NAME] & [PERSON_NAME]" at bounding box center [1092, 521] width 106 height 39
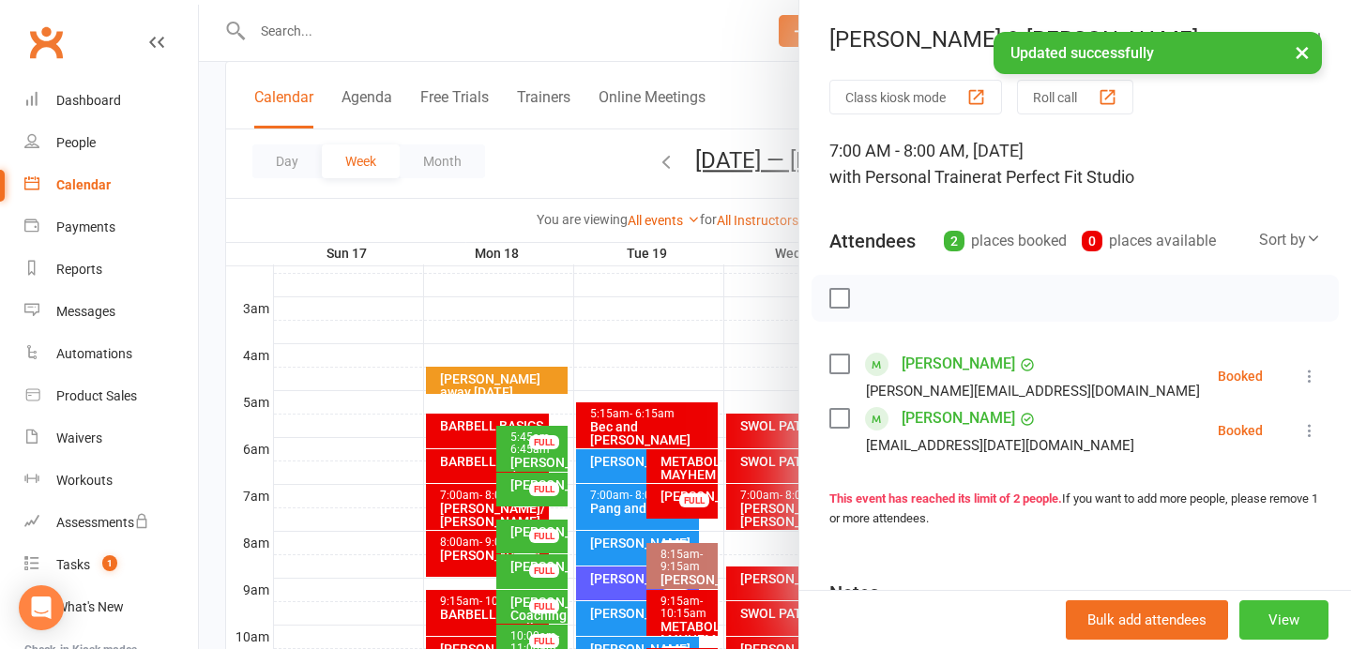
click at [1287, 613] on button "View" at bounding box center [1283, 619] width 89 height 39
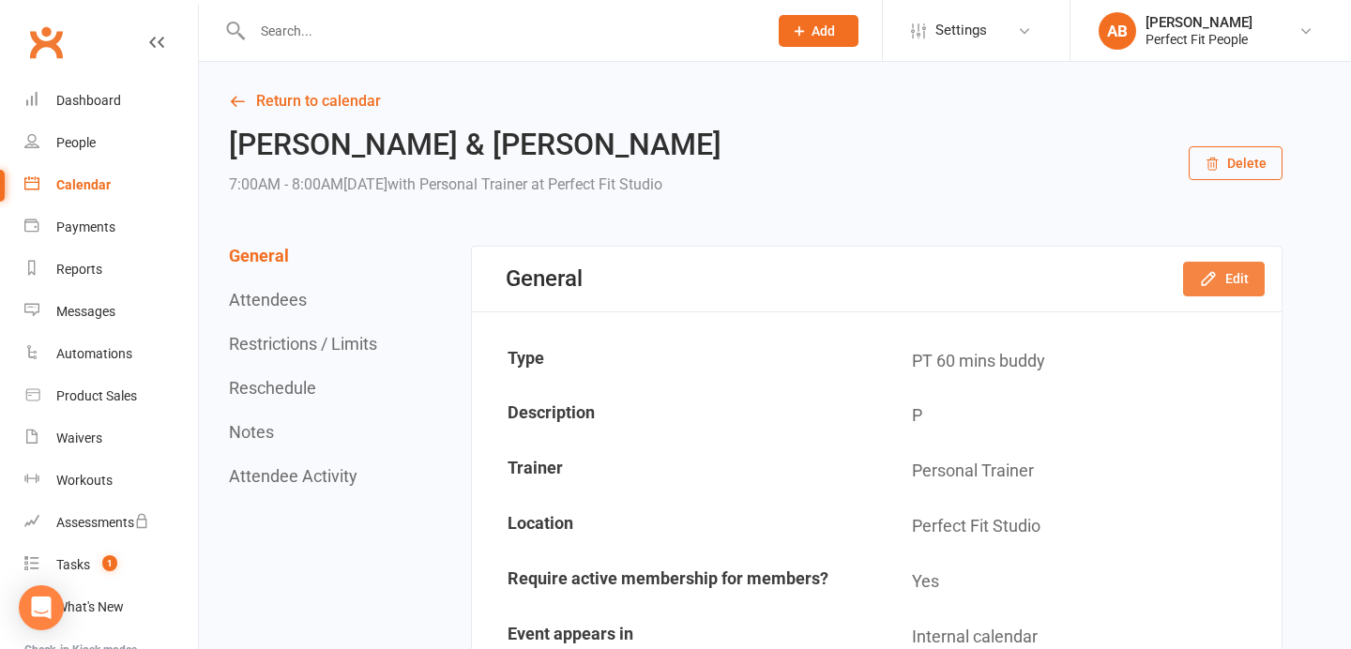
click at [1217, 289] on button "Edit" at bounding box center [1224, 279] width 82 height 34
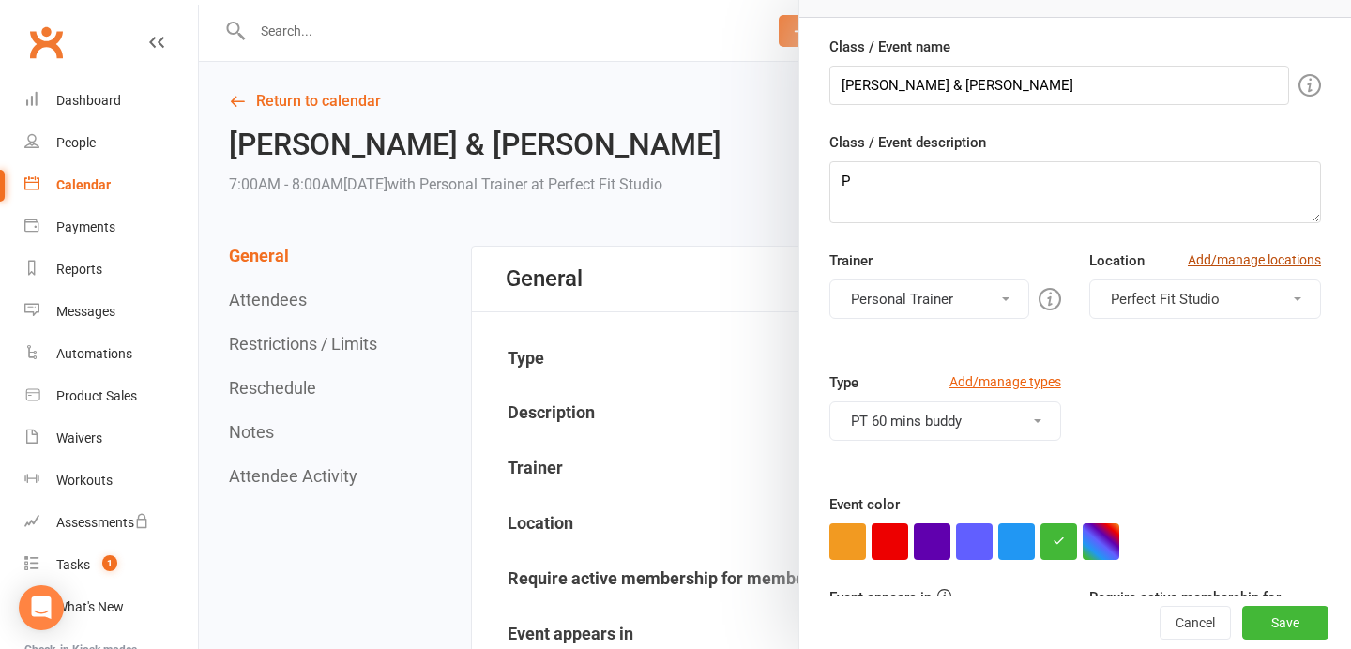
scroll to position [191, 0]
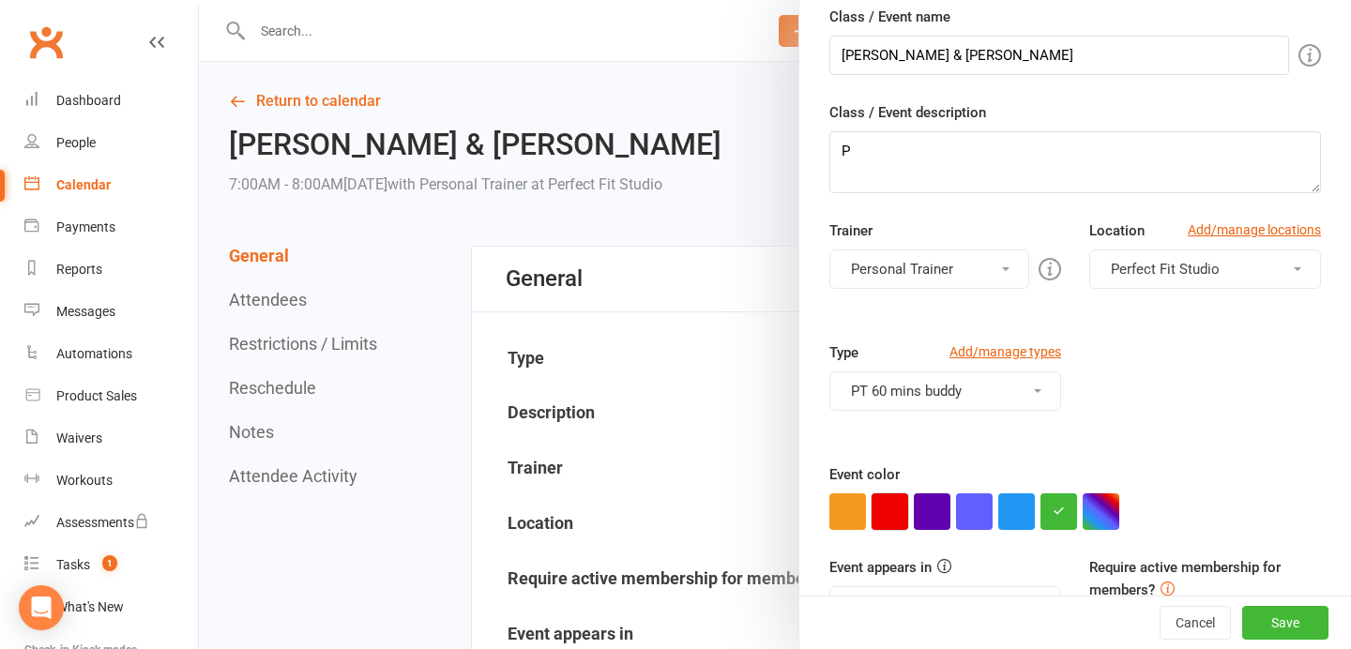
click at [884, 510] on button "button" at bounding box center [889, 511] width 37 height 37
click at [1296, 619] on button "Save" at bounding box center [1285, 623] width 86 height 34
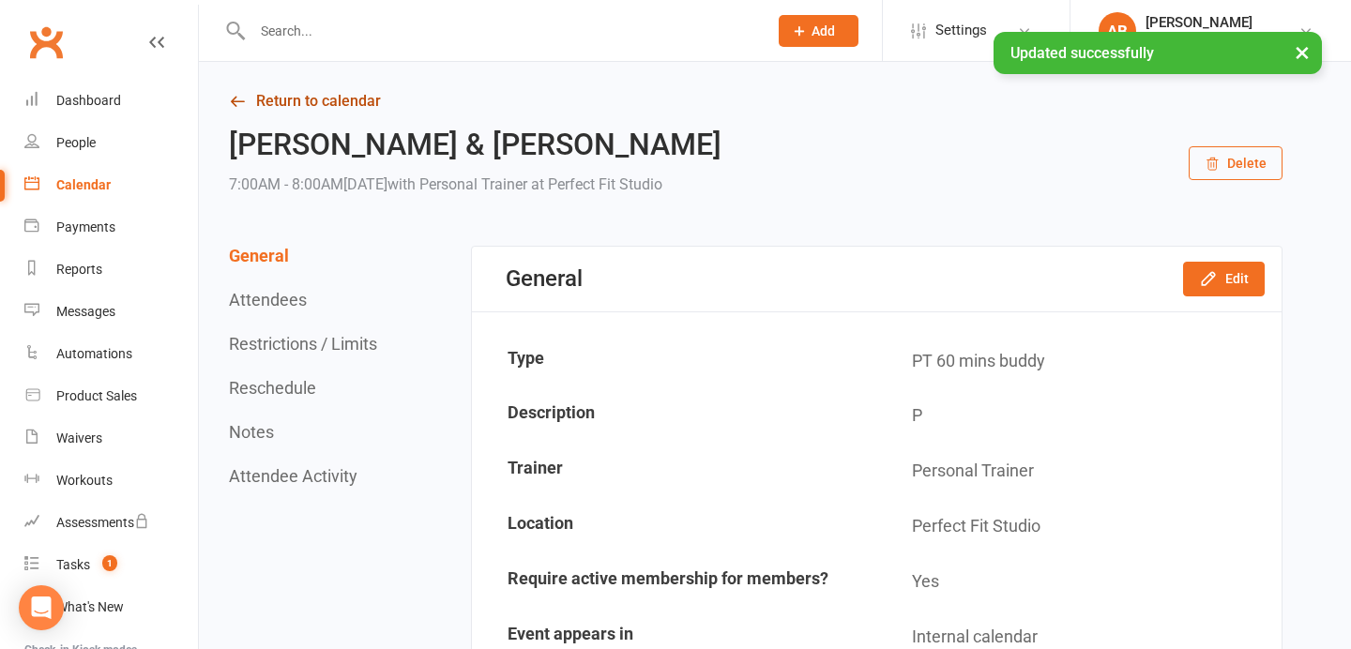
click at [356, 88] on link "Return to calendar" at bounding box center [755, 101] width 1053 height 26
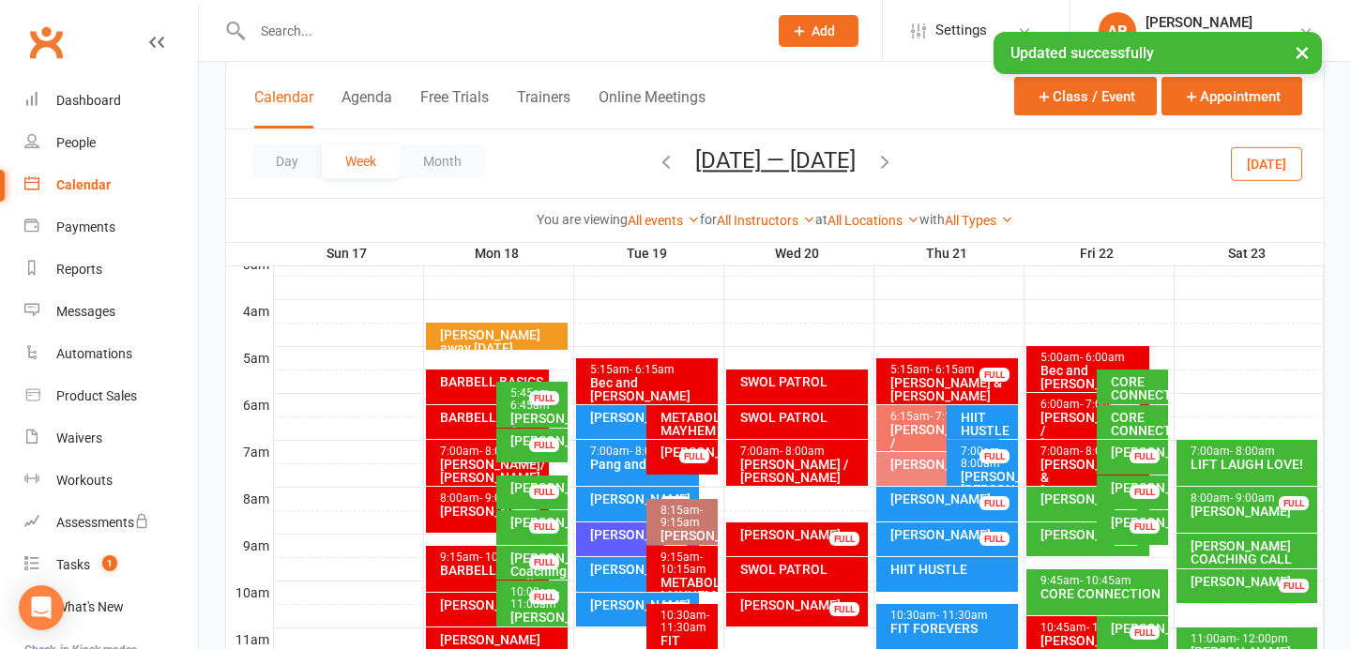
scroll to position [270, 0]
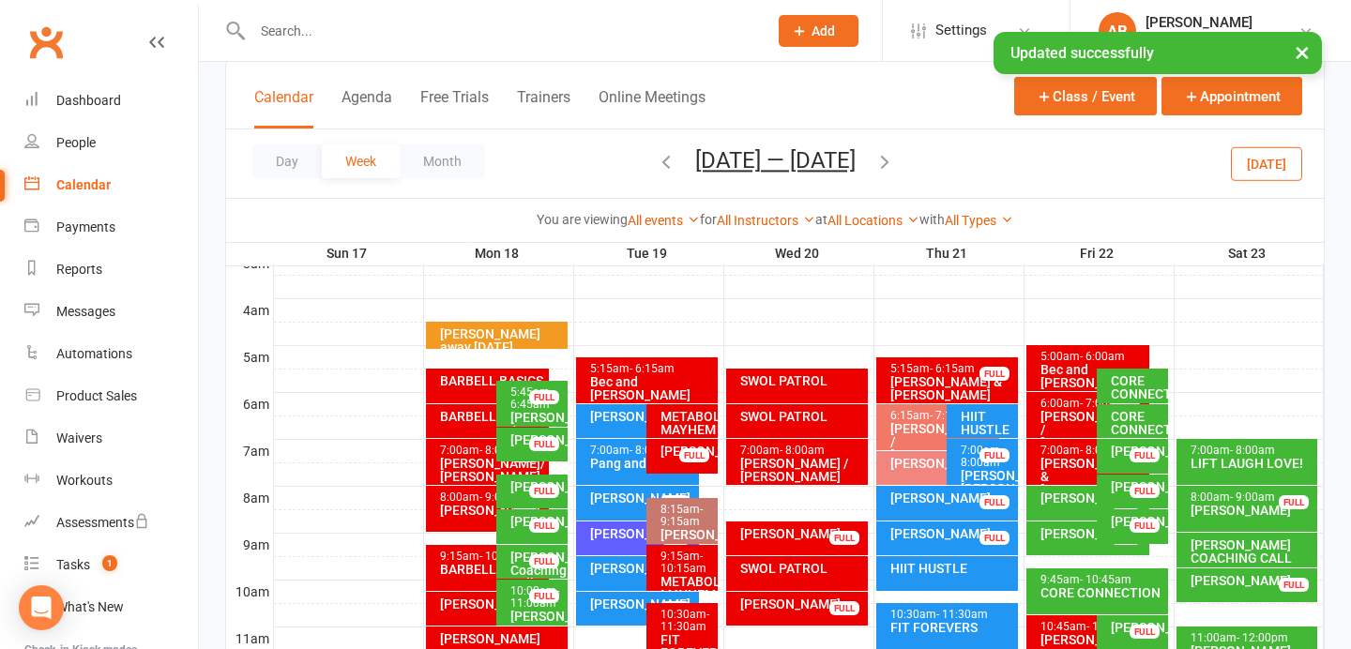
click at [1067, 499] on div "[PERSON_NAME]" at bounding box center [1092, 497] width 106 height 13
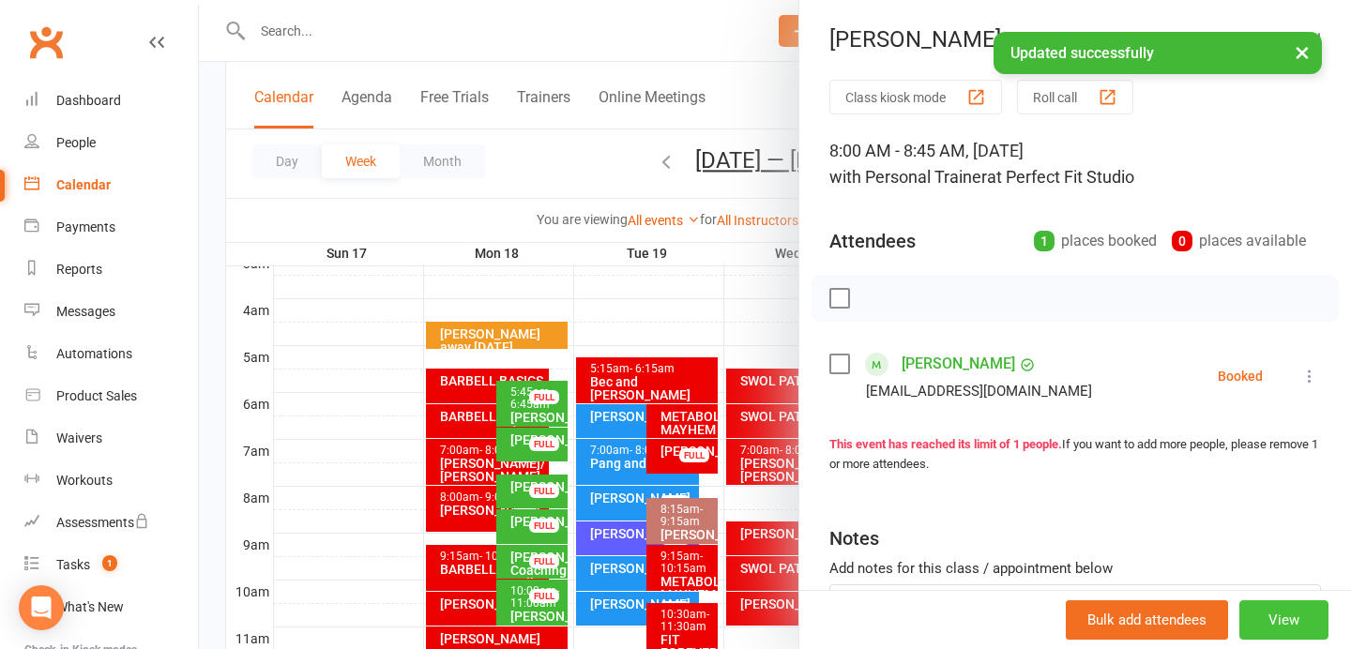
click at [1275, 616] on button "View" at bounding box center [1283, 619] width 89 height 39
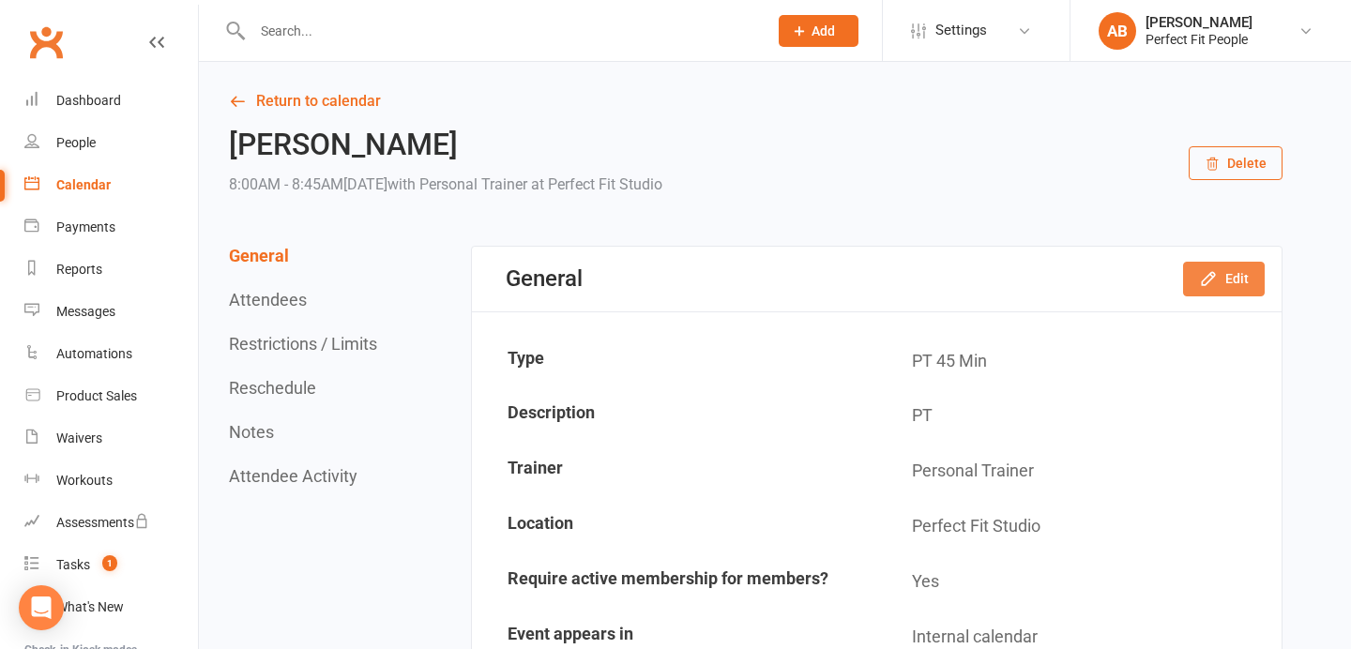
click at [1222, 288] on button "Edit" at bounding box center [1224, 279] width 82 height 34
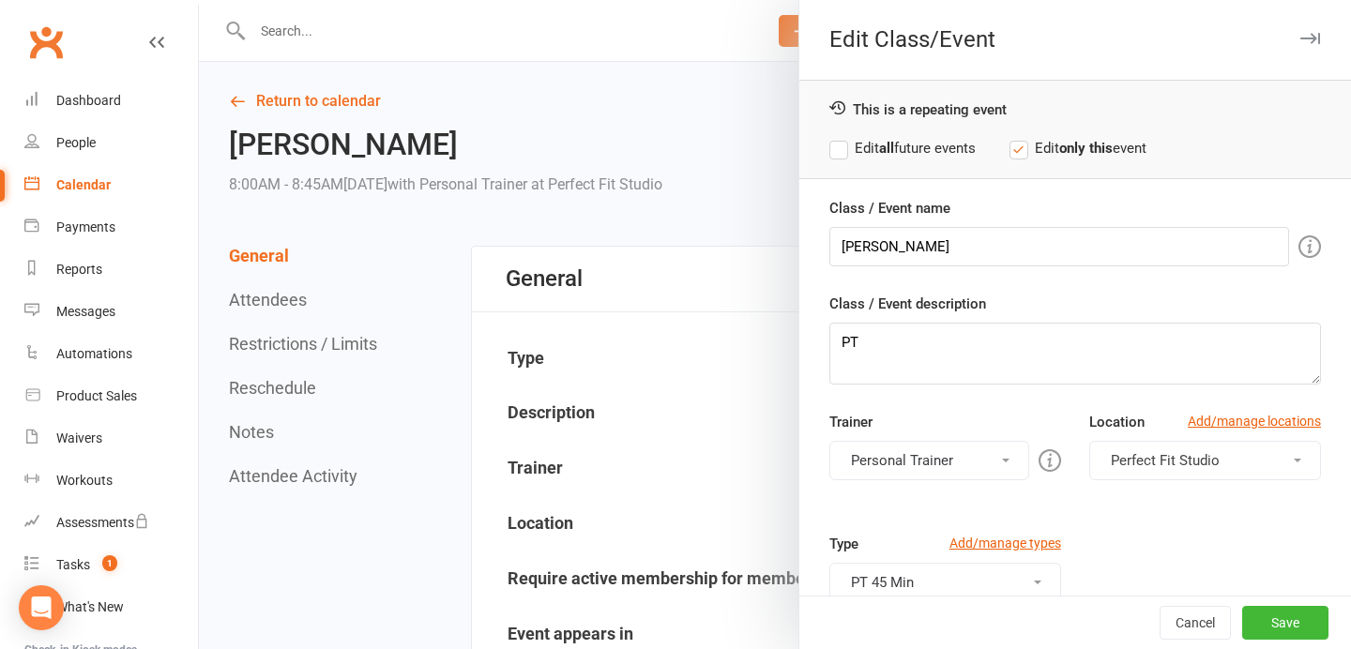
scroll to position [199, 0]
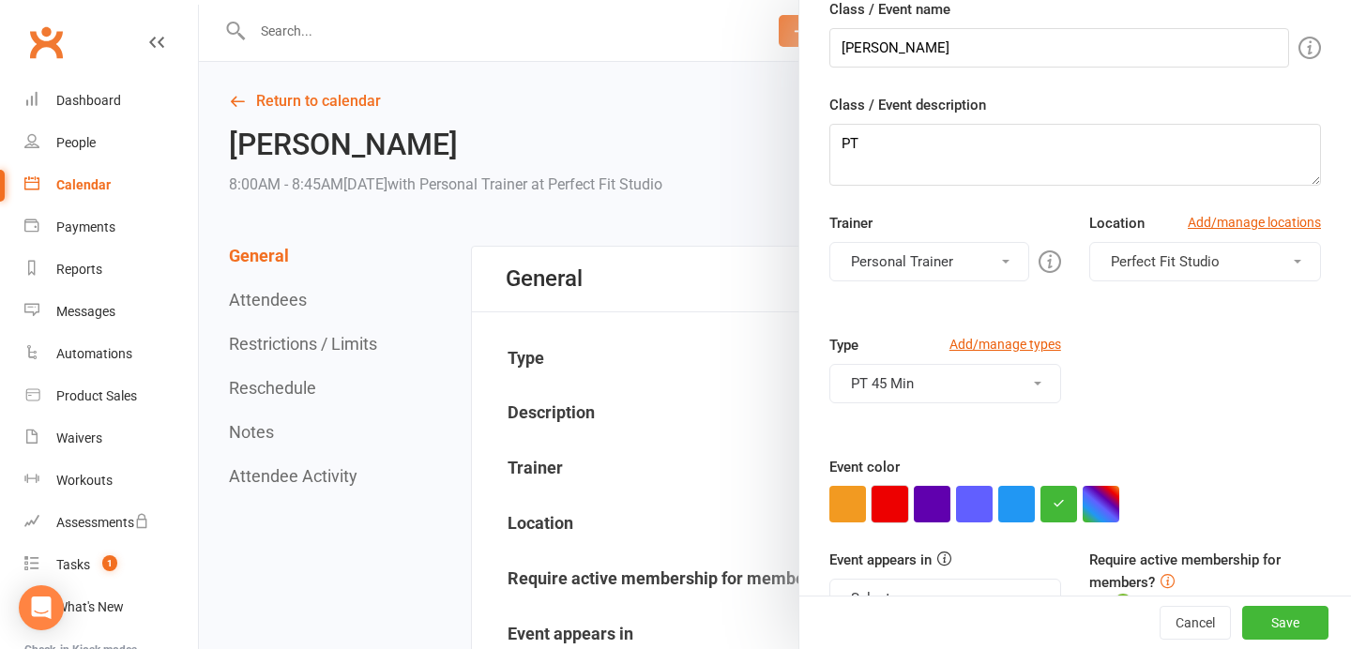
click at [901, 497] on button "button" at bounding box center [889, 504] width 37 height 37
click at [1292, 621] on button "Save" at bounding box center [1285, 623] width 86 height 34
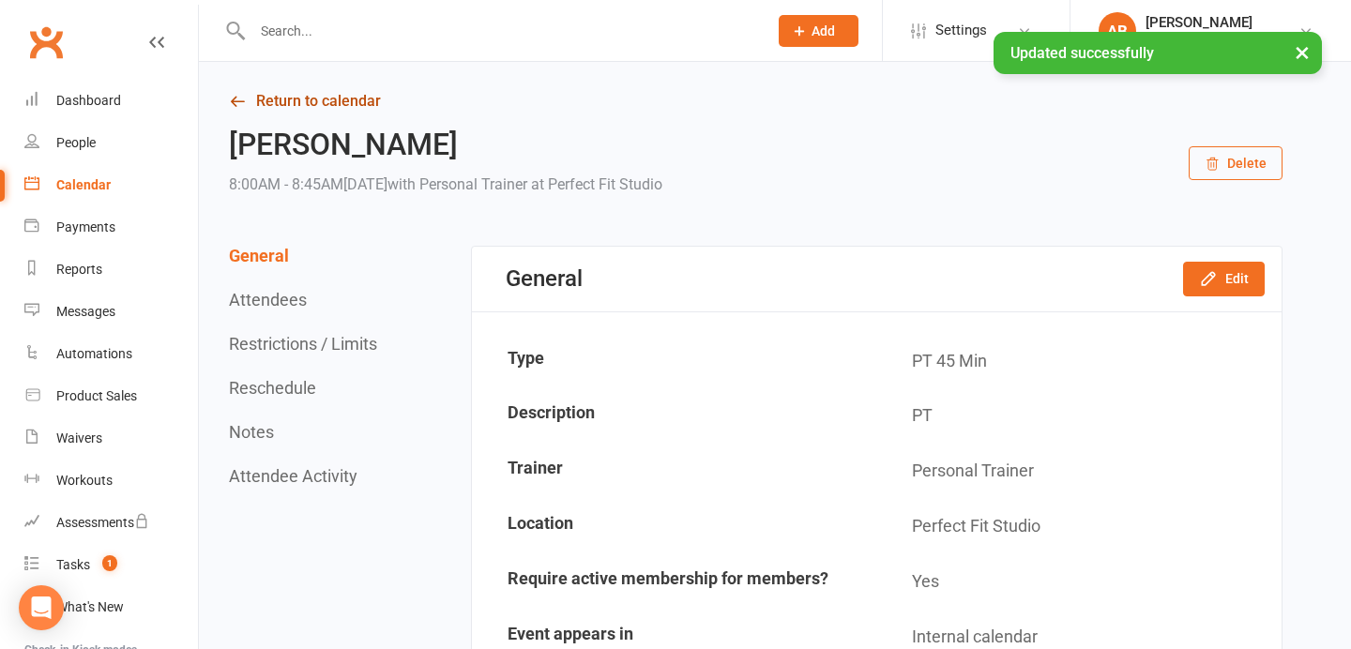
click at [382, 102] on link "Return to calendar" at bounding box center [755, 101] width 1053 height 26
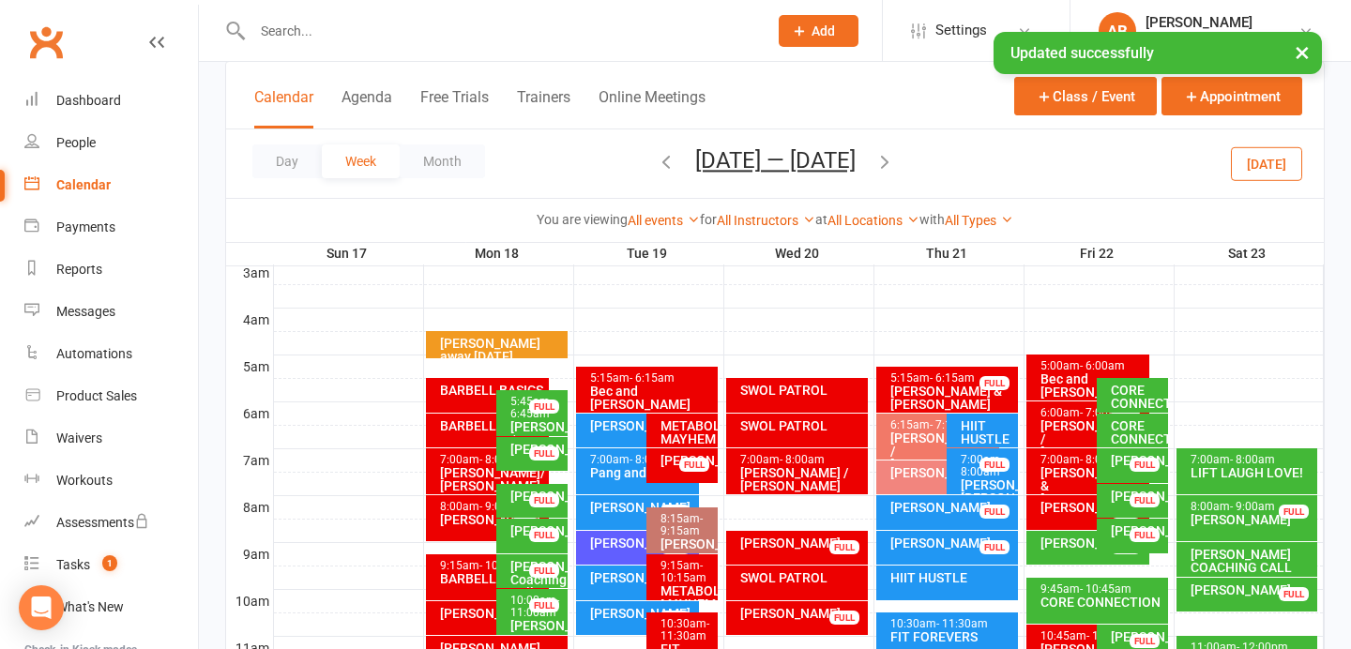
scroll to position [263, 0]
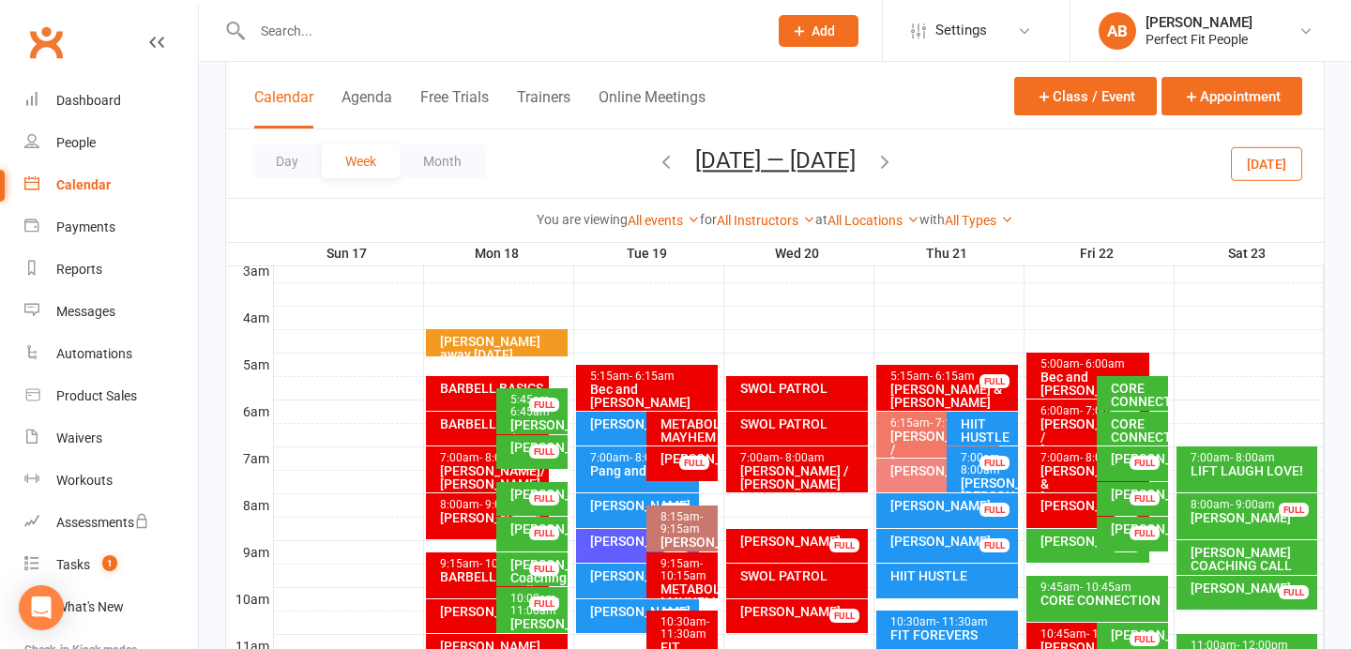
click at [1055, 544] on div "[PERSON_NAME]" at bounding box center [1092, 541] width 106 height 13
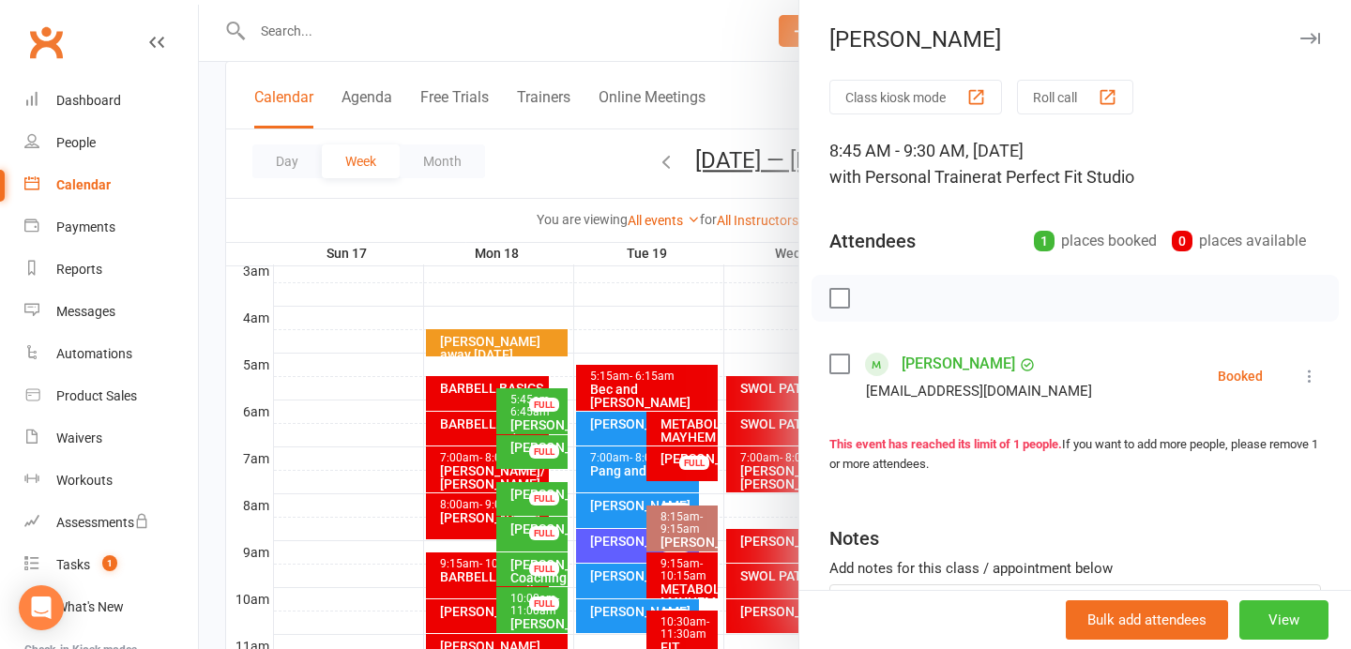
click at [1281, 614] on button "View" at bounding box center [1283, 619] width 89 height 39
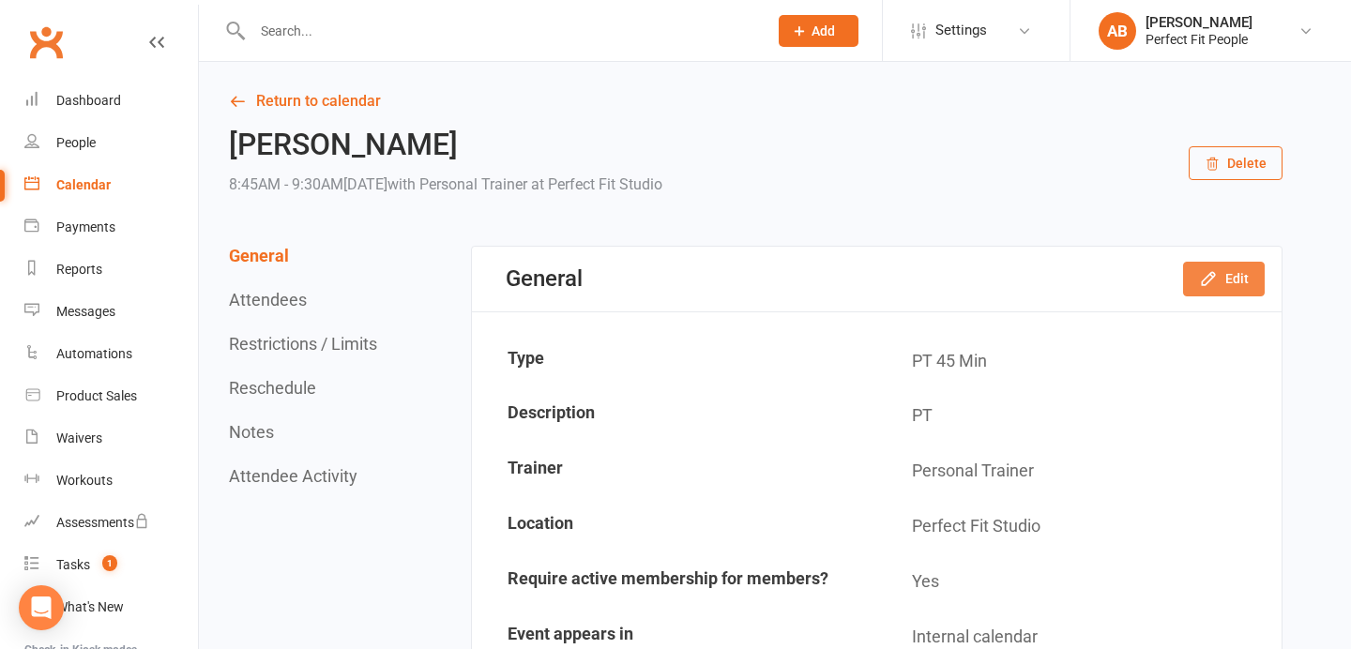
click at [1234, 284] on button "Edit" at bounding box center [1224, 279] width 82 height 34
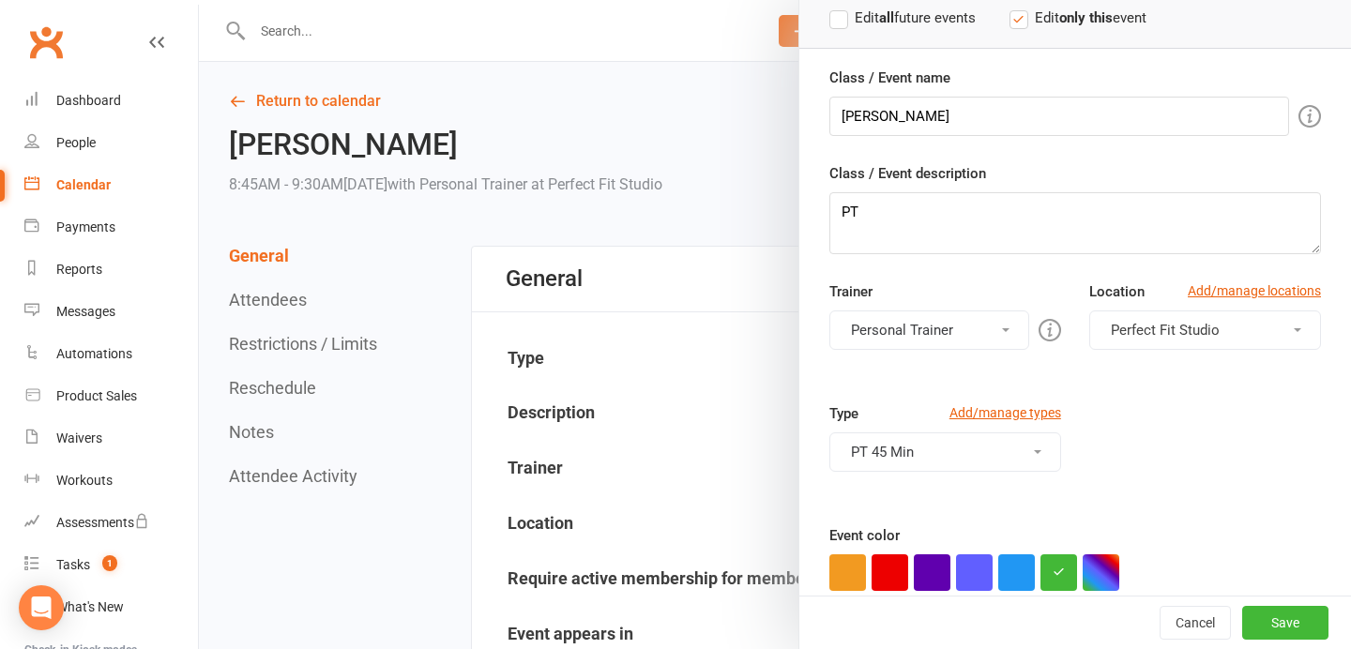
scroll to position [157, 0]
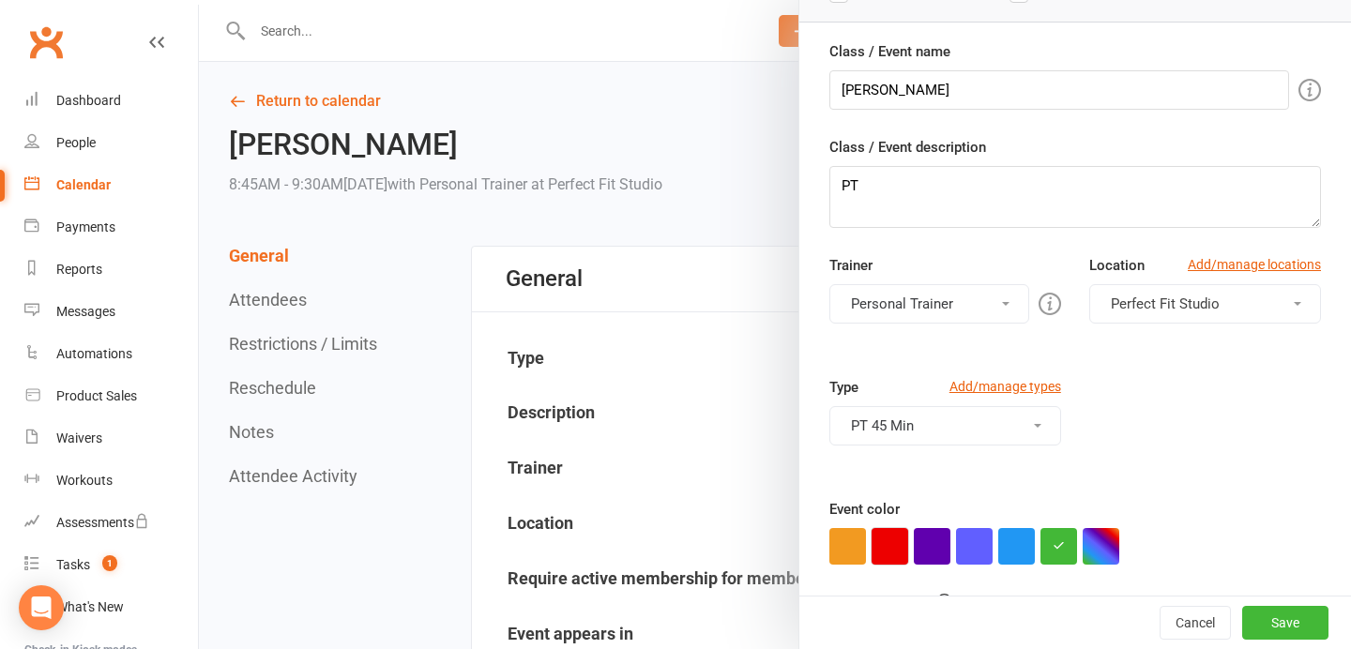
click at [891, 550] on button "button" at bounding box center [889, 546] width 37 height 37
click at [1277, 620] on button "Save" at bounding box center [1285, 623] width 86 height 34
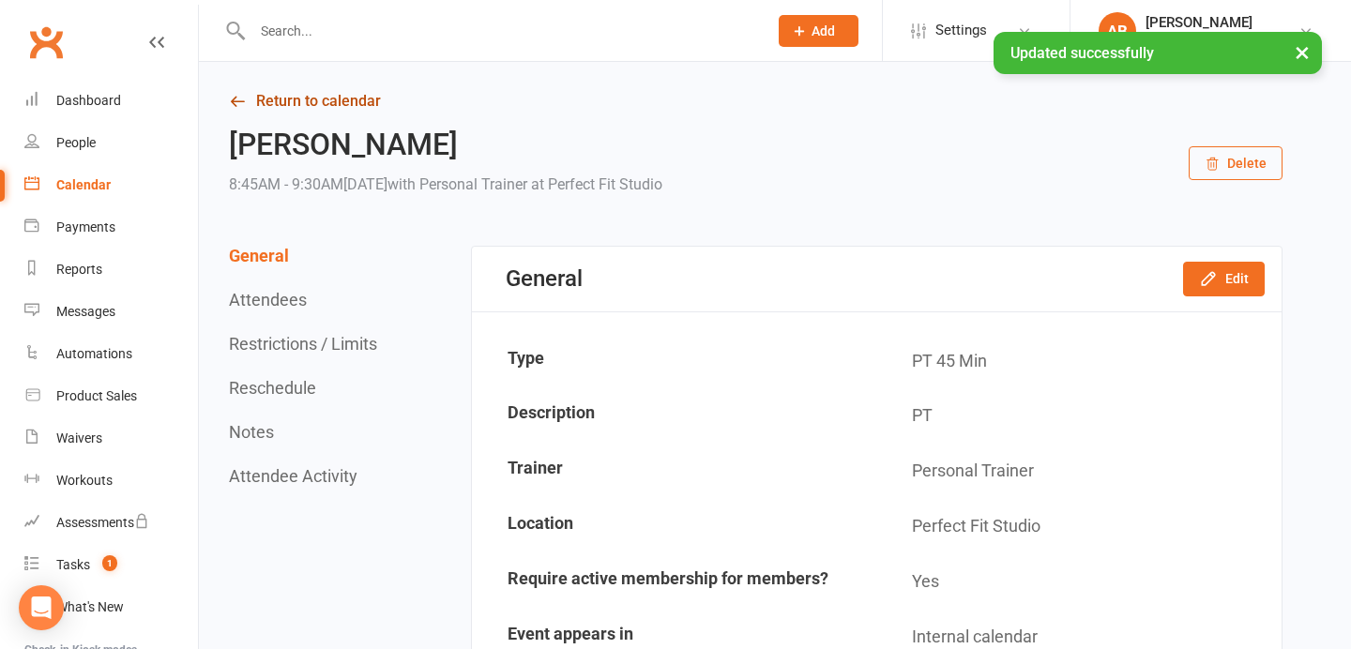
click at [327, 93] on link "Return to calendar" at bounding box center [755, 101] width 1053 height 26
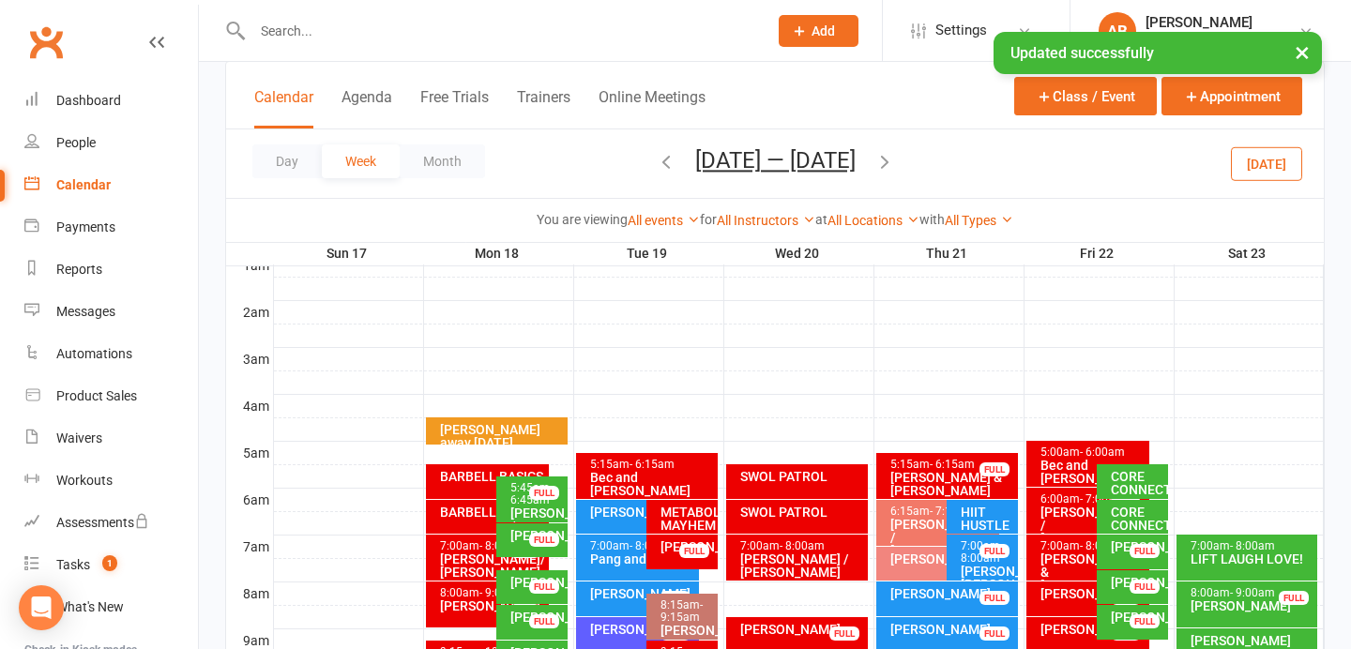
scroll to position [192, 0]
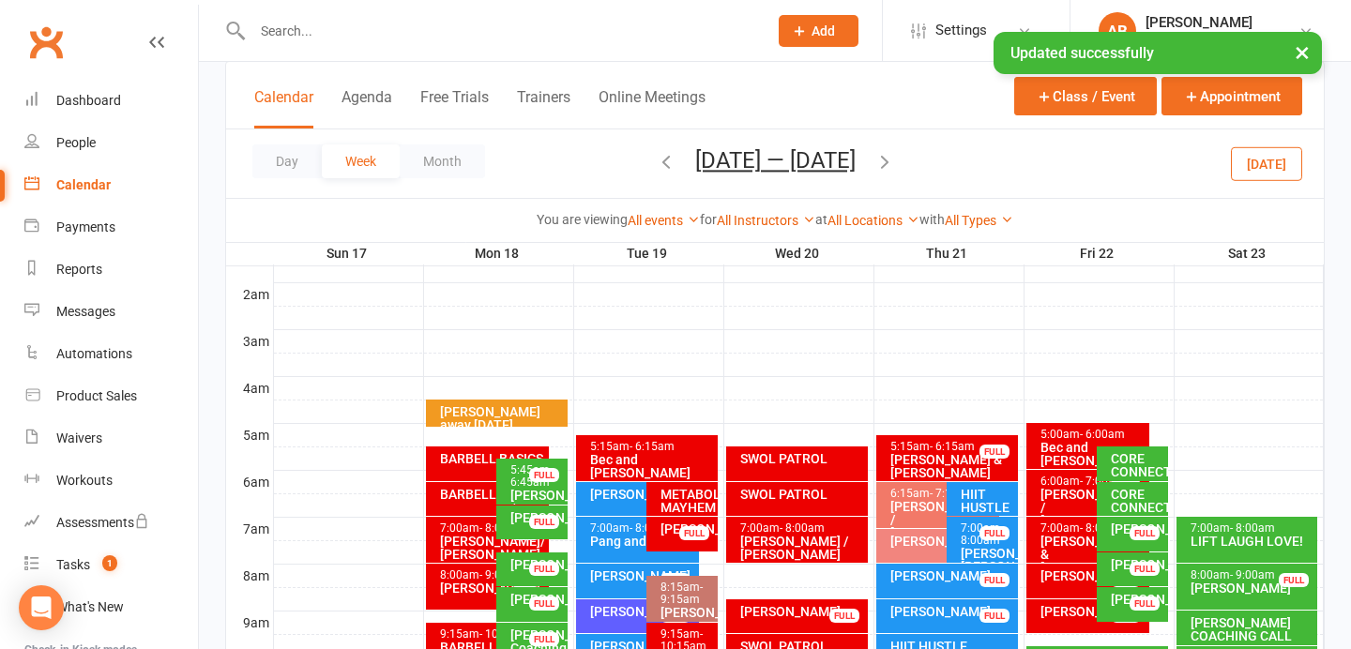
click at [1136, 461] on div "CORE CONNECTION" at bounding box center [1137, 465] width 54 height 26
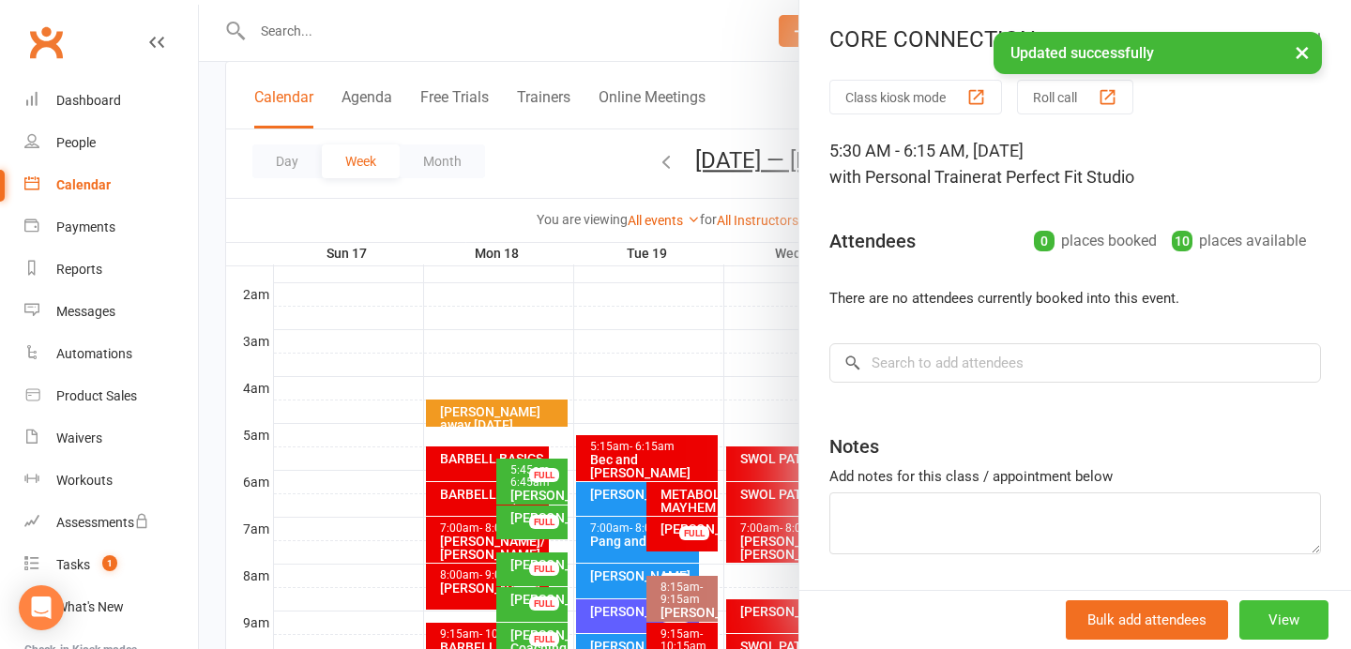
click at [1268, 609] on button "View" at bounding box center [1283, 619] width 89 height 39
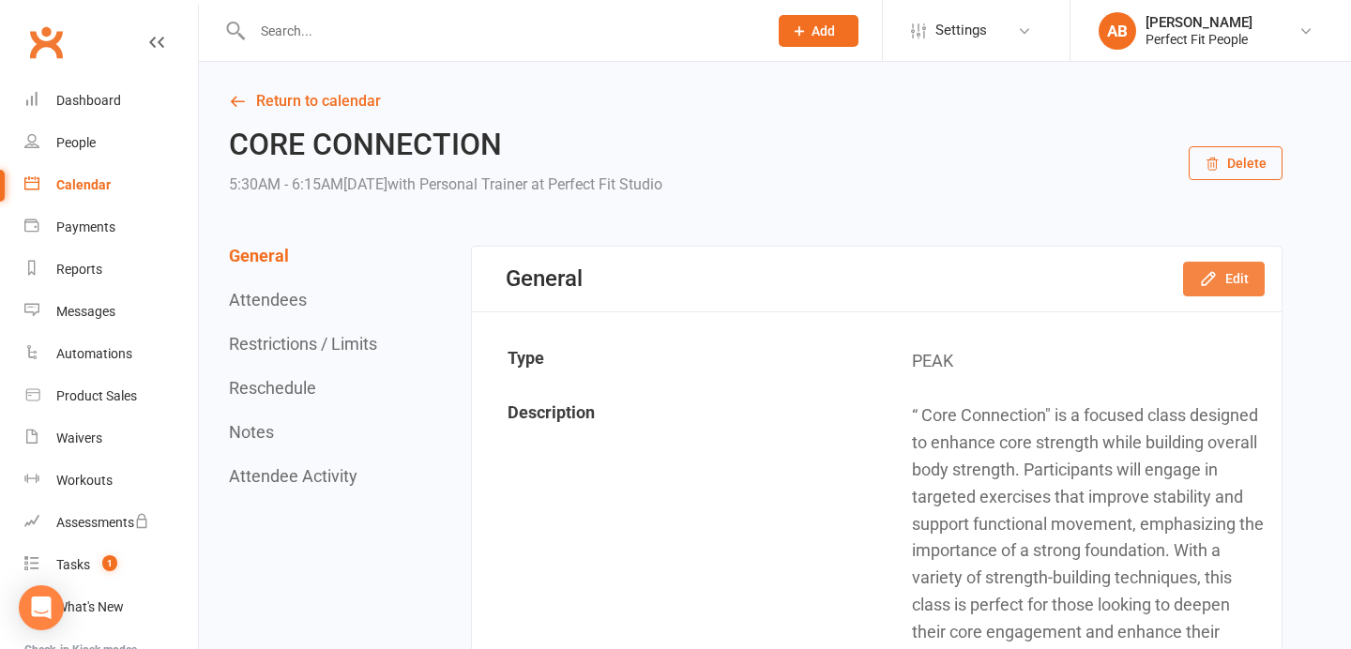
click at [1216, 280] on icon "button" at bounding box center [1208, 278] width 19 height 19
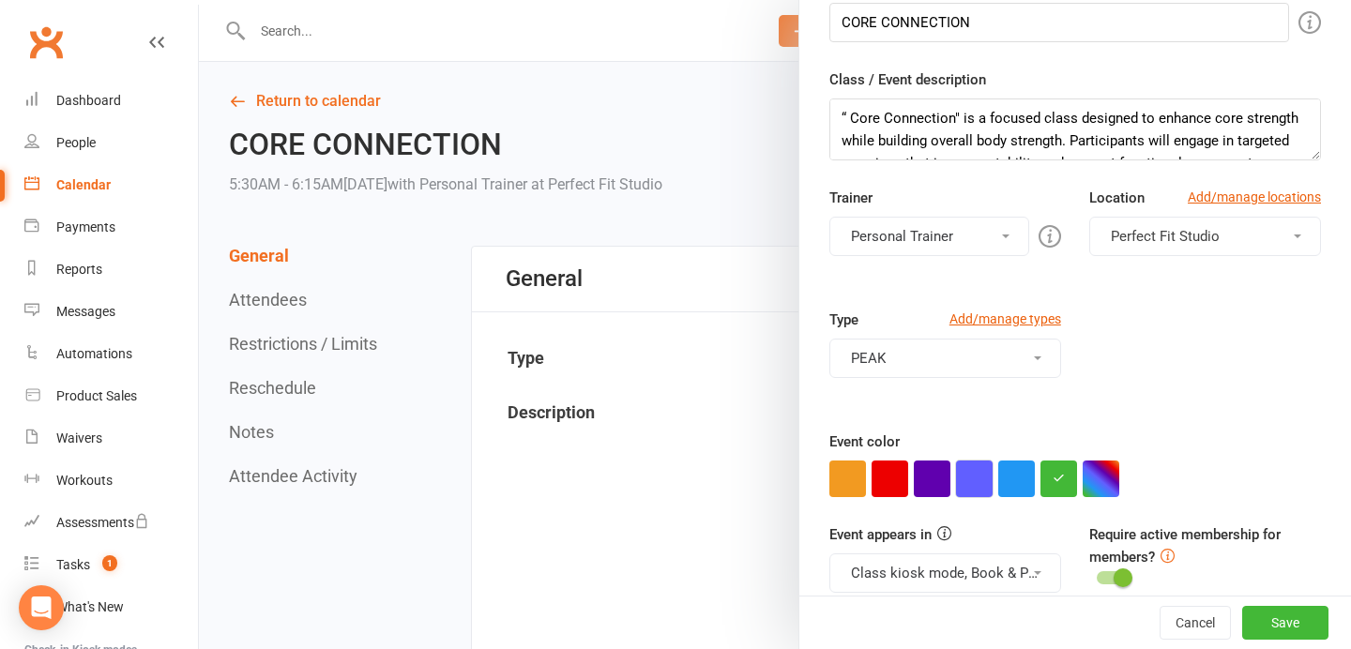
scroll to position [248, 0]
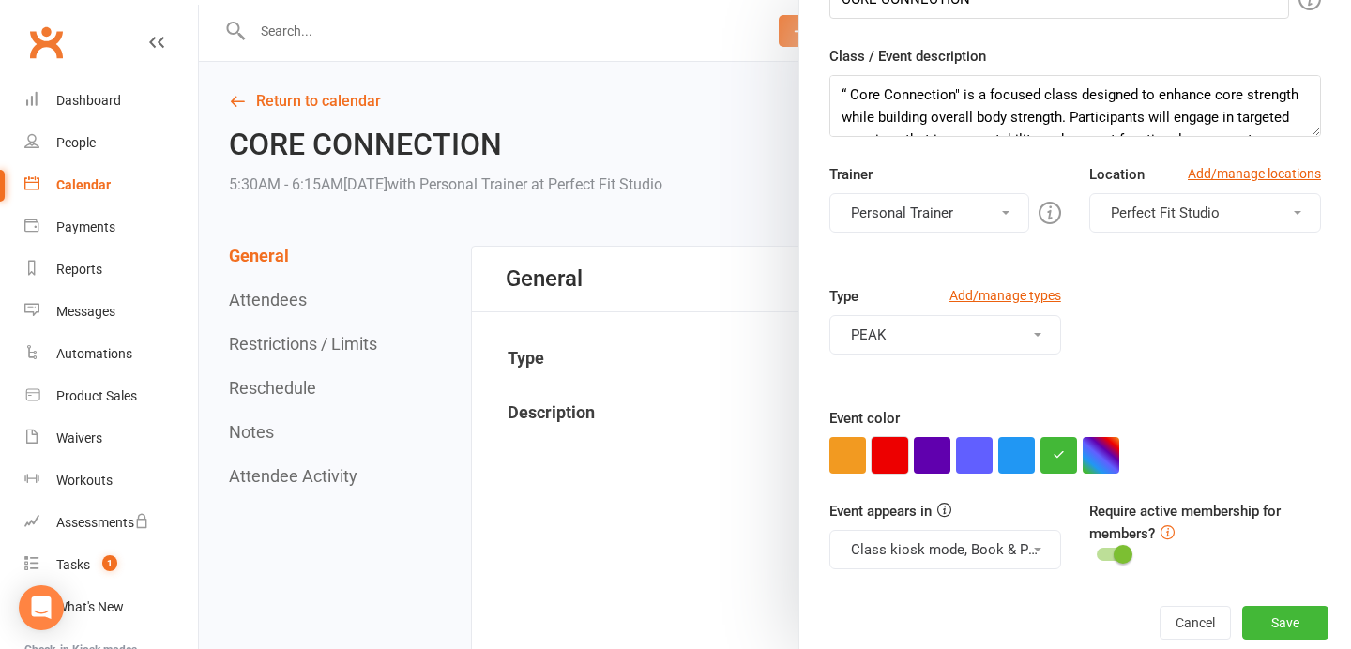
click at [899, 456] on button "button" at bounding box center [889, 455] width 37 height 37
click at [1292, 620] on button "Save" at bounding box center [1285, 623] width 86 height 34
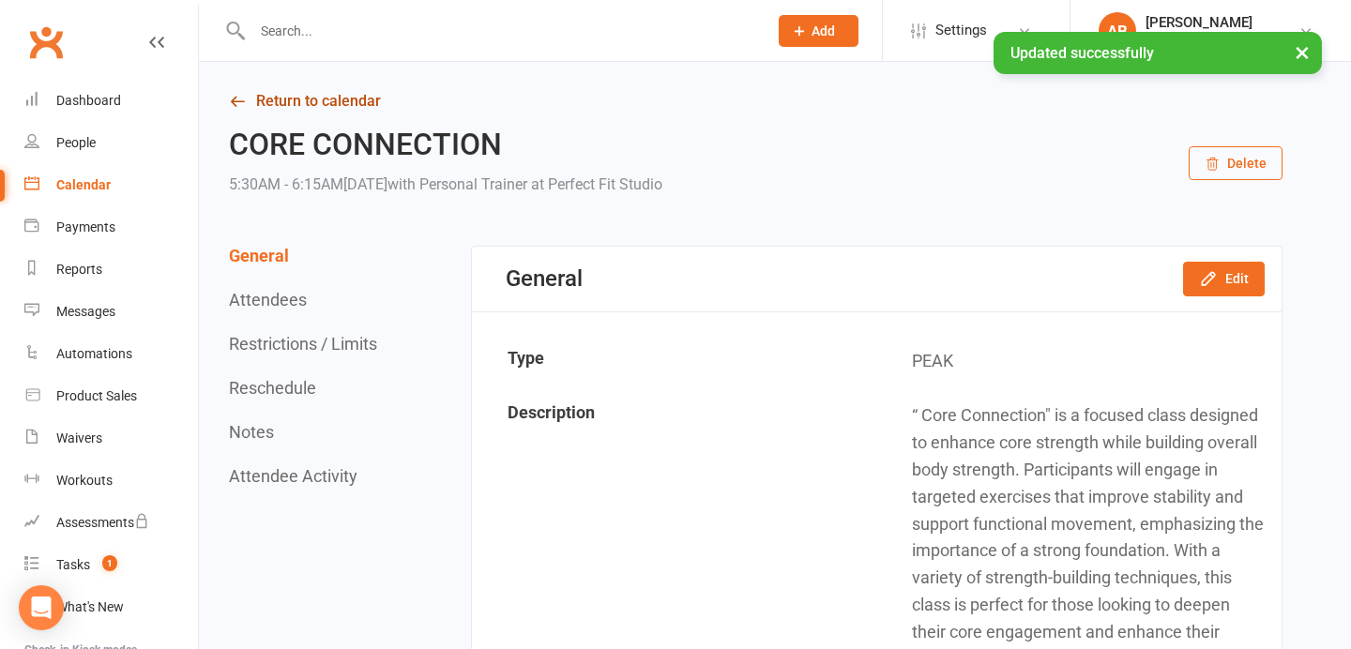
click at [342, 97] on link "Return to calendar" at bounding box center [755, 101] width 1053 height 26
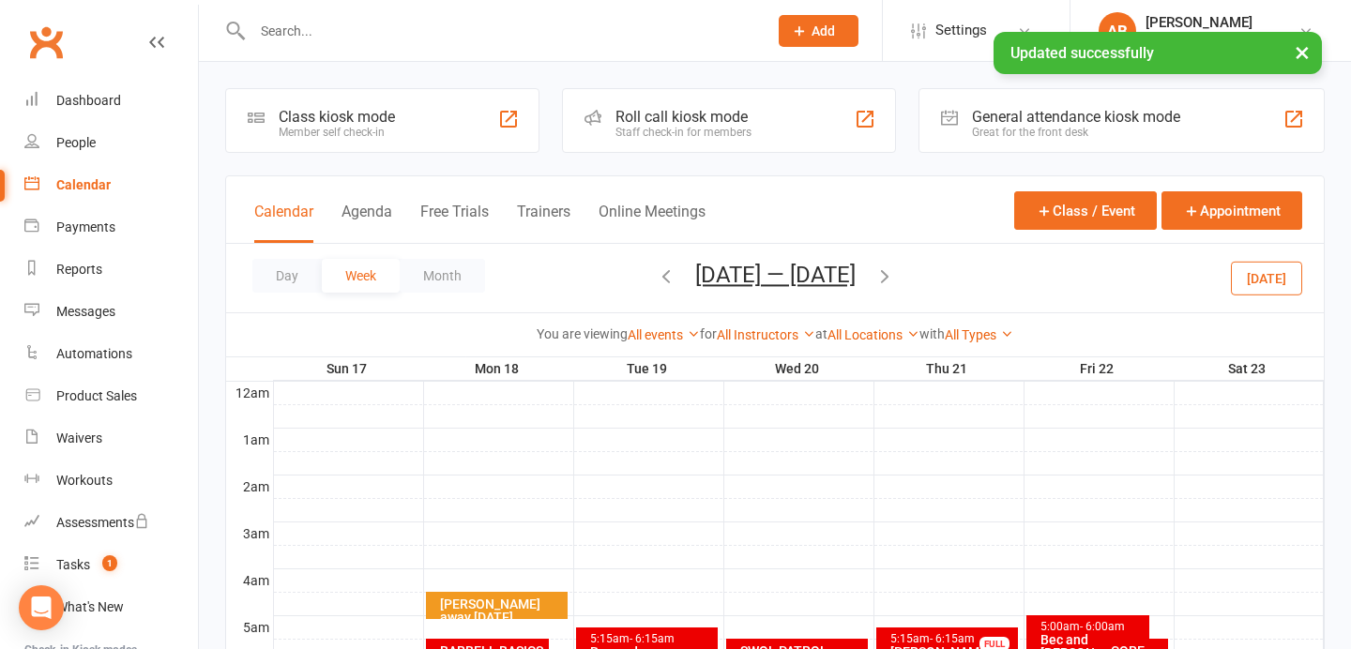
scroll to position [202, 0]
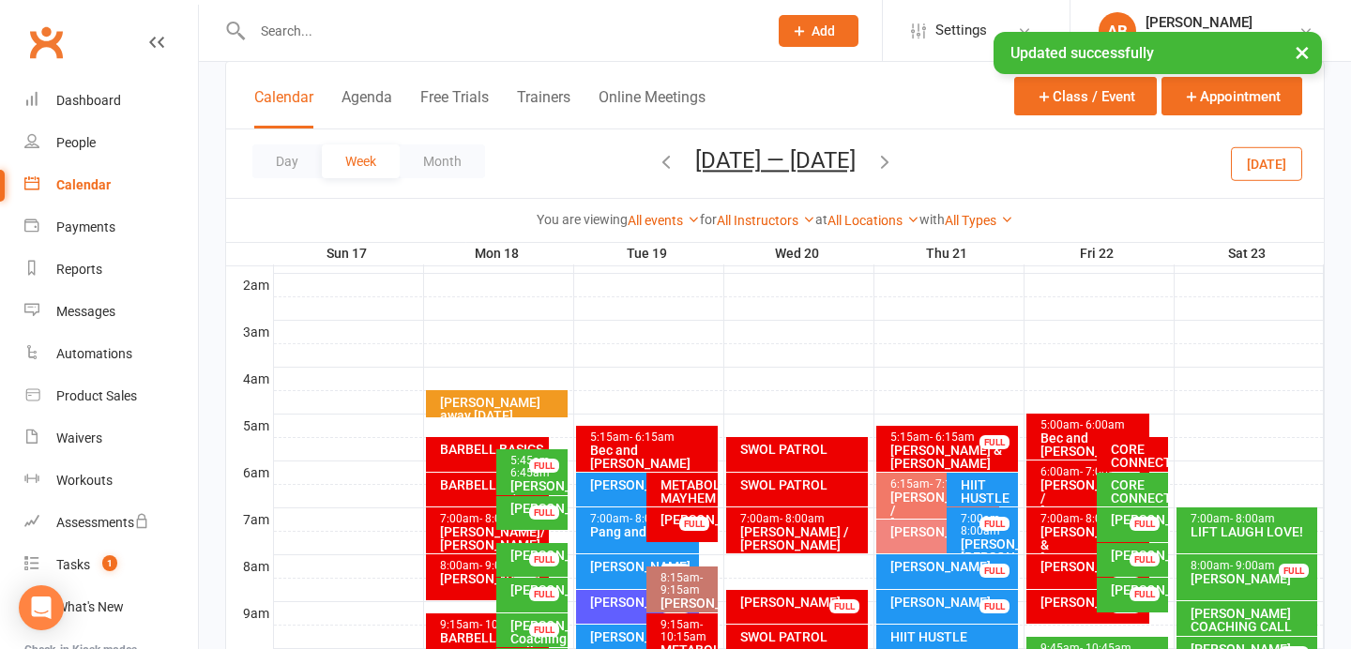
click at [1119, 491] on div "CORE CONNECTION" at bounding box center [1137, 491] width 54 height 26
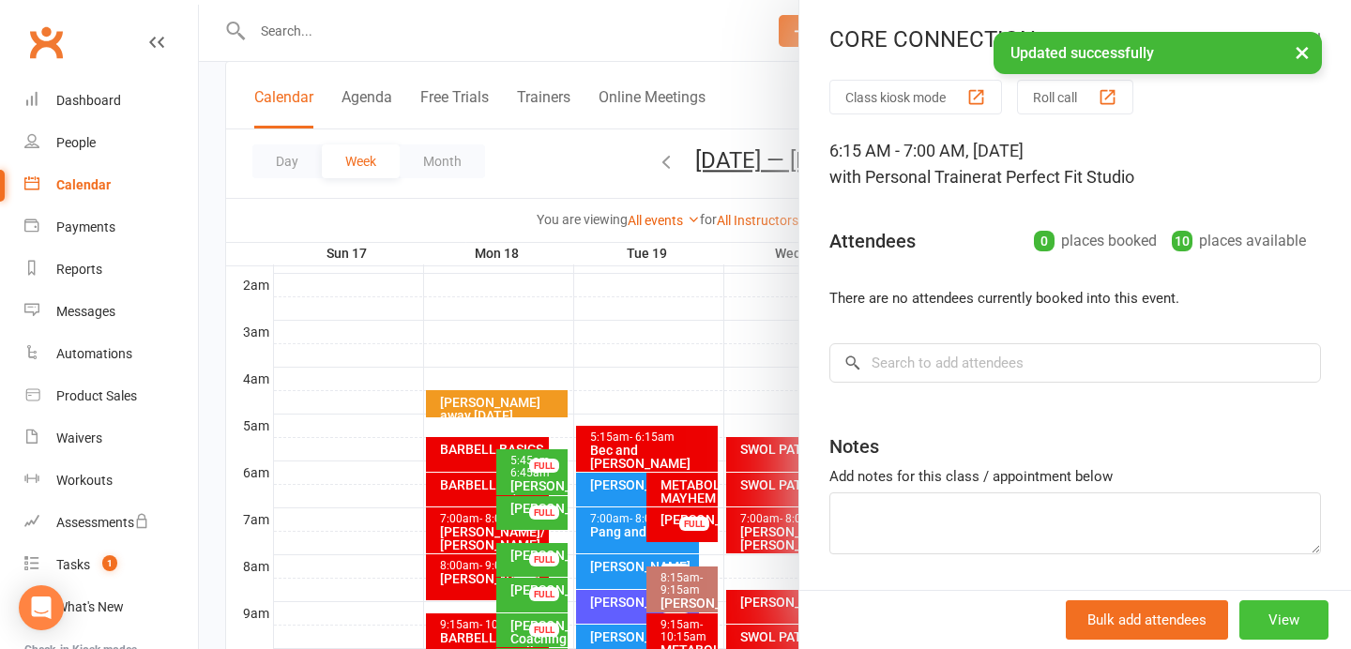
click at [1284, 635] on button "View" at bounding box center [1283, 619] width 89 height 39
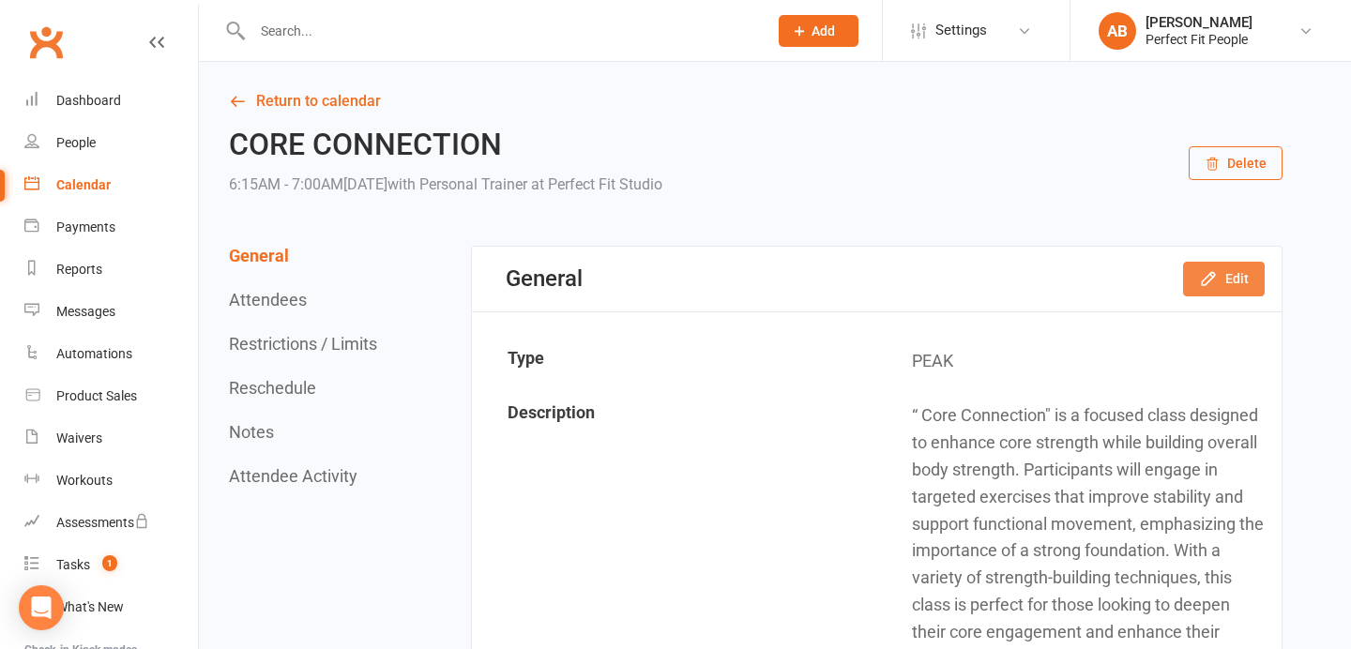
click at [1219, 285] on button "Edit" at bounding box center [1224, 279] width 82 height 34
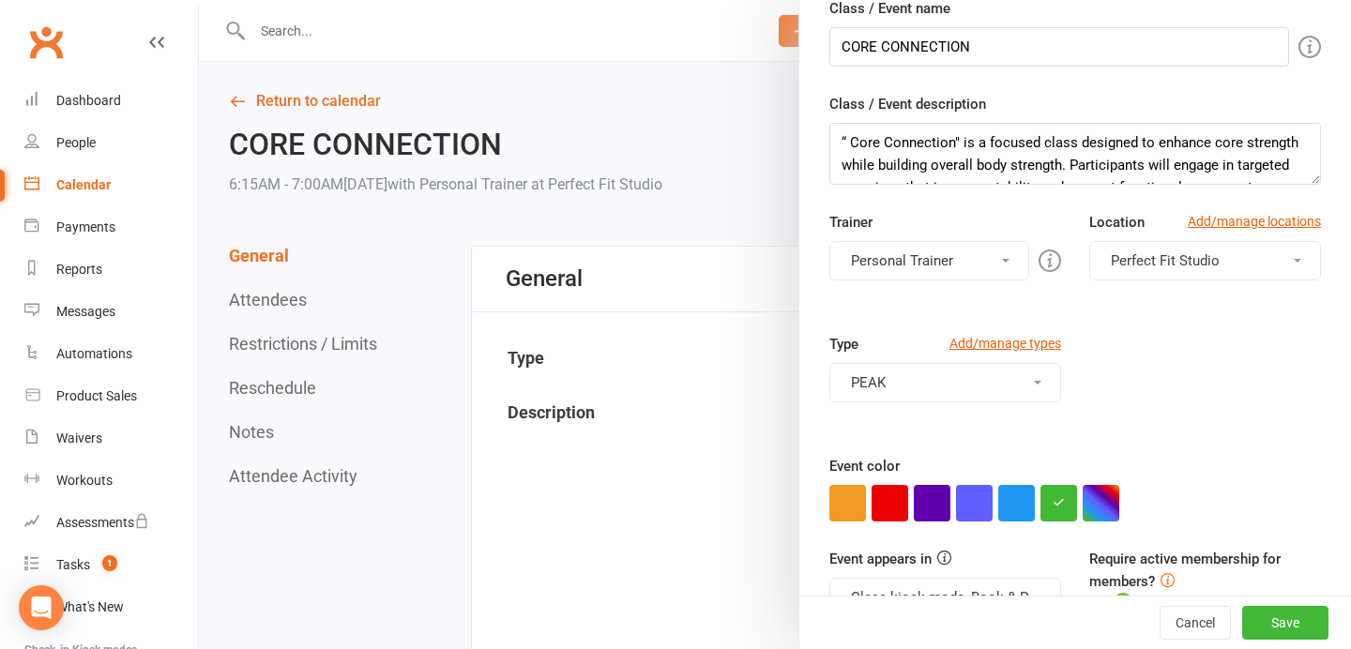
scroll to position [219, 0]
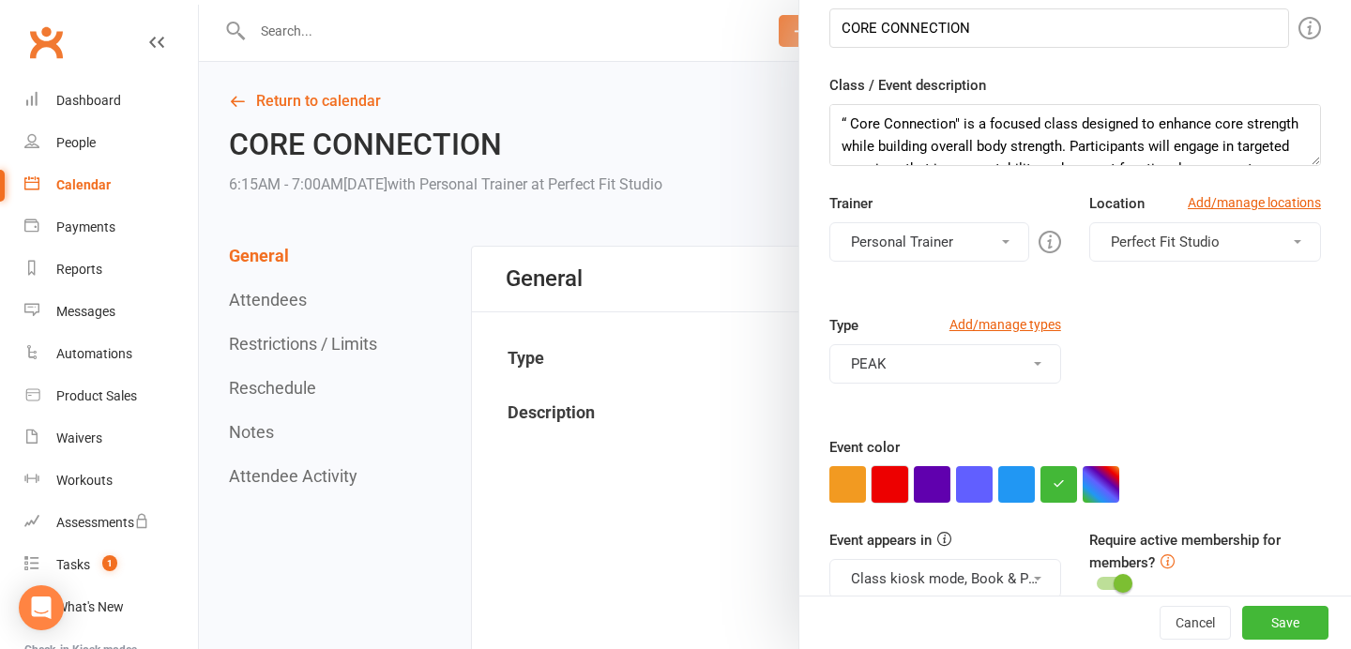
click at [888, 483] on button "button" at bounding box center [889, 484] width 37 height 37
click at [1286, 614] on button "Save" at bounding box center [1285, 623] width 86 height 34
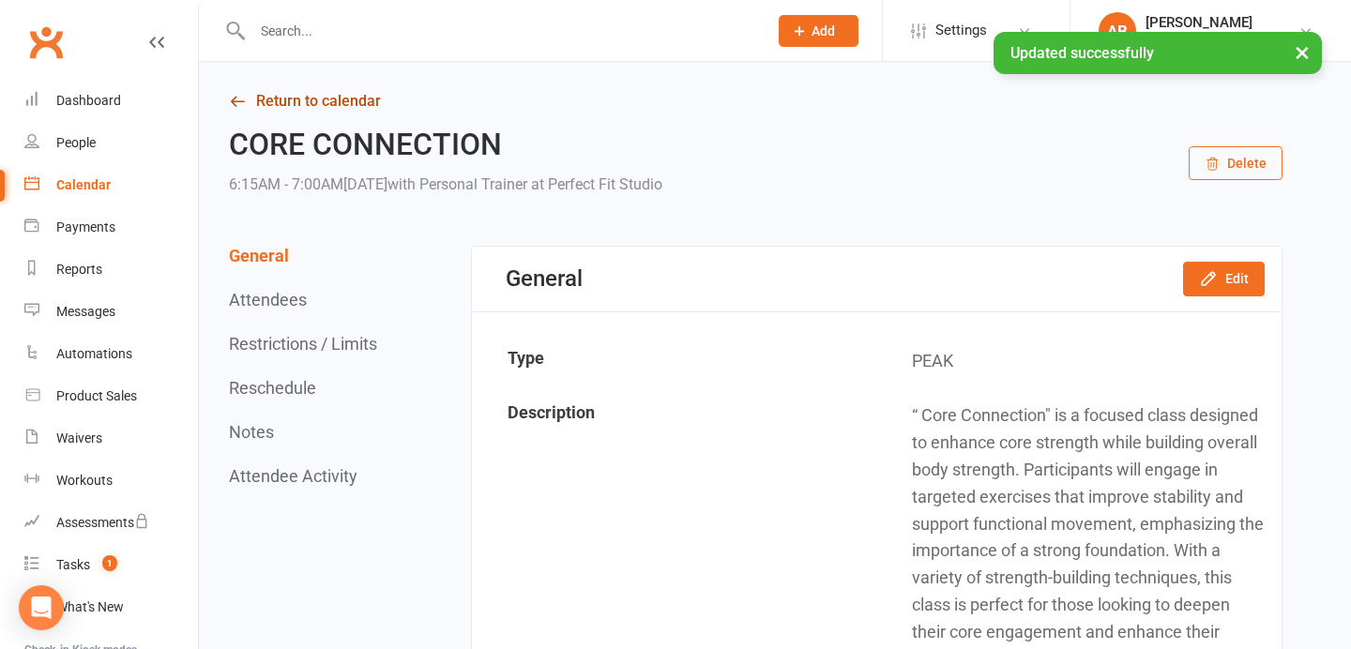
click at [351, 91] on link "Return to calendar" at bounding box center [755, 101] width 1053 height 26
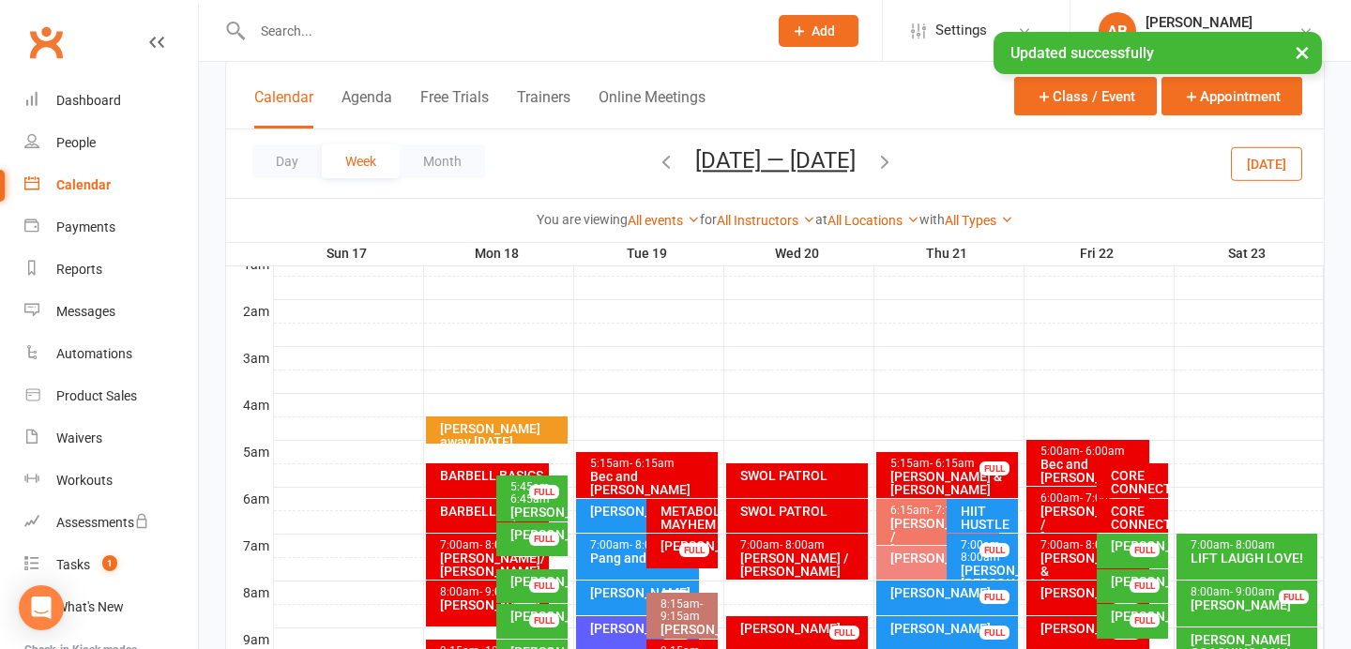
scroll to position [205, 0]
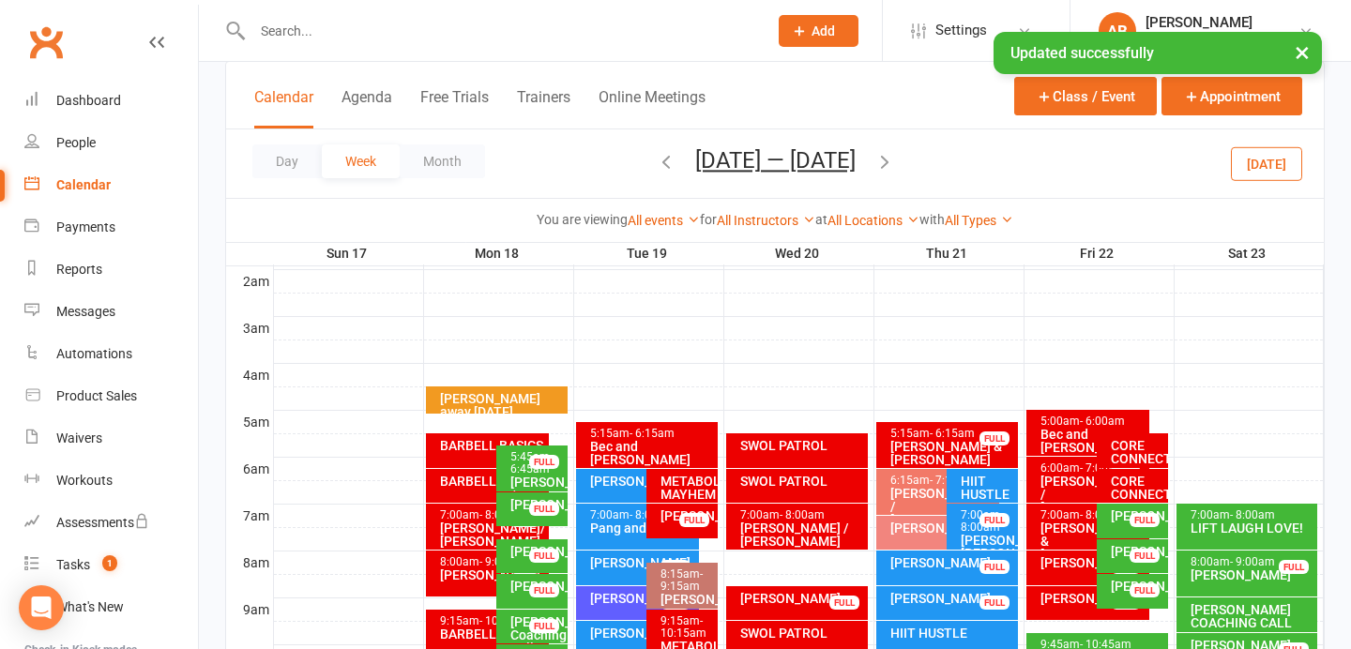
click at [1068, 440] on div "Bec and [PERSON_NAME]" at bounding box center [1092, 441] width 106 height 26
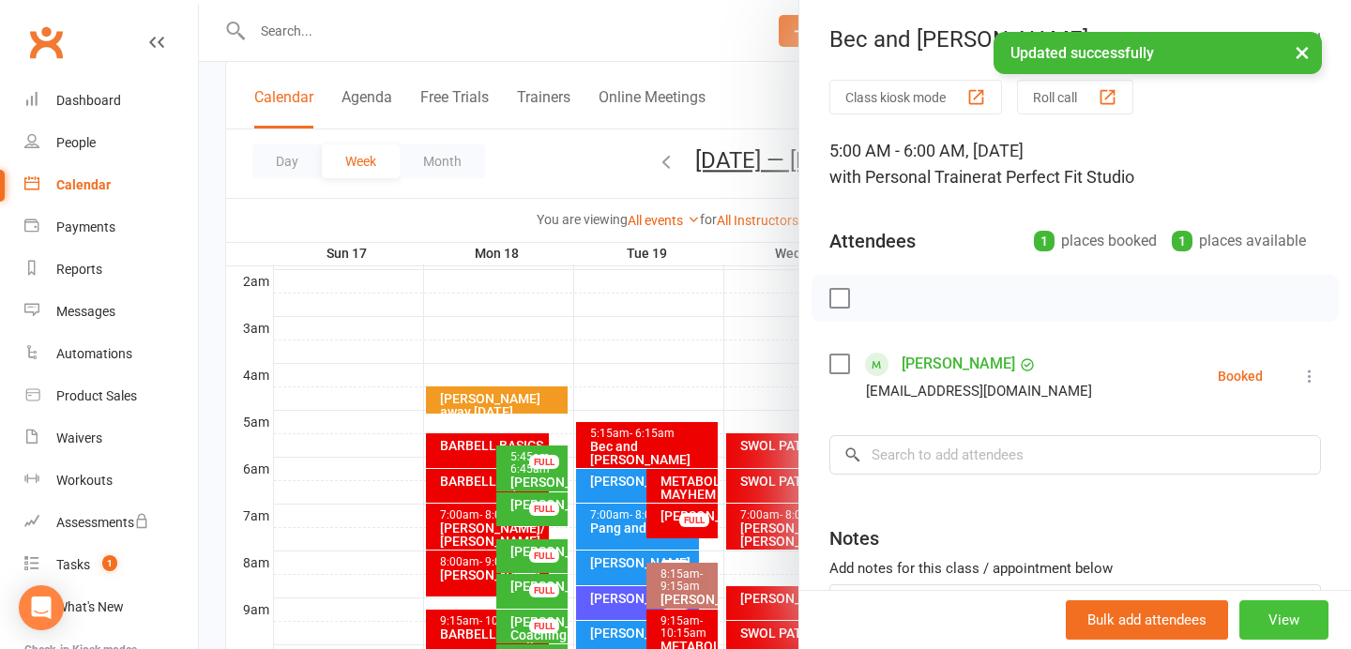
click at [1283, 620] on button "View" at bounding box center [1283, 619] width 89 height 39
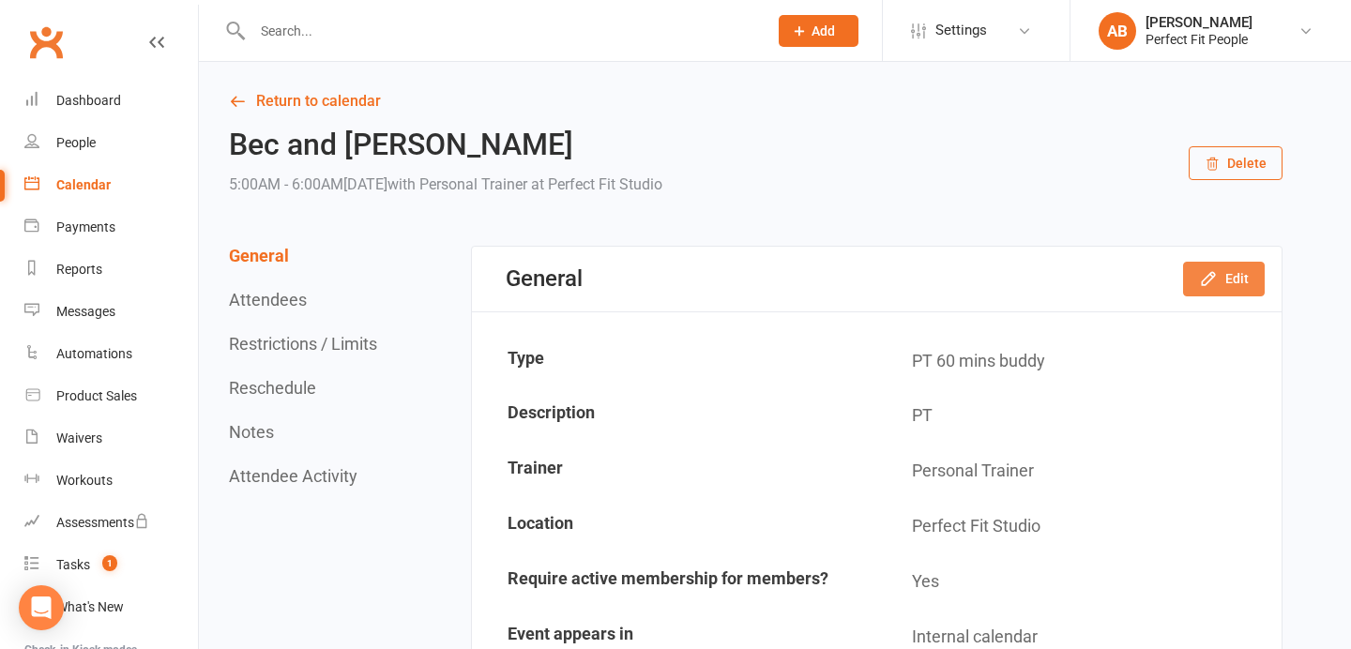
click at [1224, 288] on button "Edit" at bounding box center [1224, 279] width 82 height 34
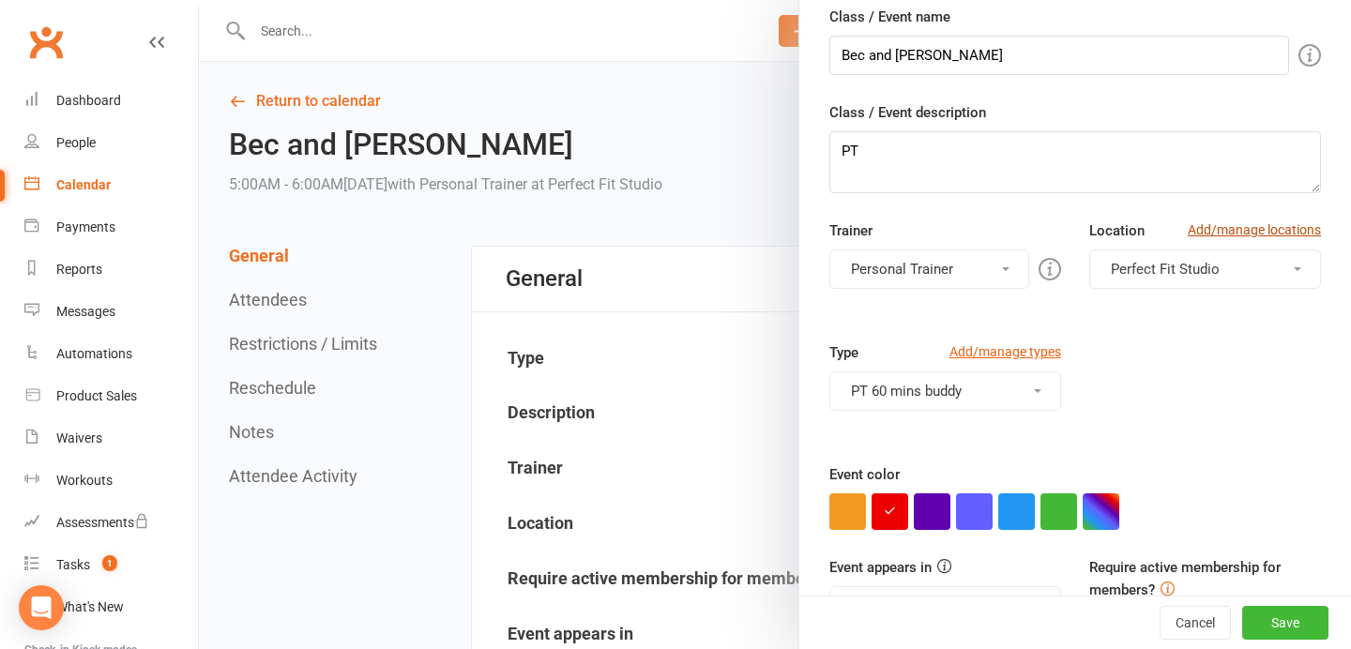
scroll to position [220, 0]
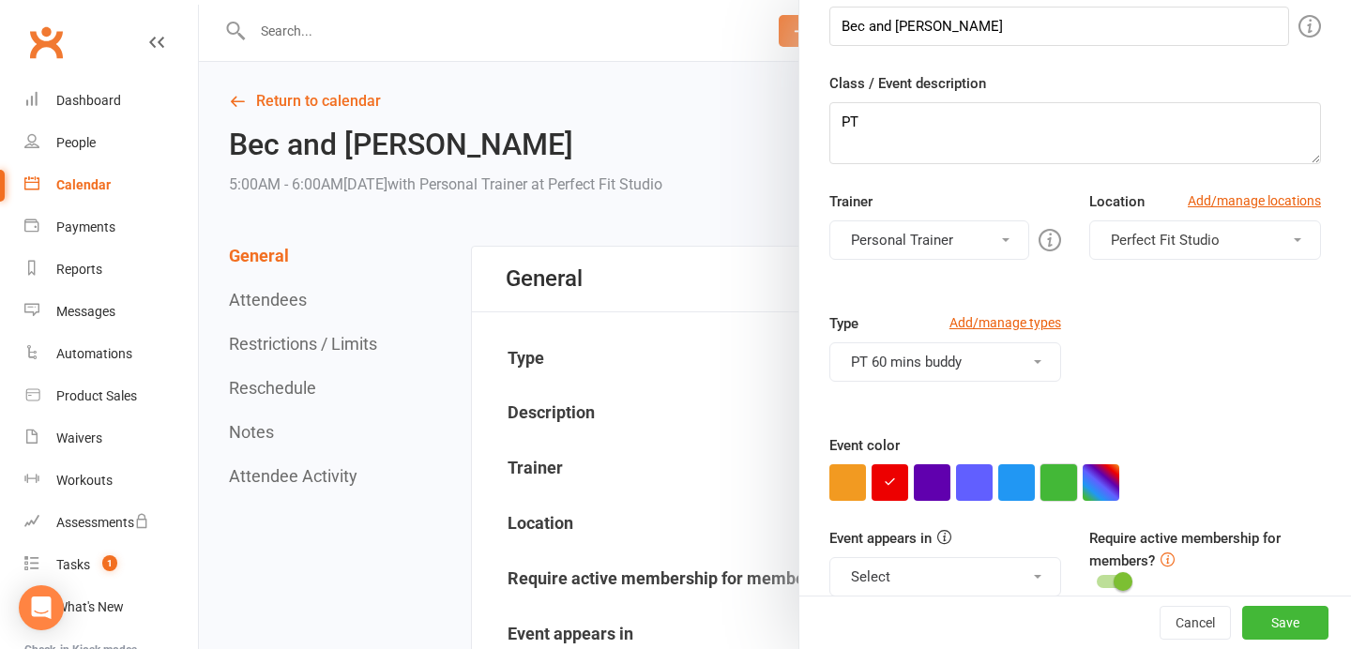
click at [1060, 488] on button "button" at bounding box center [1058, 482] width 37 height 37
click at [1287, 626] on button "Save" at bounding box center [1285, 623] width 86 height 34
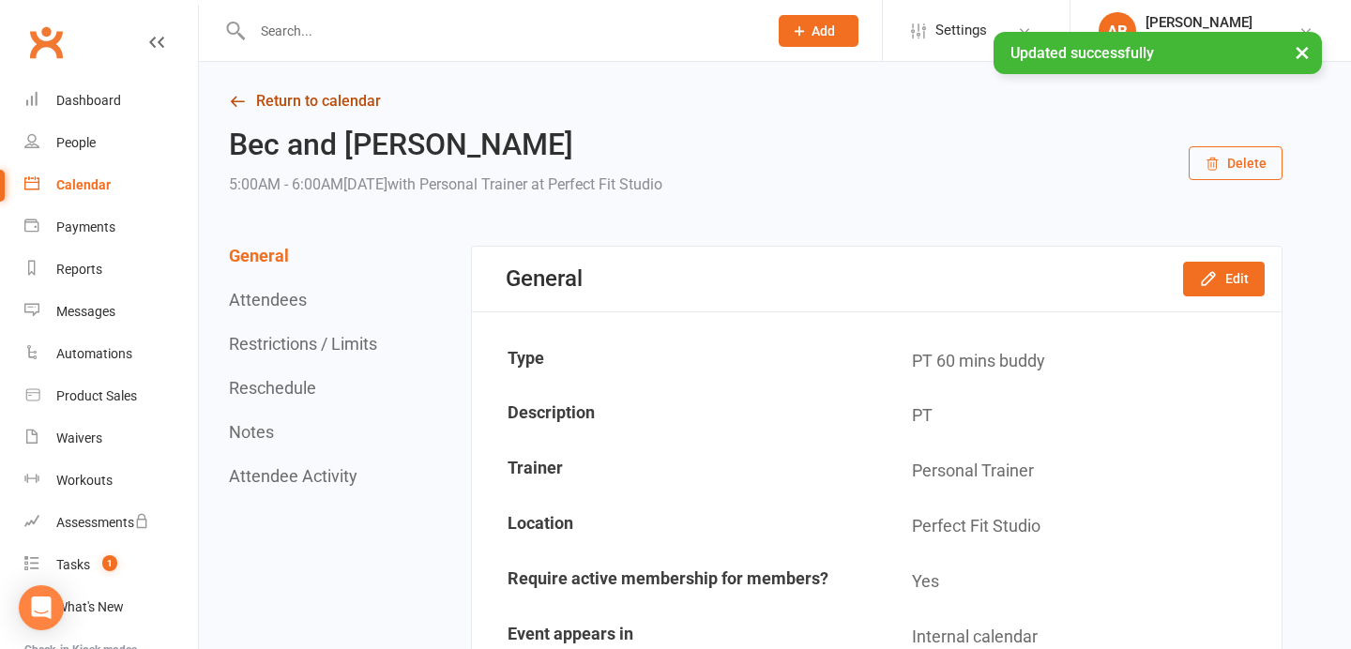
click at [371, 98] on link "Return to calendar" at bounding box center [755, 101] width 1053 height 26
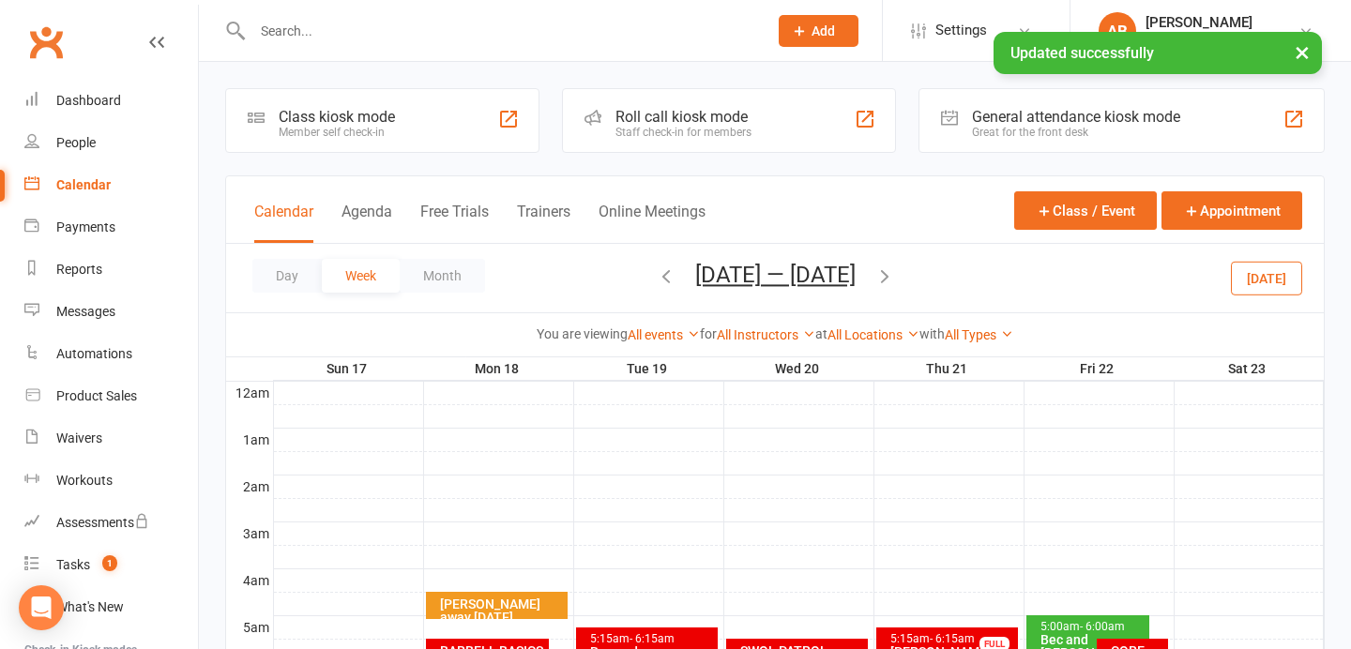
scroll to position [231, 0]
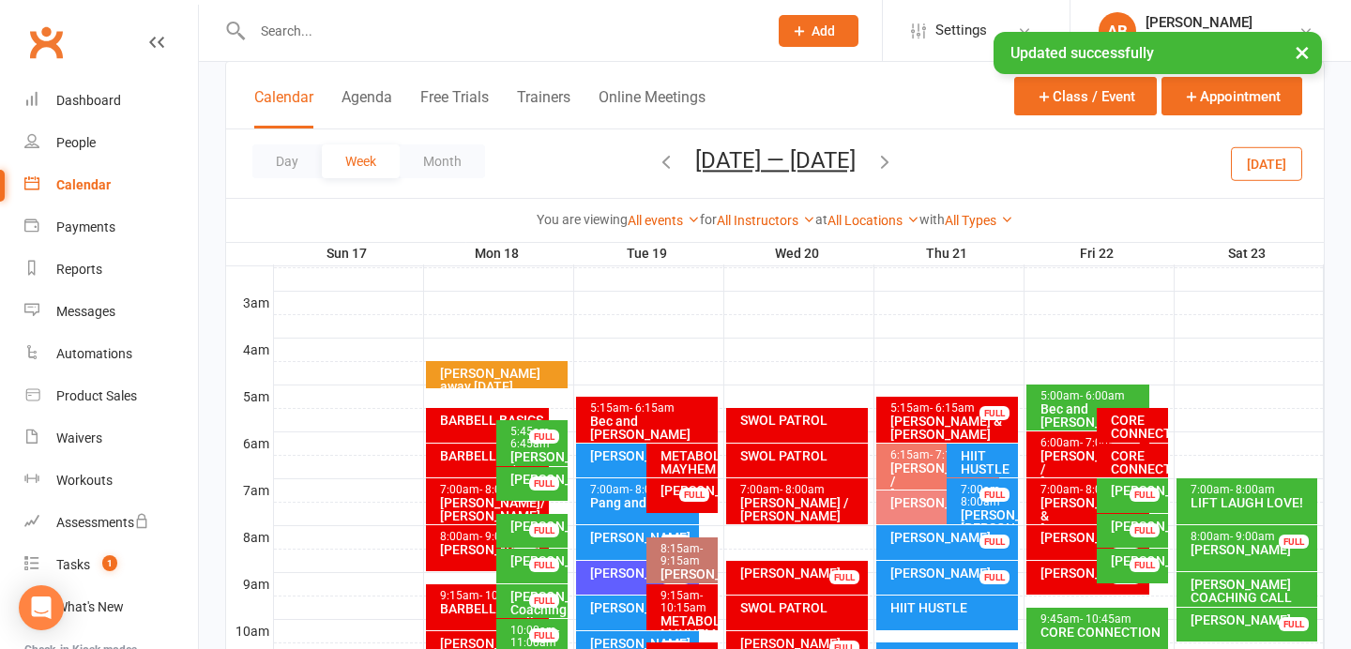
click at [1069, 456] on div "[PERSON_NAME] / [PERSON_NAME]" at bounding box center [1092, 468] width 106 height 39
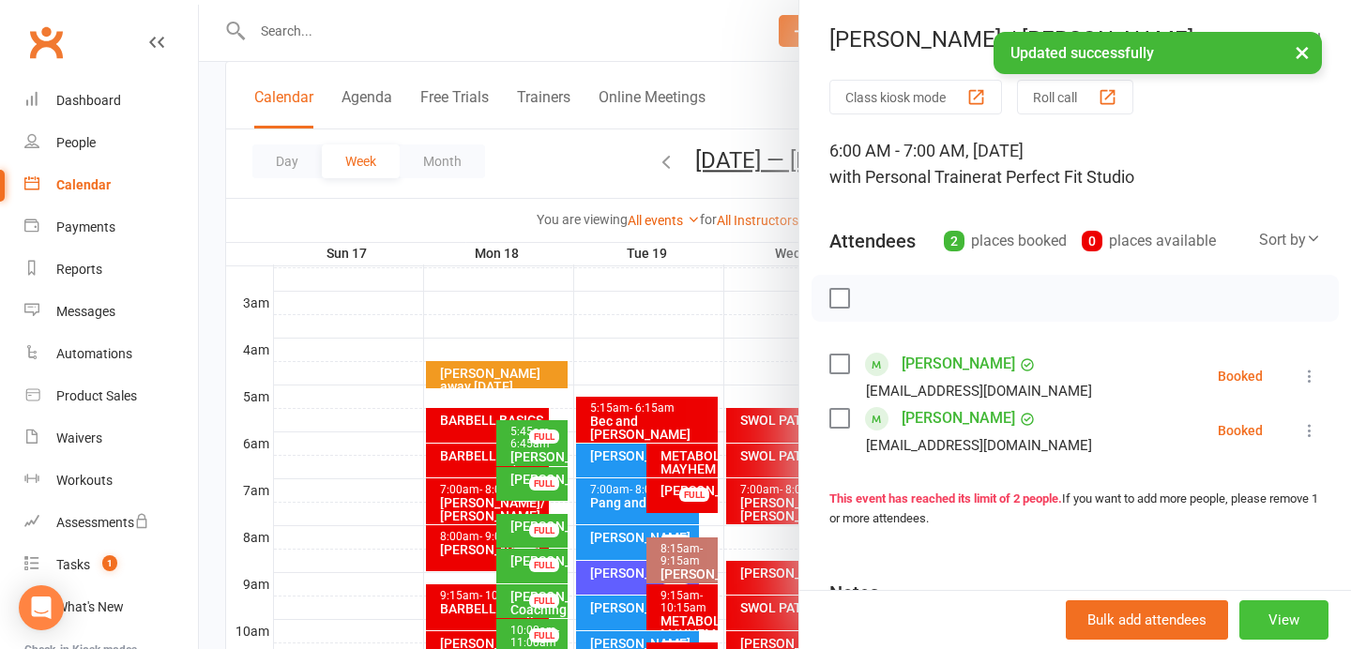
click at [1274, 607] on button "View" at bounding box center [1283, 619] width 89 height 39
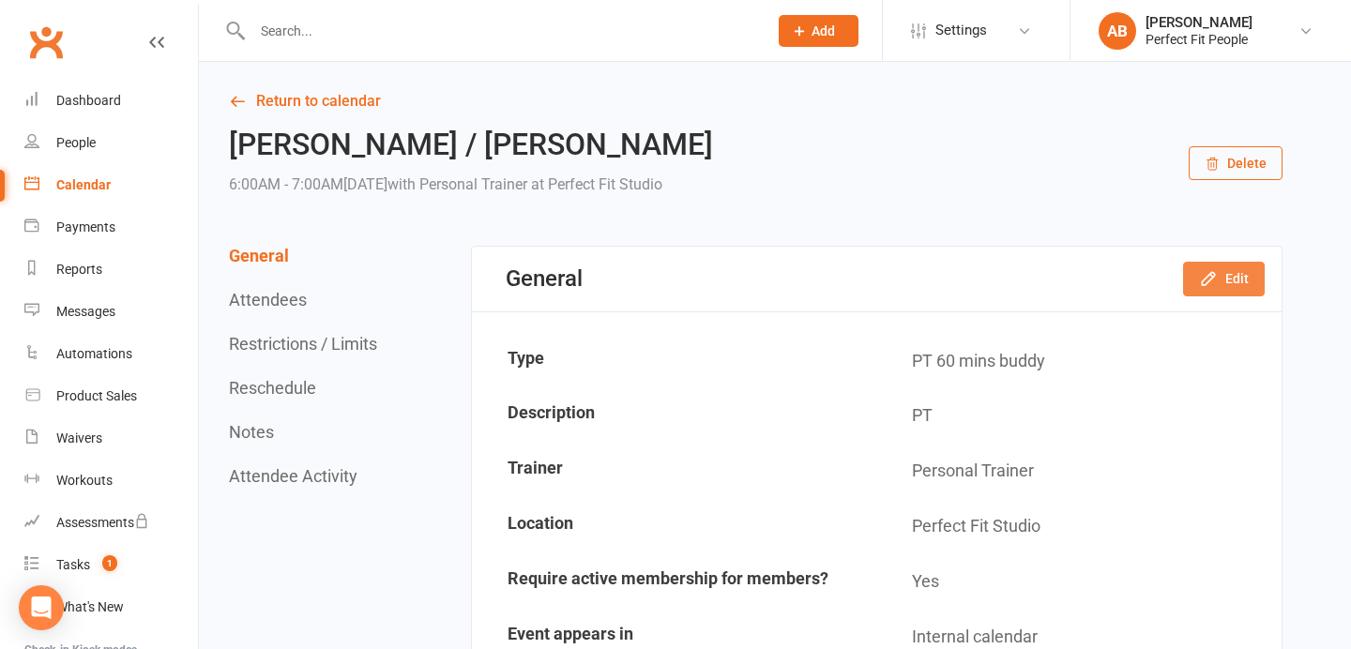
click at [1227, 281] on button "Edit" at bounding box center [1224, 279] width 82 height 34
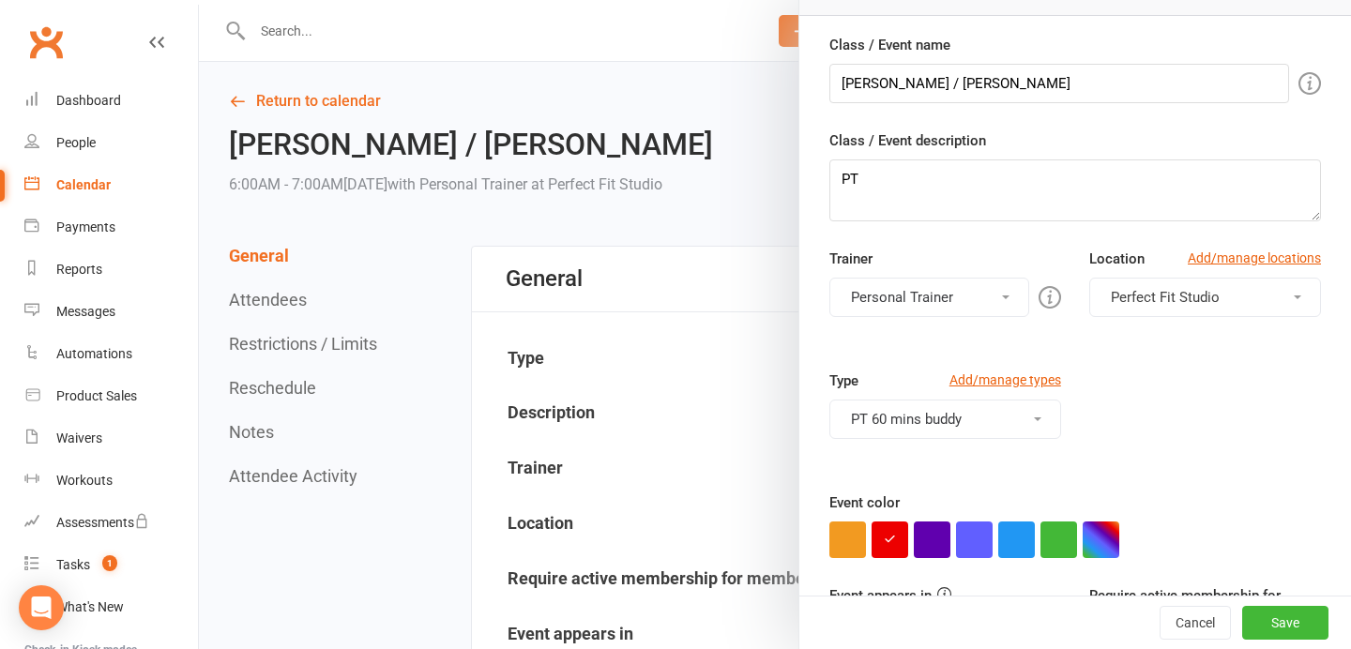
scroll to position [180, 0]
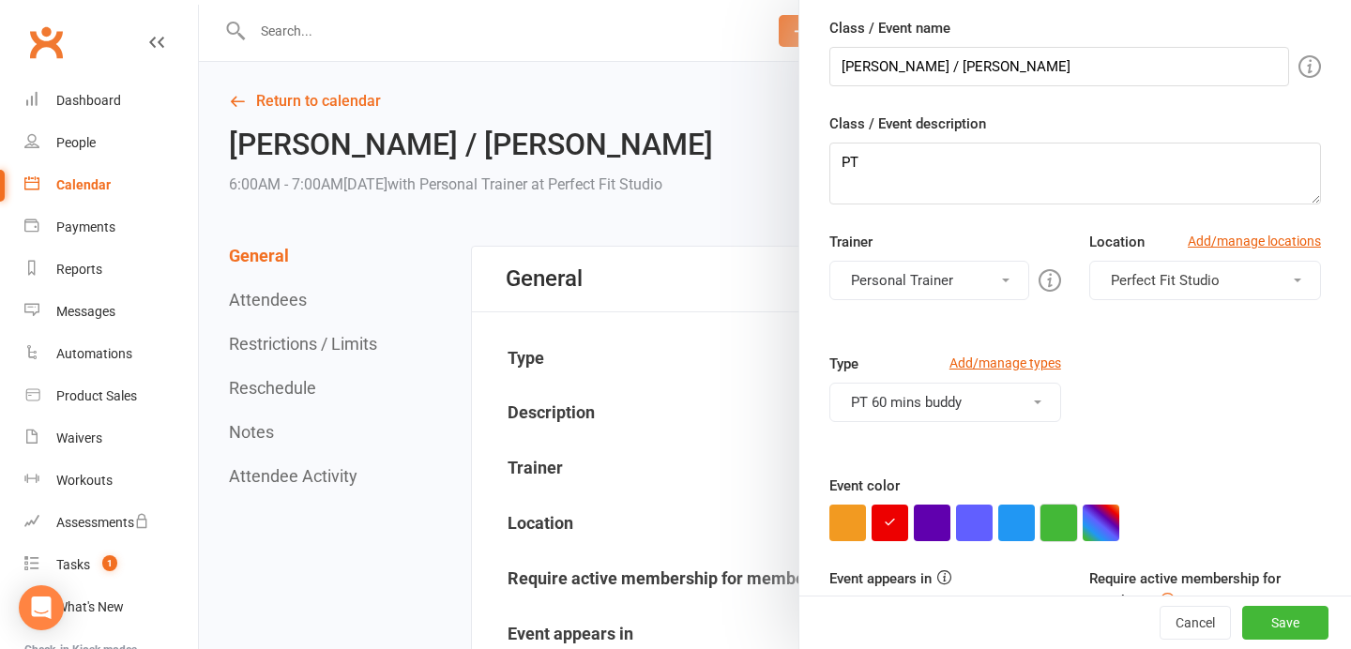
click at [1056, 534] on button "button" at bounding box center [1058, 523] width 37 height 37
click at [1286, 622] on button "Save" at bounding box center [1285, 623] width 86 height 34
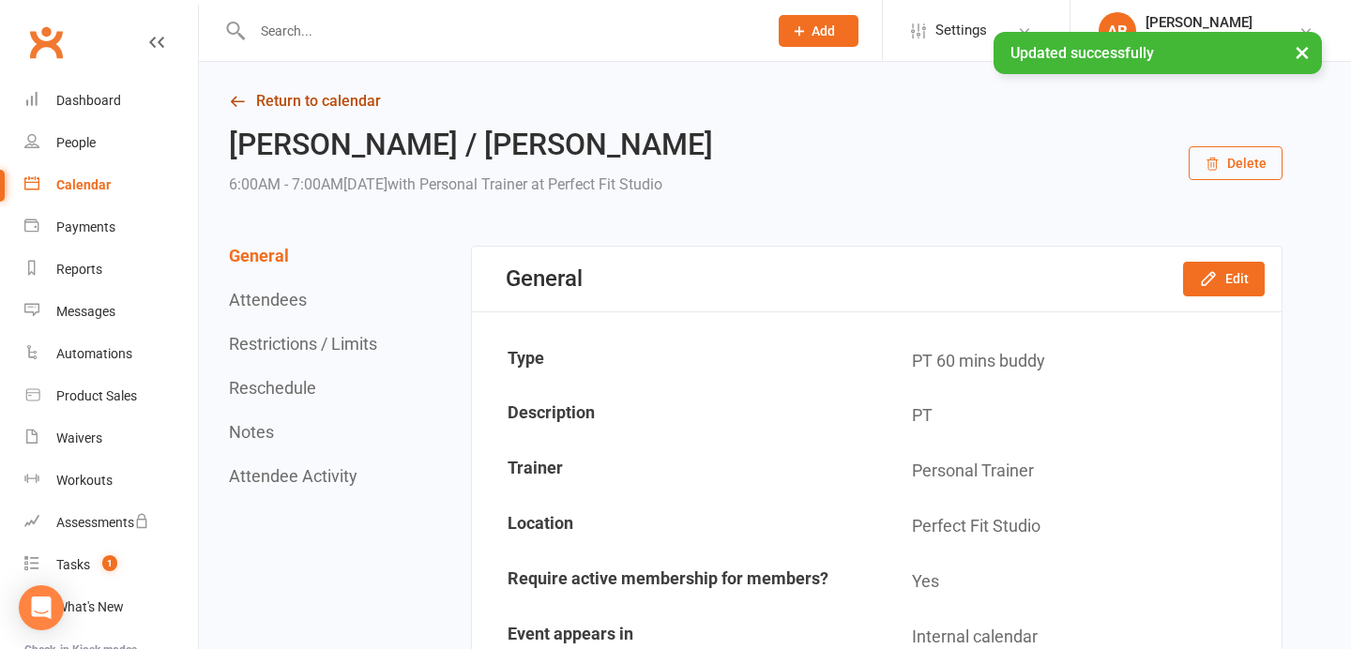
click at [326, 110] on link "Return to calendar" at bounding box center [755, 101] width 1053 height 26
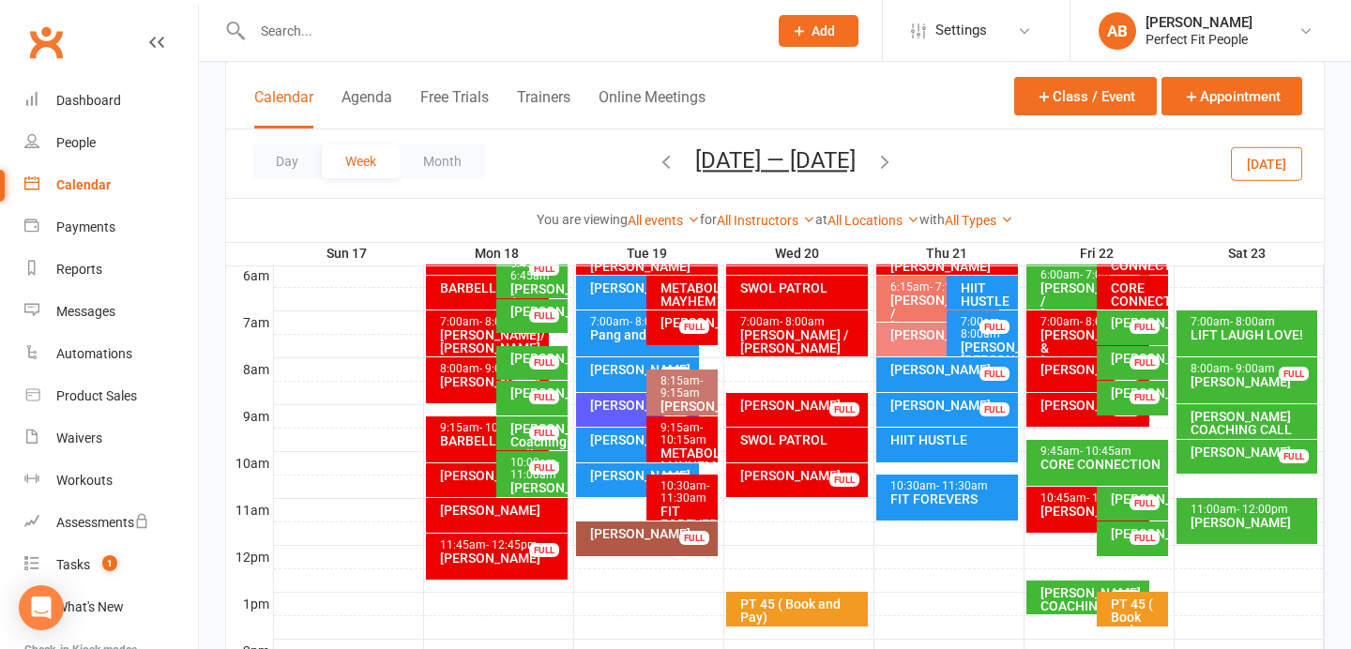
scroll to position [401, 0]
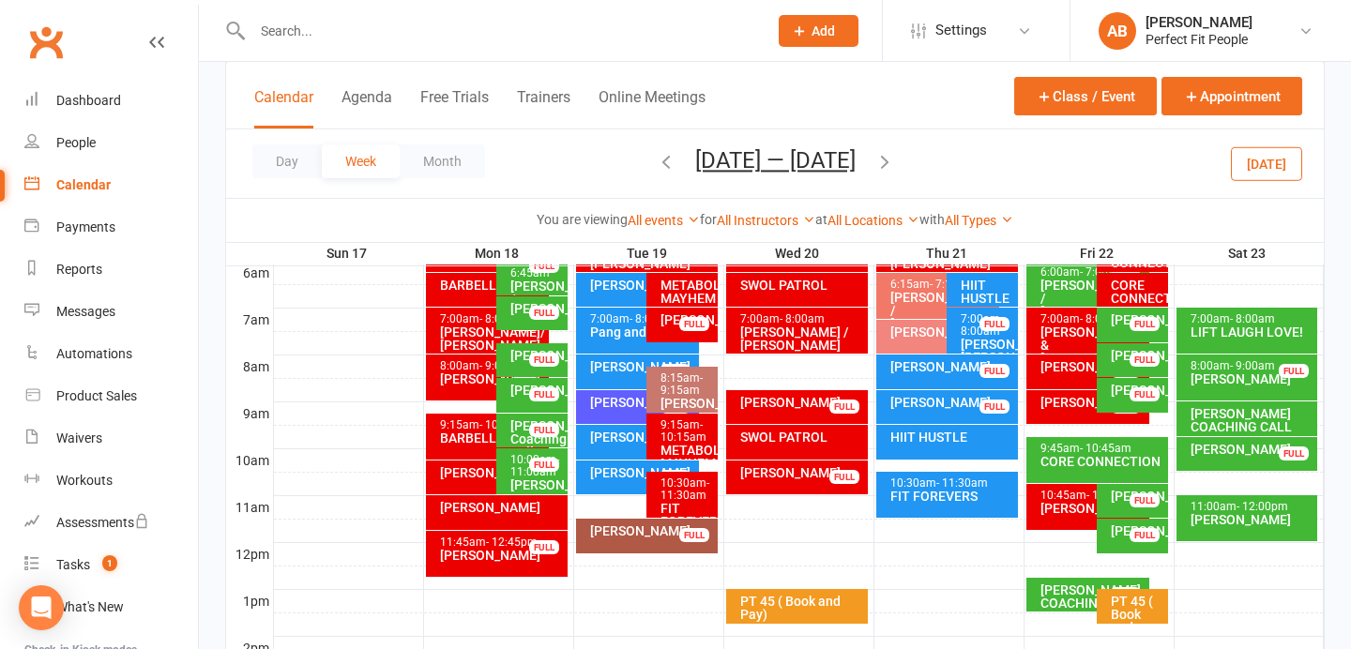
click at [634, 536] on div "[PERSON_NAME]" at bounding box center [651, 530] width 125 height 13
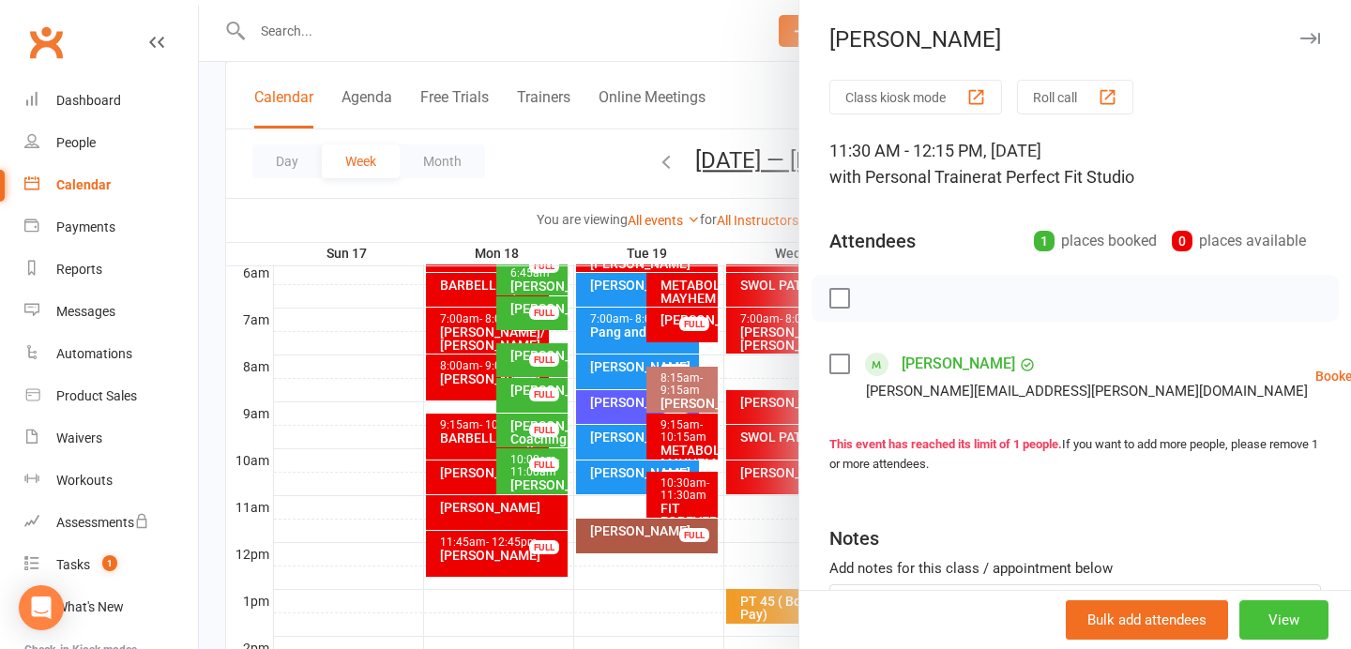
click at [1289, 618] on button "View" at bounding box center [1283, 619] width 89 height 39
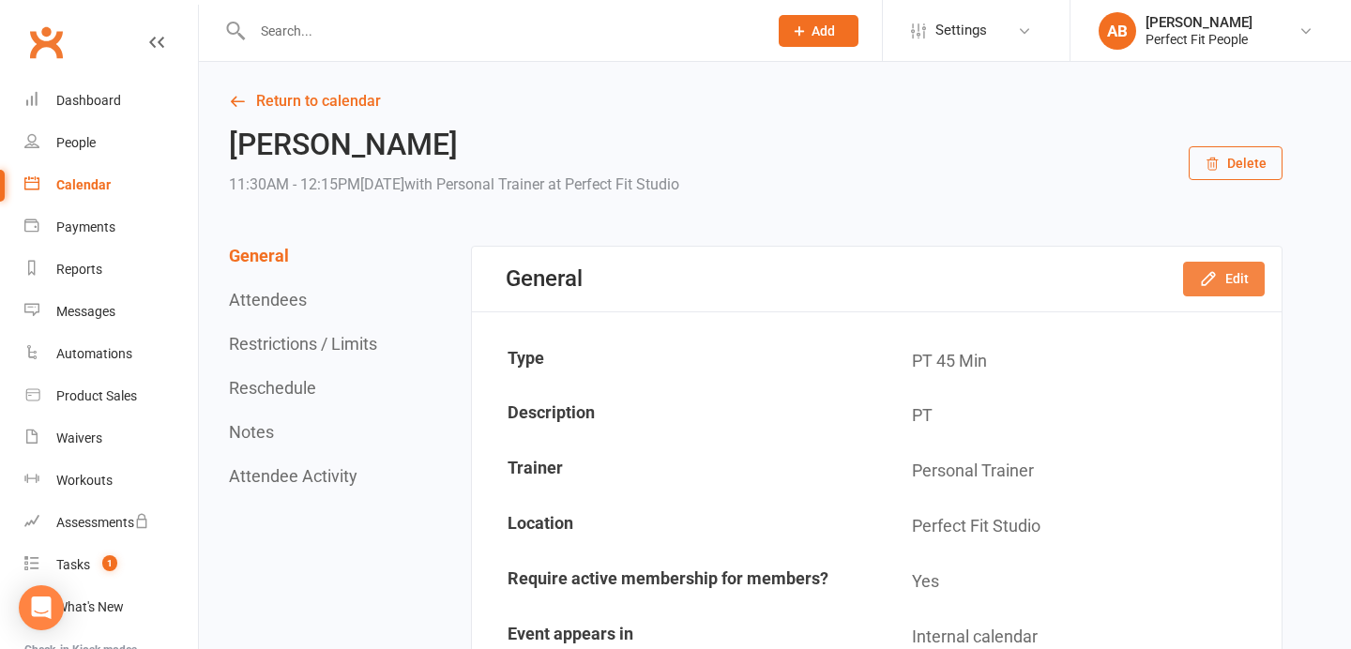
click at [1218, 282] on button "Edit" at bounding box center [1224, 279] width 82 height 34
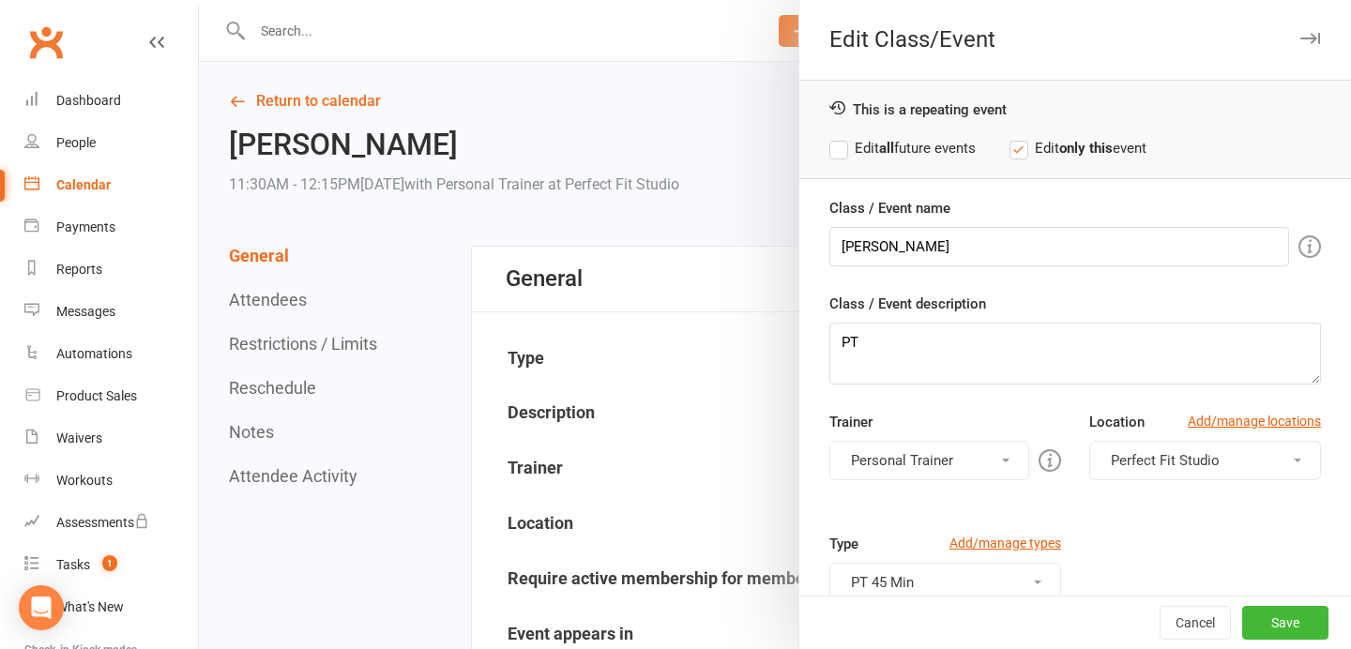
scroll to position [198, 0]
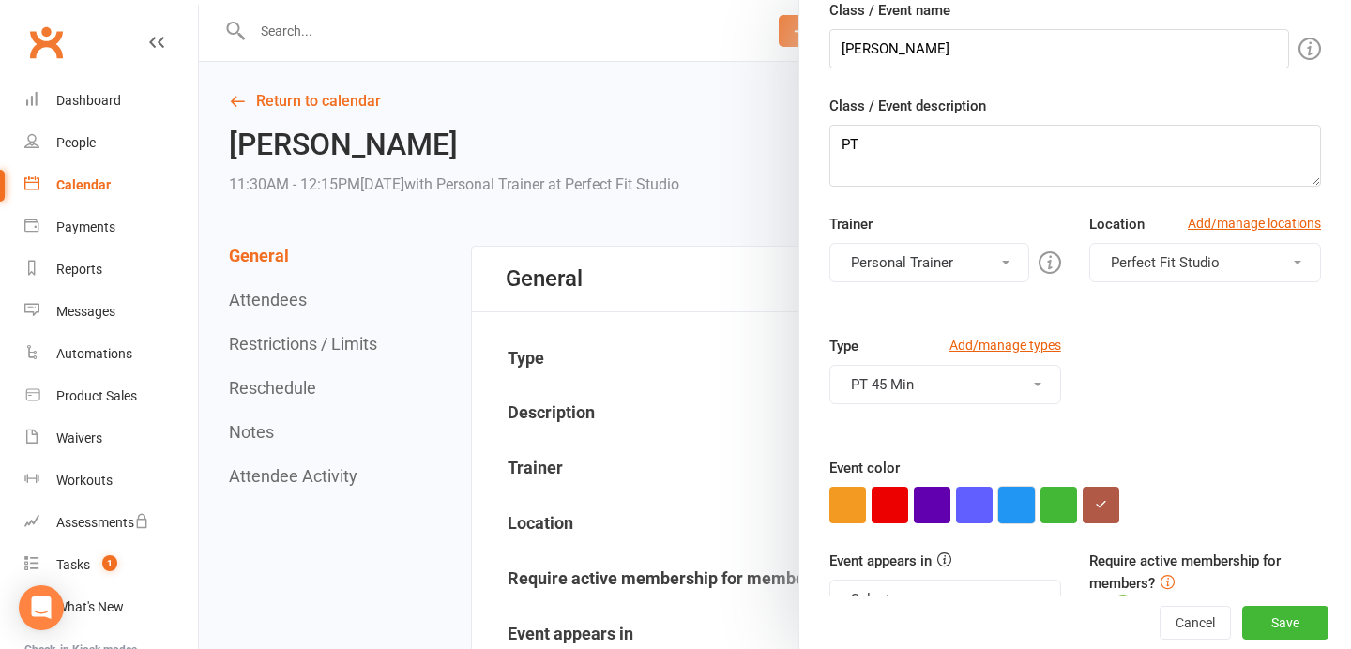
click at [1033, 507] on button "button" at bounding box center [1016, 505] width 37 height 37
click at [1280, 627] on button "Save" at bounding box center [1285, 623] width 86 height 34
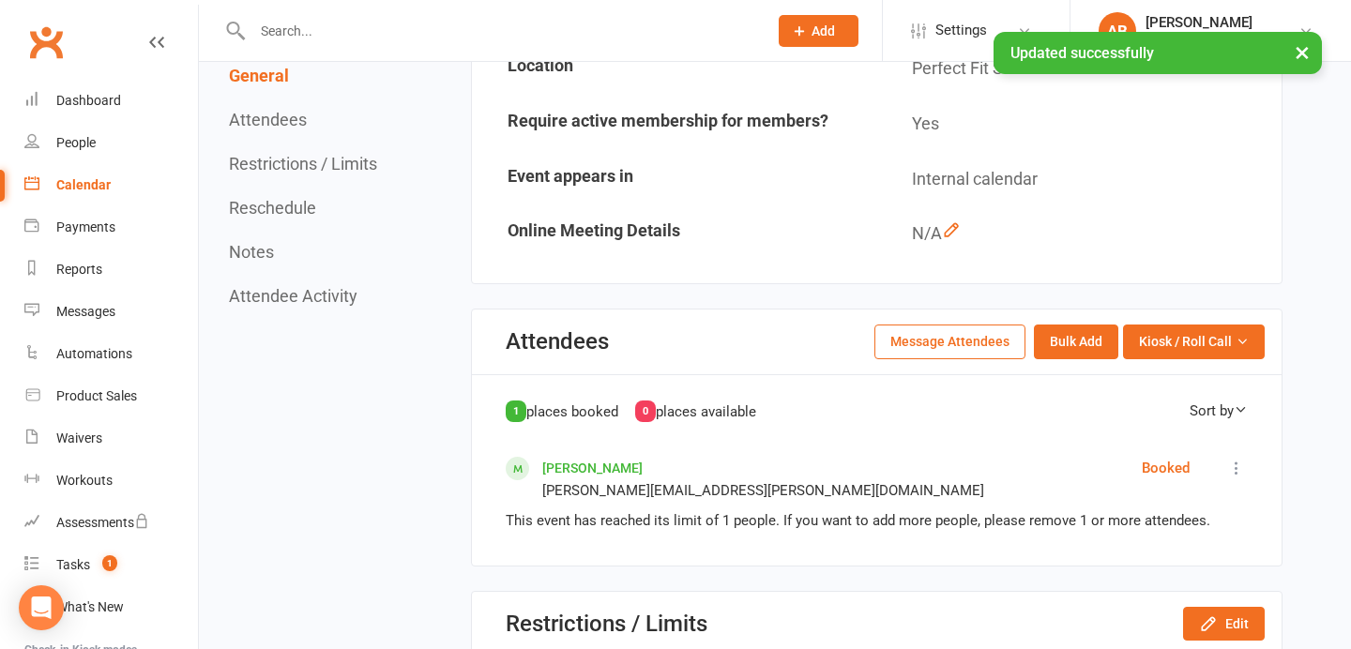
scroll to position [900, 0]
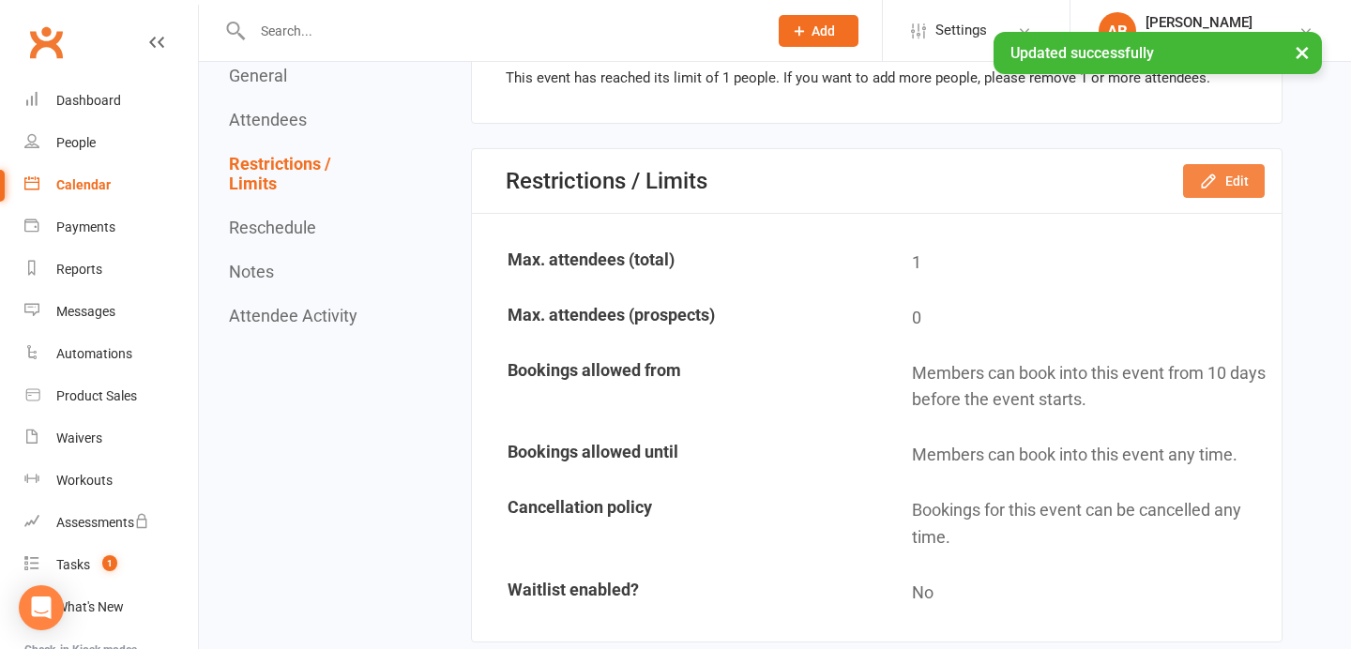
click at [1217, 187] on icon "button" at bounding box center [1208, 181] width 19 height 19
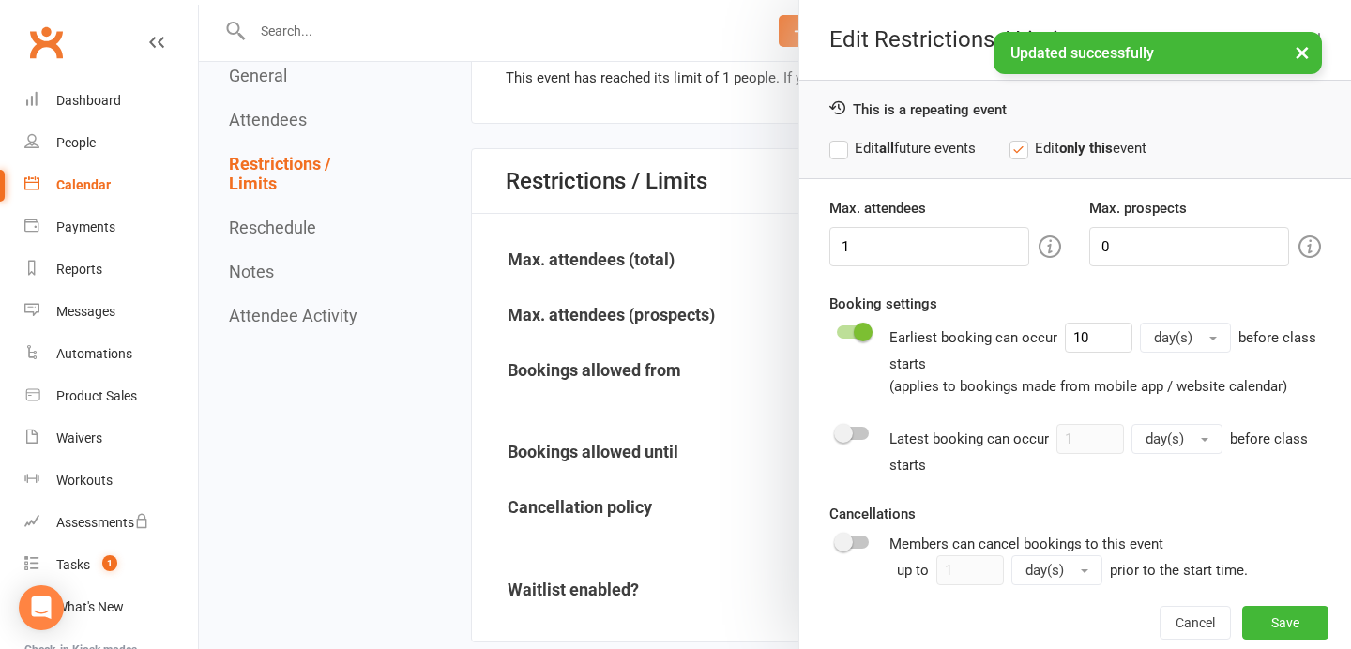
click at [1301, 46] on button "×" at bounding box center [1302, 52] width 34 height 40
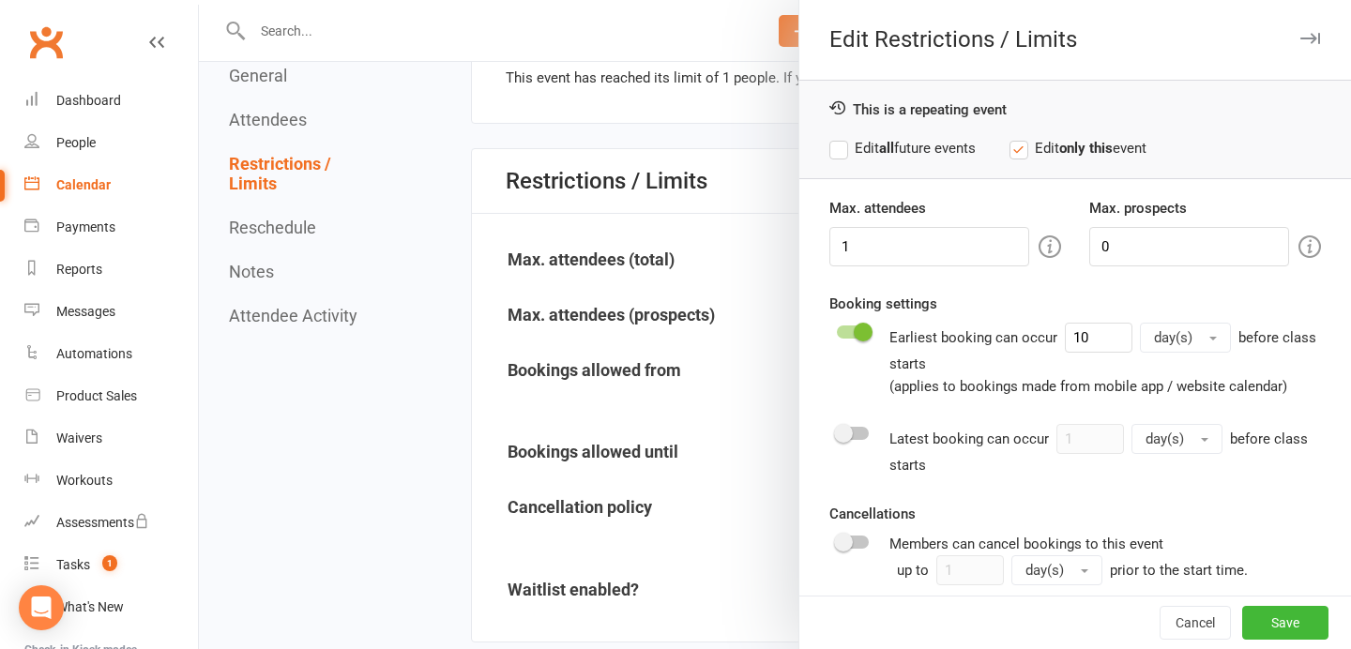
click at [1307, 30] on button "button" at bounding box center [1309, 38] width 23 height 23
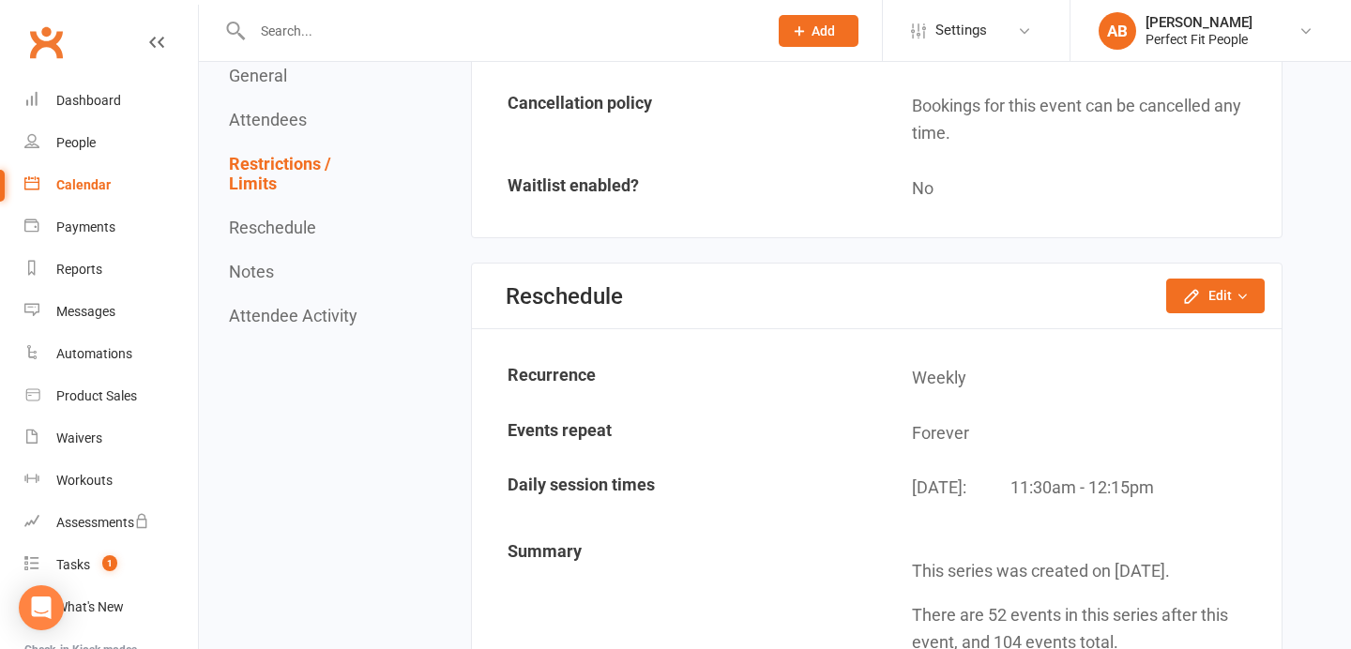
scroll to position [1317, 0]
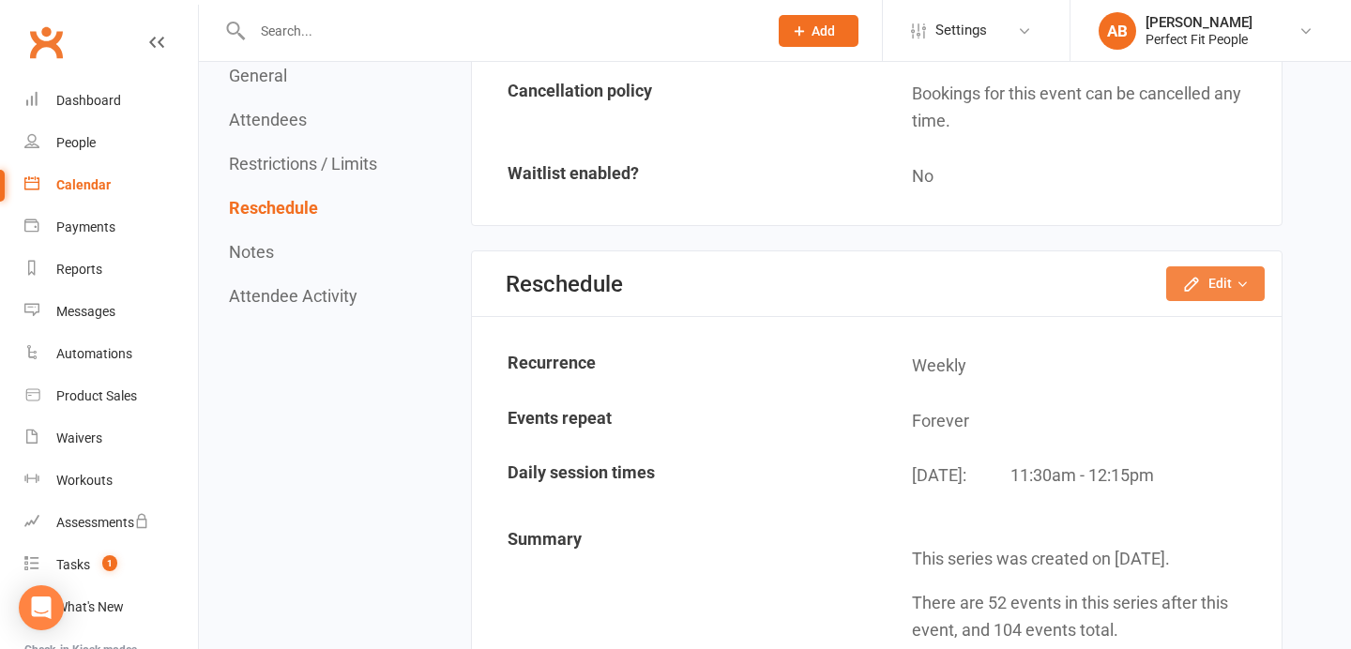
click at [1194, 278] on icon "button" at bounding box center [1191, 284] width 12 height 12
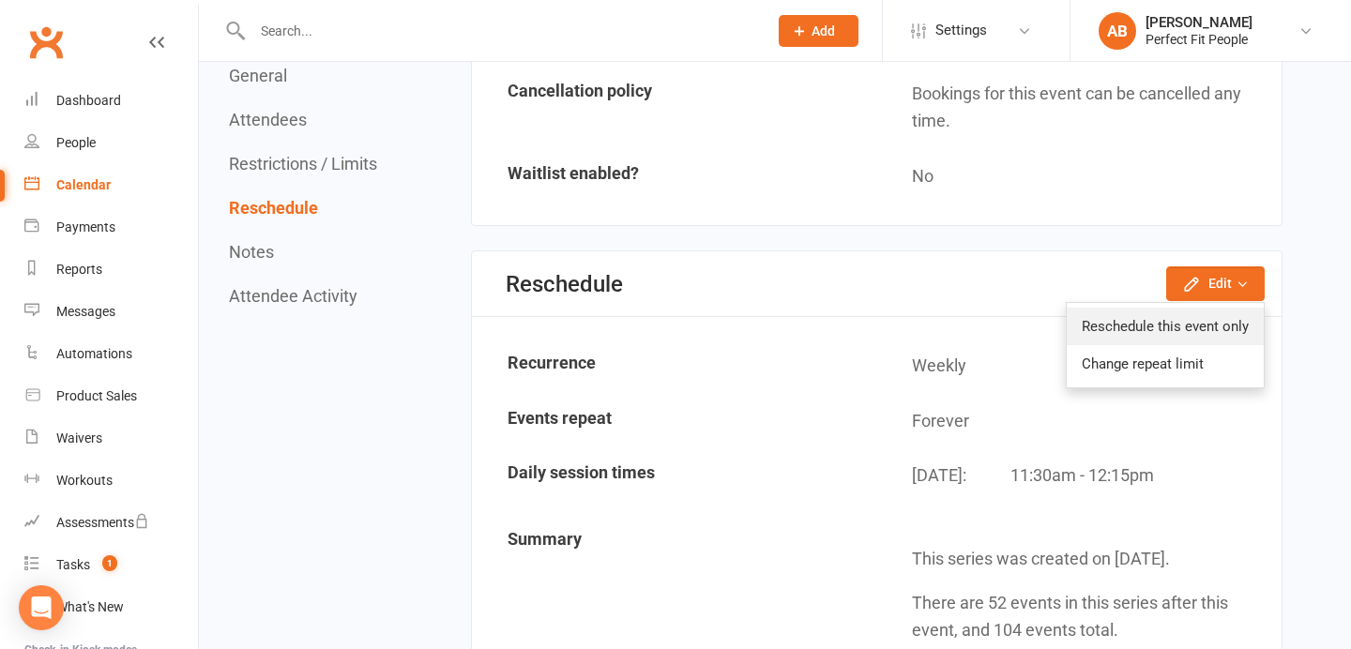
click at [1166, 331] on link "Reschedule this event only" at bounding box center [1164, 327] width 197 height 38
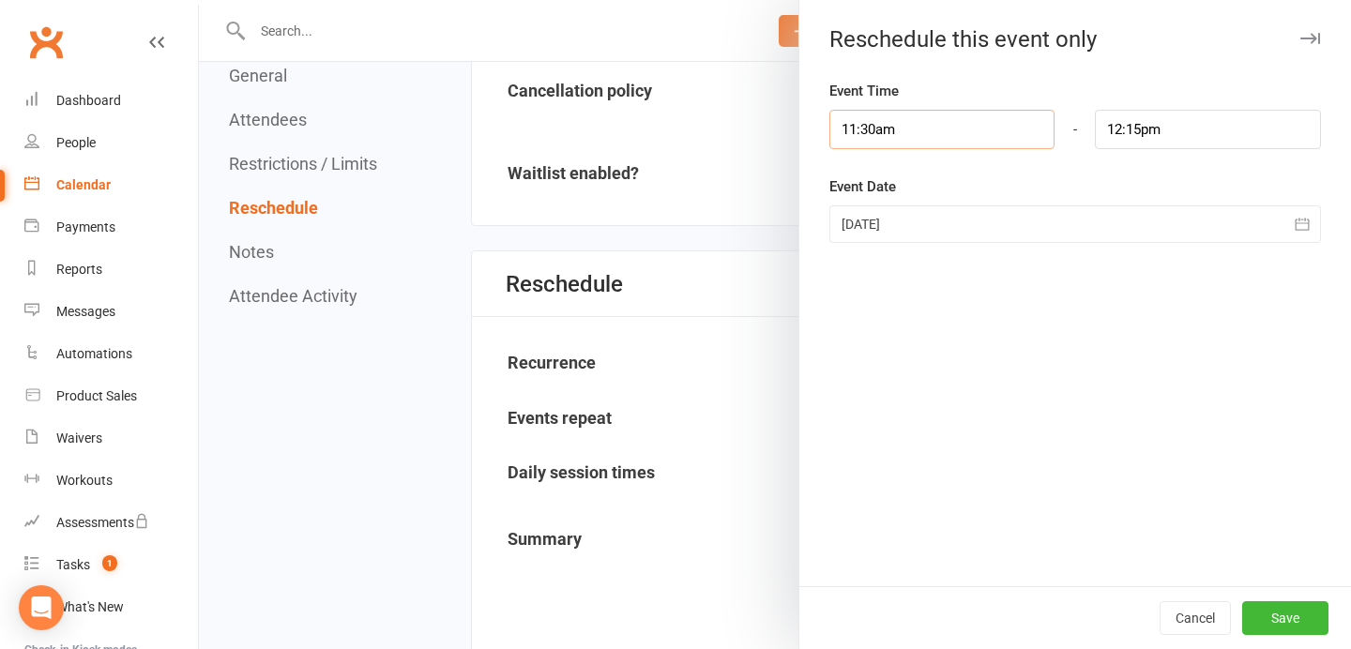
click at [893, 132] on input "11:30am" at bounding box center [942, 129] width 226 height 39
click at [854, 184] on li "10:30am" at bounding box center [875, 180] width 90 height 28
type input "10:30am"
type input "11:15am"
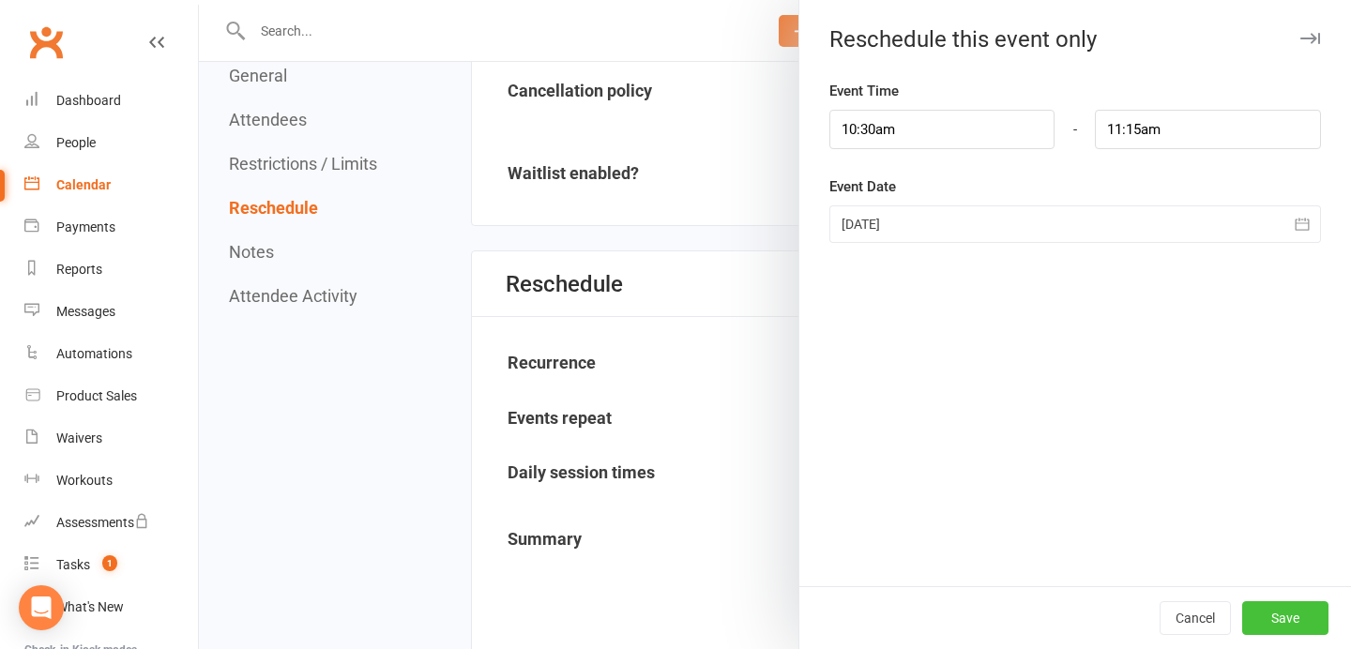
click at [1292, 615] on button "Save" at bounding box center [1285, 618] width 86 height 34
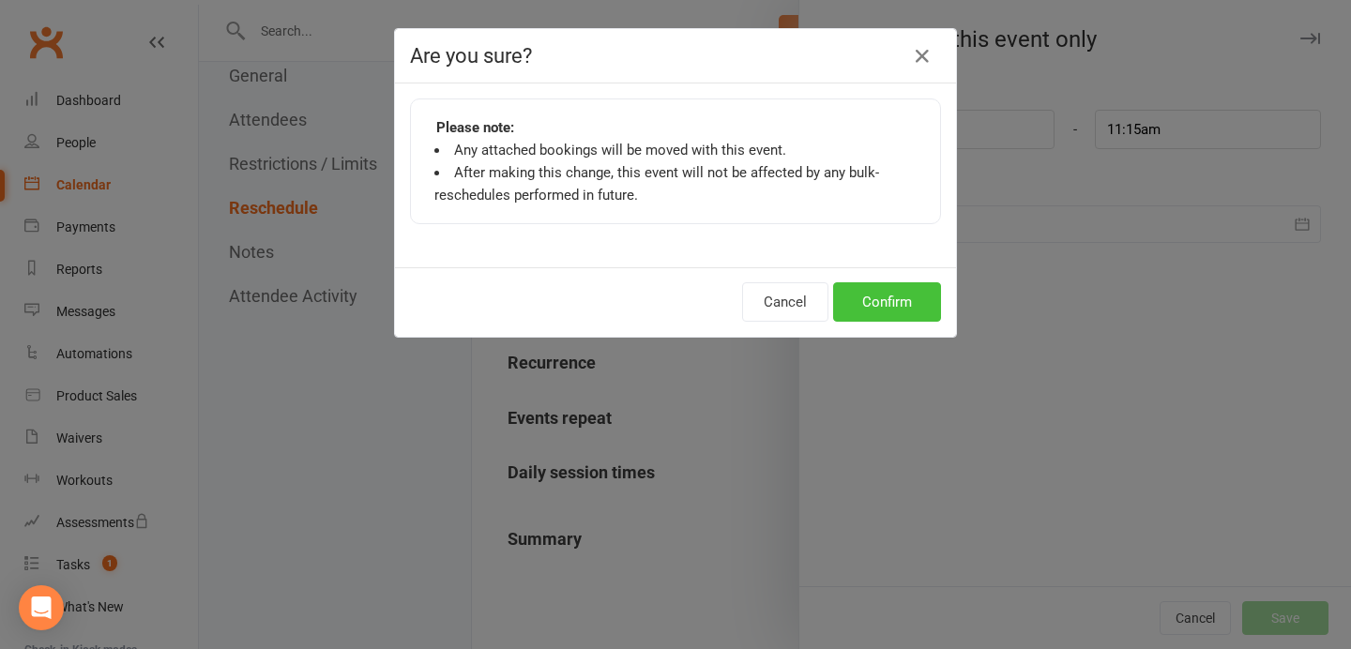
click at [874, 307] on button "Confirm" at bounding box center [887, 301] width 108 height 39
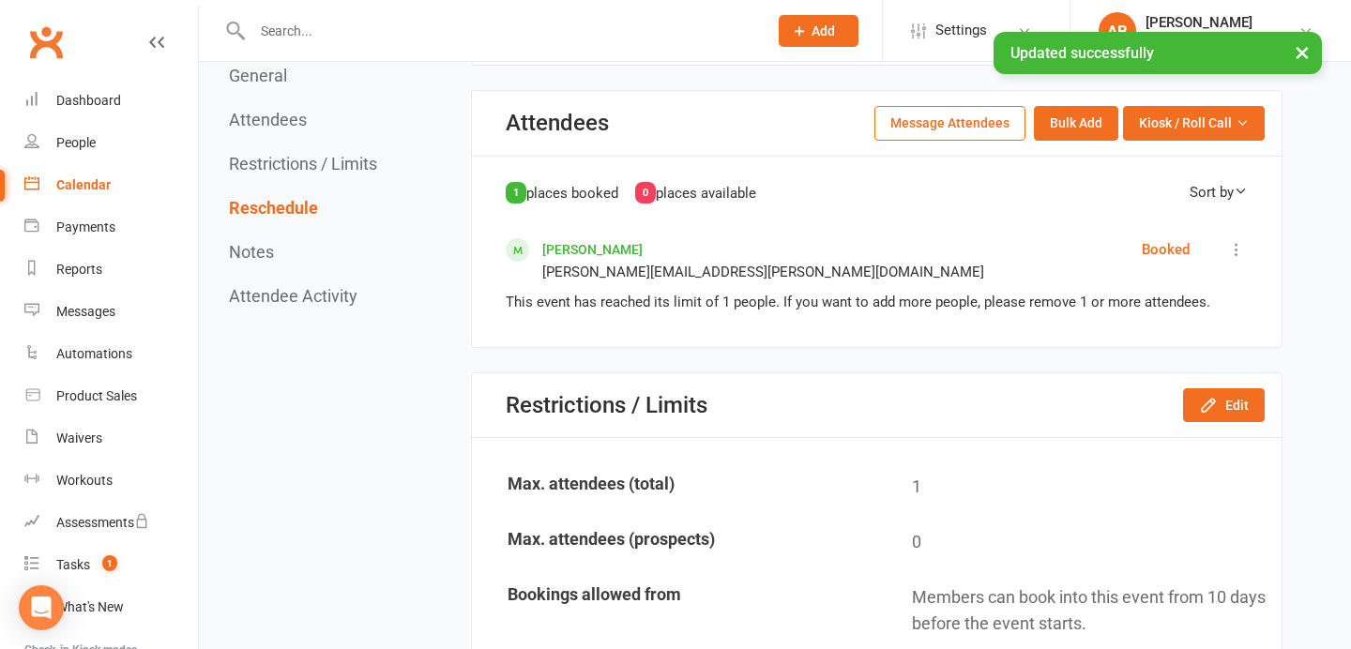
scroll to position [0, 0]
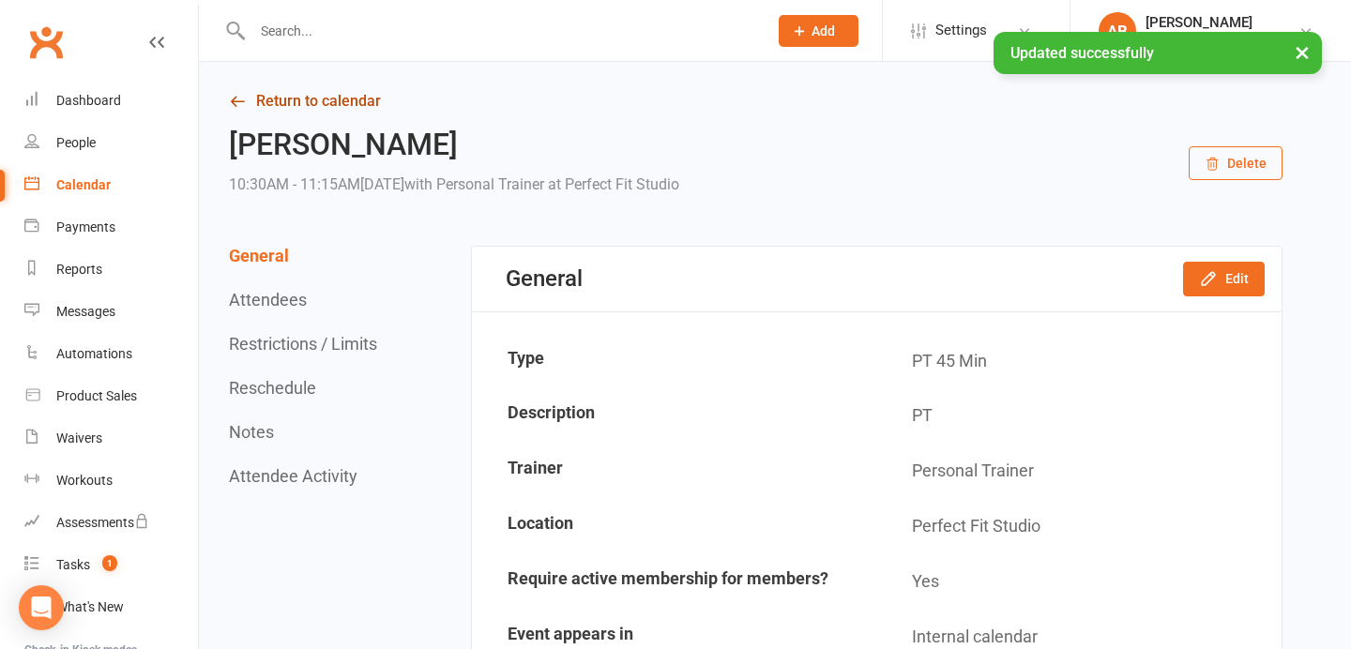
click at [307, 100] on link "Return to calendar" at bounding box center [755, 101] width 1053 height 26
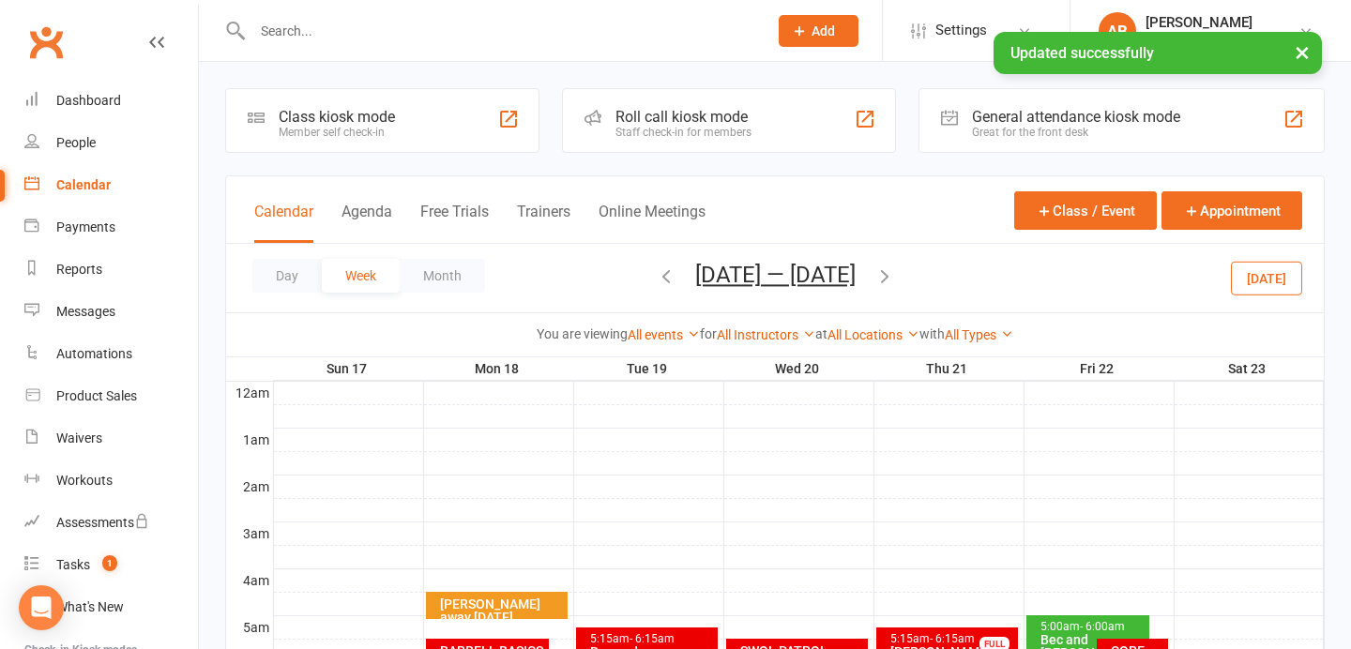
scroll to position [342, 0]
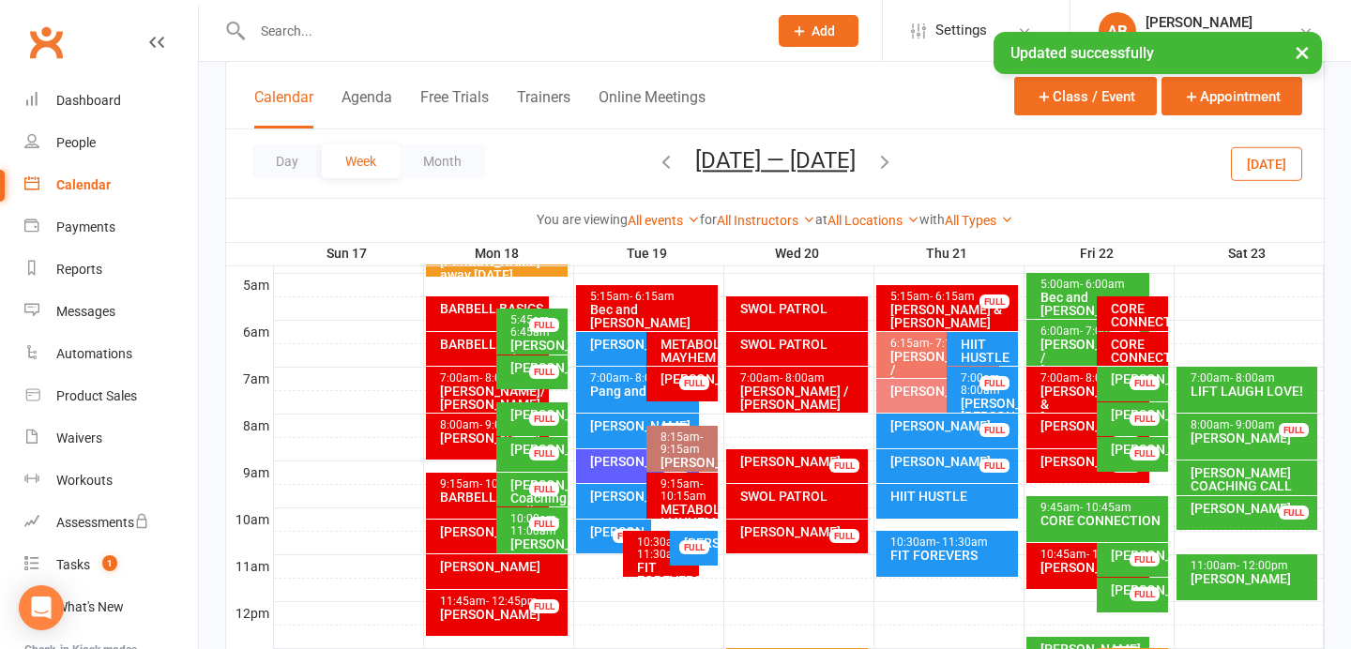
click at [594, 532] on div "[PERSON_NAME]" at bounding box center [618, 531] width 59 height 13
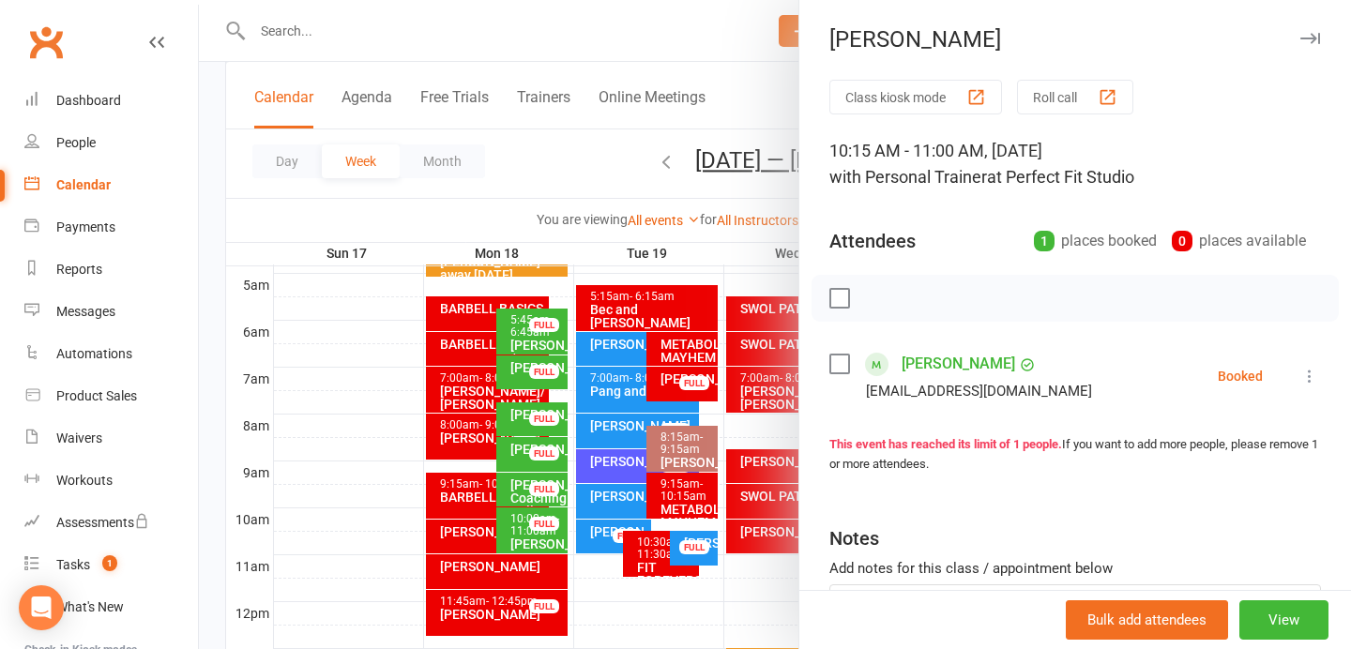
click at [1305, 37] on icon "button" at bounding box center [1310, 38] width 20 height 11
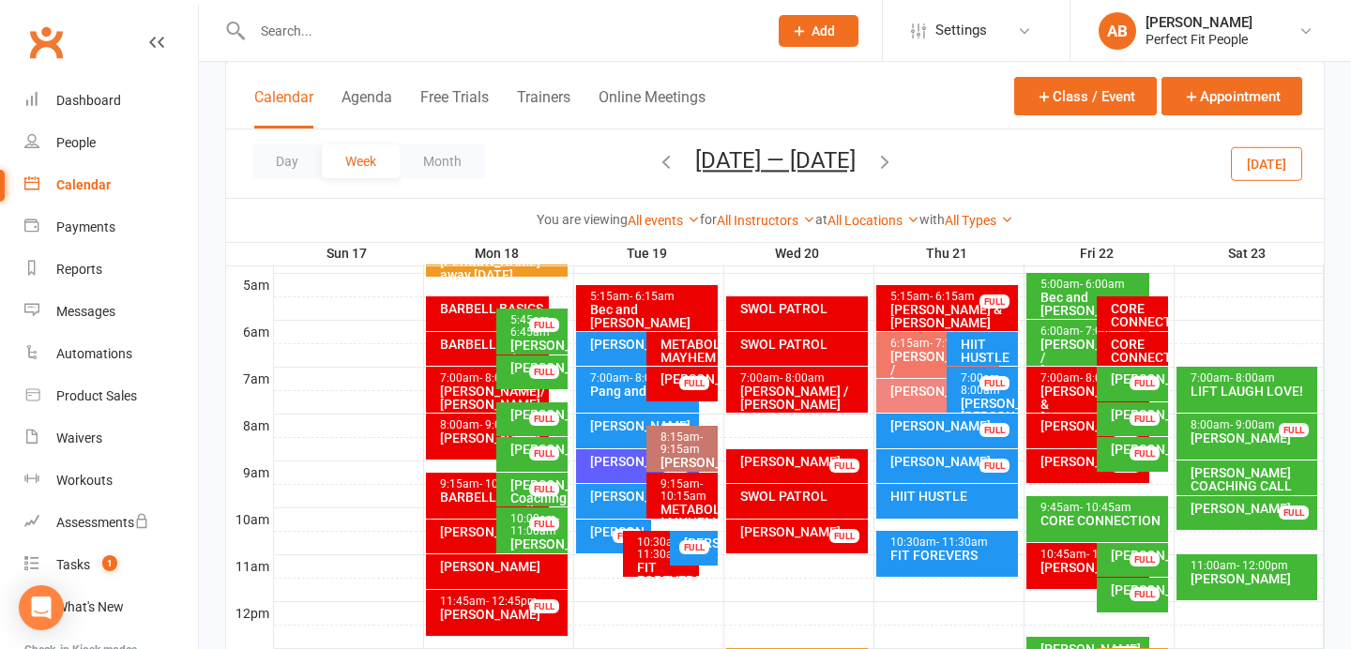
click at [713, 550] on div "[PERSON_NAME]" at bounding box center [698, 543] width 30 height 13
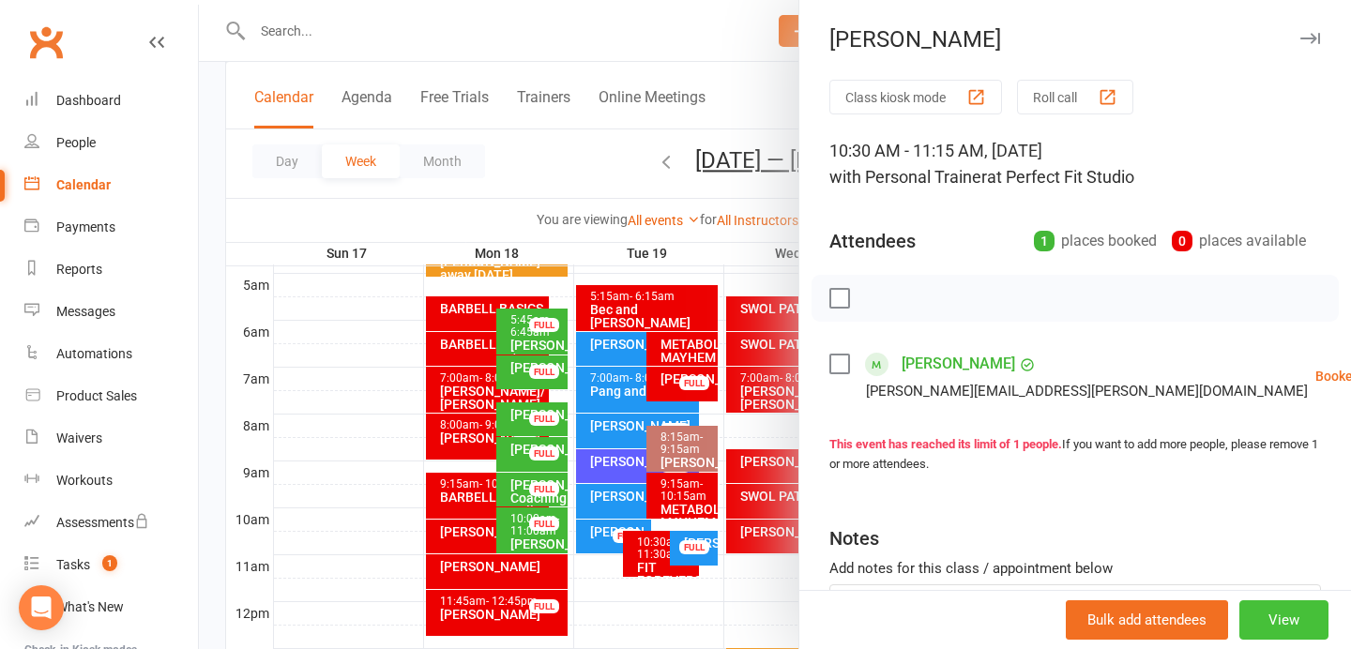
click at [1282, 620] on button "View" at bounding box center [1283, 619] width 89 height 39
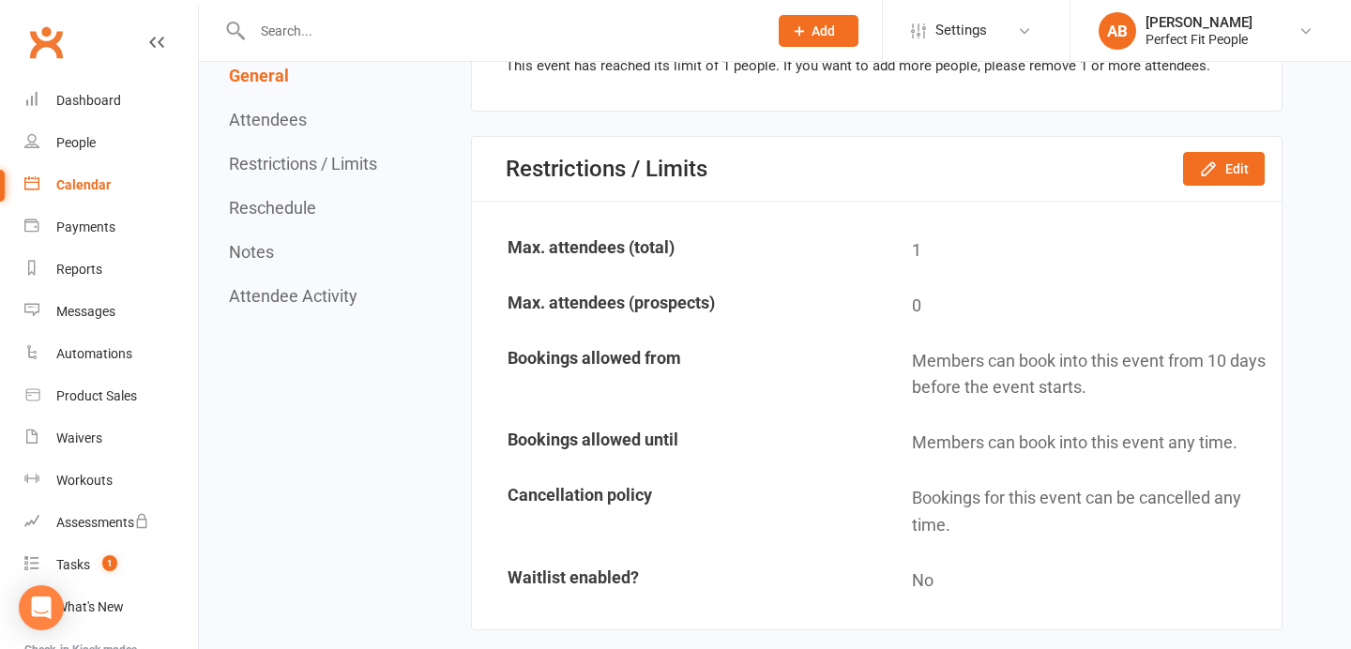
scroll to position [1299, 0]
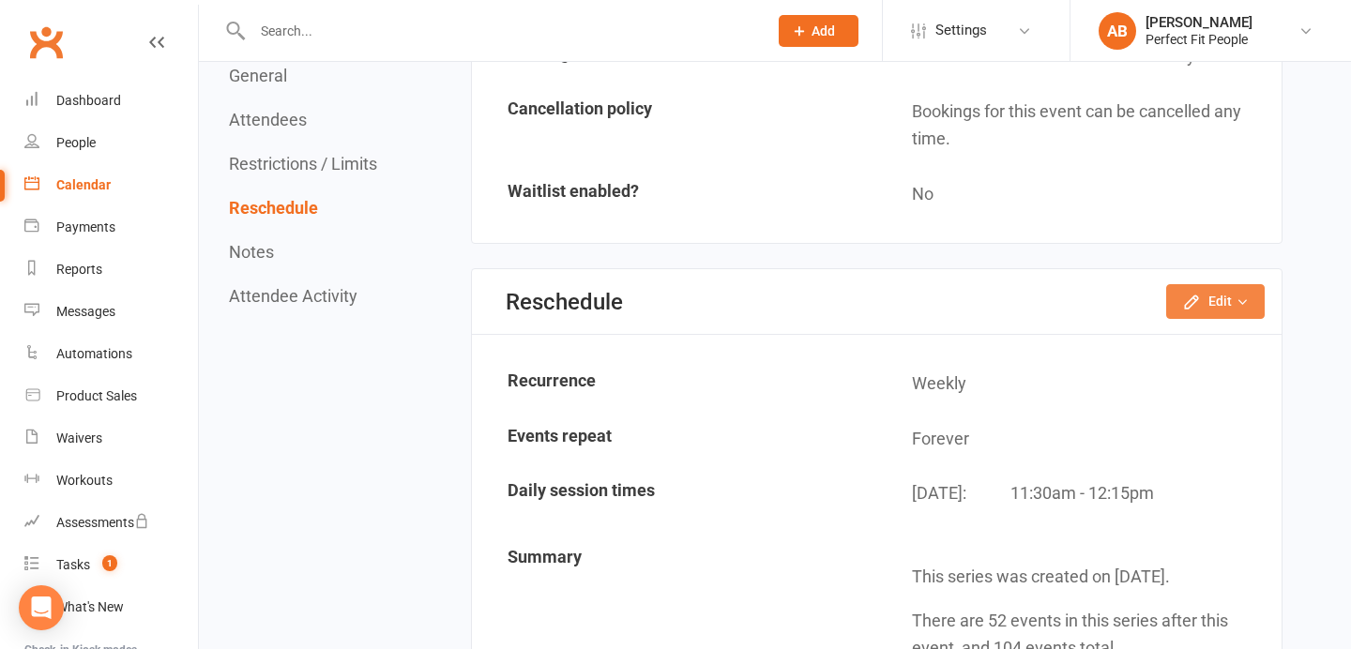
click at [1219, 297] on button "Edit" at bounding box center [1215, 301] width 98 height 34
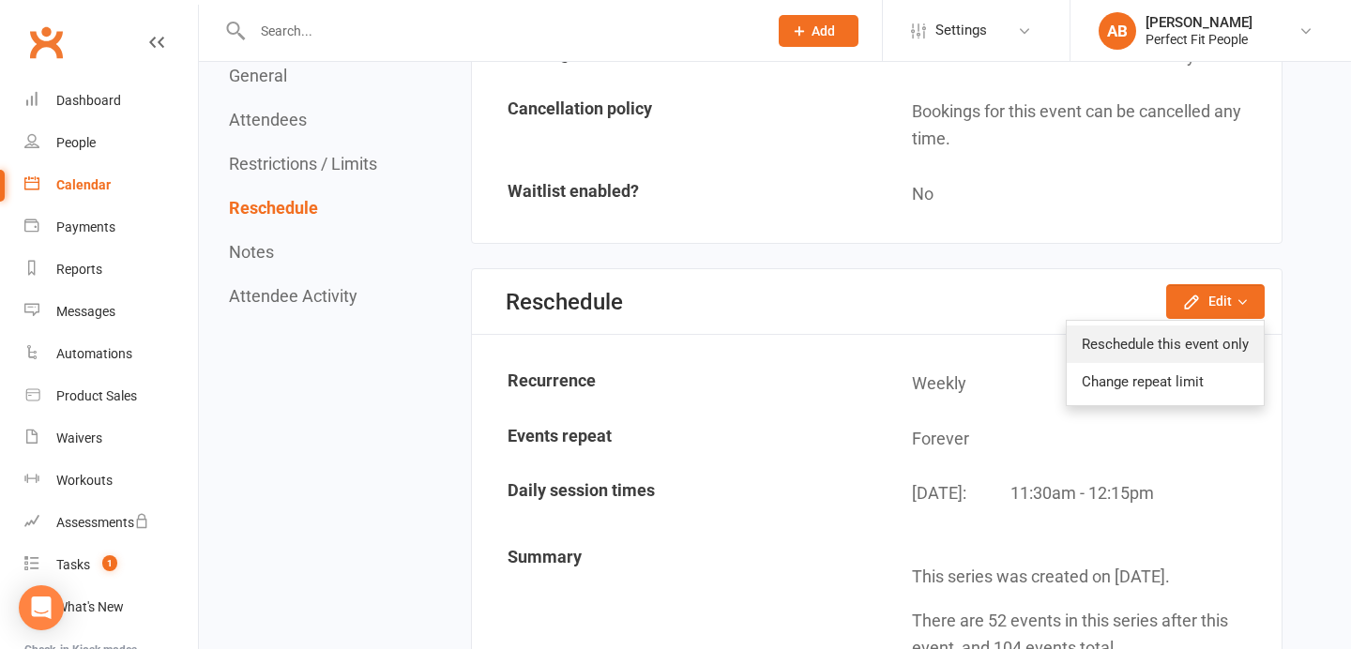
click at [1201, 357] on link "Reschedule this event only" at bounding box center [1164, 344] width 197 height 38
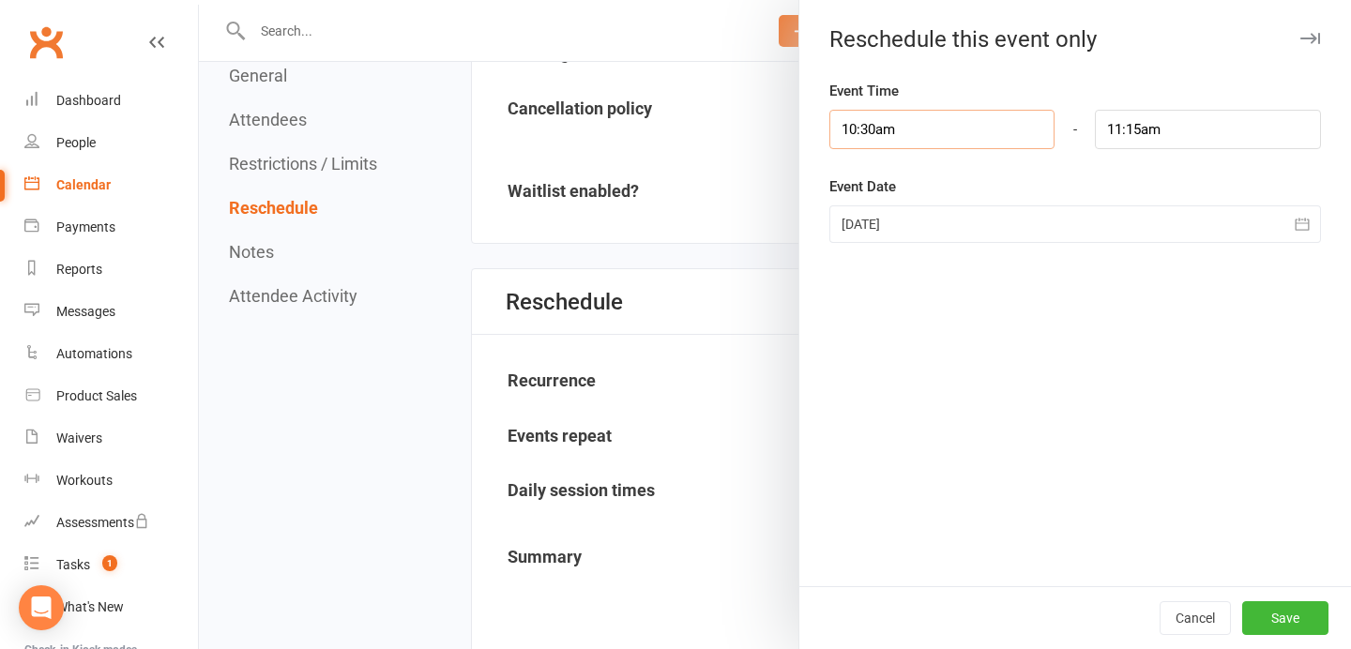
click at [902, 129] on input "10:30am" at bounding box center [942, 129] width 226 height 39
click at [865, 245] on li "11:00am" at bounding box center [875, 248] width 90 height 28
type input "11:00am"
type input "11:45am"
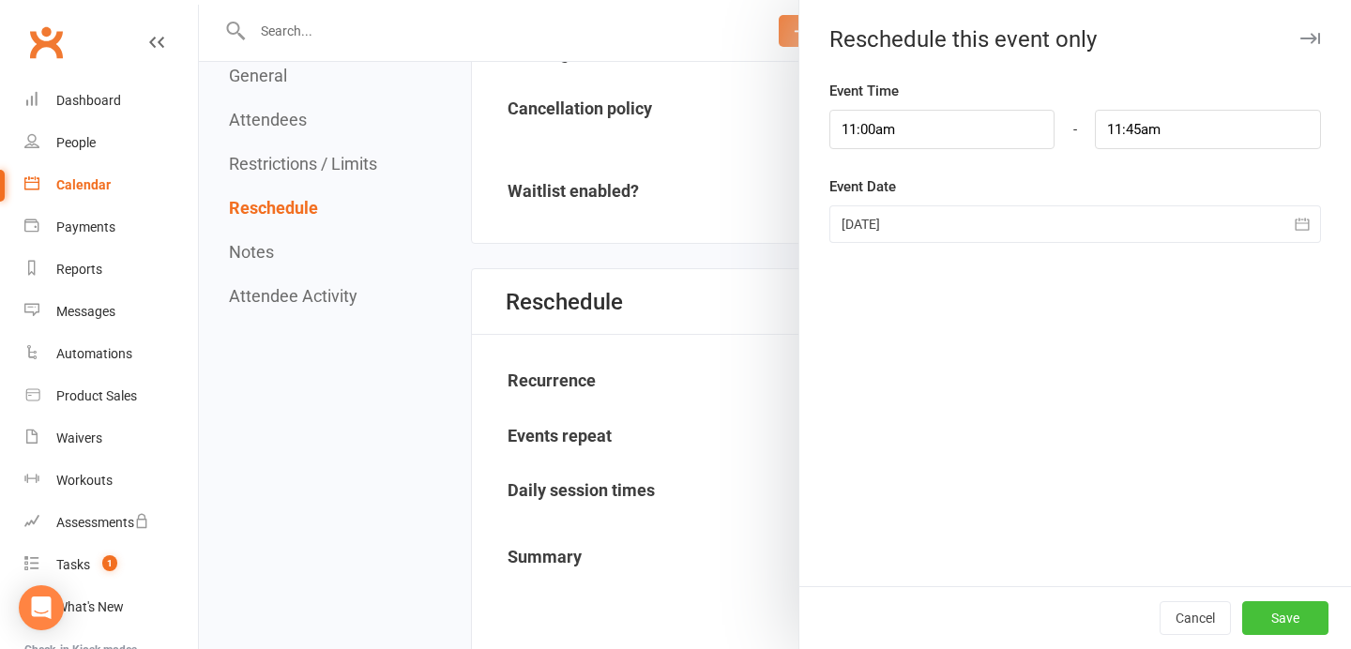
click at [1277, 607] on button "Save" at bounding box center [1285, 618] width 86 height 34
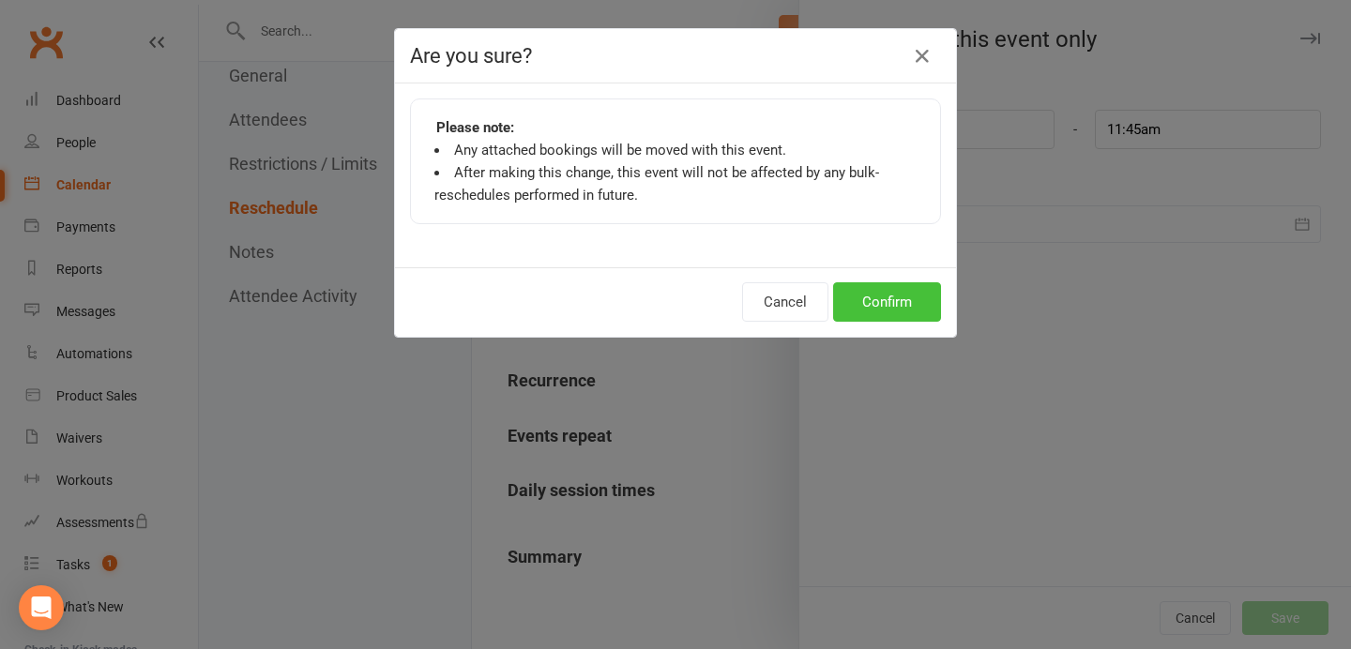
click at [912, 285] on button "Confirm" at bounding box center [887, 301] width 108 height 39
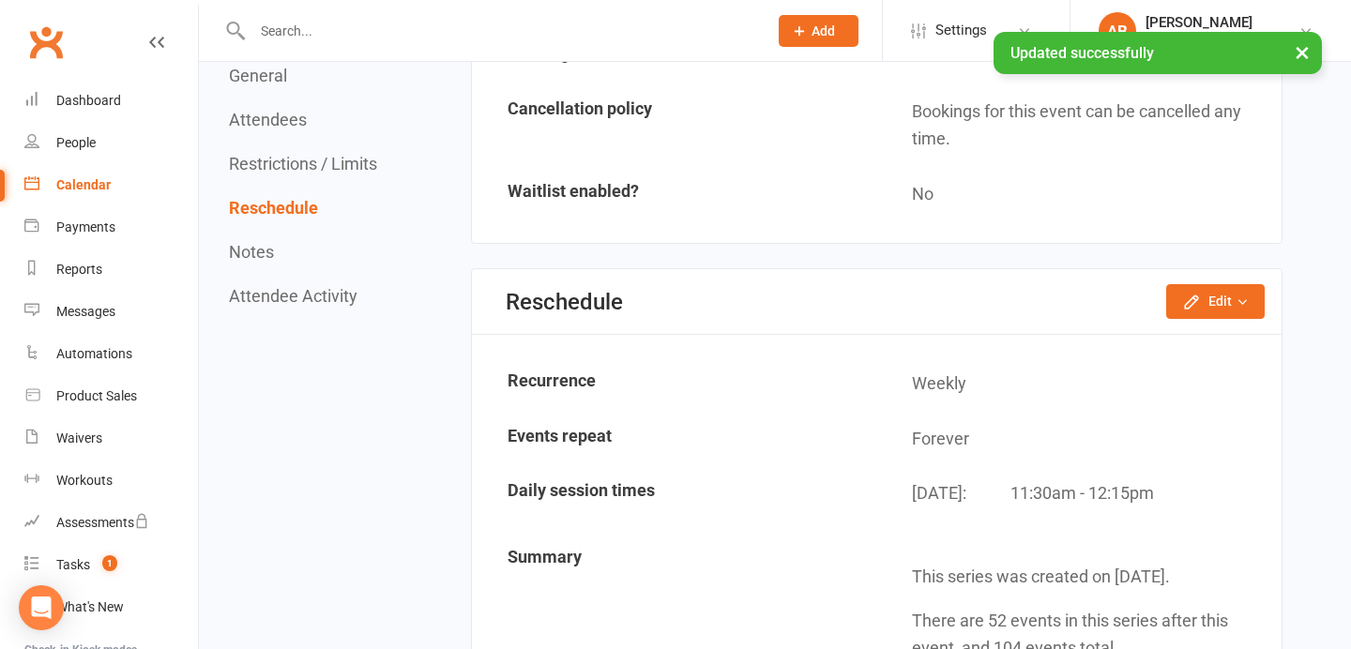
scroll to position [0, 0]
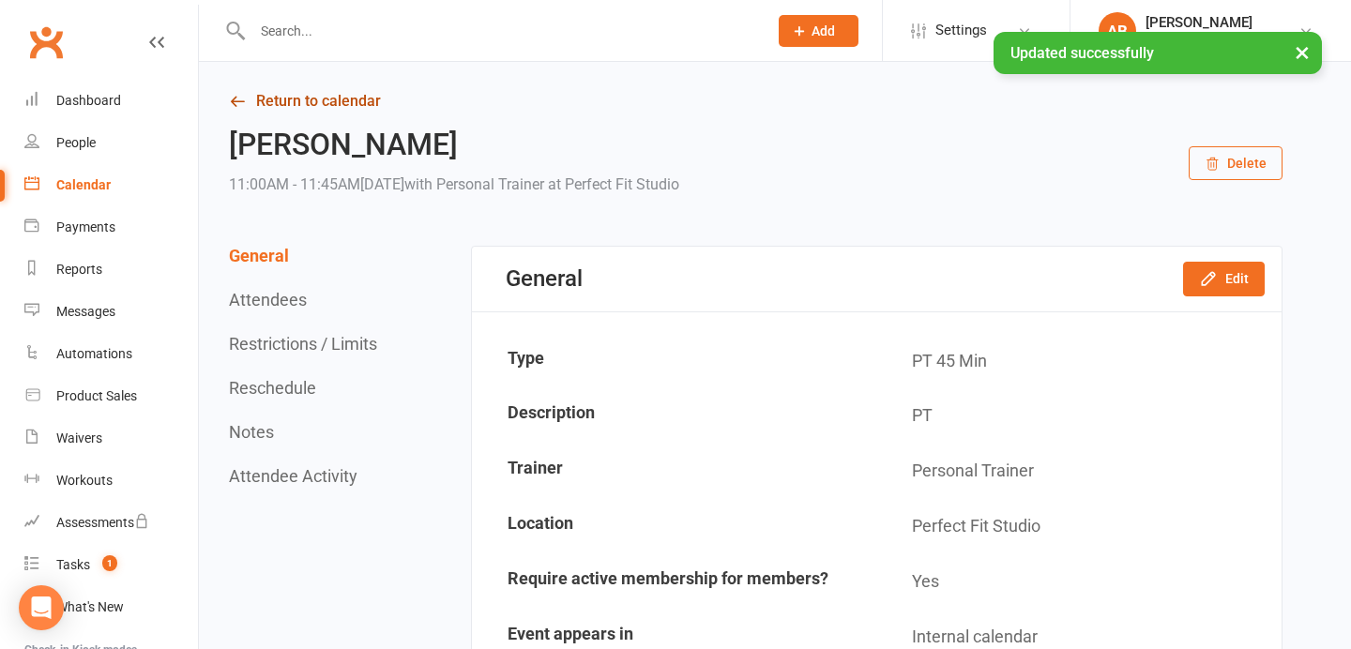
click at [341, 105] on link "Return to calendar" at bounding box center [755, 101] width 1053 height 26
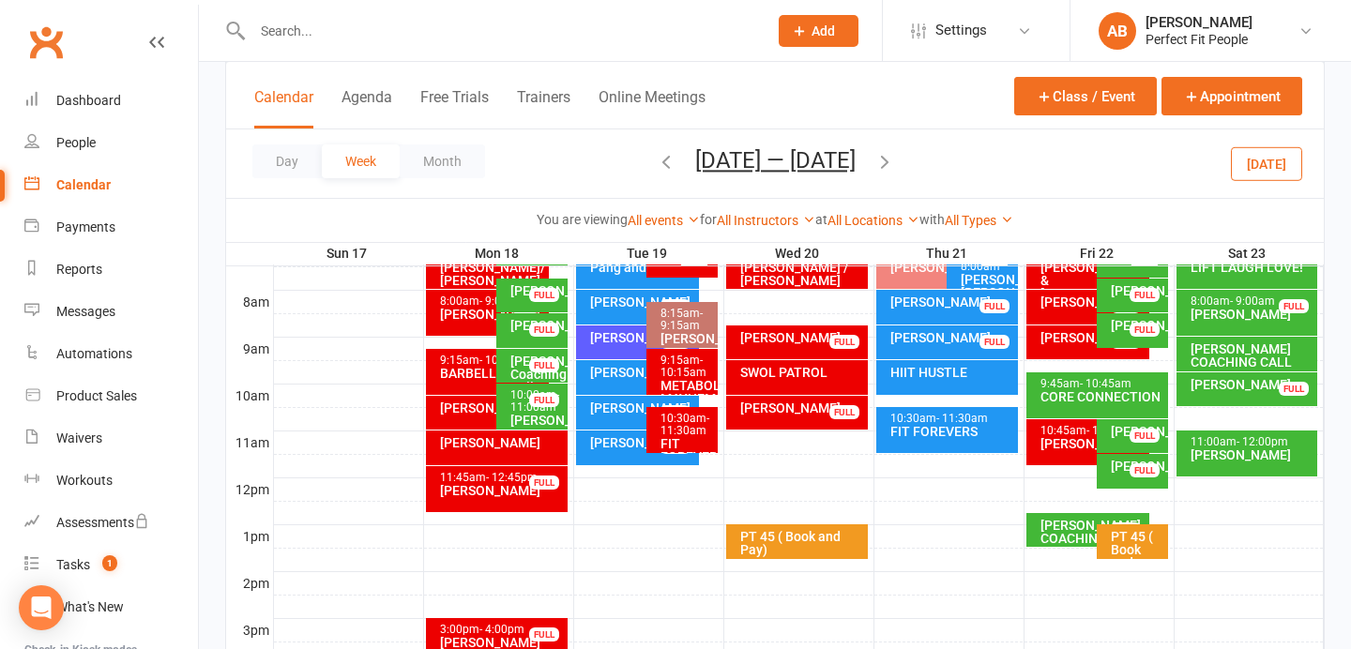
scroll to position [253, 0]
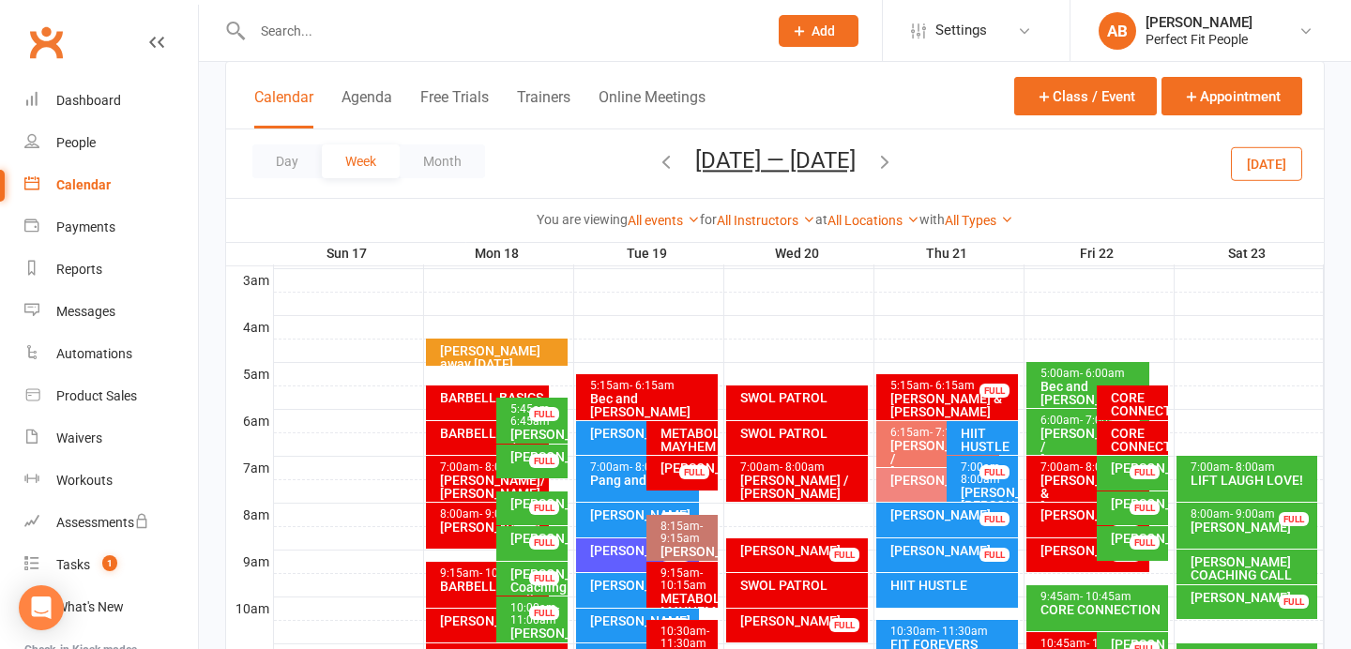
click at [631, 548] on div "[PERSON_NAME]" at bounding box center [642, 550] width 106 height 13
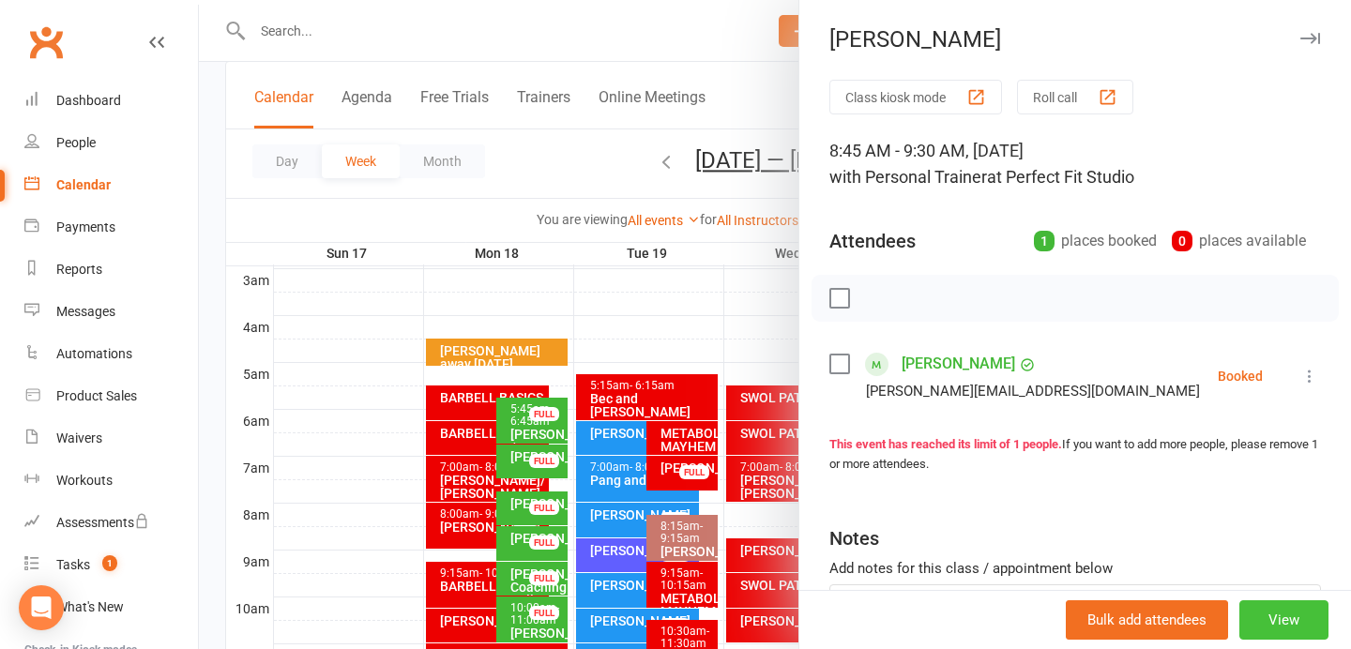
click at [1261, 623] on button "View" at bounding box center [1283, 619] width 89 height 39
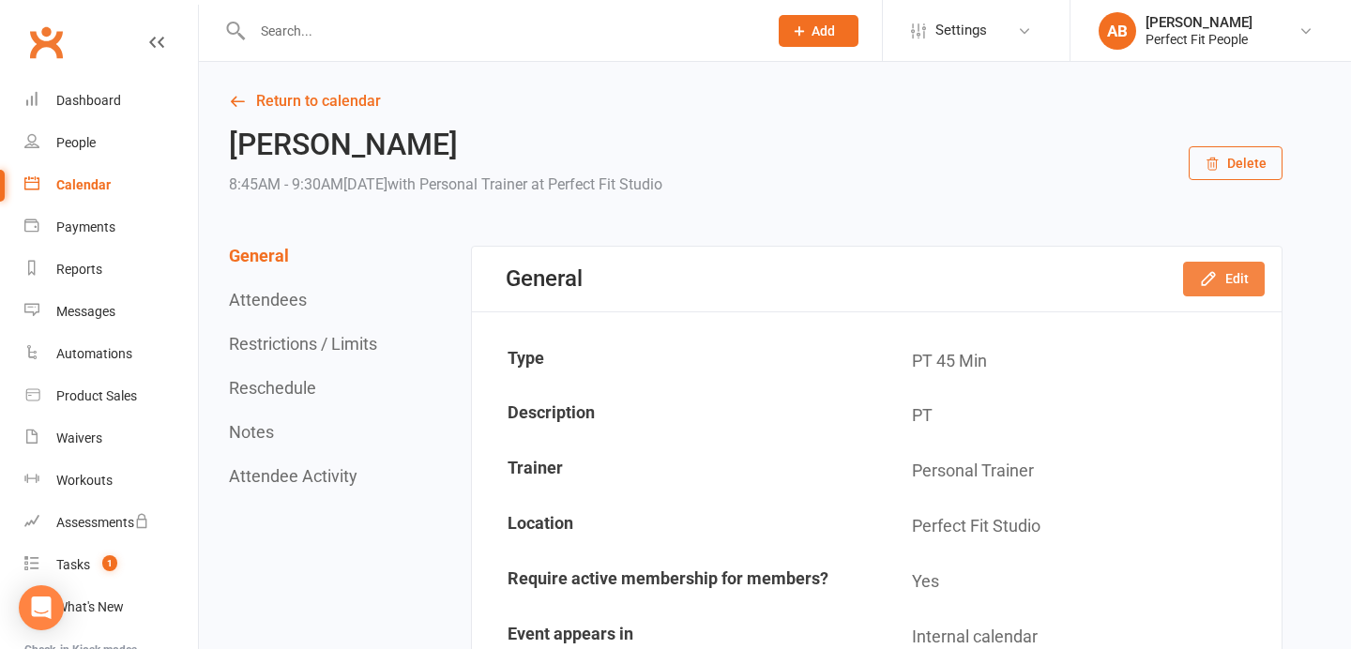
click at [1236, 266] on button "Edit" at bounding box center [1224, 279] width 82 height 34
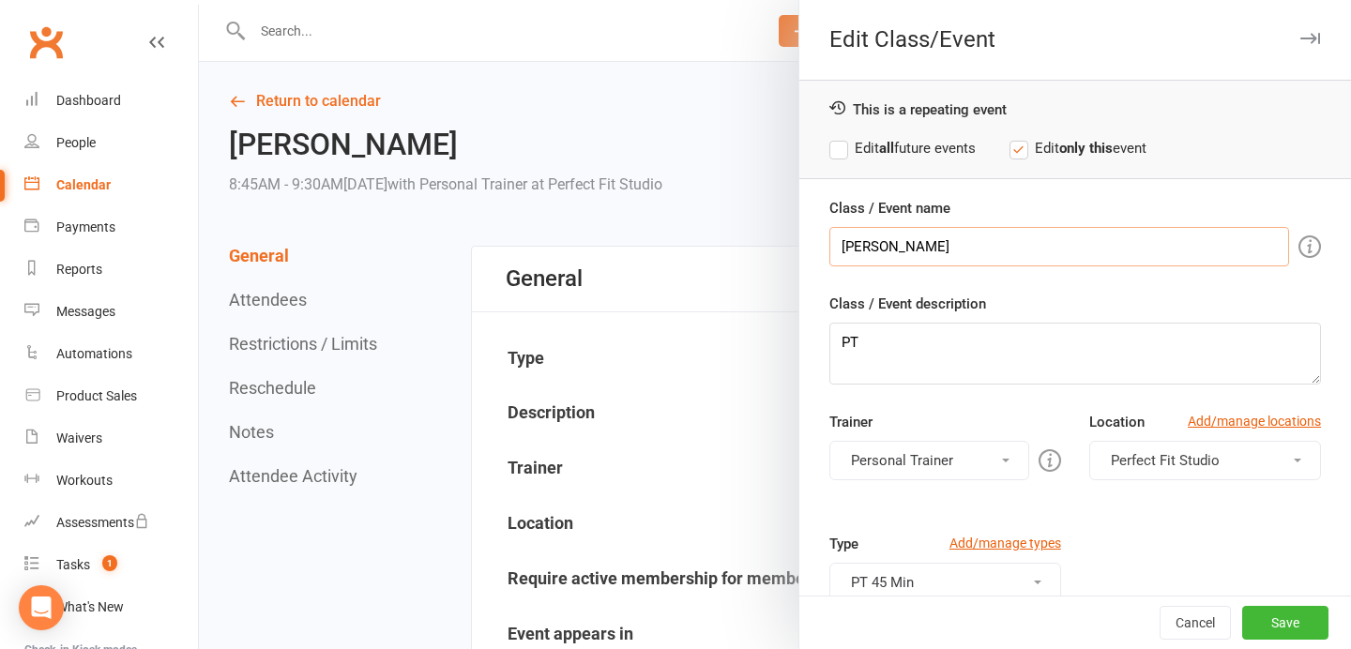
click at [988, 241] on input "[PERSON_NAME]" at bounding box center [1059, 246] width 460 height 39
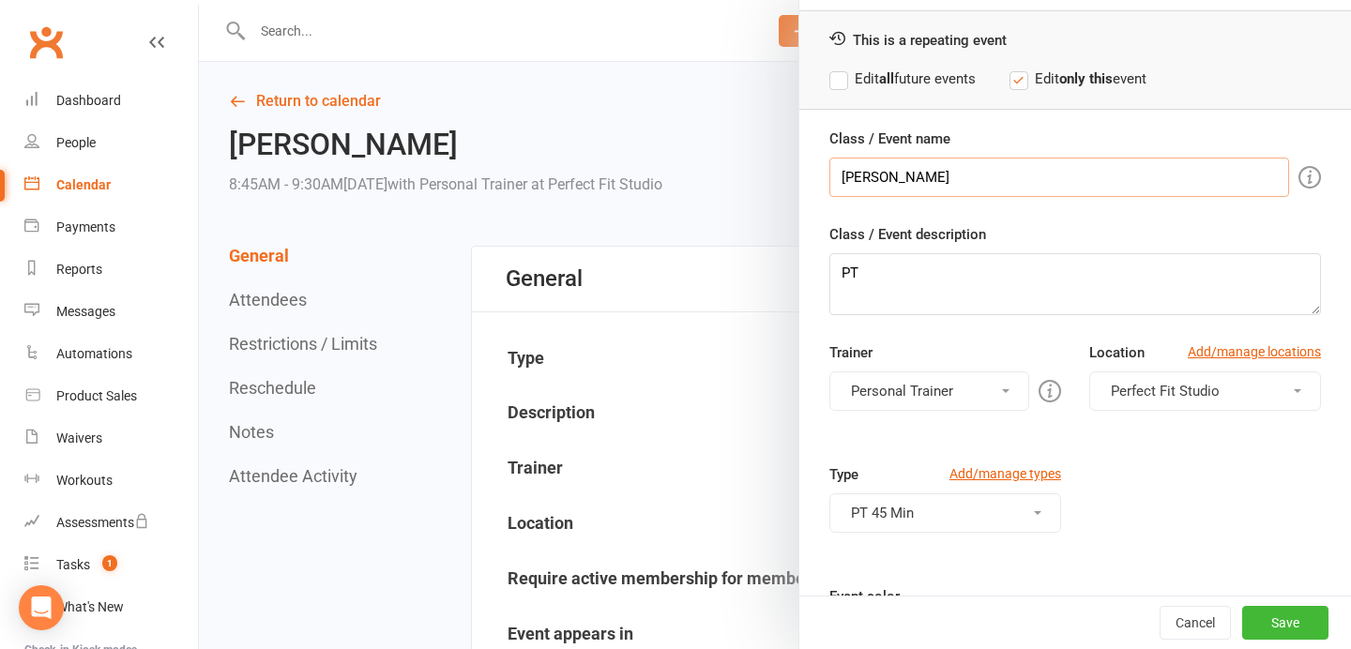
scroll to position [84, 0]
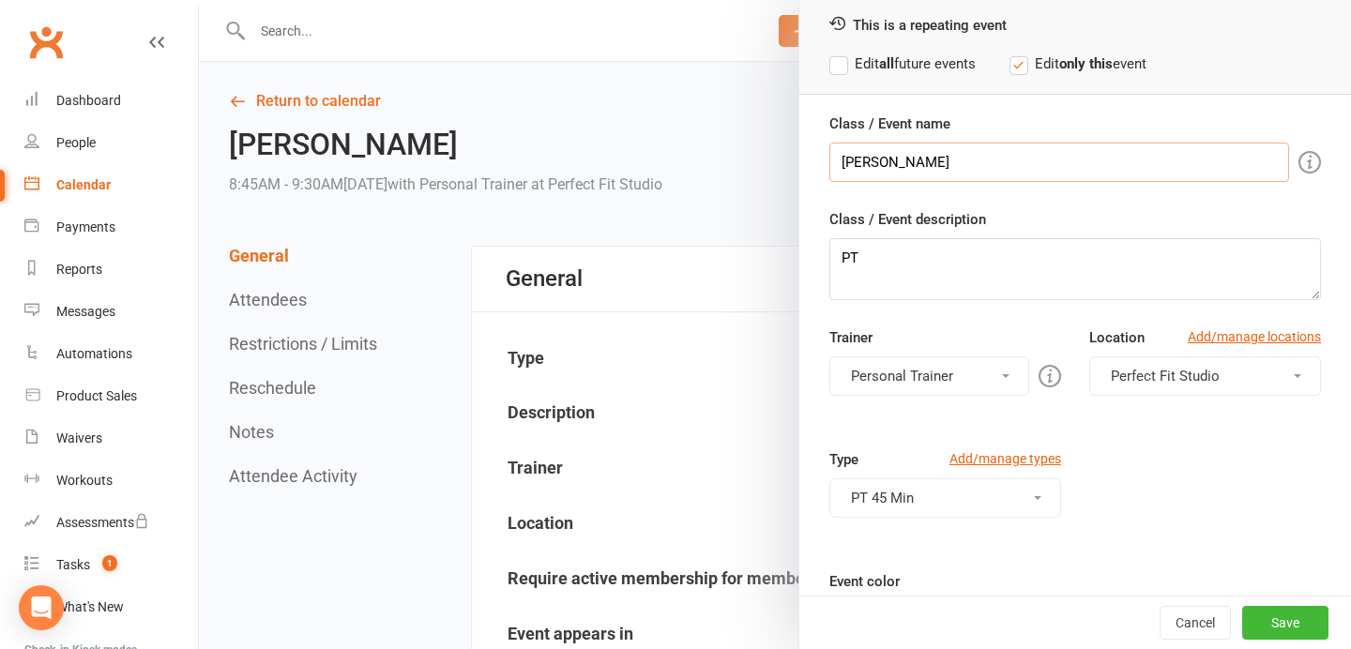
type input "[PERSON_NAME]"
click at [1134, 372] on span "Perfect Fit Studio" at bounding box center [1165, 376] width 109 height 17
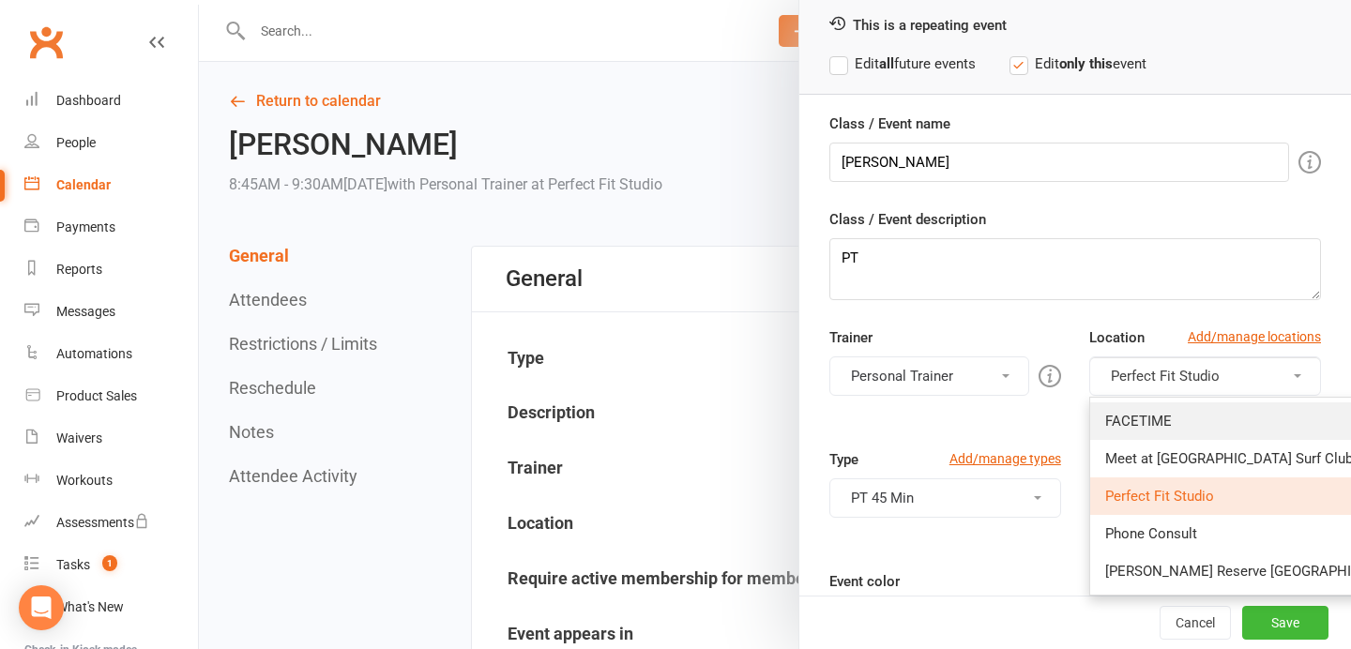
click at [1138, 431] on link "FACETIME" at bounding box center [1253, 421] width 326 height 38
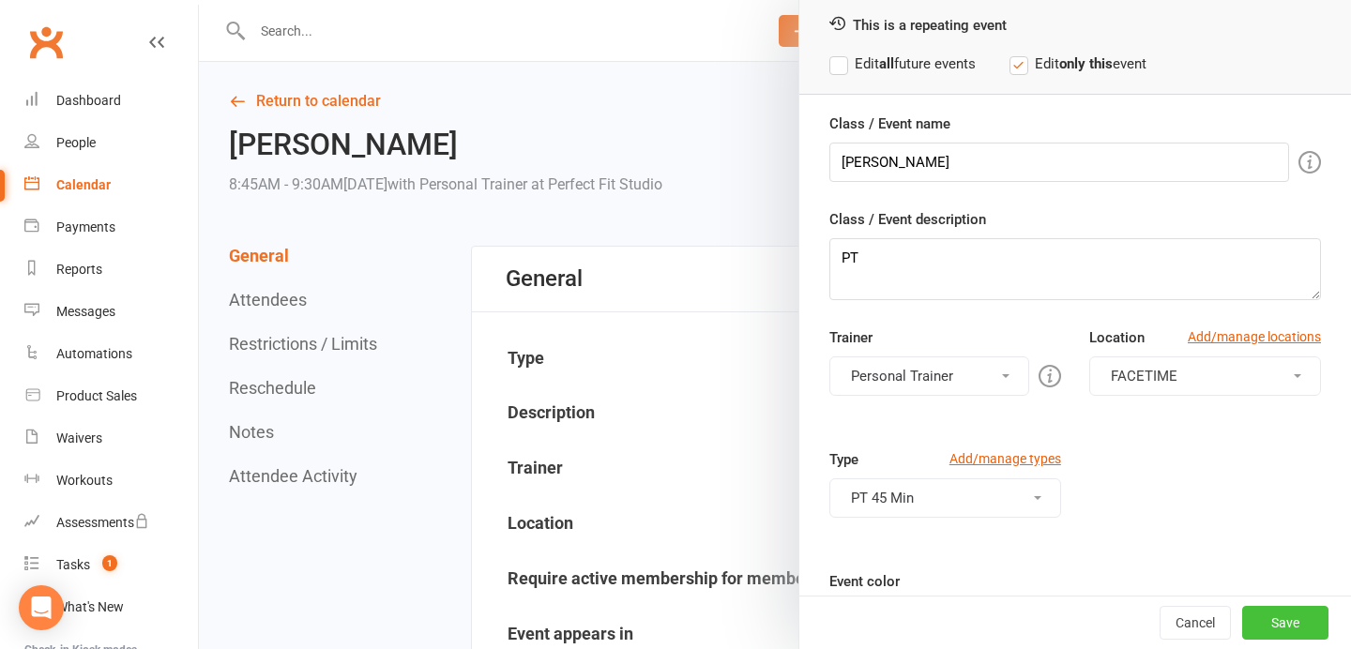
click at [1286, 618] on button "Save" at bounding box center [1285, 623] width 86 height 34
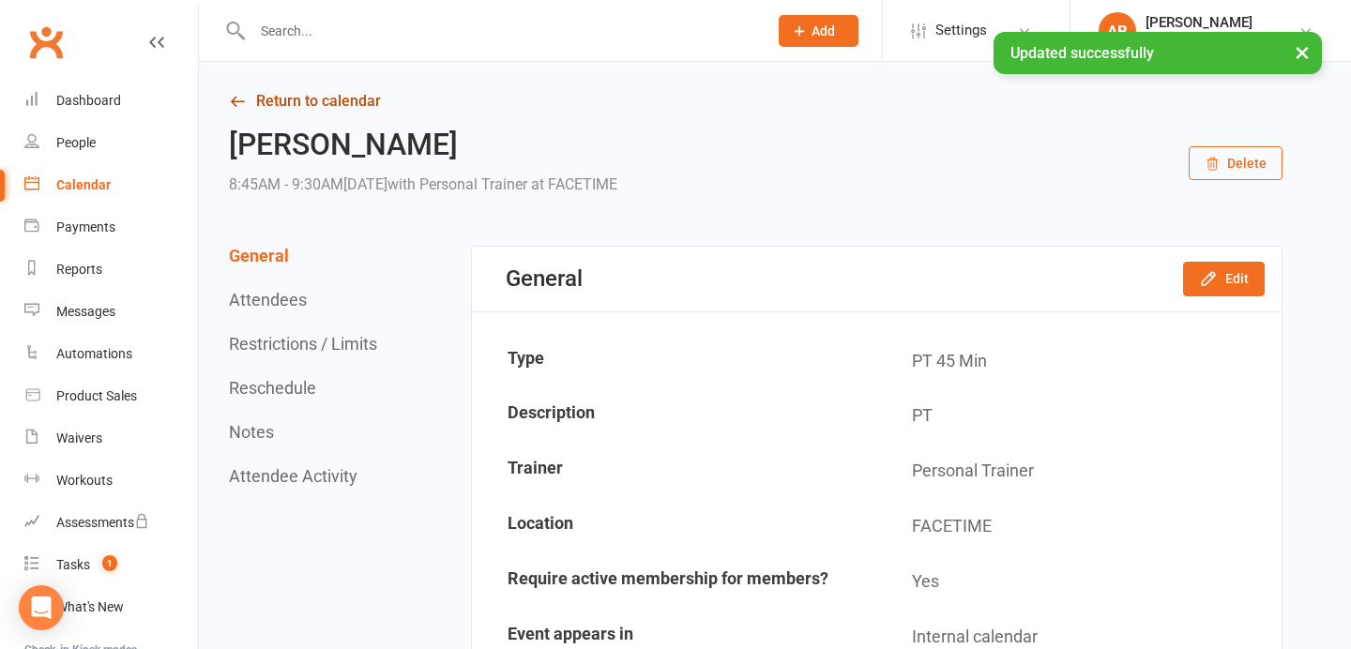
click at [357, 91] on link "Return to calendar" at bounding box center [755, 101] width 1053 height 26
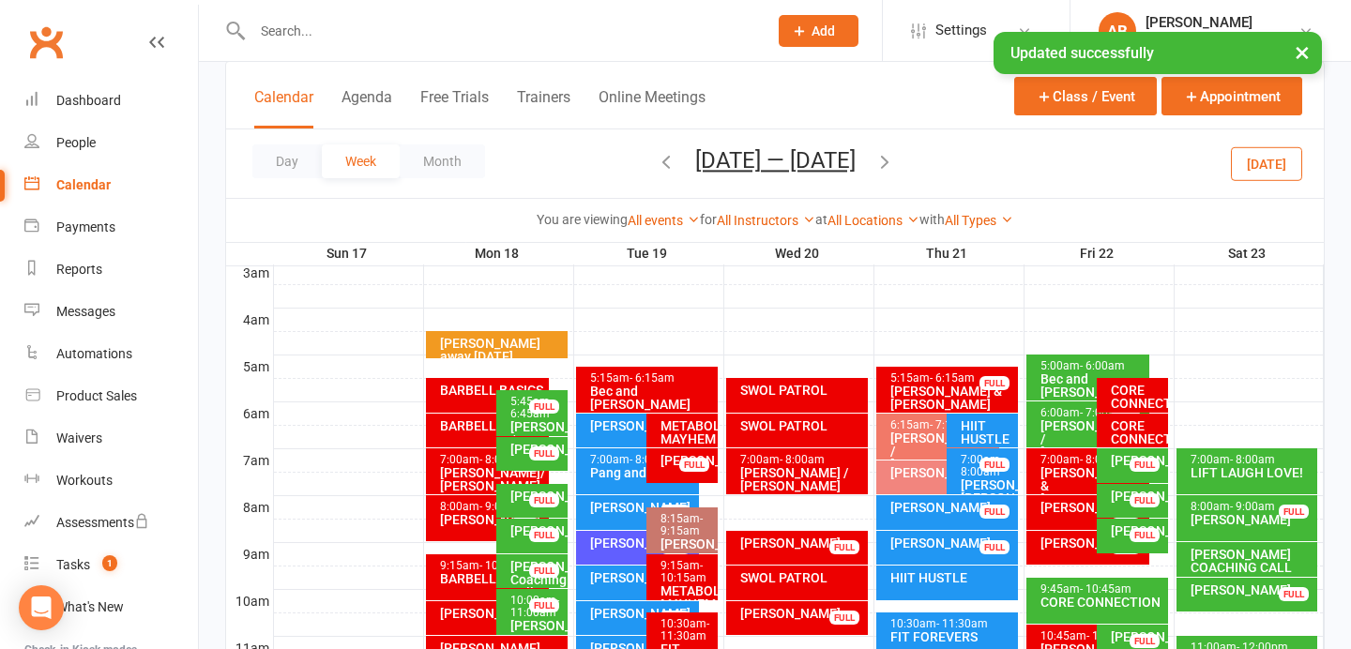
scroll to position [263, 0]
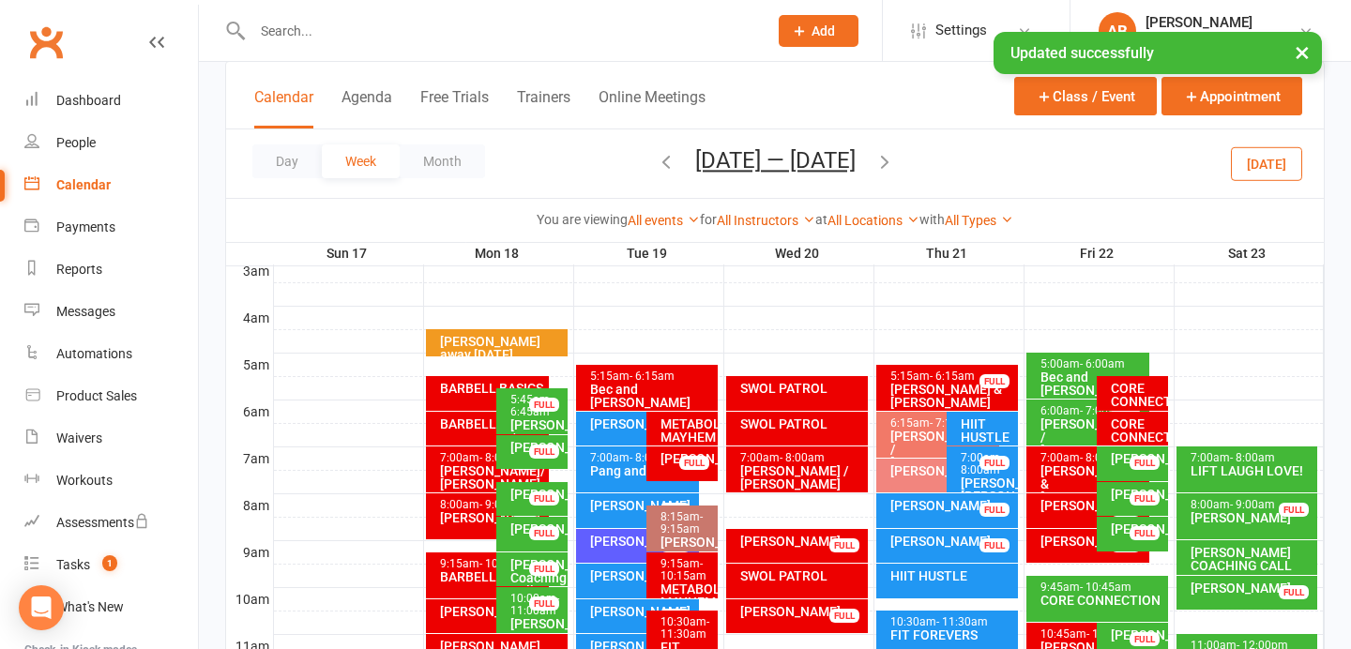
click at [915, 510] on div "[PERSON_NAME]" at bounding box center [951, 505] width 125 height 13
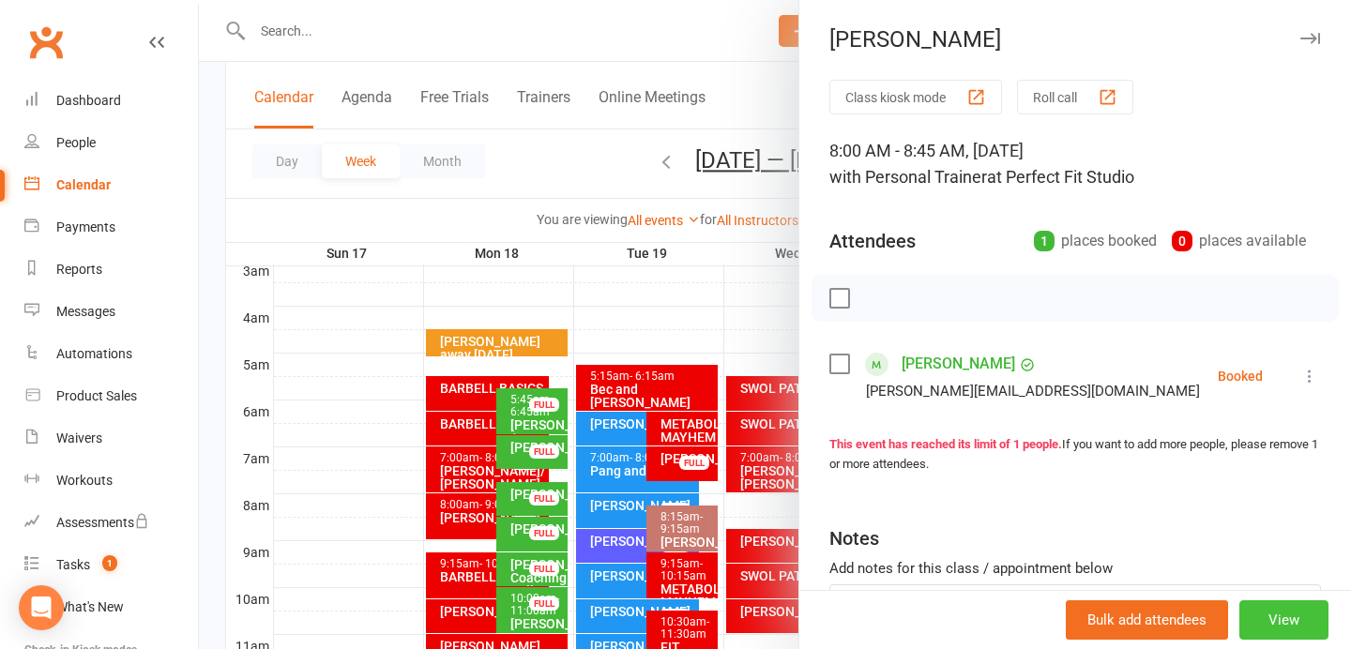
click at [1280, 612] on button "View" at bounding box center [1283, 619] width 89 height 39
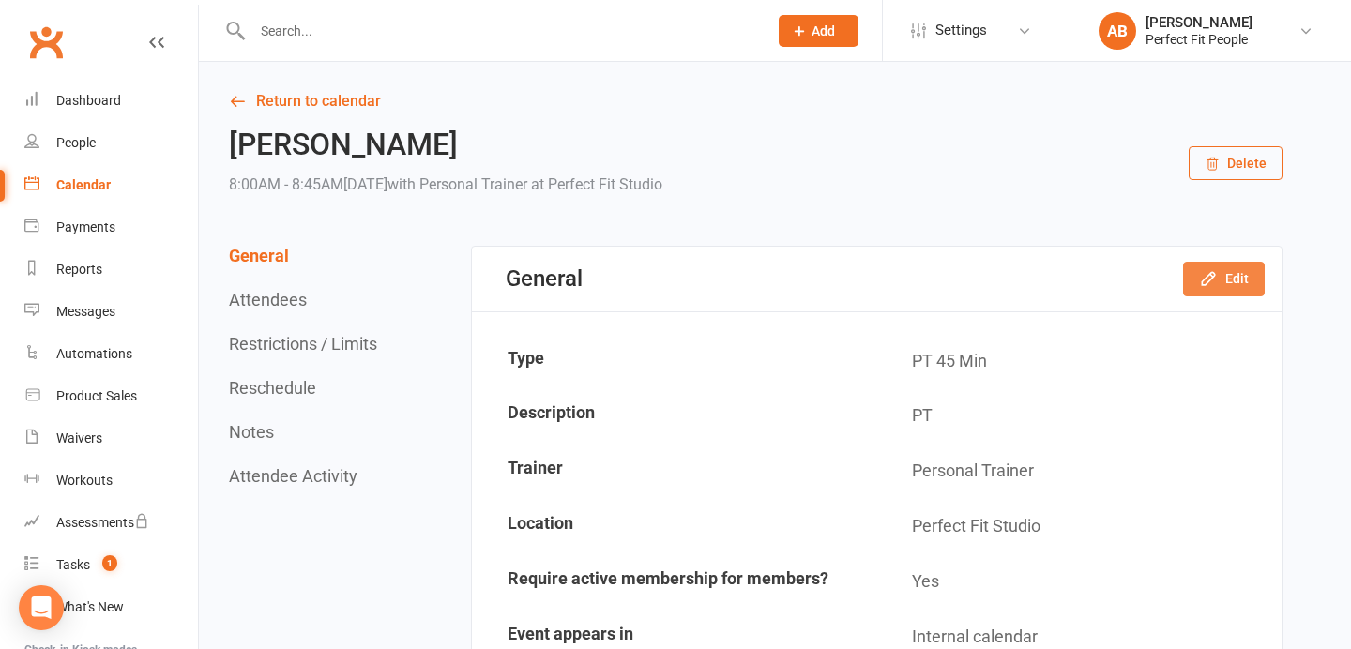
click at [1228, 276] on button "Edit" at bounding box center [1224, 279] width 82 height 34
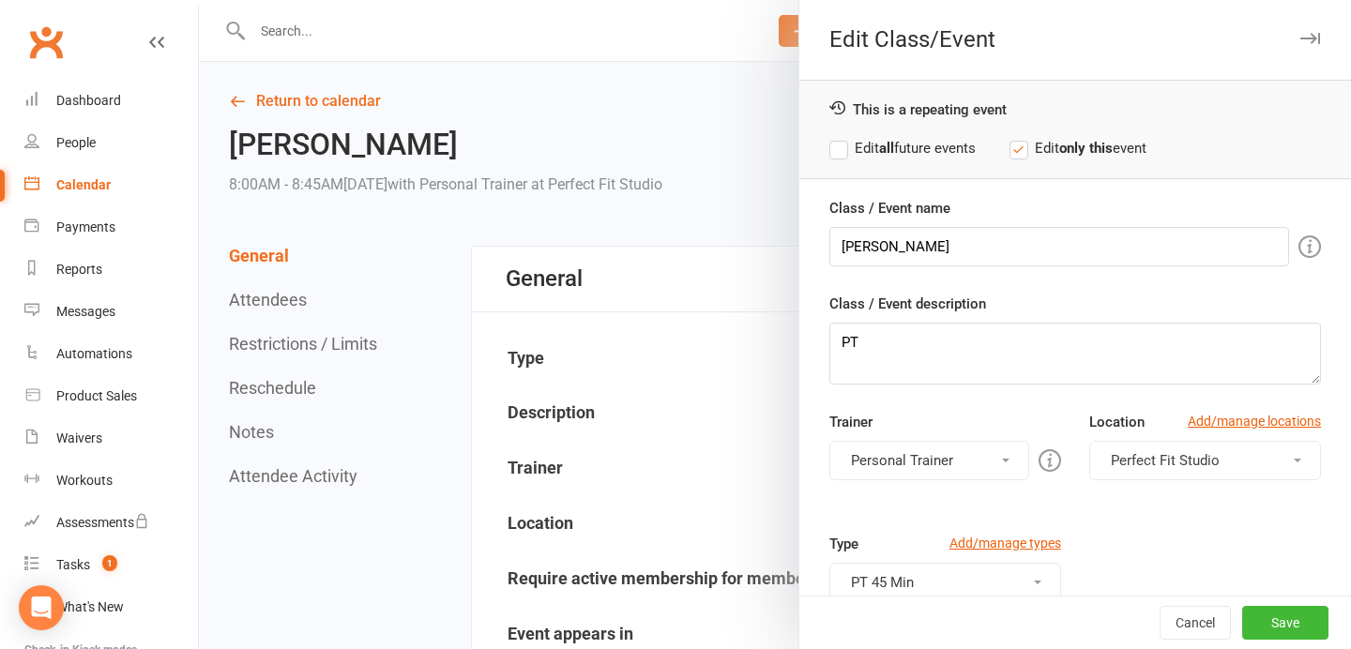
scroll to position [121, 0]
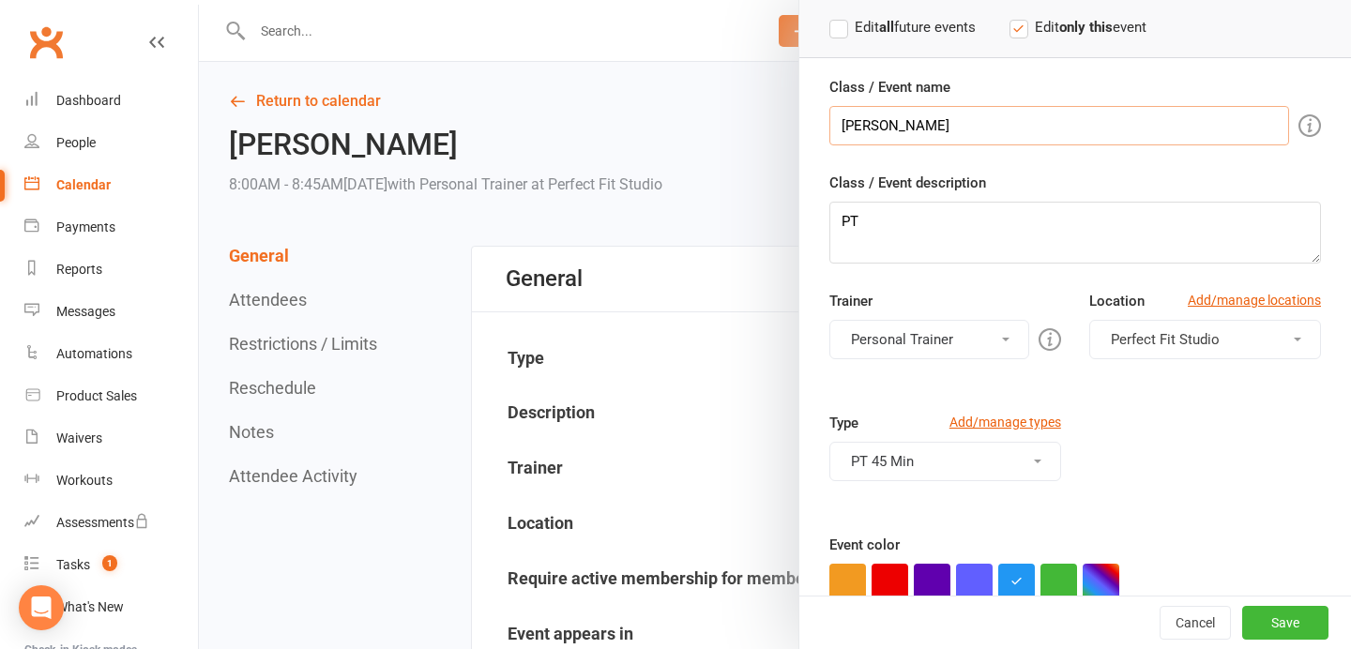
click at [992, 118] on input "[PERSON_NAME]" at bounding box center [1059, 125] width 460 height 39
click at [985, 126] on input "[PERSON_NAME] RICH<OND" at bounding box center [1059, 125] width 460 height 39
type input "[PERSON_NAME]"
click at [1156, 343] on span "Perfect Fit Studio" at bounding box center [1165, 339] width 109 height 17
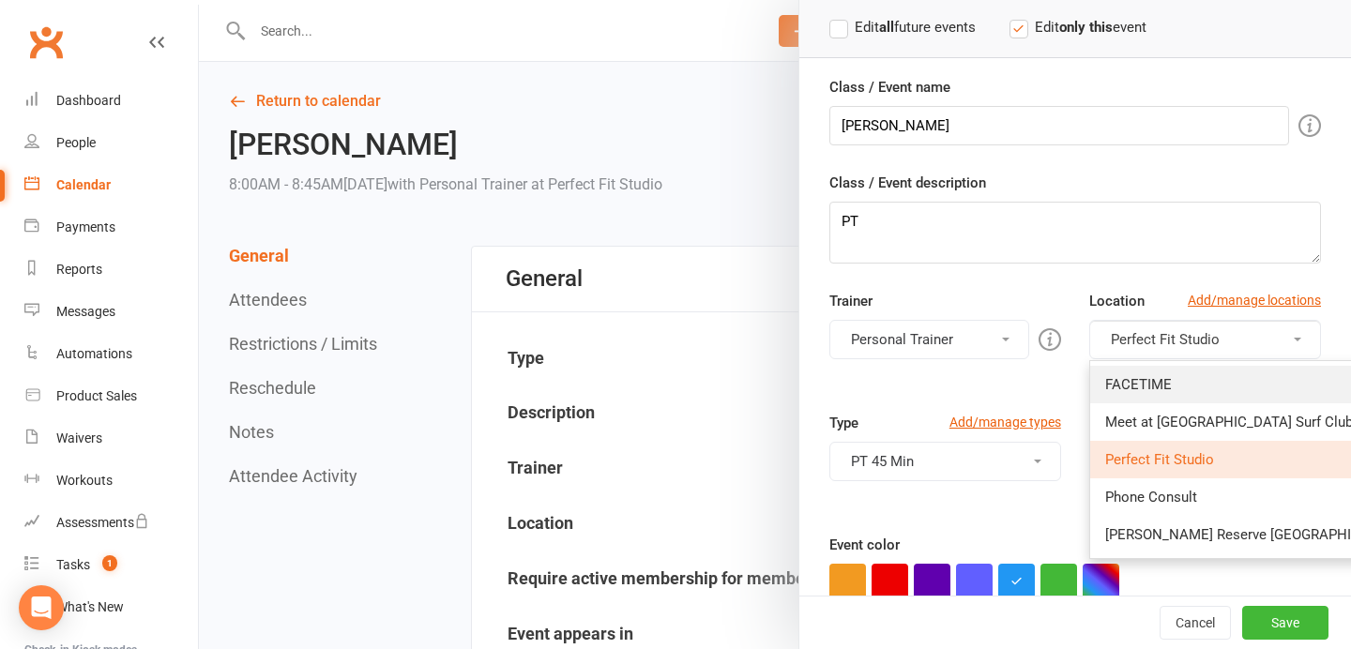
click at [1156, 386] on span "FACETIME" at bounding box center [1138, 384] width 67 height 17
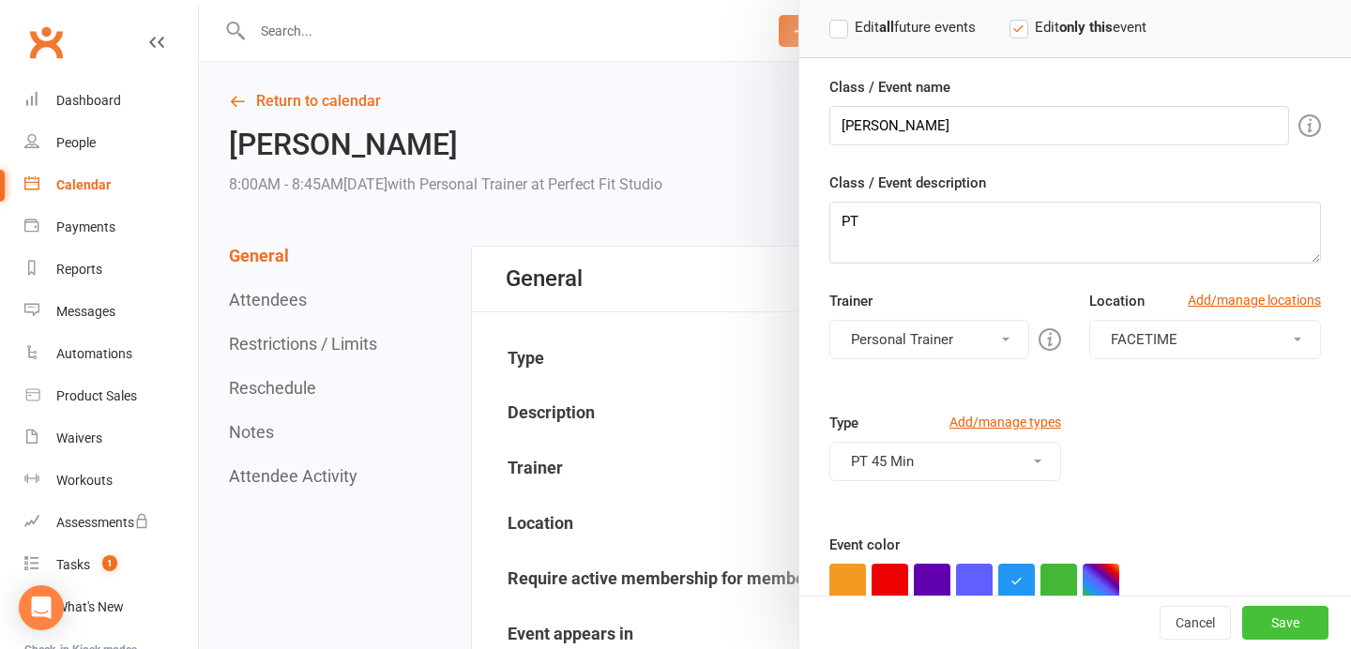
click at [1286, 620] on button "Save" at bounding box center [1285, 623] width 86 height 34
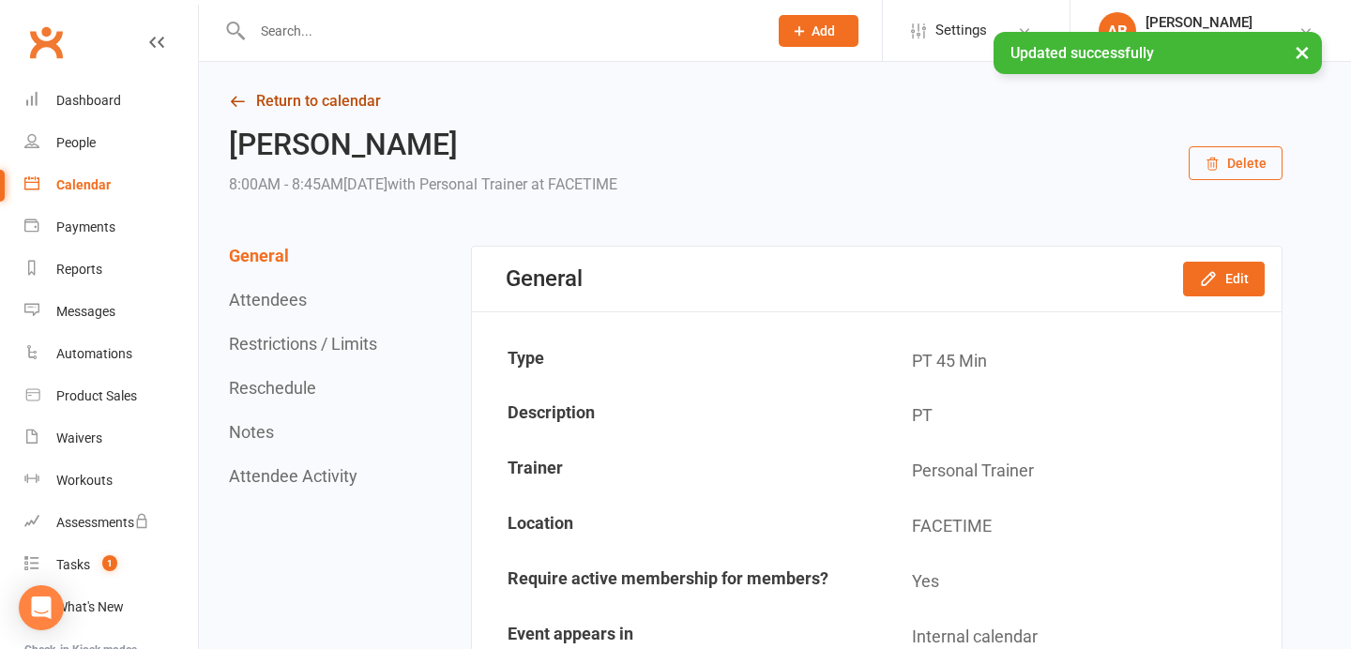
click at [326, 103] on link "Return to calendar" at bounding box center [755, 101] width 1053 height 26
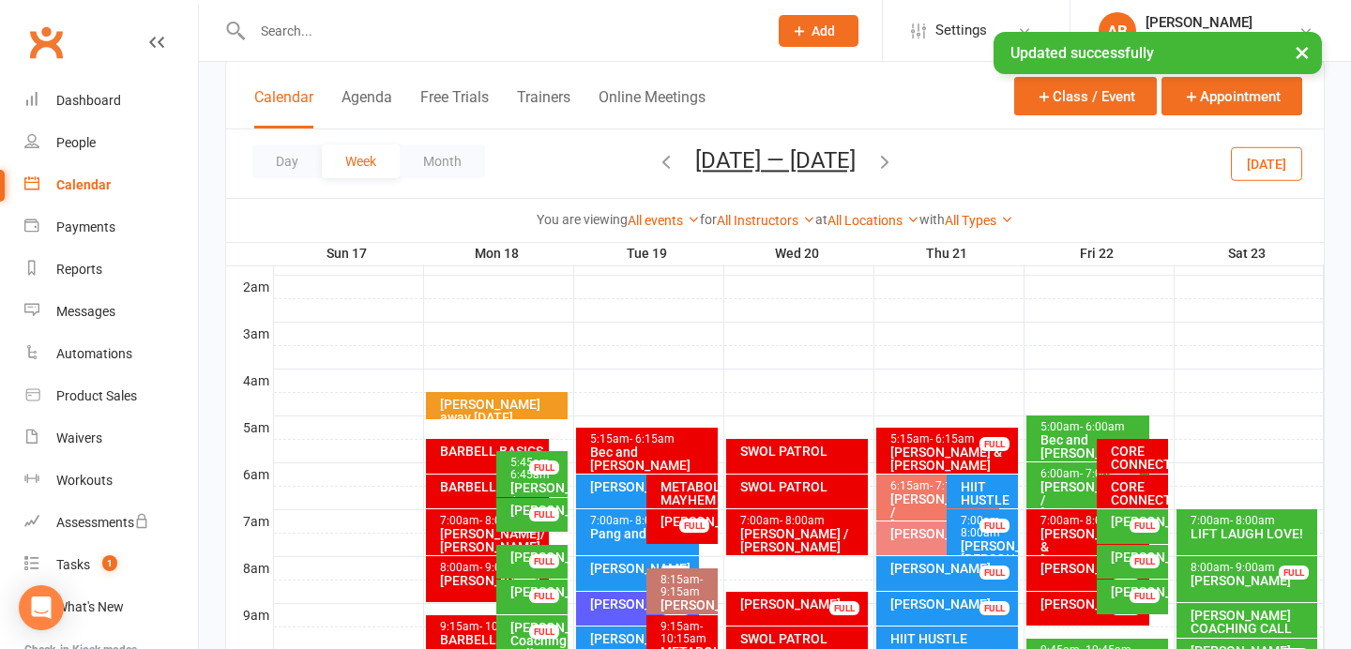
scroll to position [202, 0]
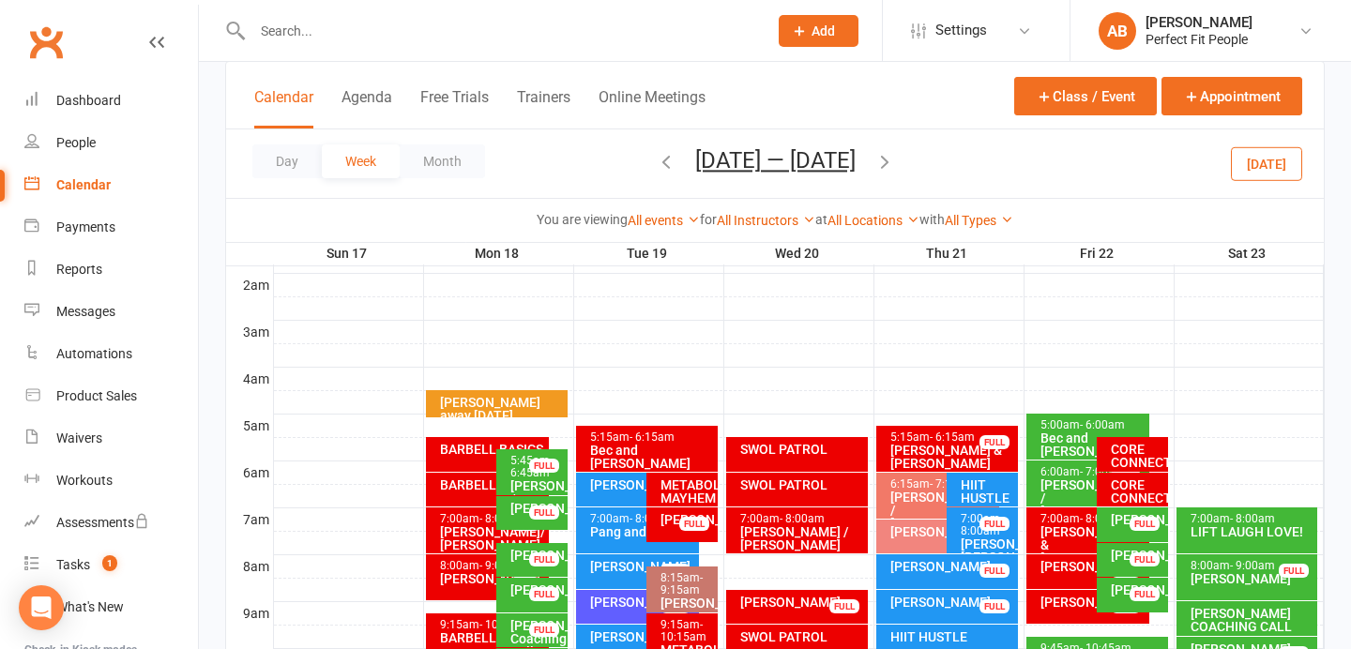
click at [615, 605] on div "[PERSON_NAME]" at bounding box center [642, 602] width 106 height 13
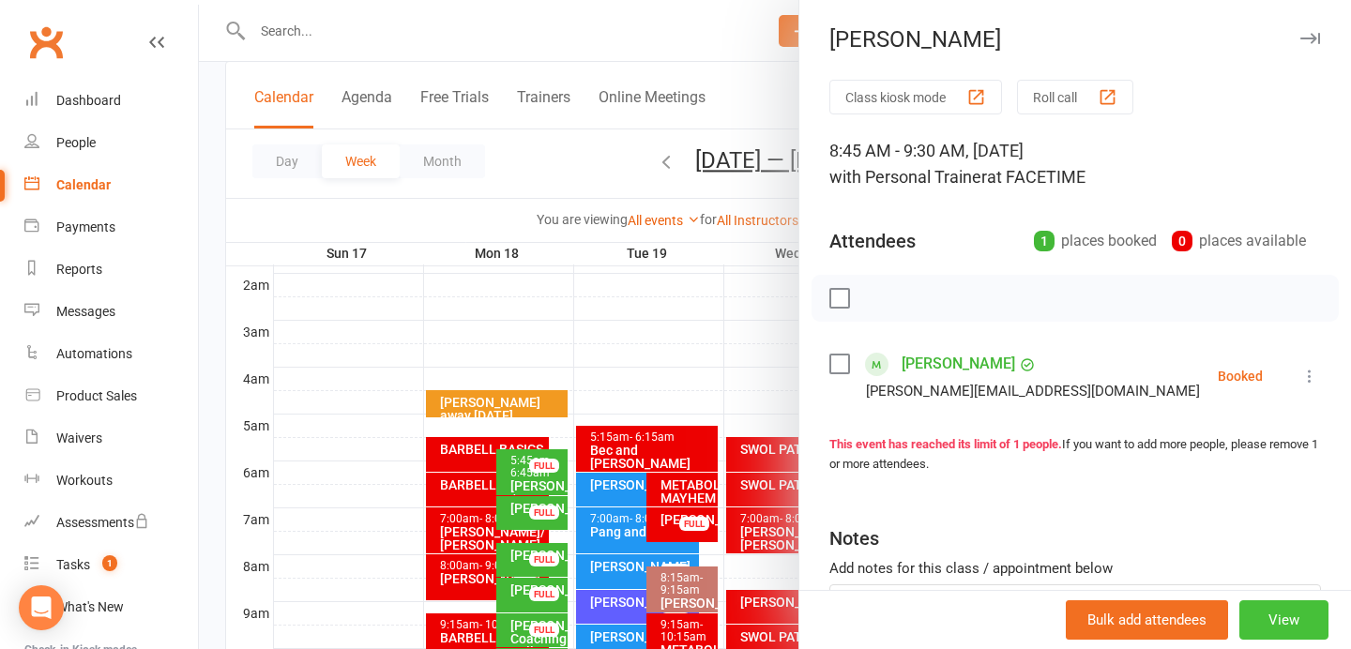
click at [1282, 612] on button "View" at bounding box center [1283, 619] width 89 height 39
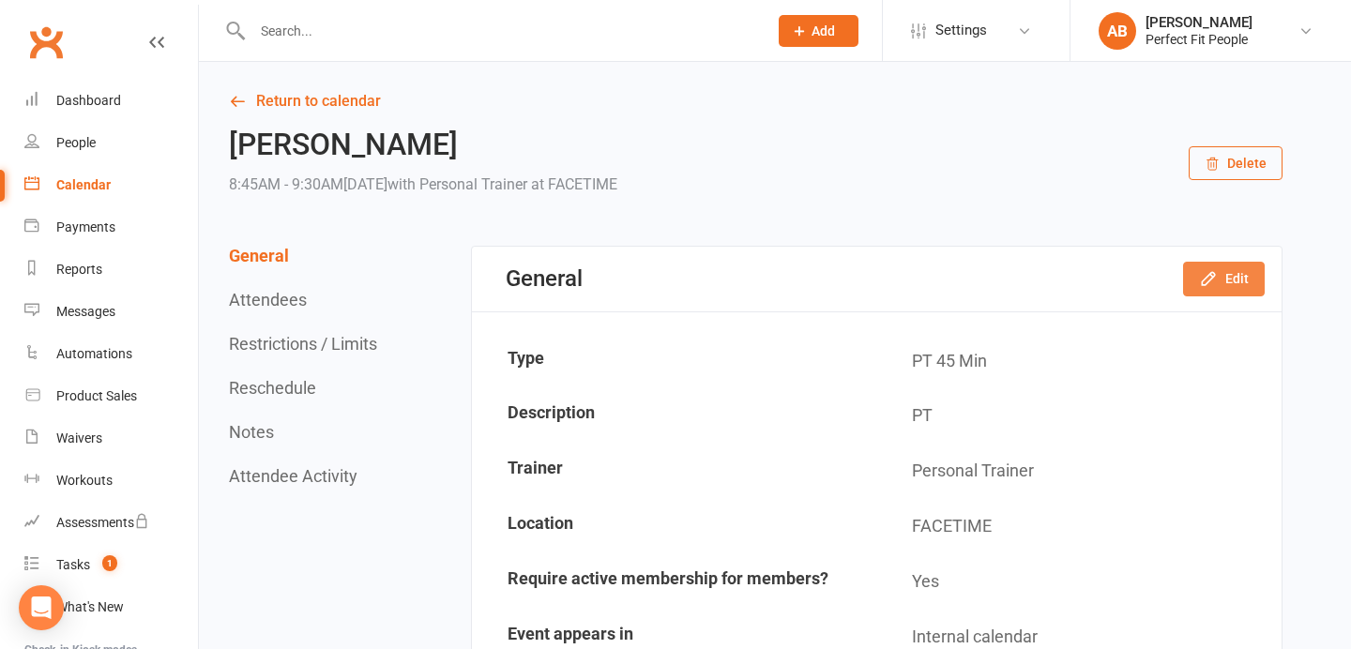
click at [1229, 281] on button "Edit" at bounding box center [1224, 279] width 82 height 34
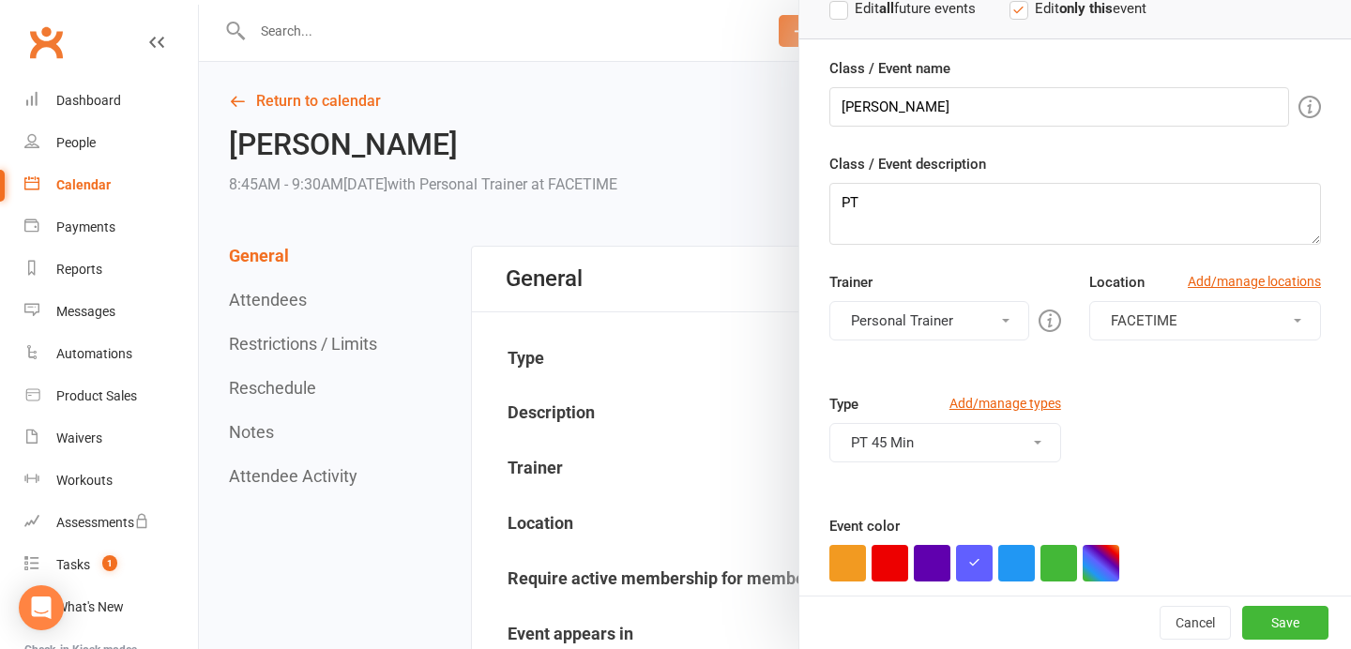
scroll to position [155, 0]
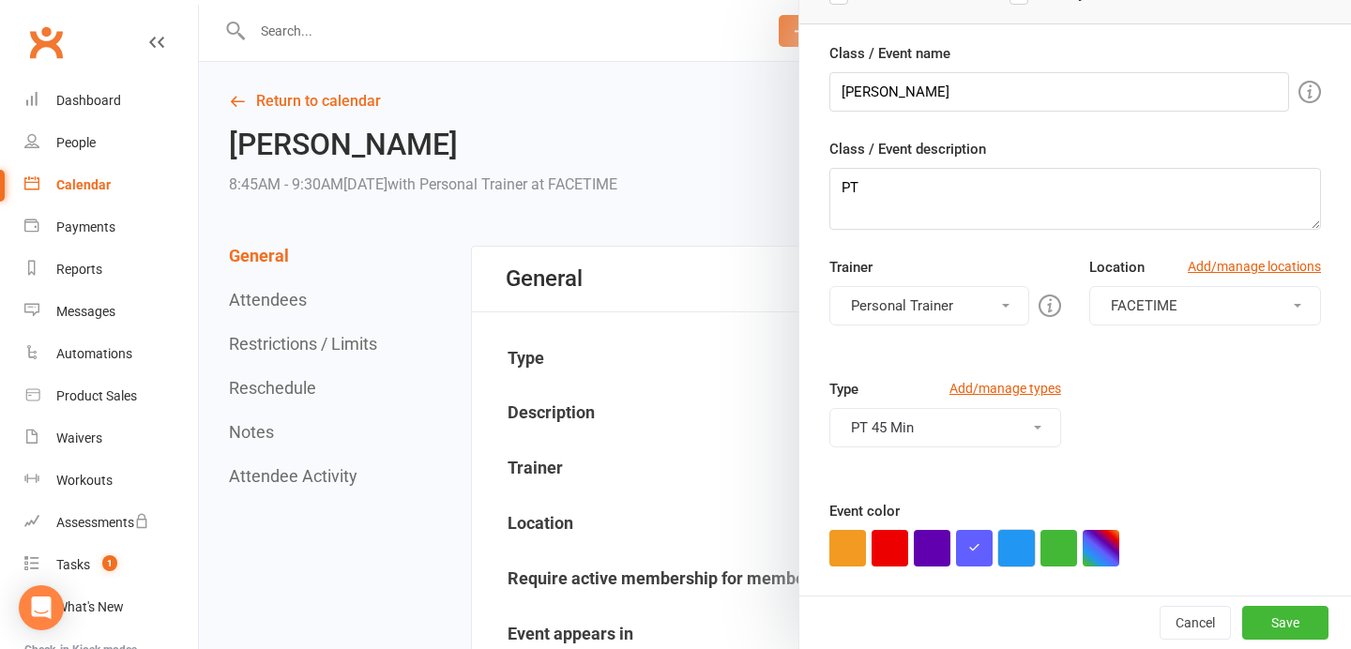
click at [1011, 539] on button "button" at bounding box center [1016, 548] width 37 height 37
click at [1284, 622] on button "Save" at bounding box center [1285, 623] width 86 height 34
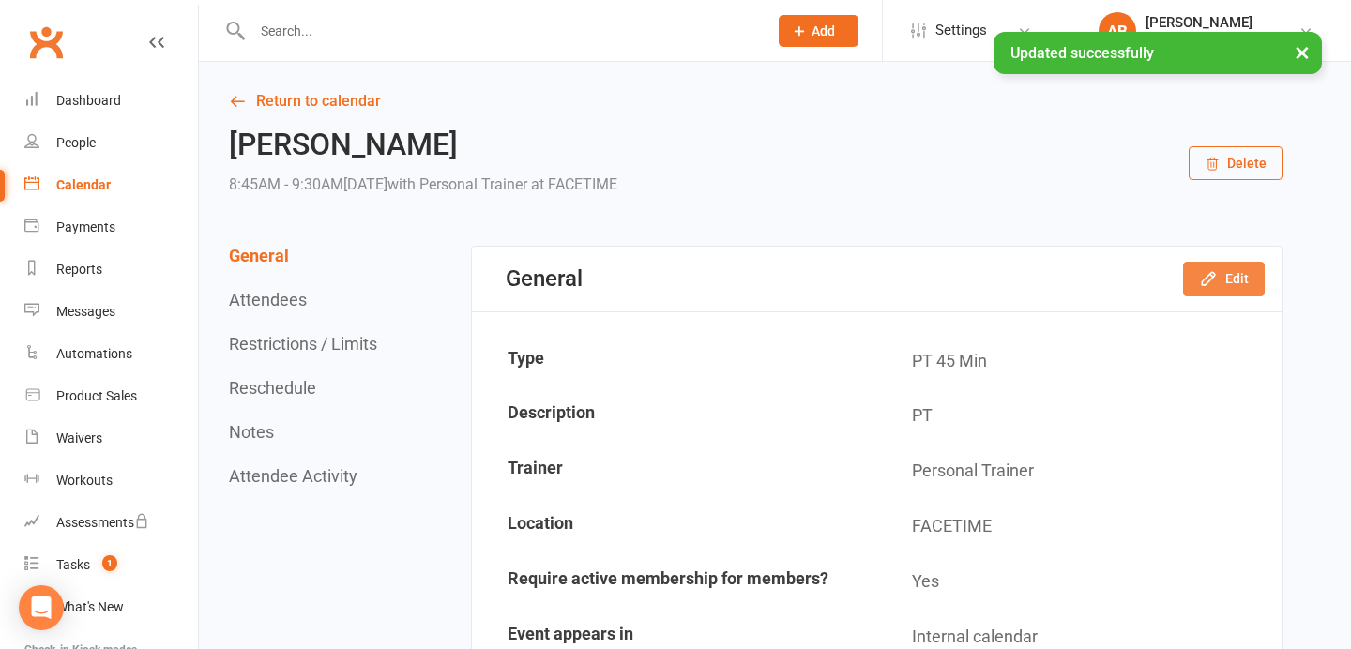
click at [1214, 283] on icon "button" at bounding box center [1208, 278] width 19 height 19
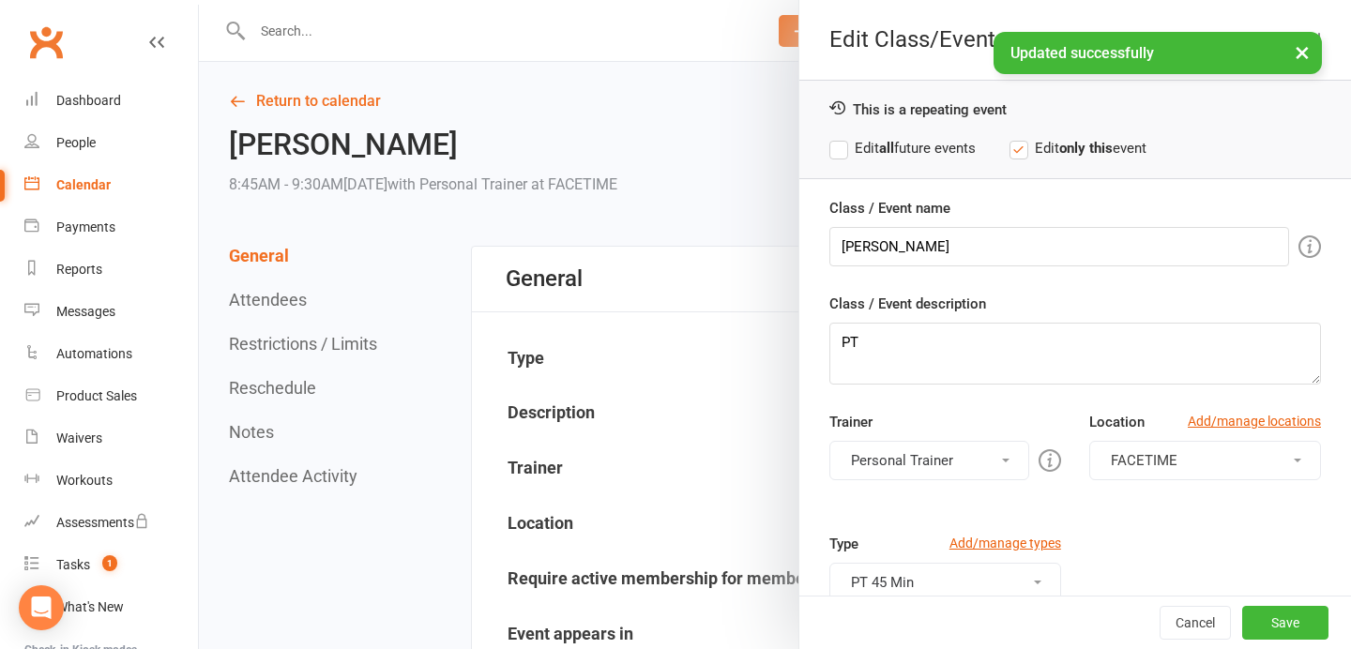
scroll to position [248, 0]
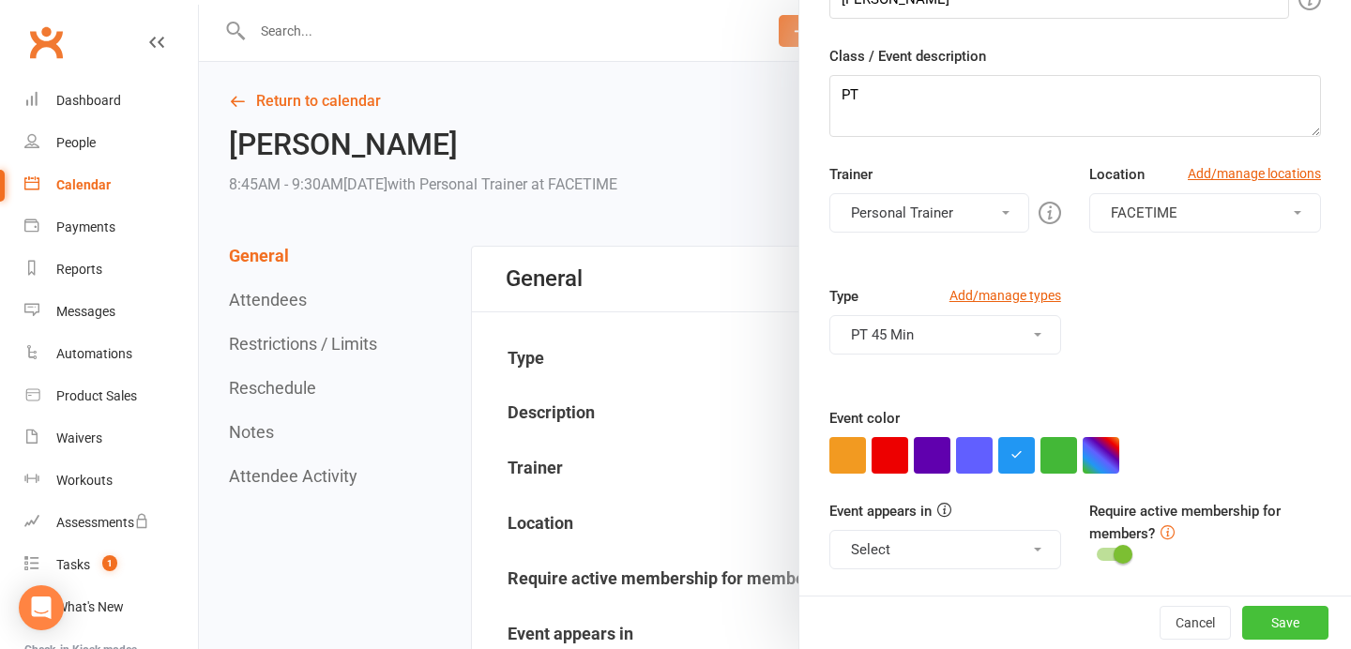
click at [1281, 617] on button "Save" at bounding box center [1285, 623] width 86 height 34
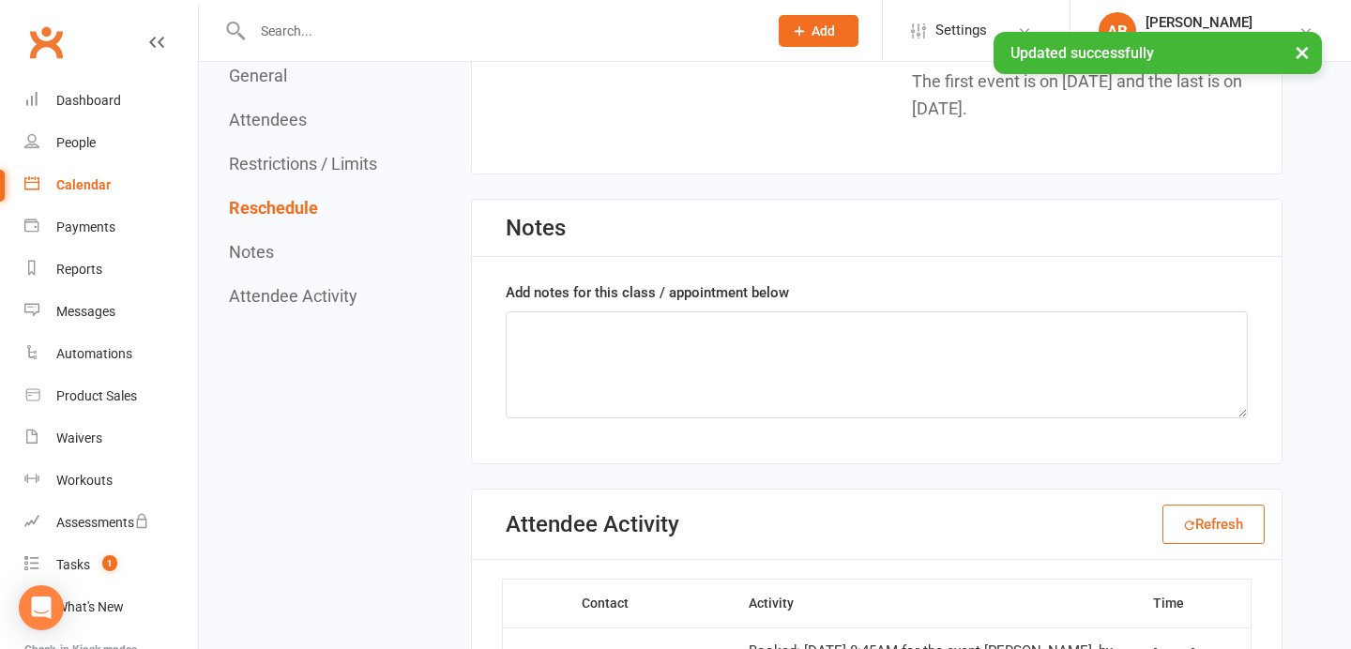
scroll to position [1944, 0]
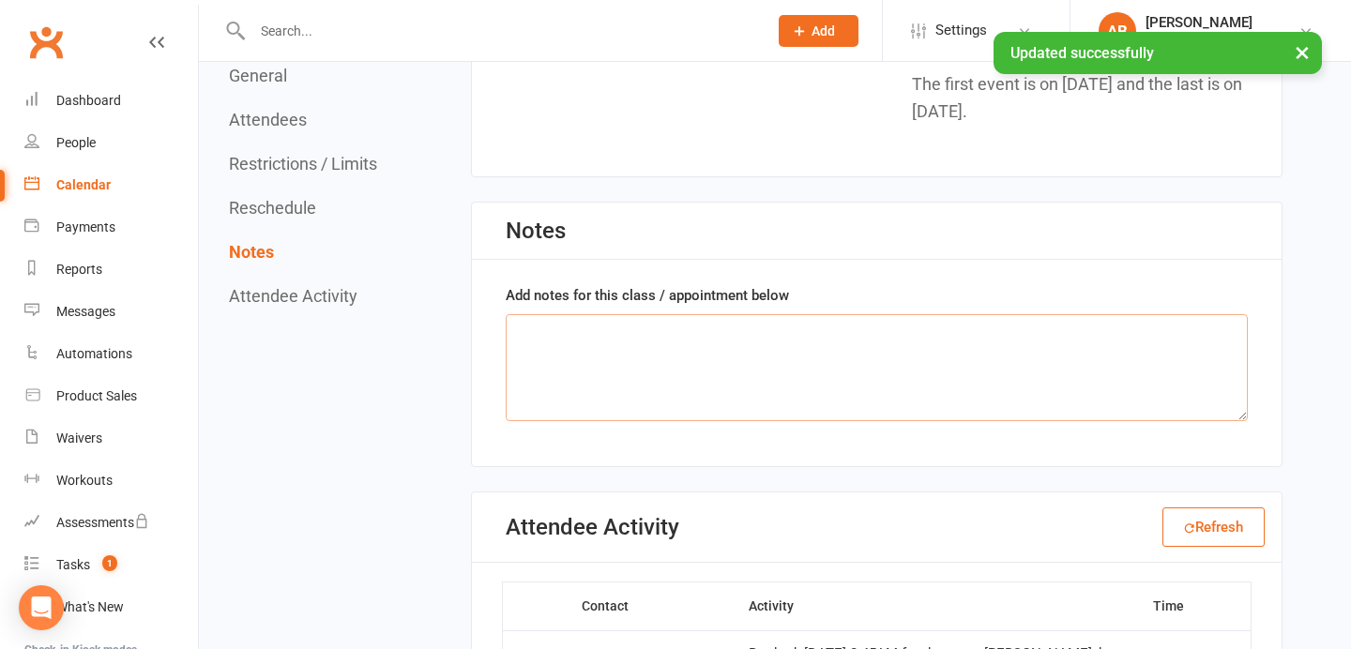
click at [603, 330] on textarea at bounding box center [877, 367] width 742 height 107
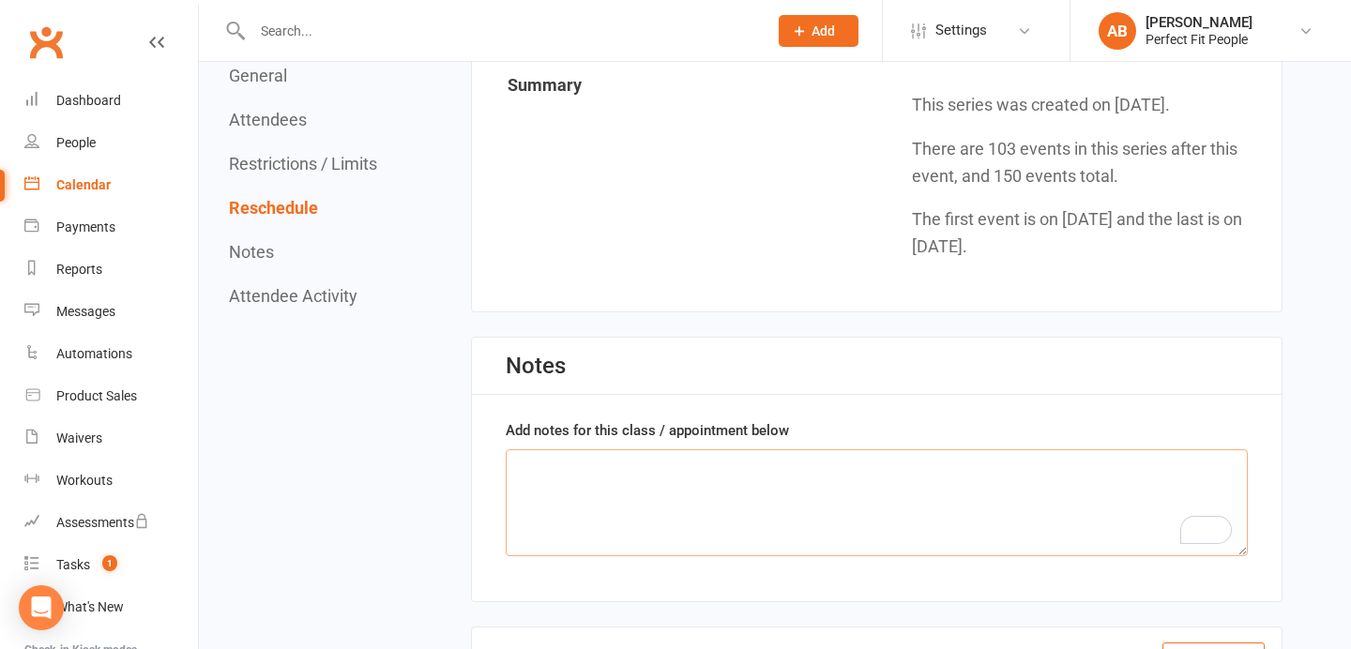
scroll to position [1813, 0]
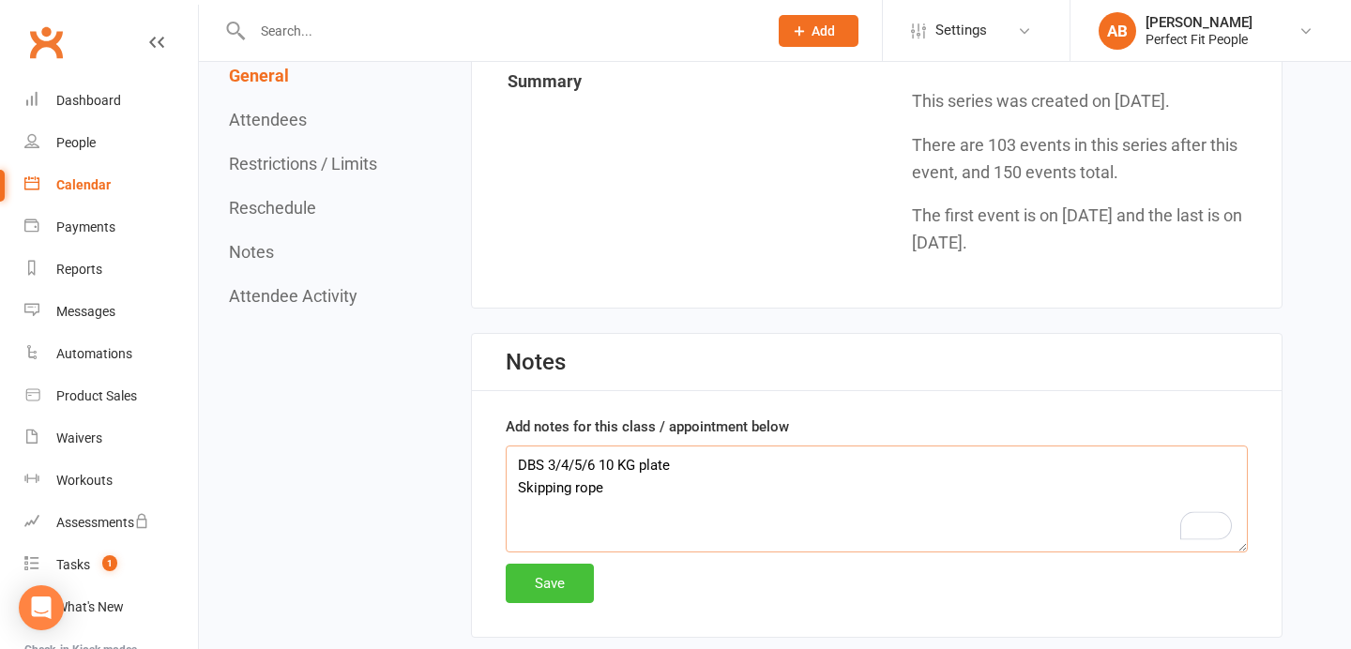
type textarea "DBS 3/4/5/6 10 KG plate Skipping rope"
click at [564, 592] on button "Save" at bounding box center [550, 583] width 88 height 39
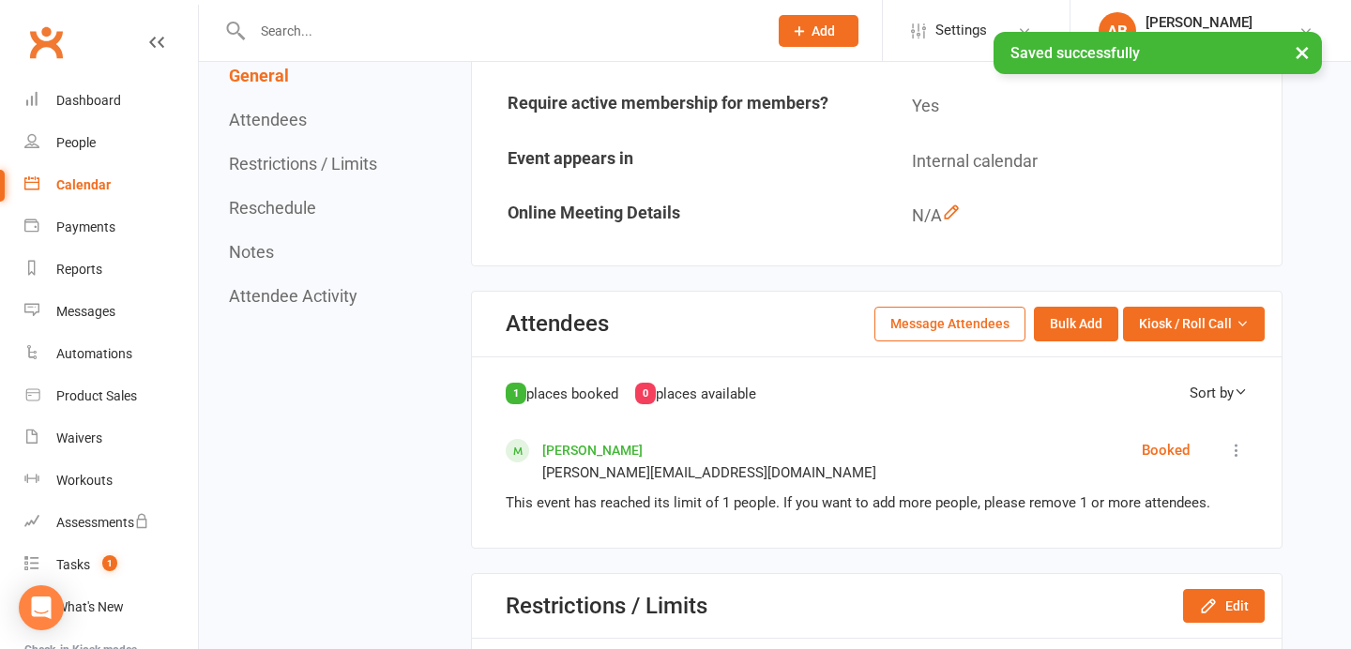
scroll to position [0, 0]
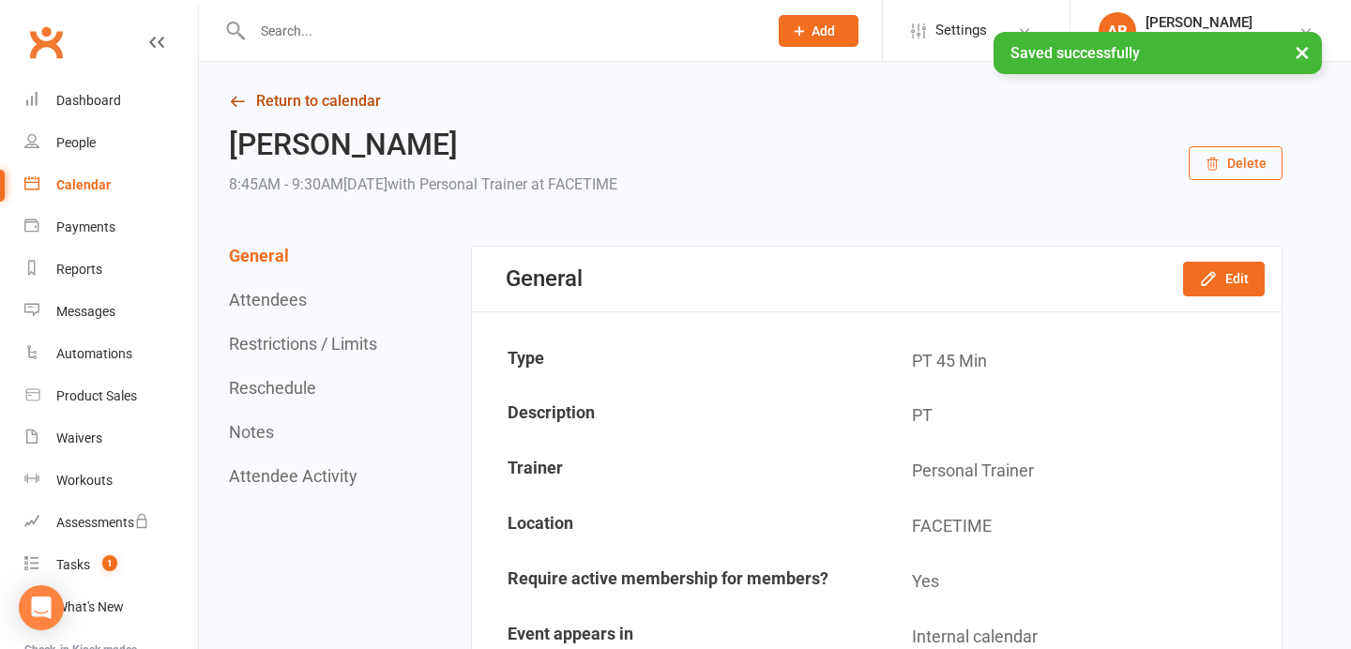
click at [276, 106] on link "Return to calendar" at bounding box center [755, 101] width 1053 height 26
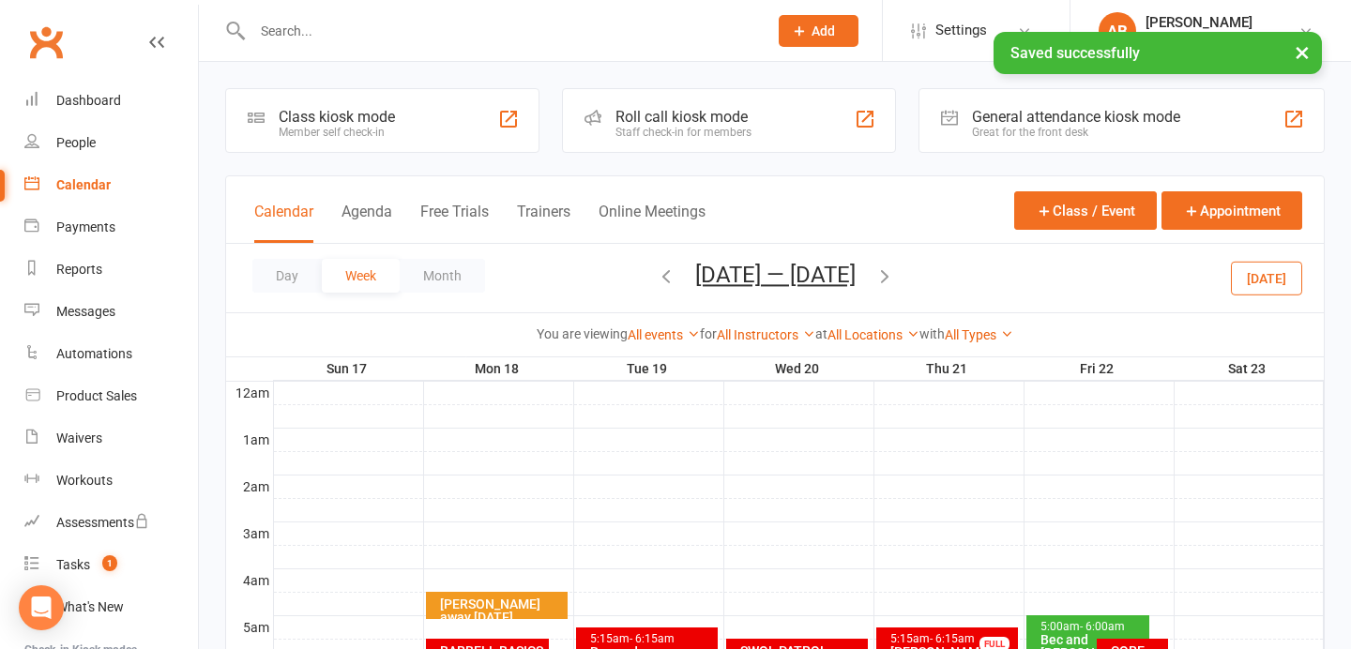
scroll to position [236, 0]
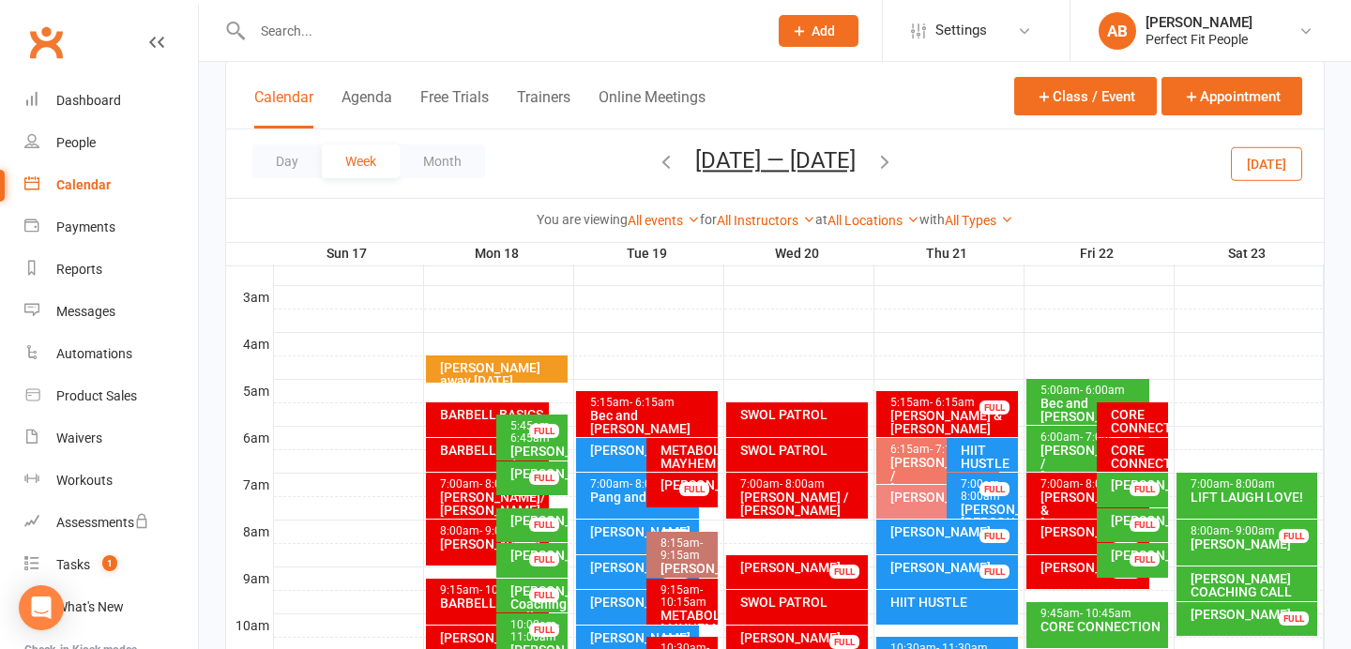
click at [1120, 491] on div "[PERSON_NAME]" at bounding box center [1137, 484] width 54 height 13
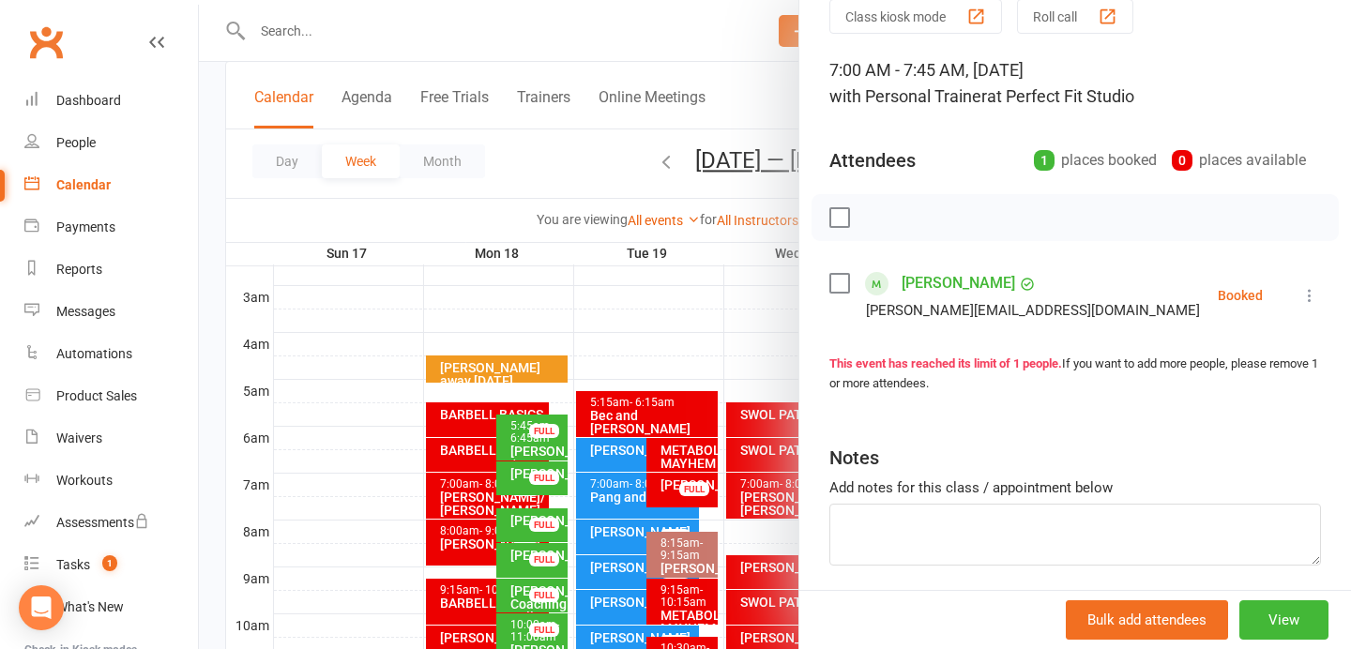
scroll to position [101, 0]
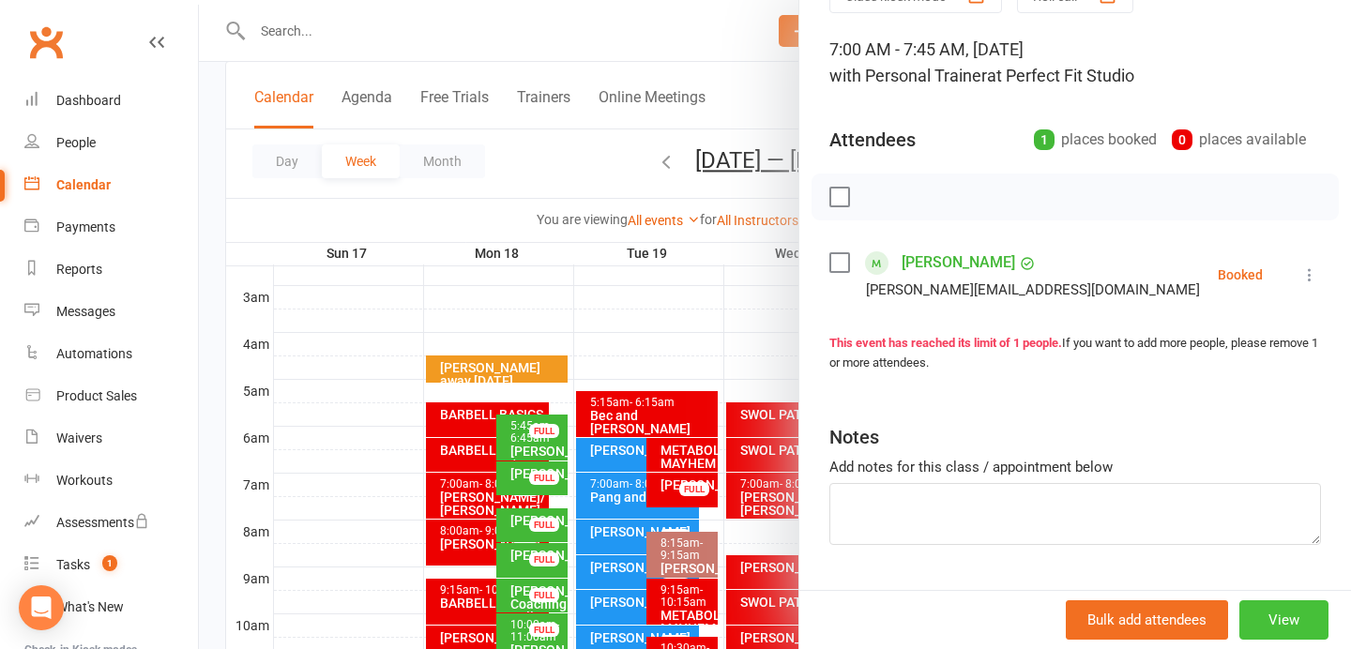
click at [1289, 615] on button "View" at bounding box center [1283, 619] width 89 height 39
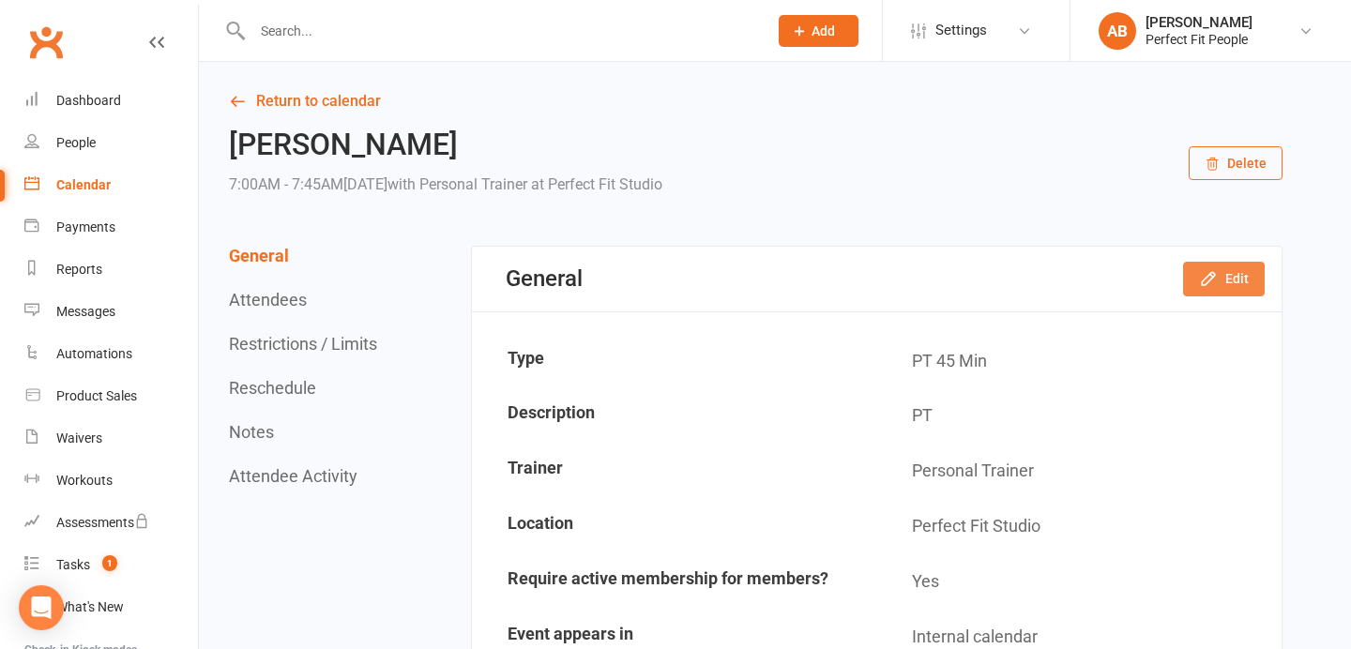
click at [1224, 284] on button "Edit" at bounding box center [1224, 279] width 82 height 34
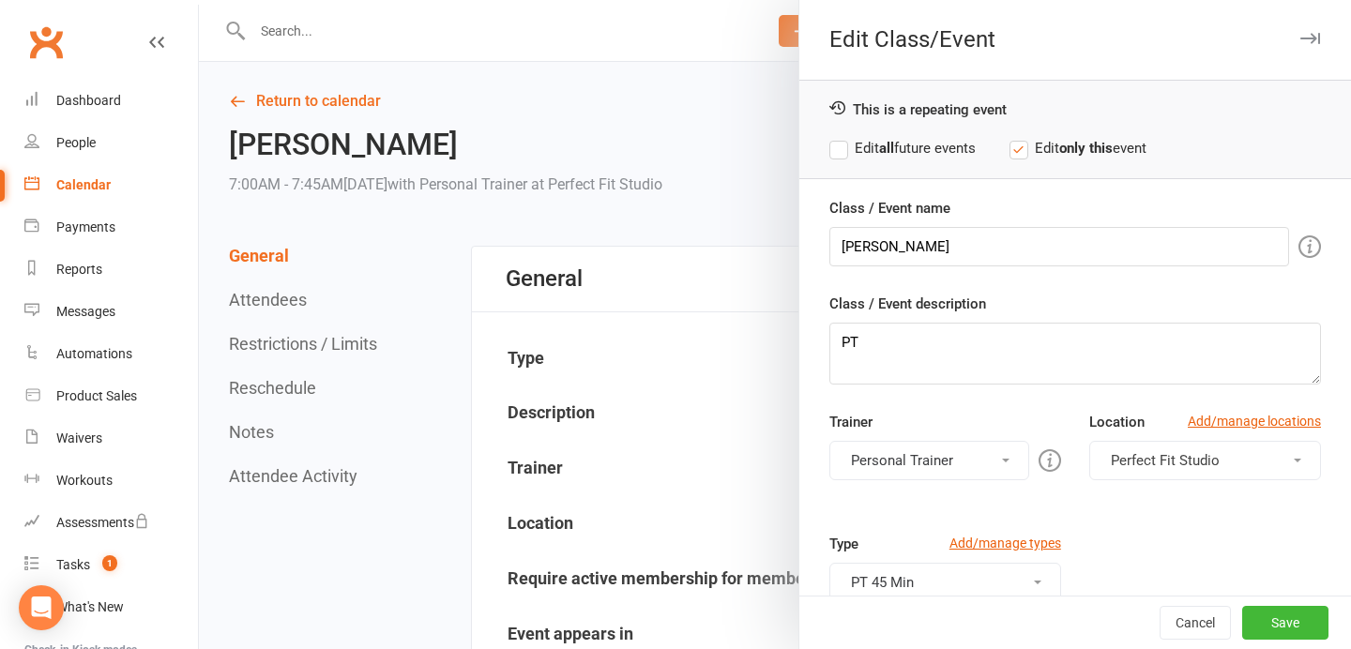
click at [1150, 450] on button "Perfect Fit Studio" at bounding box center [1205, 460] width 232 height 39
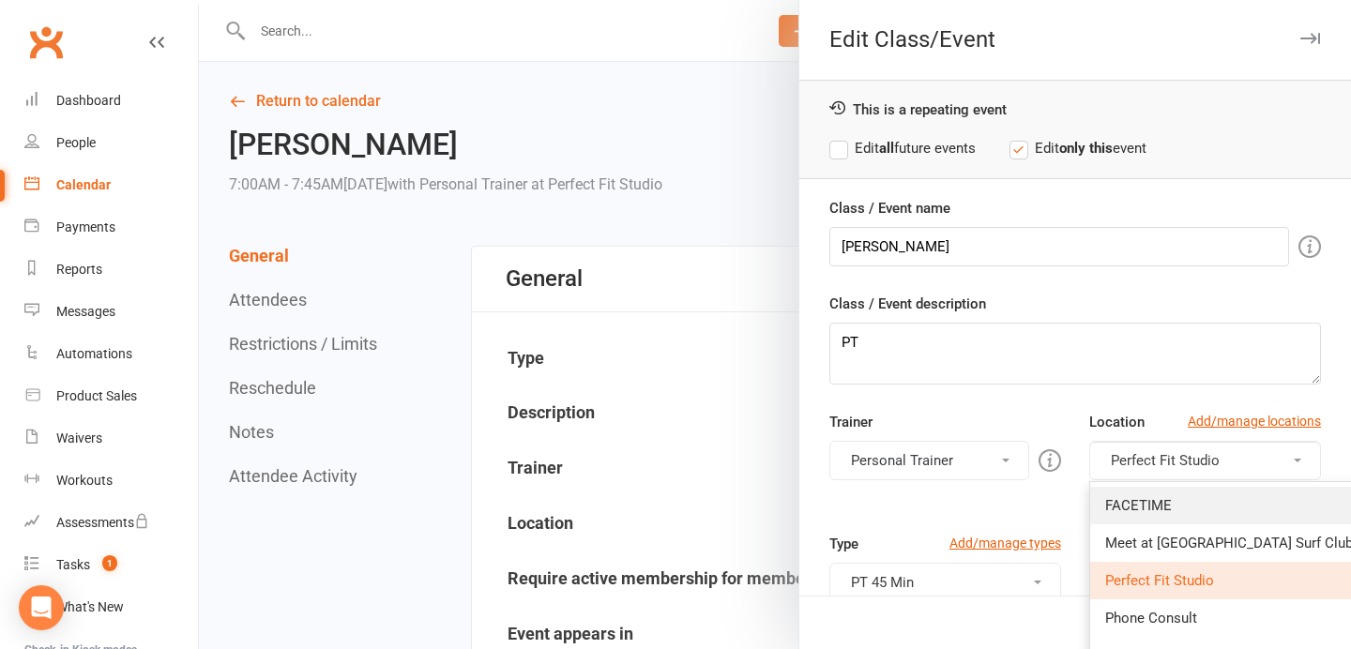
click at [1153, 497] on span "FACETIME" at bounding box center [1138, 505] width 67 height 17
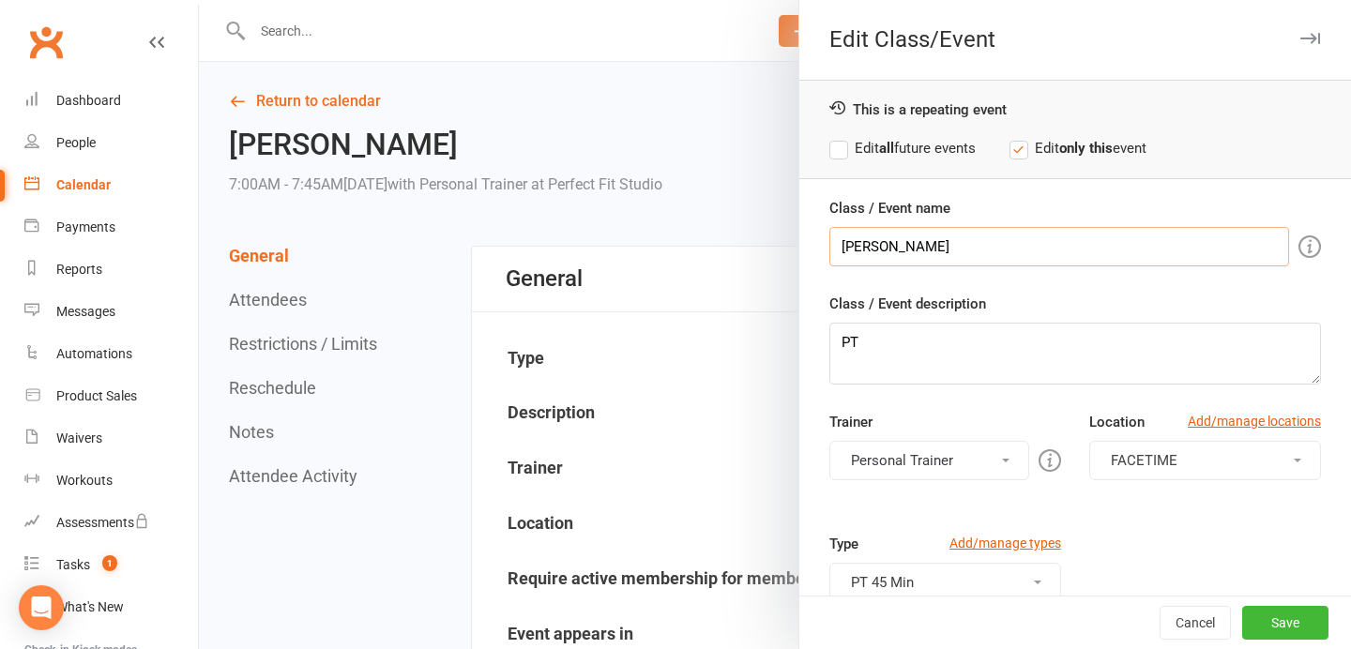
click at [976, 244] on input "[PERSON_NAME]" at bounding box center [1059, 246] width 460 height 39
type input "[PERSON_NAME]"
click at [1279, 628] on button "Save" at bounding box center [1285, 623] width 86 height 34
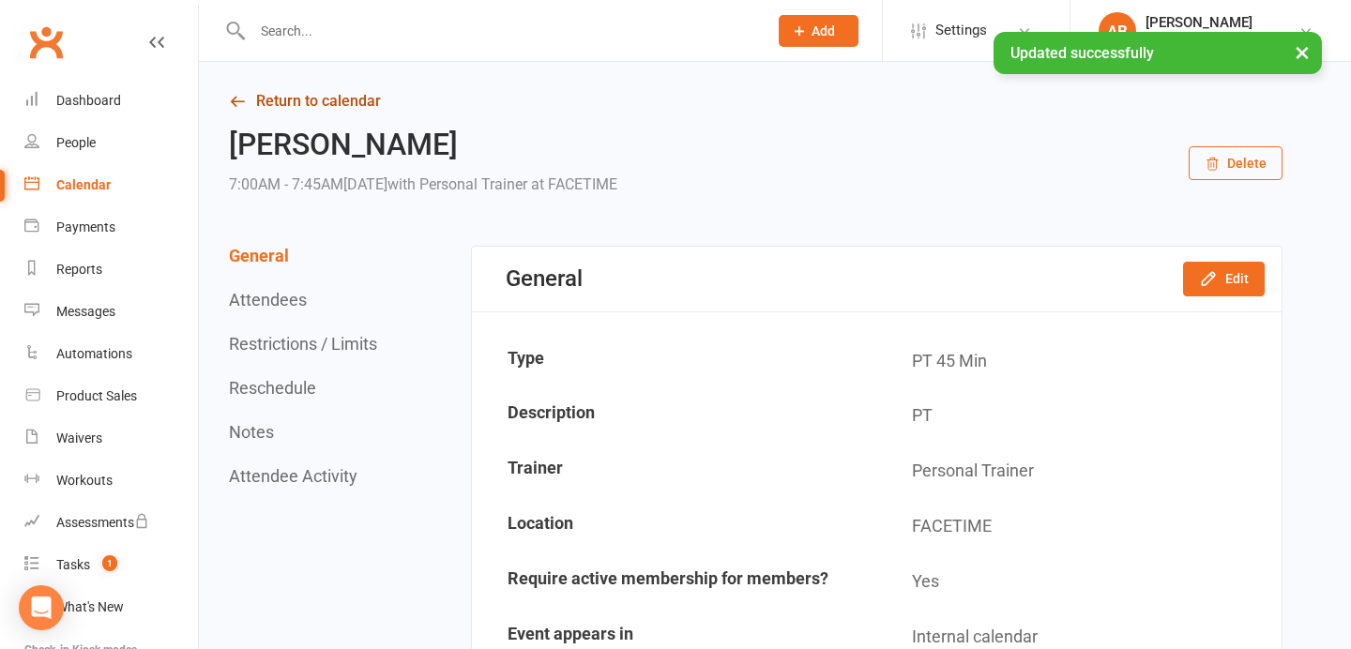
click at [350, 97] on link "Return to calendar" at bounding box center [755, 101] width 1053 height 26
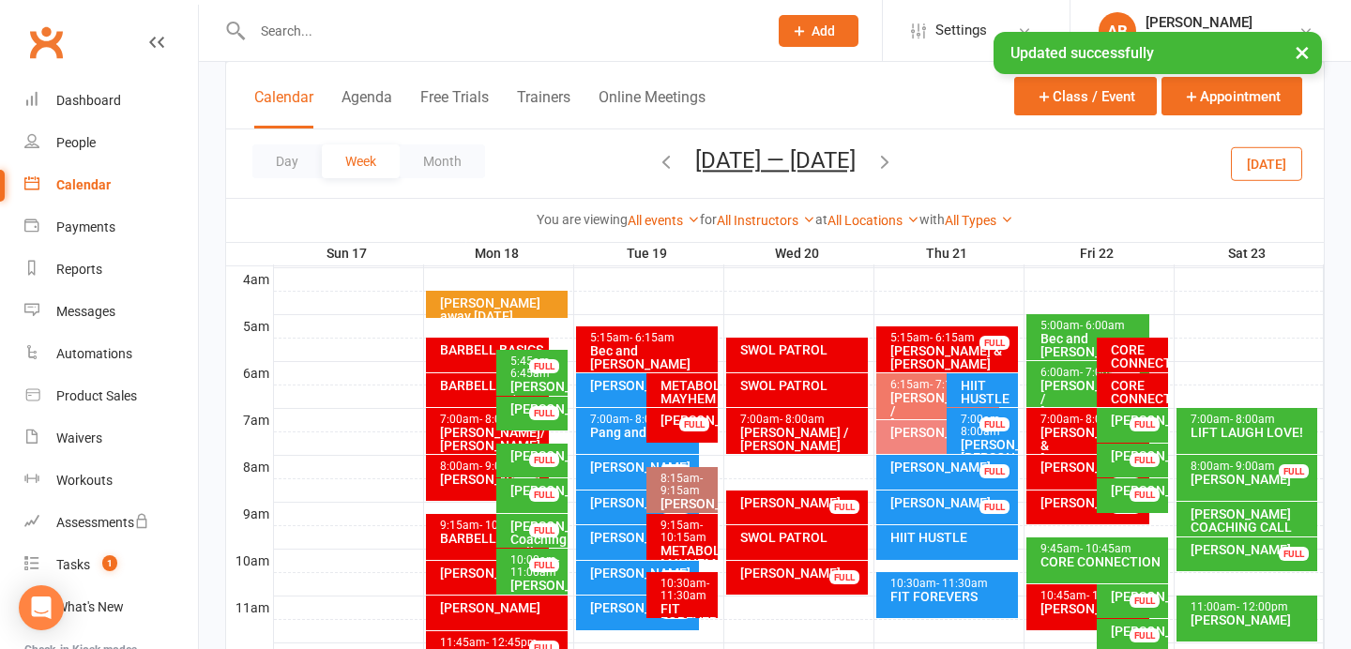
scroll to position [299, 0]
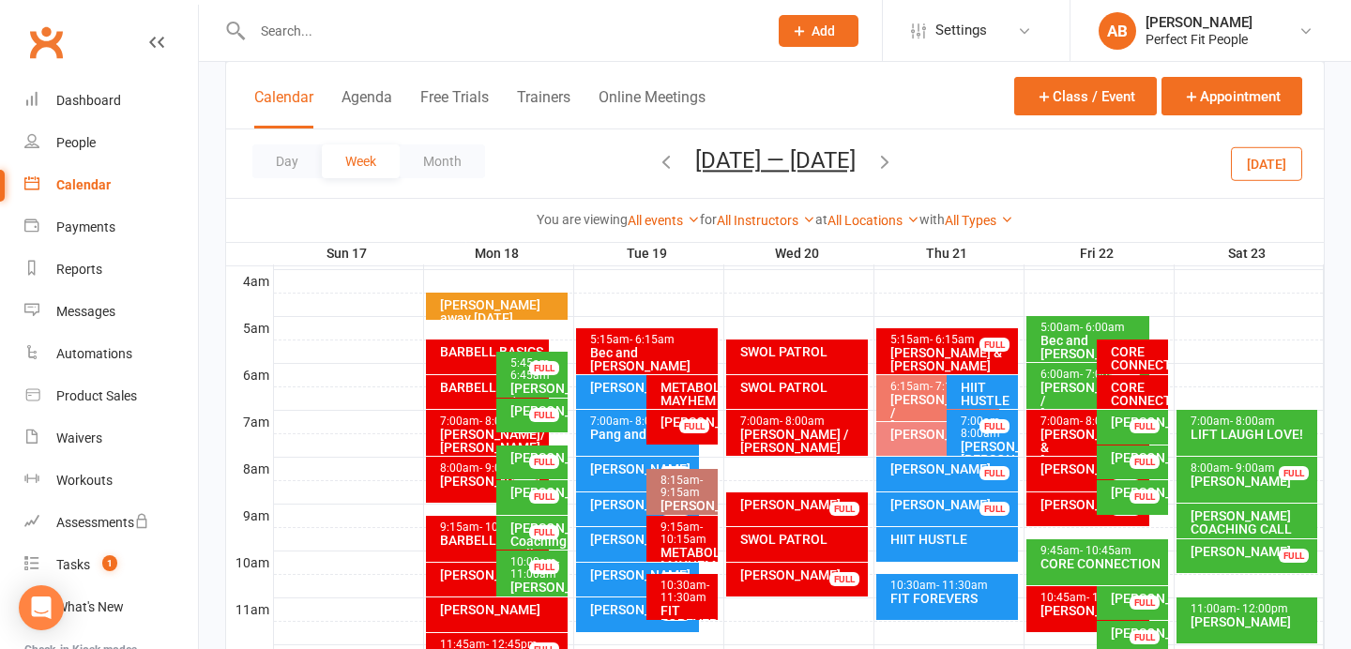
click at [702, 491] on div "8:15am - 9:15am" at bounding box center [686, 487] width 54 height 24
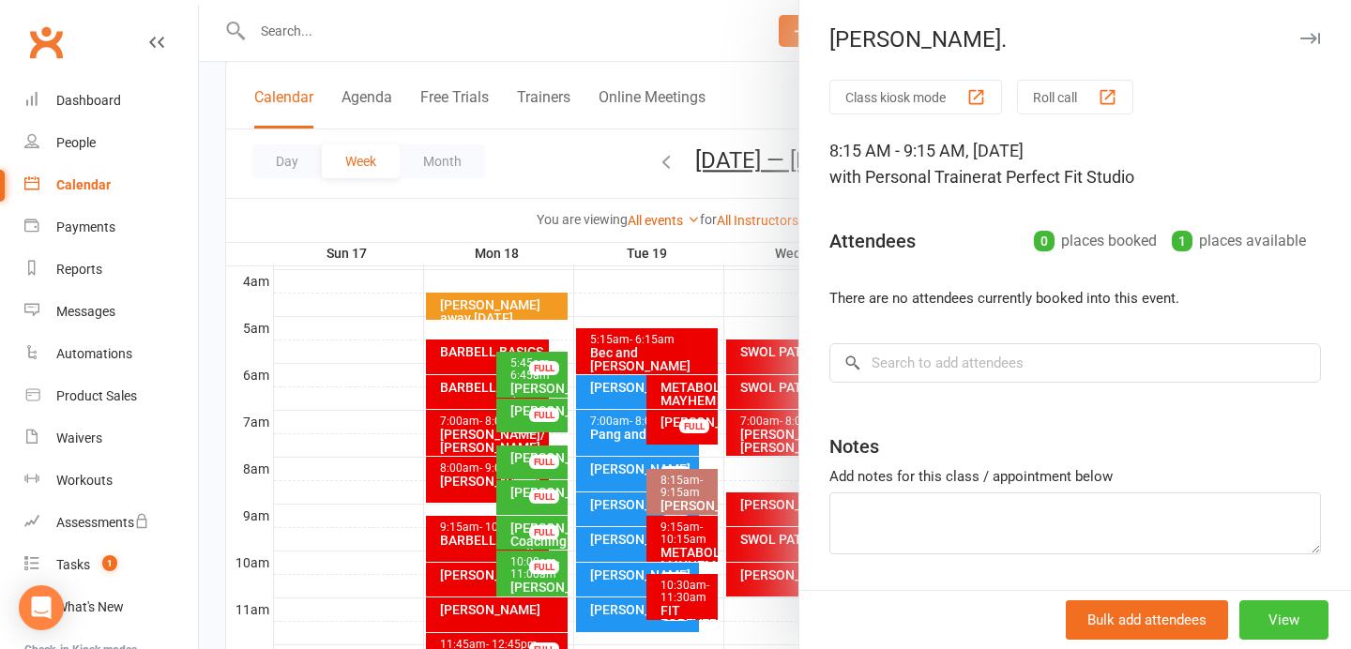
click at [1277, 624] on button "View" at bounding box center [1283, 619] width 89 height 39
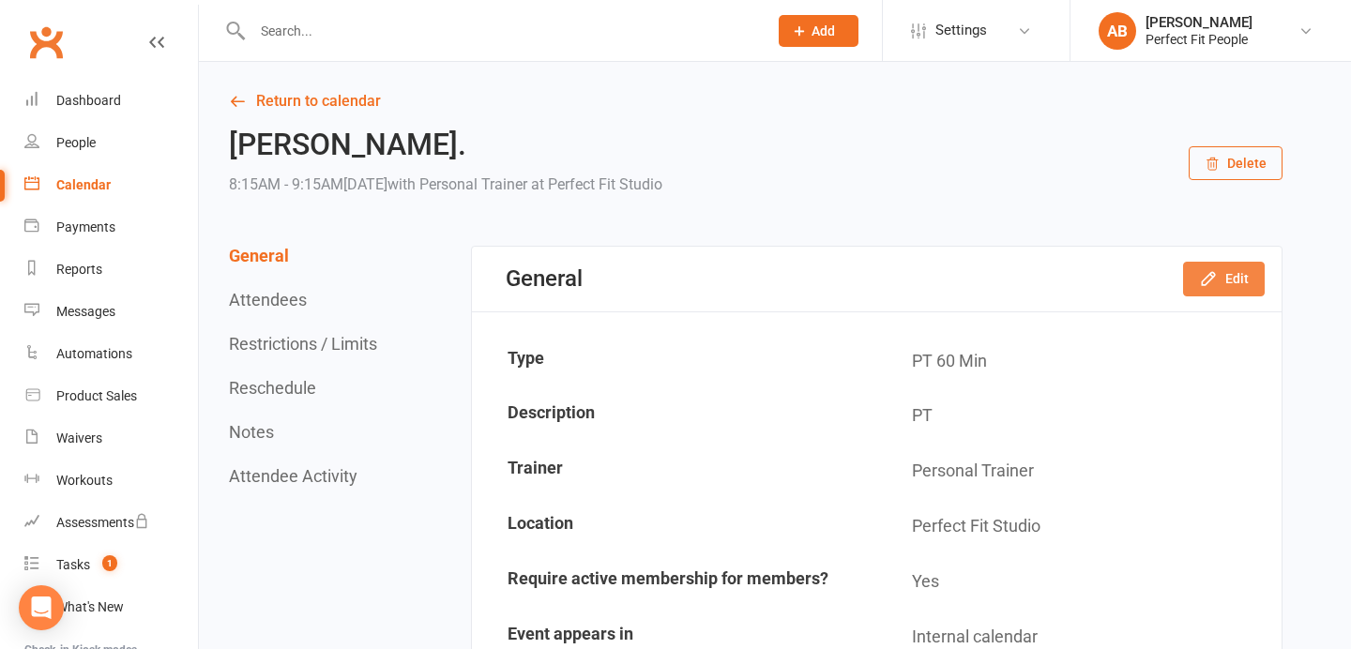
click at [1215, 281] on icon "button" at bounding box center [1208, 278] width 19 height 19
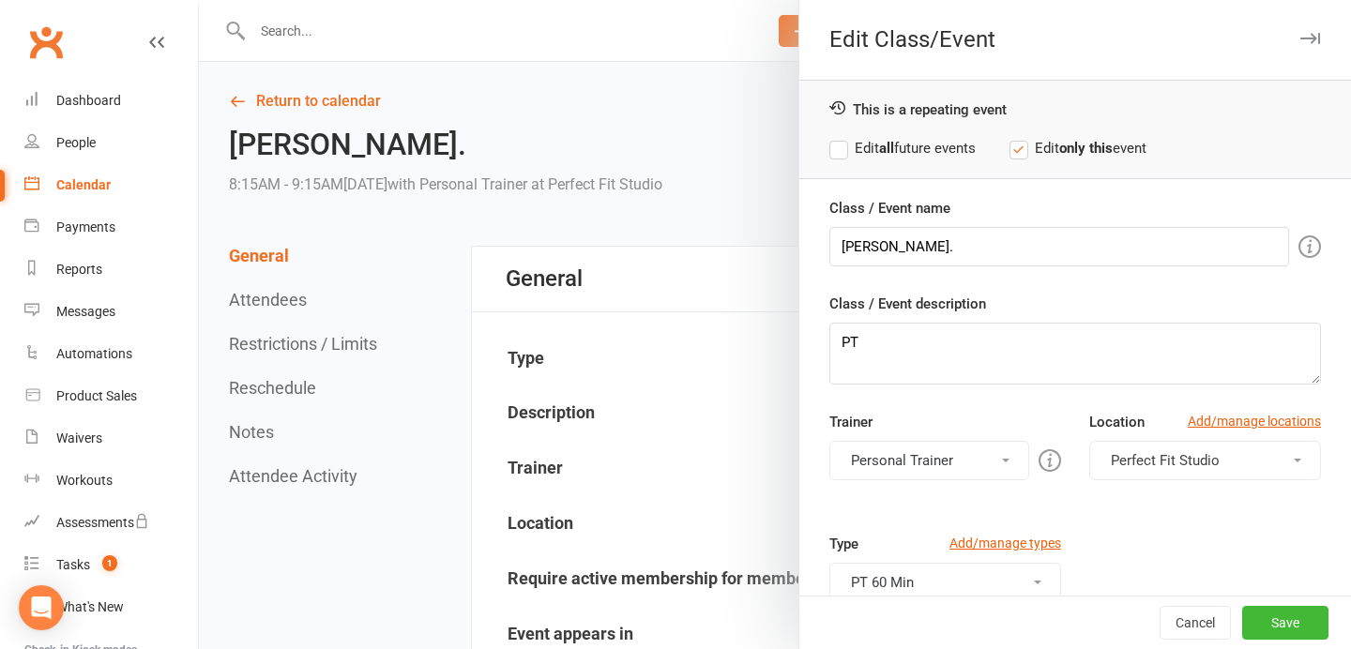
scroll to position [184, 0]
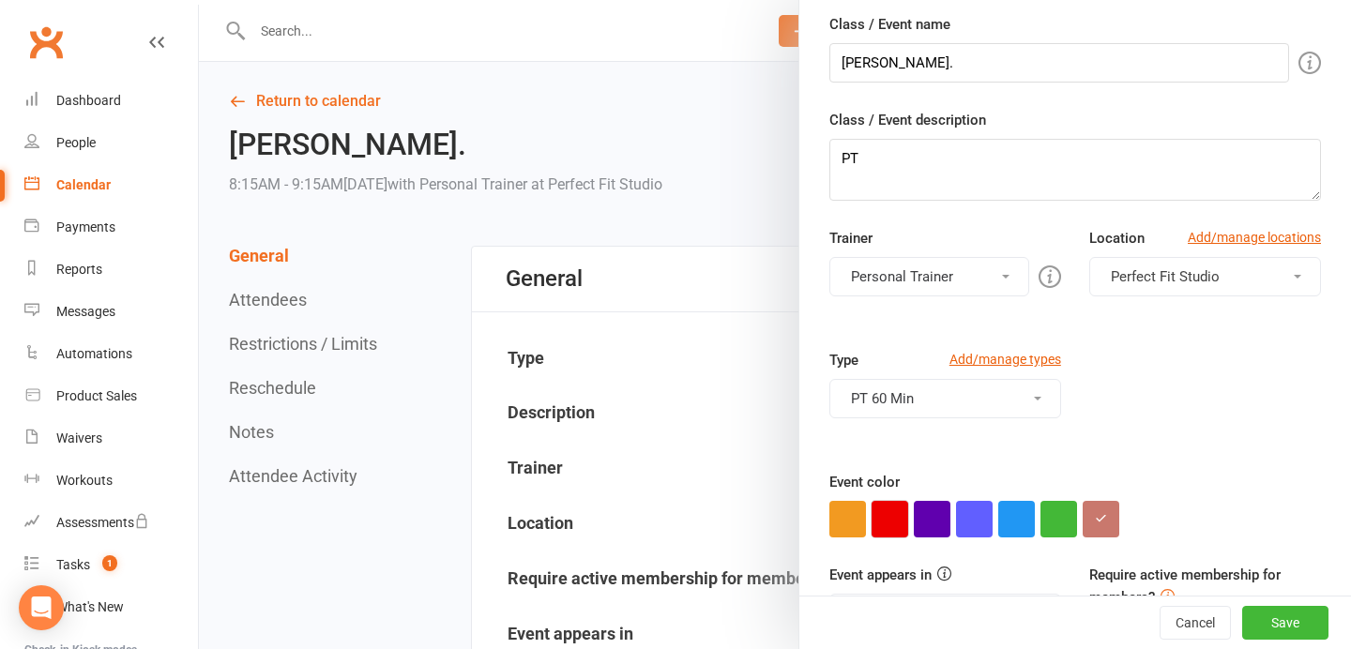
click at [897, 514] on button "button" at bounding box center [889, 519] width 37 height 37
click at [1283, 615] on button "Save" at bounding box center [1285, 623] width 86 height 34
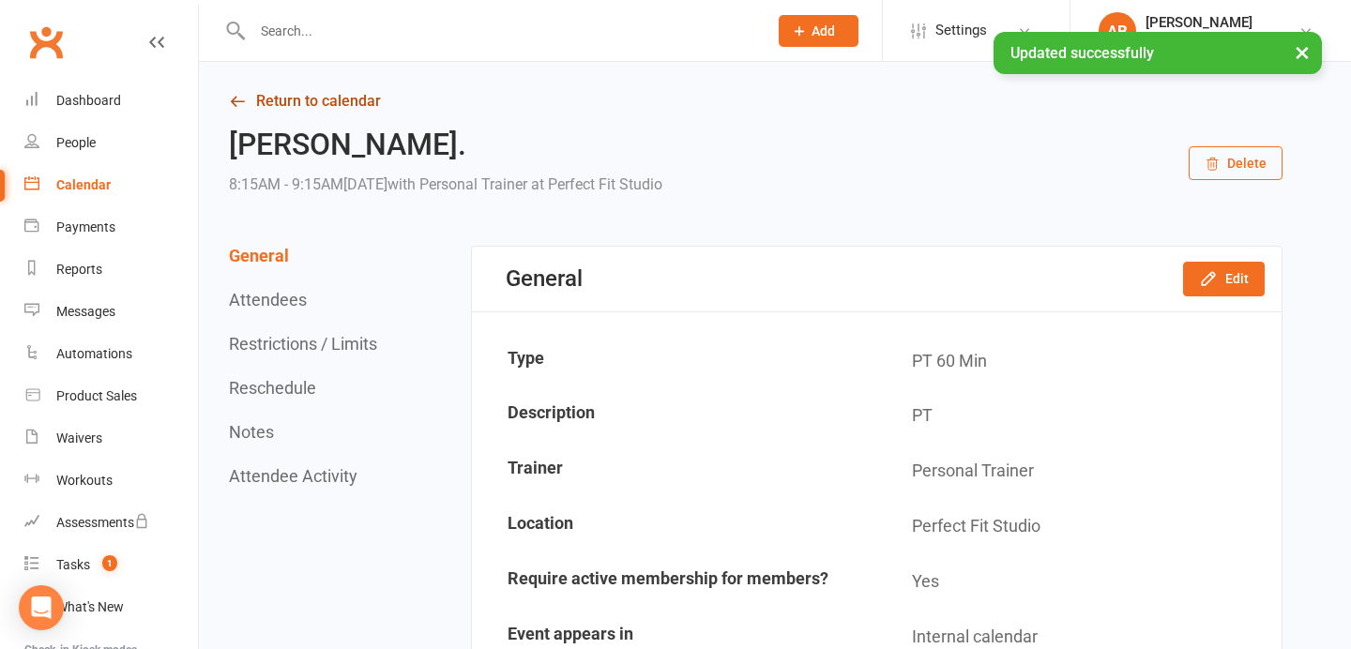
click at [363, 108] on link "Return to calendar" at bounding box center [755, 101] width 1053 height 26
